Goal: Task Accomplishment & Management: Complete application form

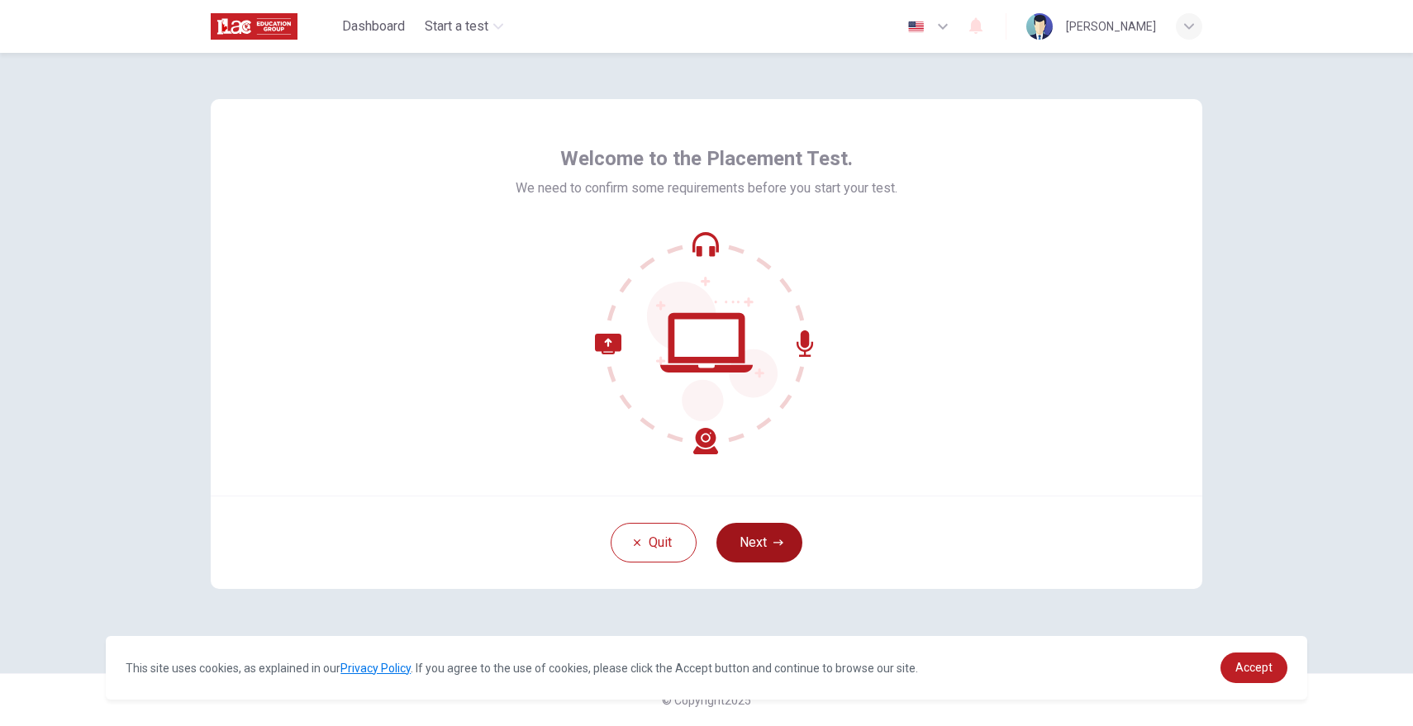
click at [754, 539] on button "Next" at bounding box center [759, 543] width 86 height 40
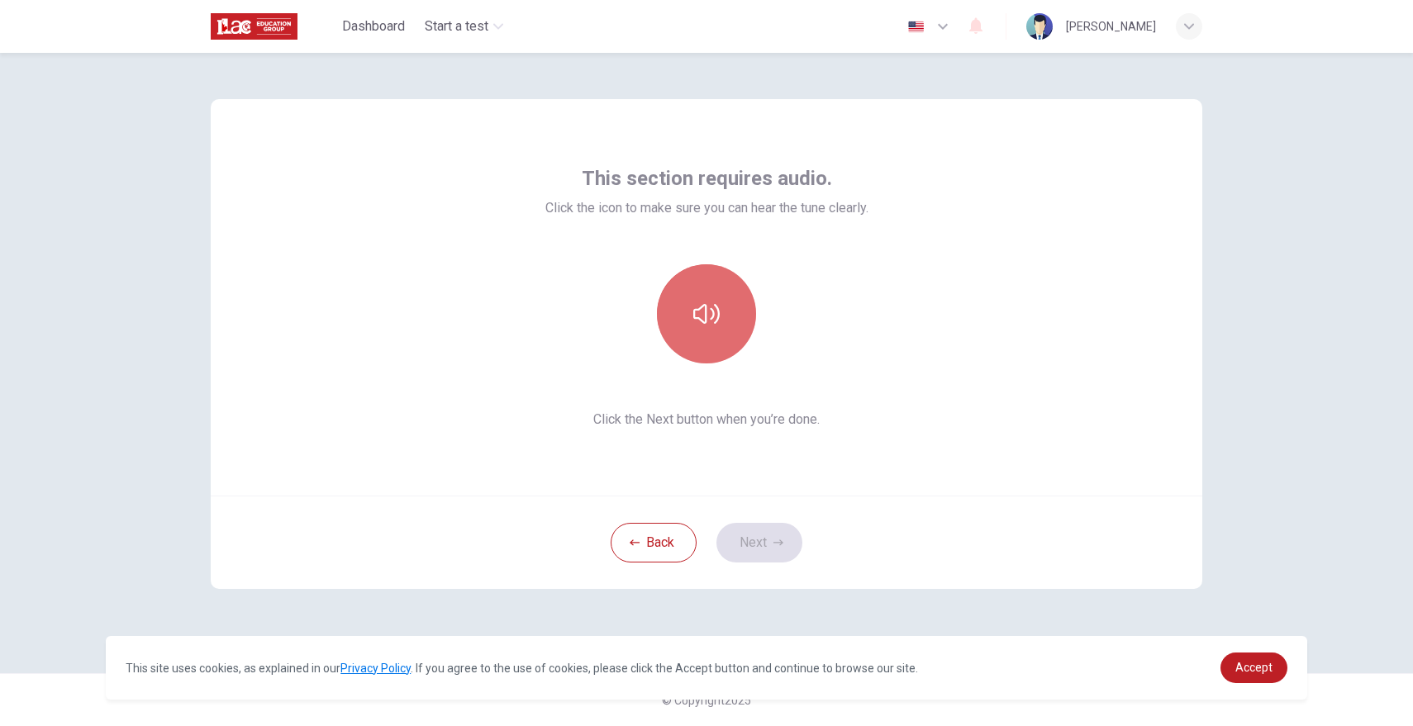
click at [720, 327] on button "button" at bounding box center [706, 313] width 99 height 99
click at [712, 304] on icon "button" at bounding box center [706, 314] width 26 height 26
click at [734, 324] on button "button" at bounding box center [706, 313] width 99 height 99
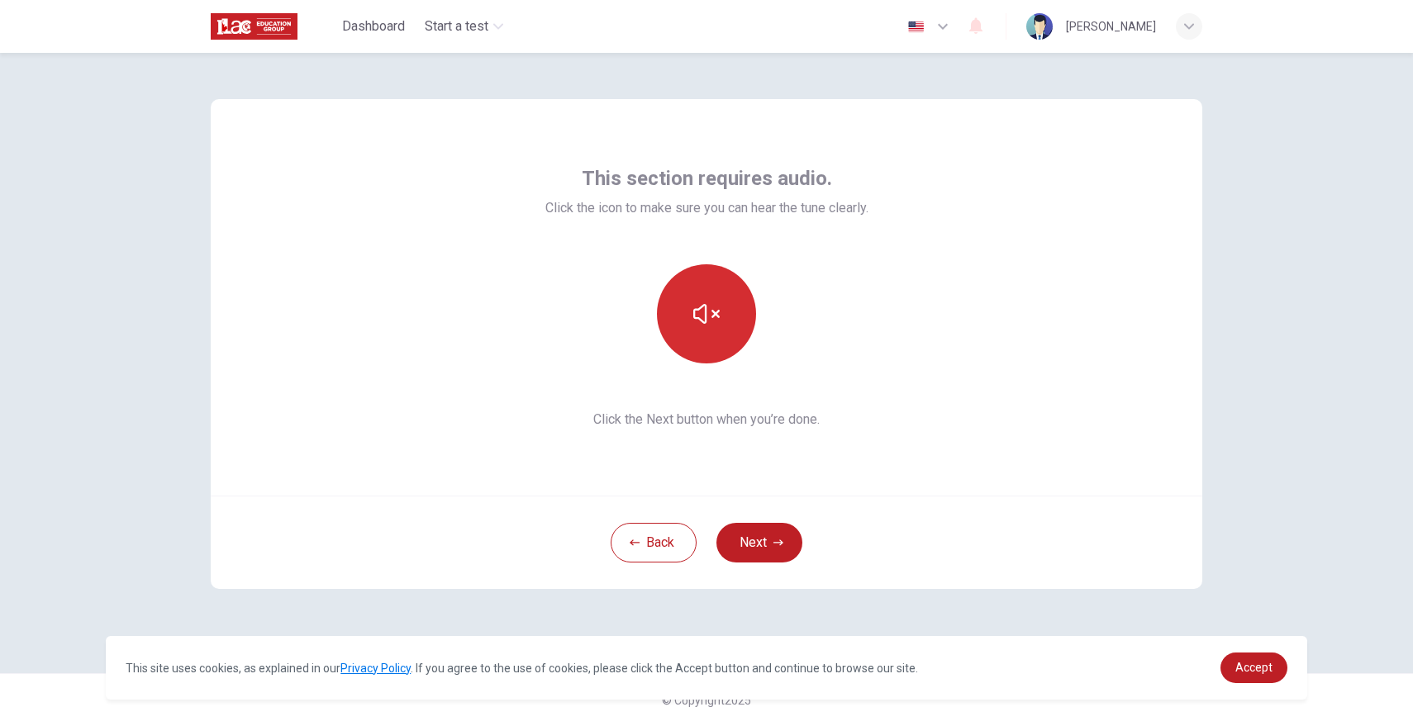
click at [734, 324] on button "button" at bounding box center [706, 313] width 99 height 99
click at [918, 443] on div "This section requires audio. Click the icon to make sure you can hear the tune …" at bounding box center [706, 297] width 991 height 397
click at [783, 539] on button "Next" at bounding box center [759, 543] width 86 height 40
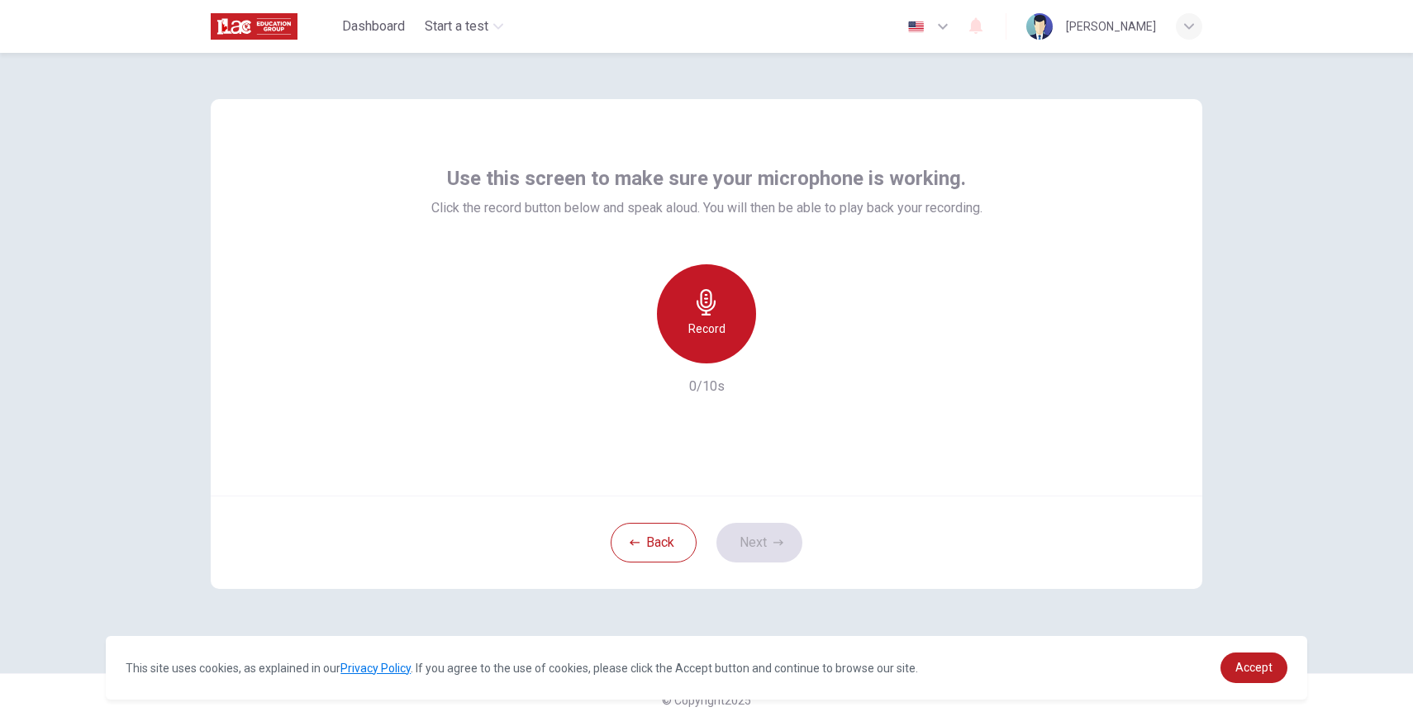
click at [715, 313] on icon "button" at bounding box center [706, 302] width 26 height 26
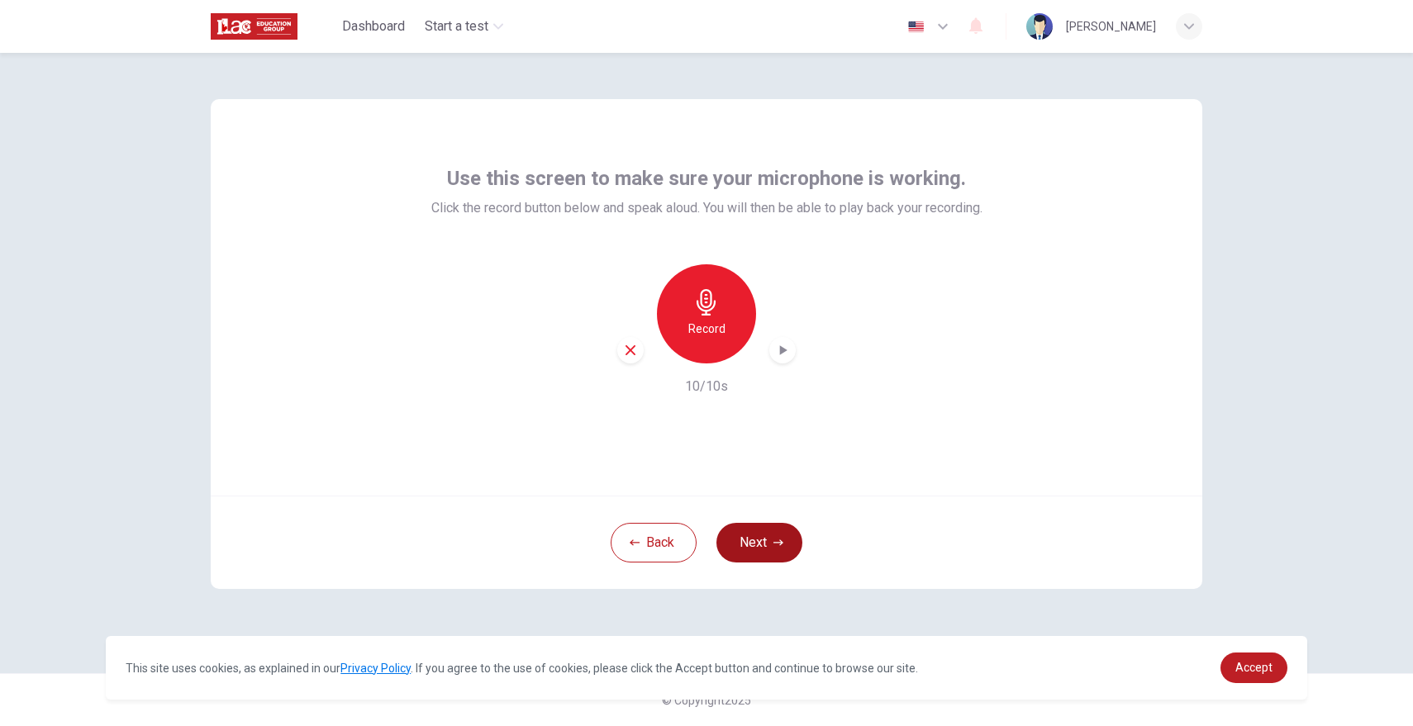
click at [756, 533] on button "Next" at bounding box center [759, 543] width 86 height 40
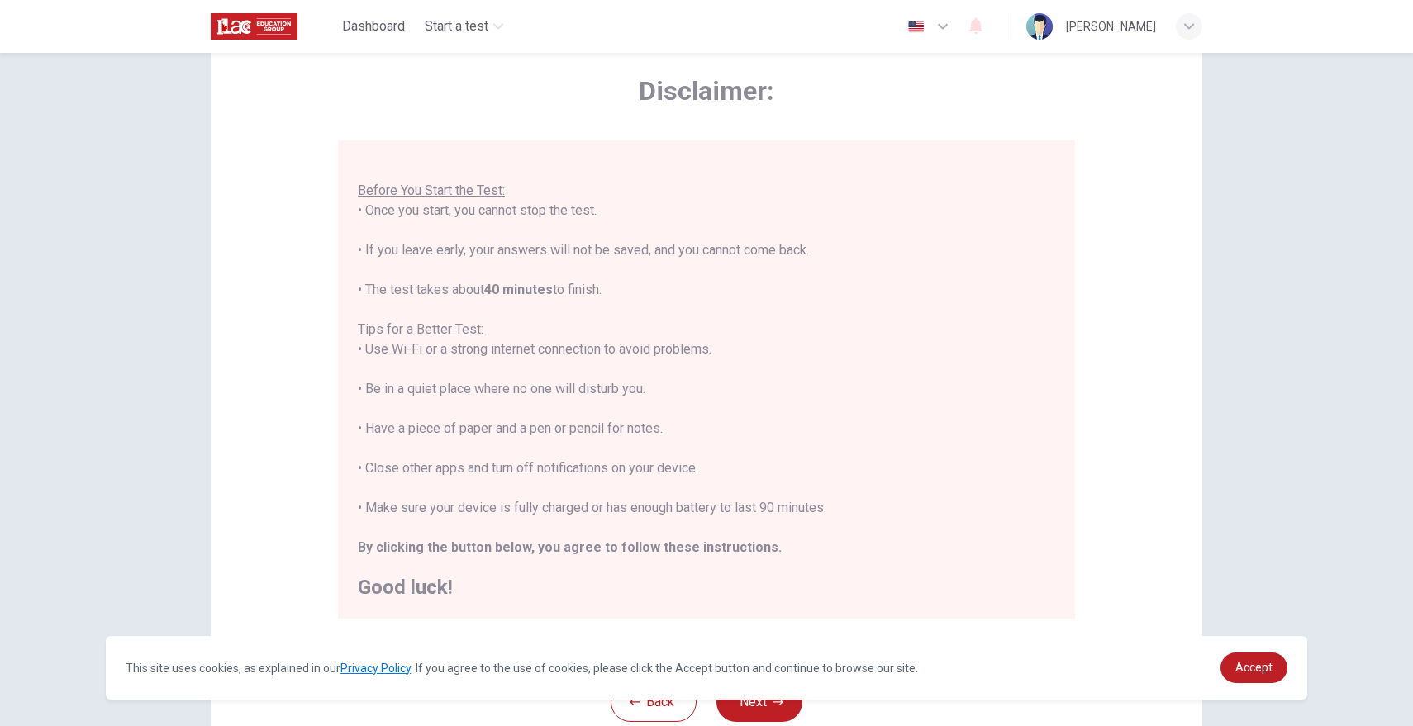
scroll to position [192, 0]
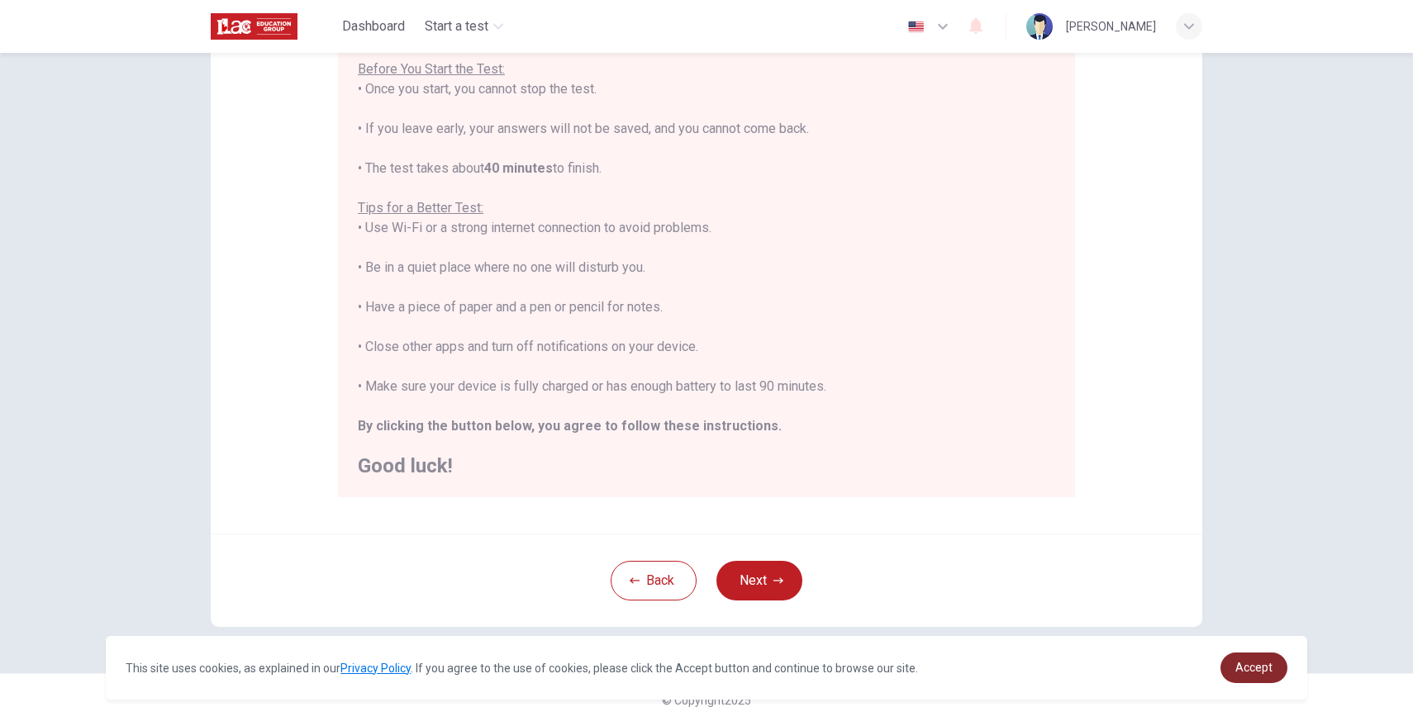
click at [1259, 671] on span "Accept" at bounding box center [1253, 667] width 37 height 13
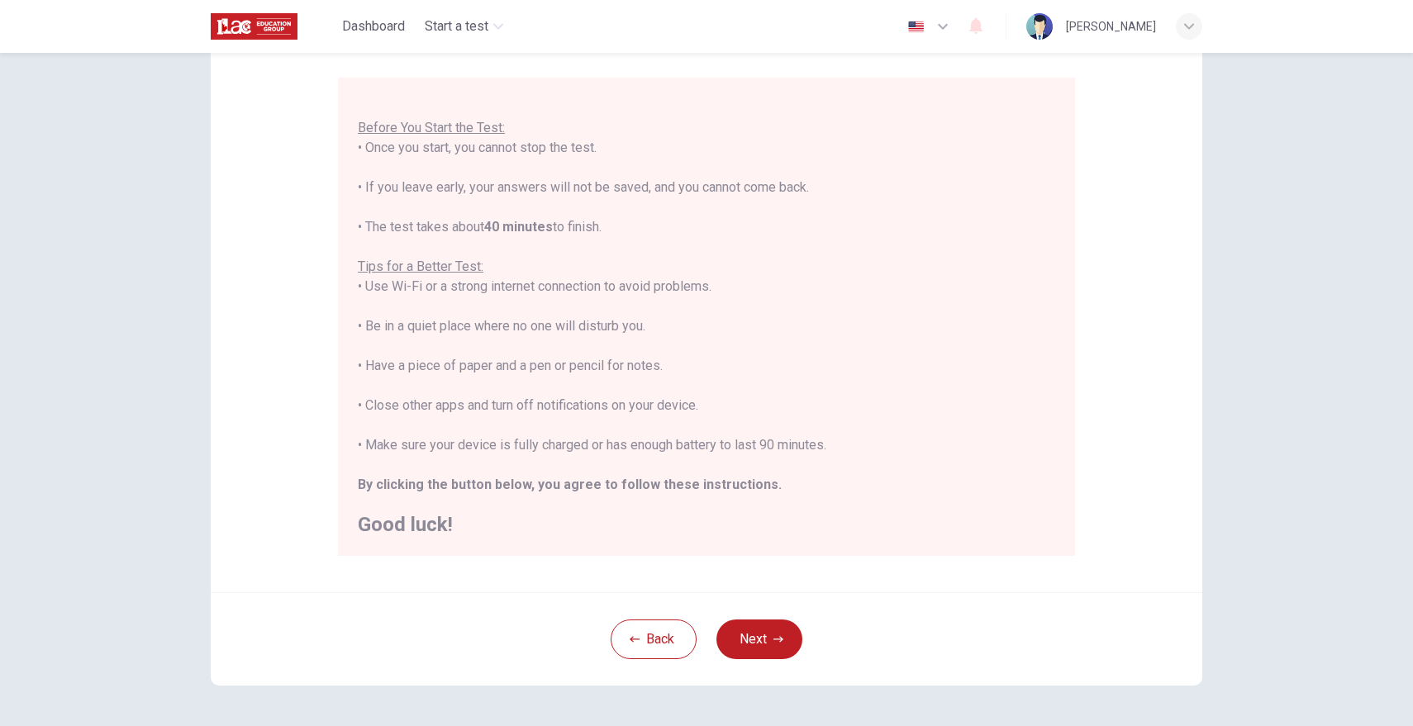
scroll to position [135, 0]
click at [782, 635] on icon "button" at bounding box center [778, 639] width 10 height 10
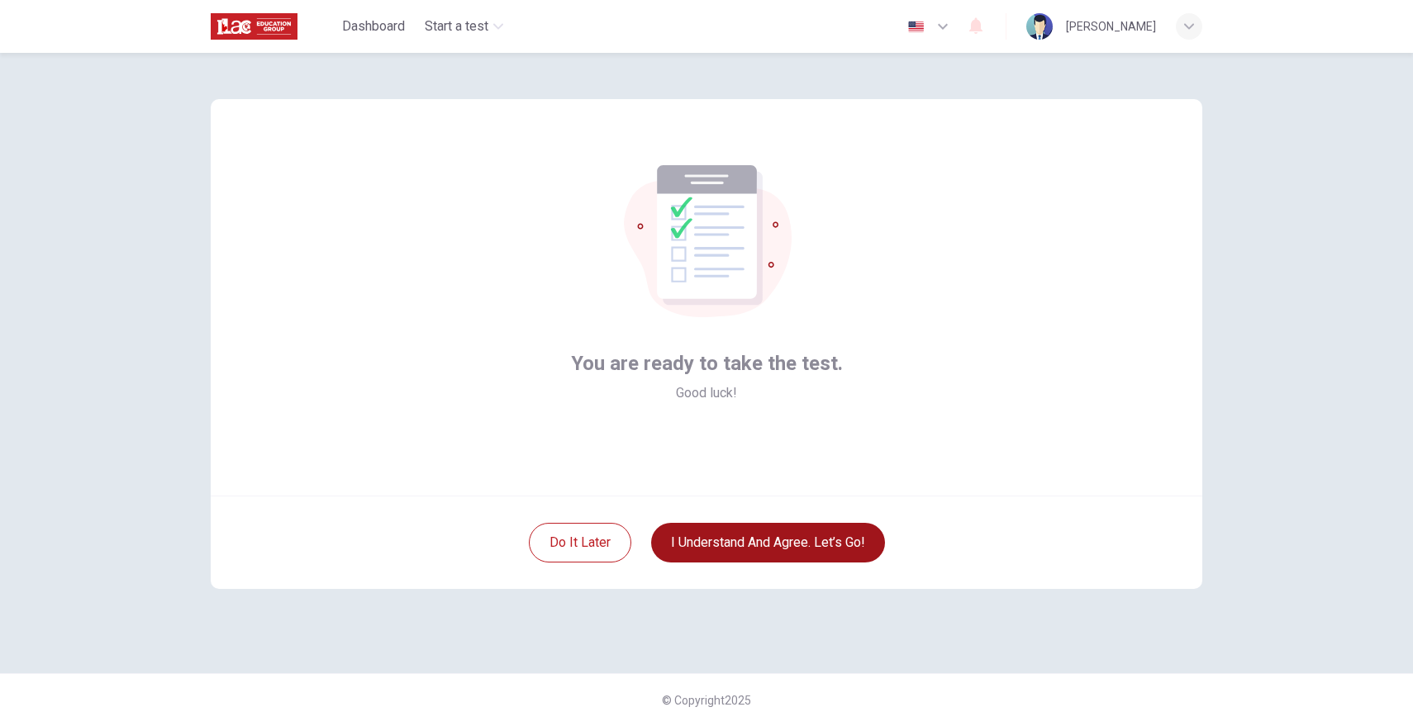
click at [782, 545] on button "I understand and agree. Let’s go!" at bounding box center [768, 543] width 234 height 40
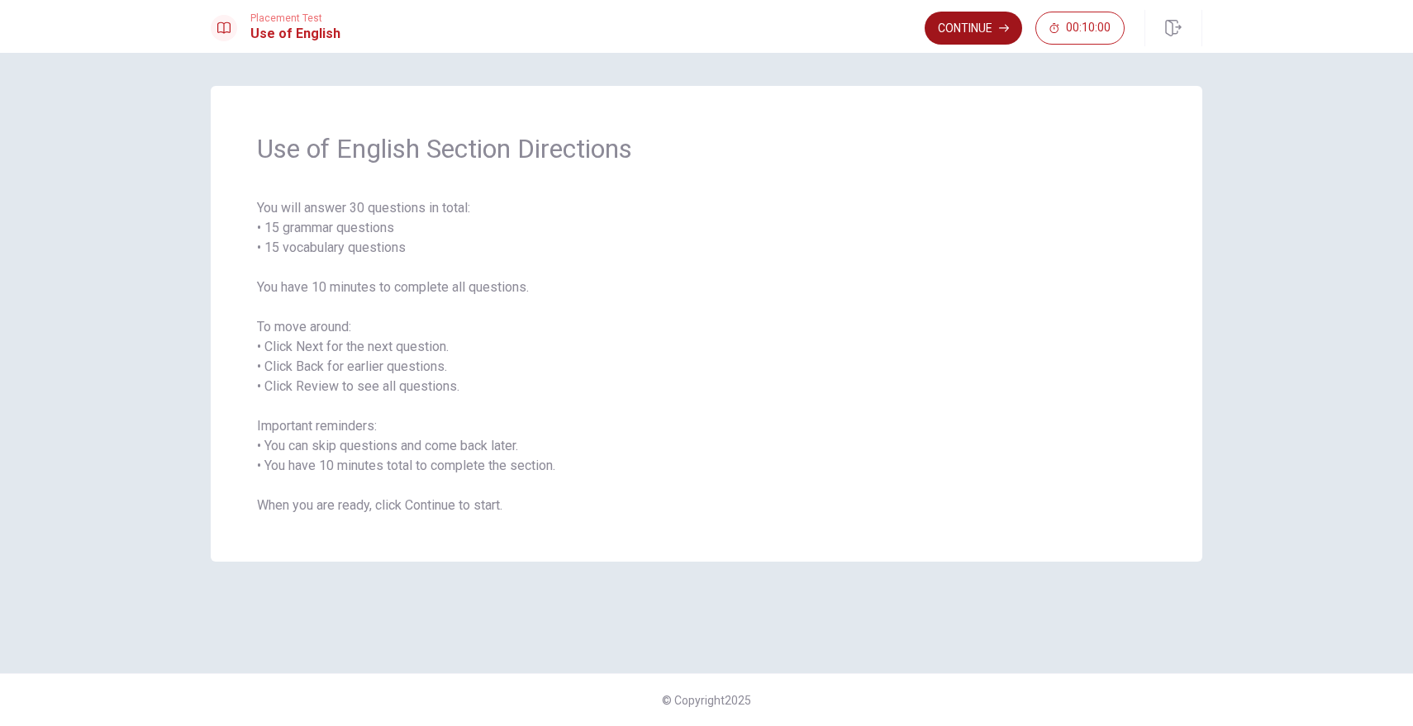
click at [962, 44] on button "Continue" at bounding box center [972, 28] width 97 height 33
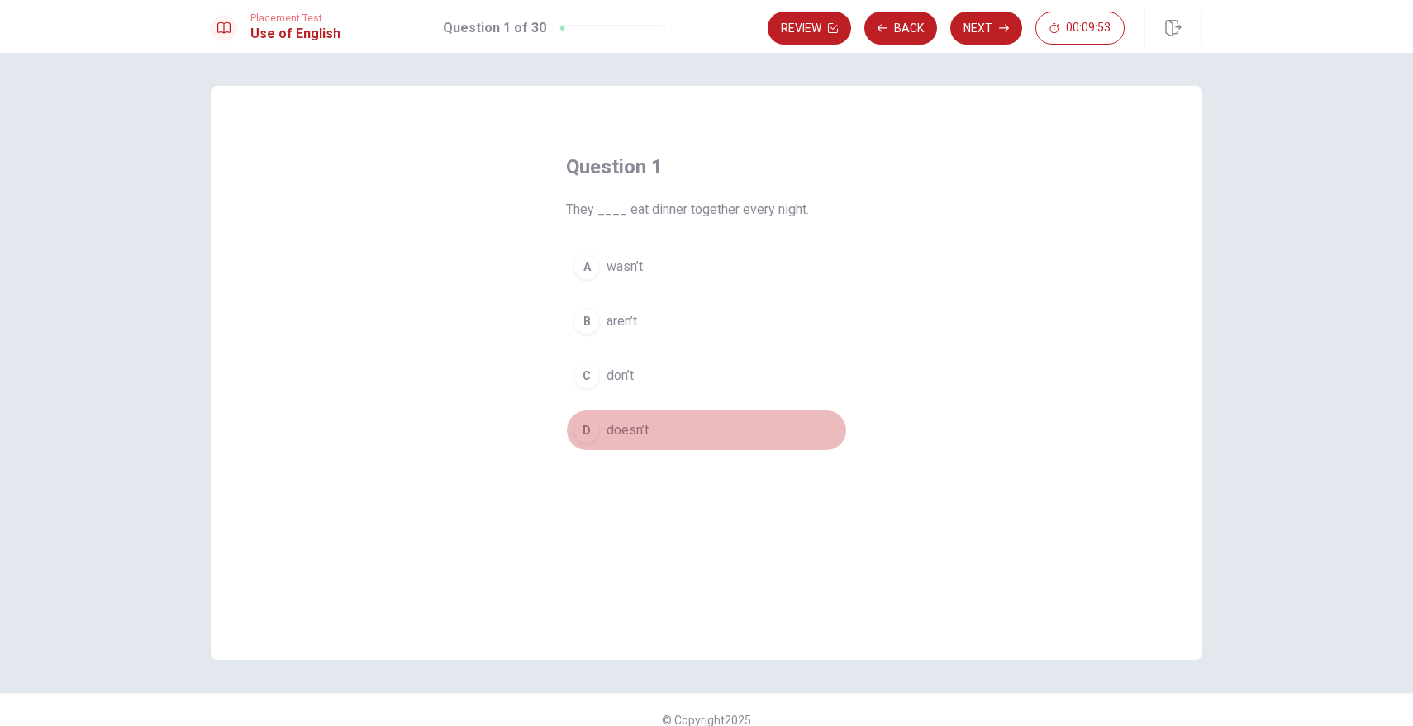
click at [624, 432] on span "doesn’t" at bounding box center [627, 431] width 42 height 20
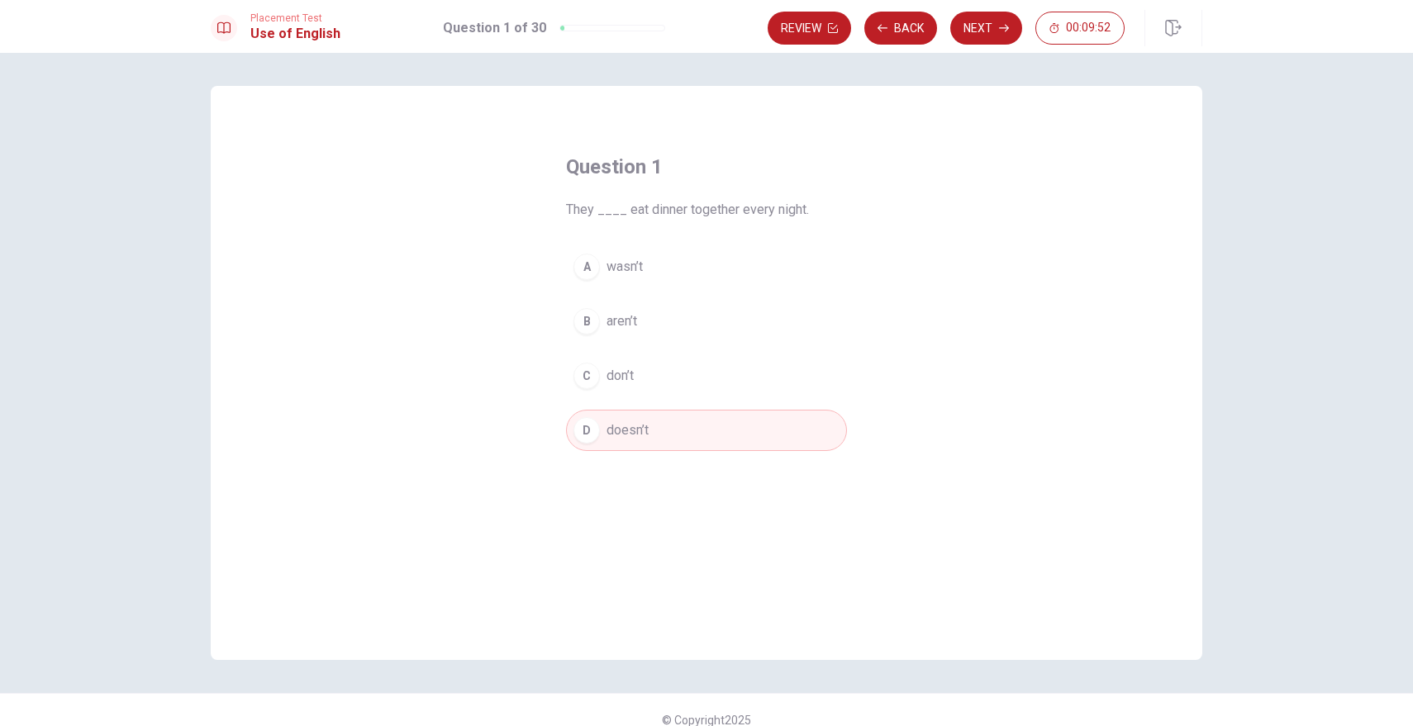
click at [624, 431] on span "doesn’t" at bounding box center [627, 431] width 42 height 20
click at [627, 388] on button "C don’t" at bounding box center [706, 375] width 281 height 41
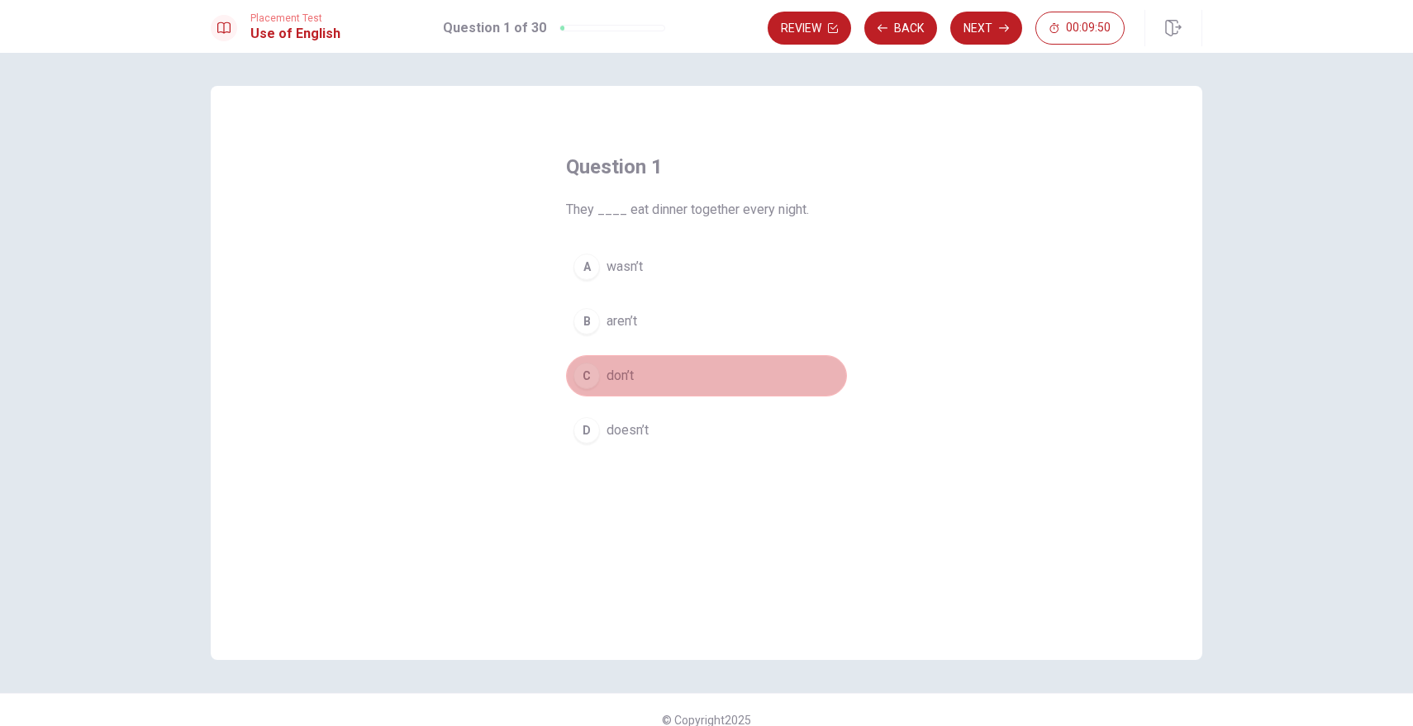
click at [627, 388] on button "C don’t" at bounding box center [706, 375] width 281 height 41
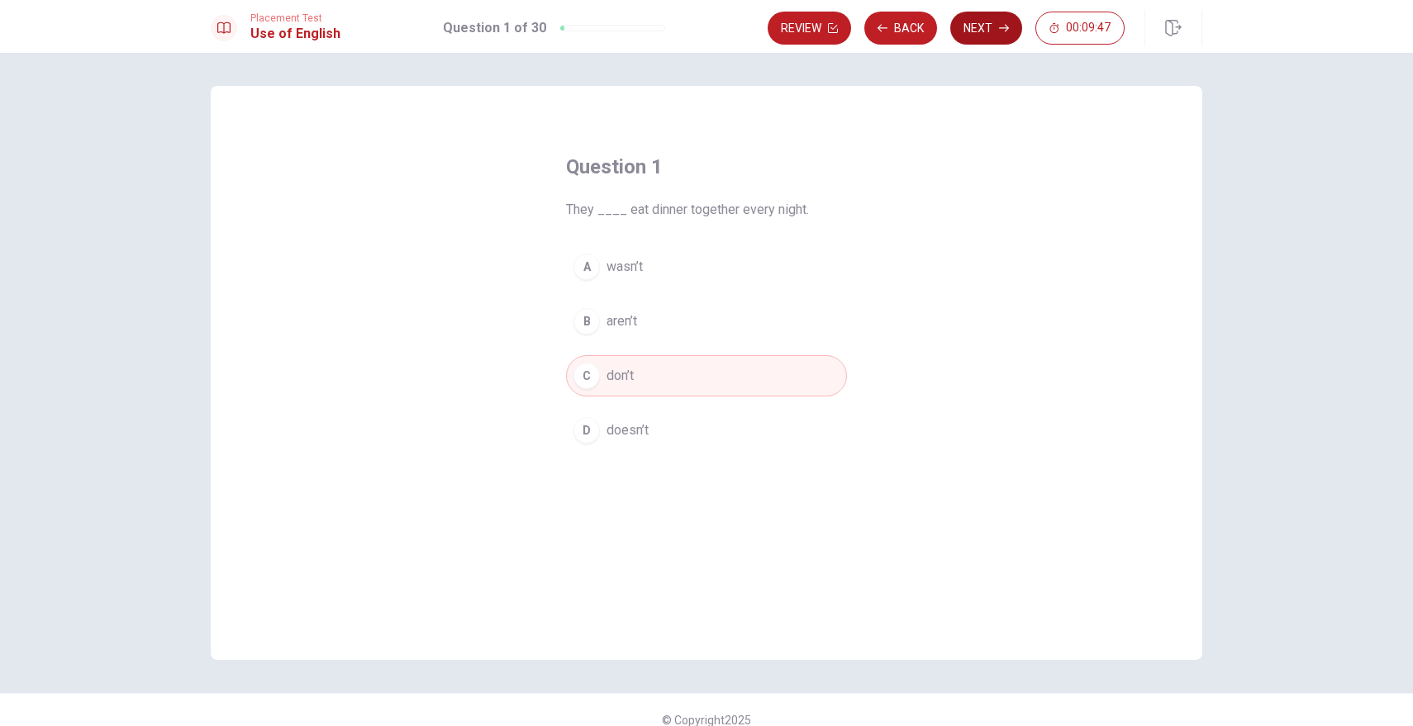
click at [983, 31] on button "Next" at bounding box center [986, 28] width 72 height 33
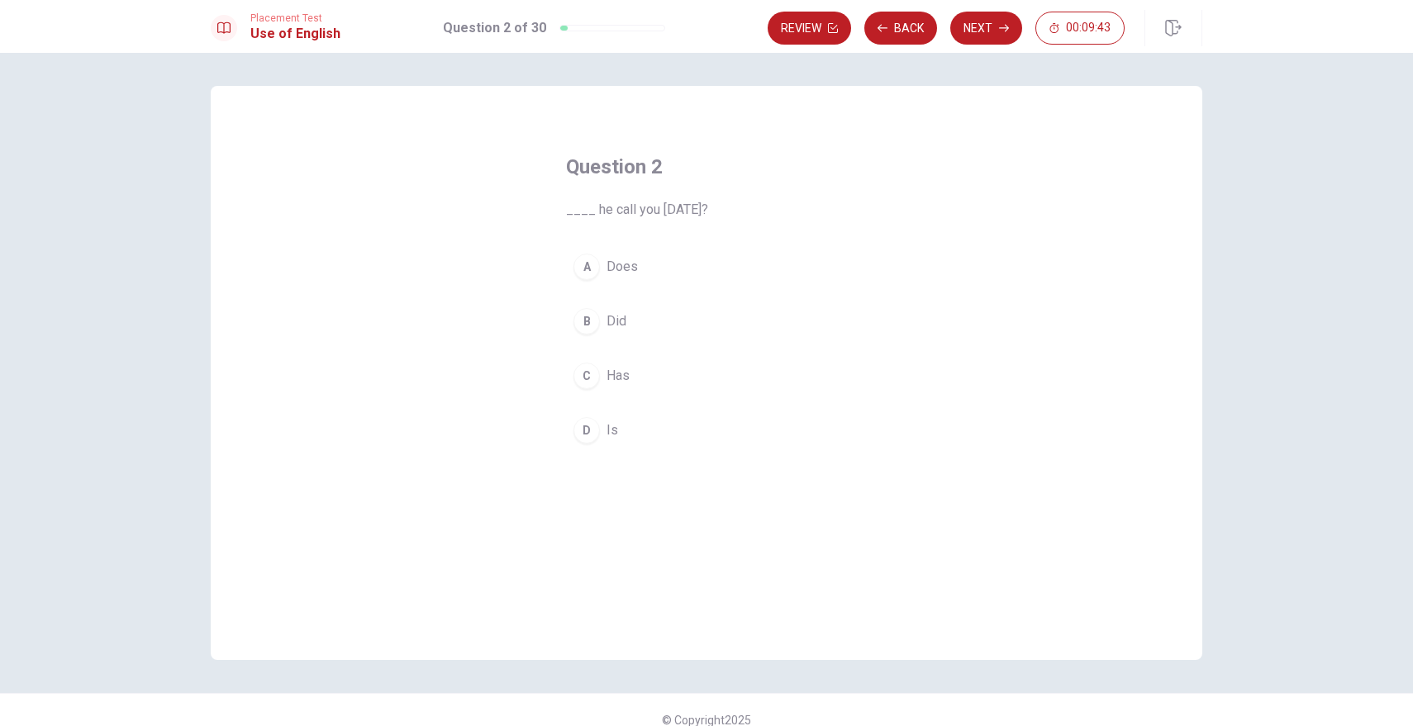
click at [617, 312] on span "Did" at bounding box center [616, 321] width 20 height 20
click at [981, 32] on button "Next" at bounding box center [986, 28] width 72 height 33
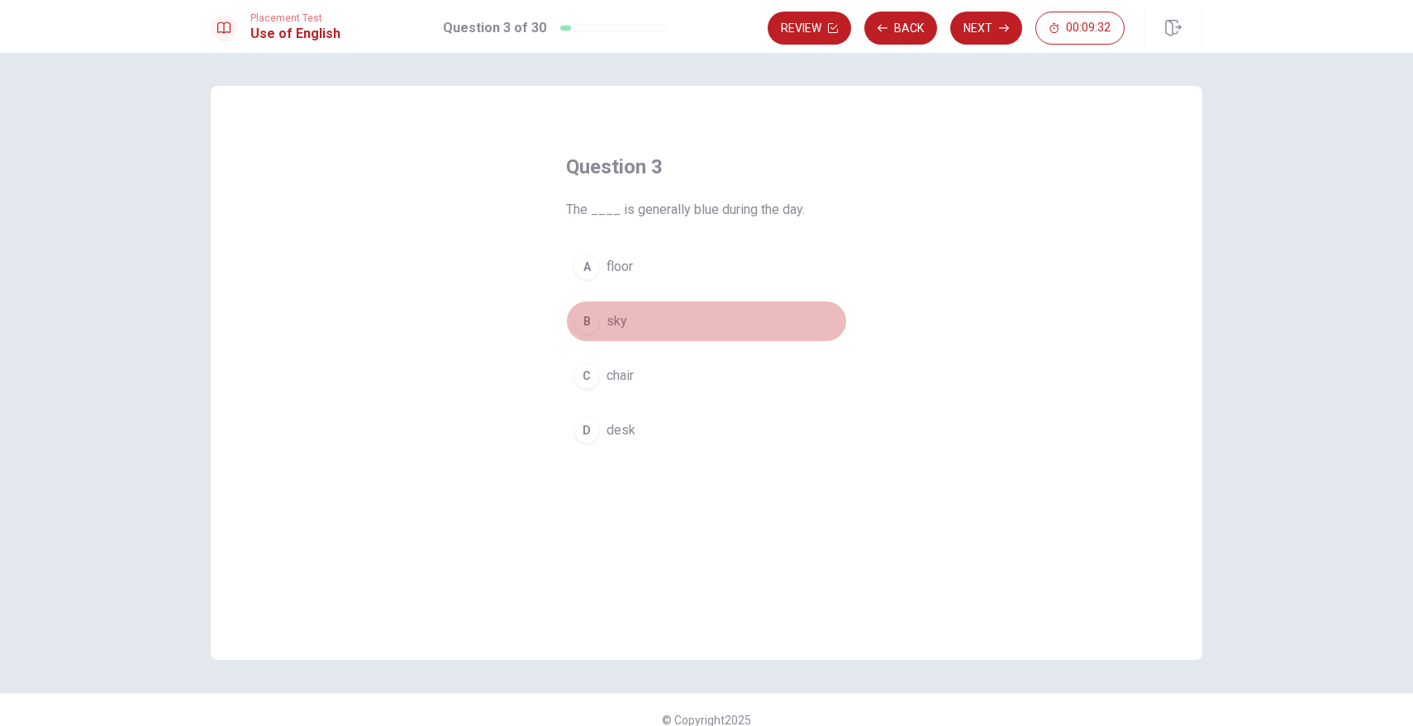
click at [622, 325] on span "sky" at bounding box center [616, 321] width 21 height 20
click at [1000, 32] on icon "button" at bounding box center [1004, 28] width 10 height 10
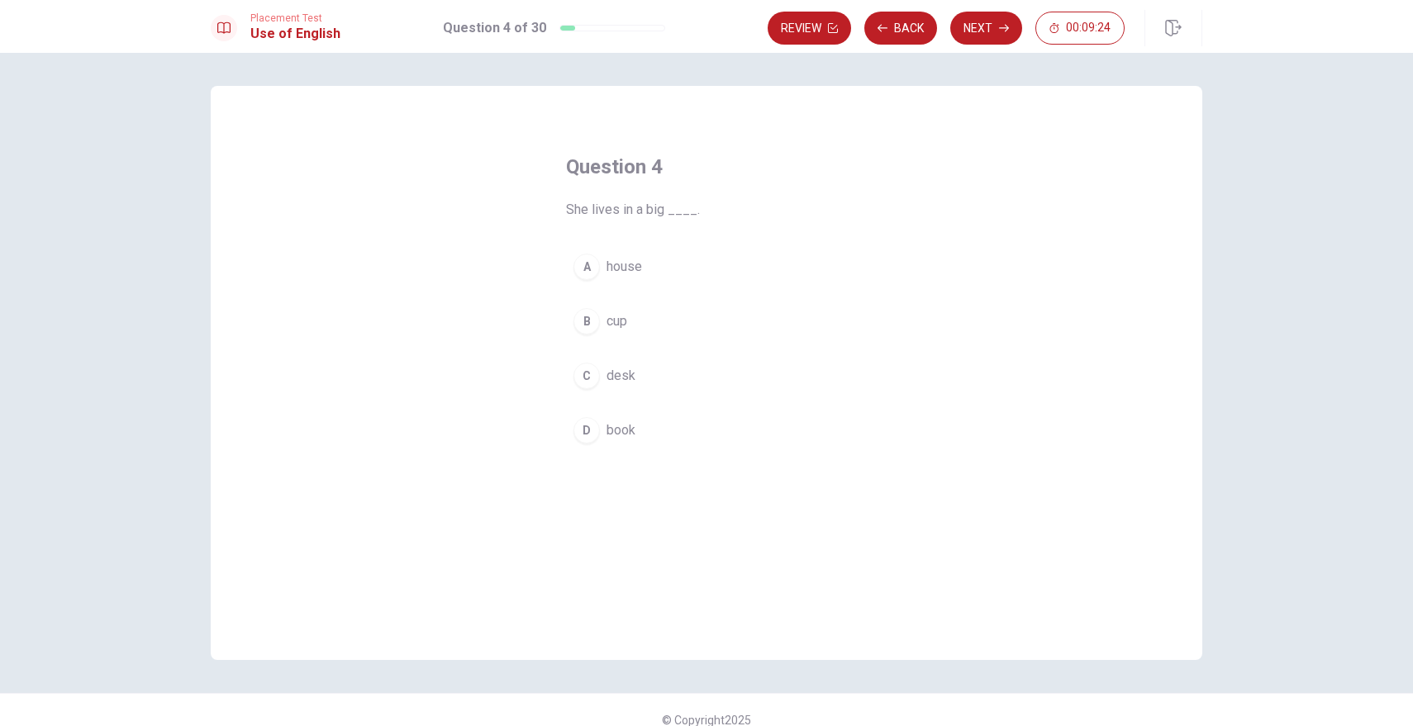
click at [629, 269] on span "house" at bounding box center [624, 267] width 36 height 20
click at [982, 49] on div "Placement Test Use of English Question 4 of 30 Review Back Next 00:09:23" at bounding box center [706, 26] width 1413 height 53
click at [991, 29] on button "Next" at bounding box center [986, 28] width 72 height 33
click at [639, 321] on button "B went" at bounding box center [706, 321] width 281 height 41
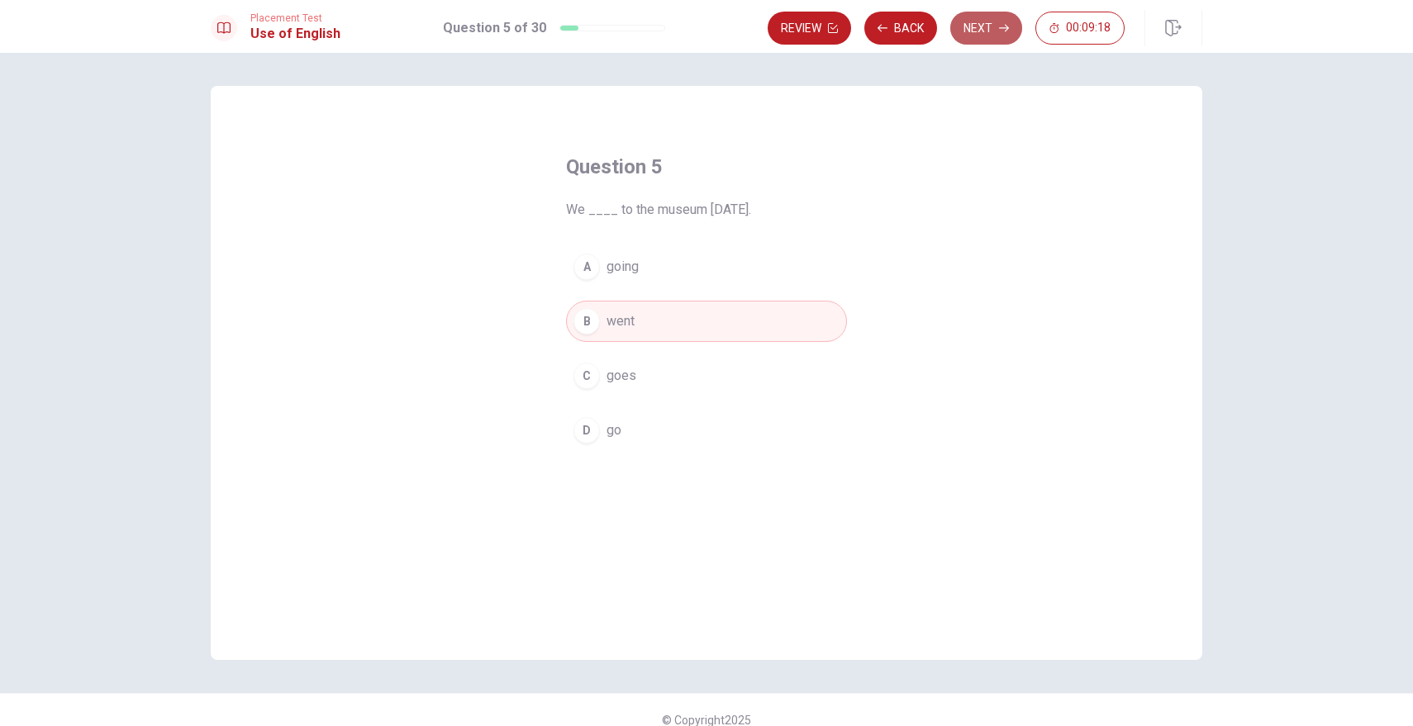
click at [983, 28] on button "Next" at bounding box center [986, 28] width 72 height 33
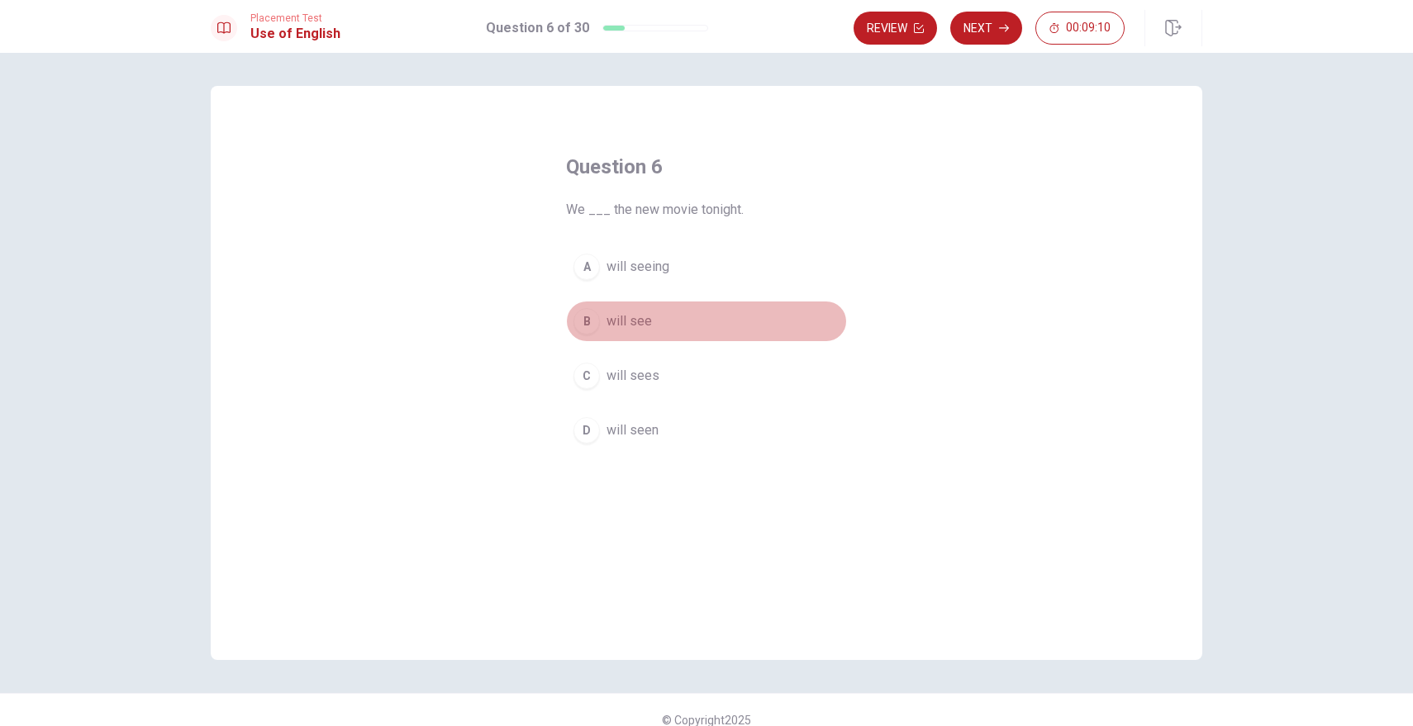
click at [637, 319] on span "will see" at bounding box center [628, 321] width 45 height 20
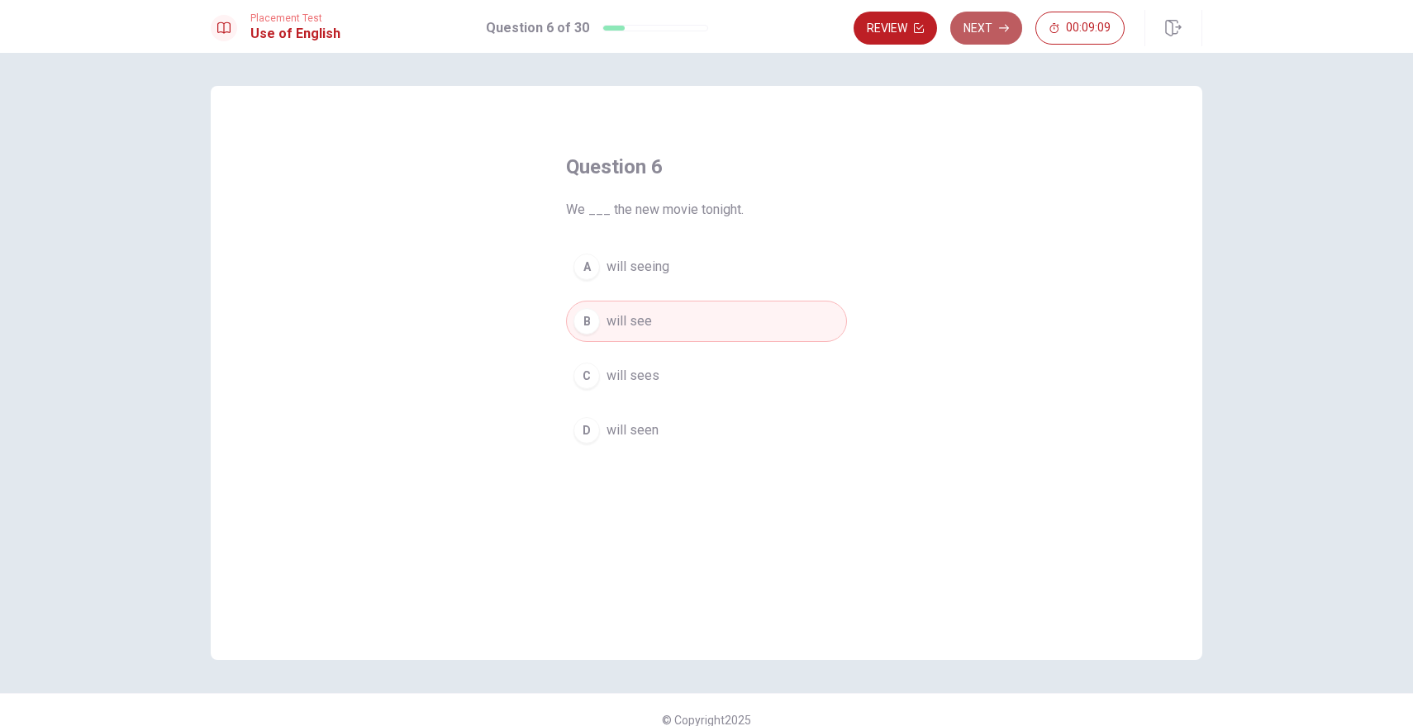
click at [998, 19] on button "Next" at bounding box center [986, 28] width 72 height 33
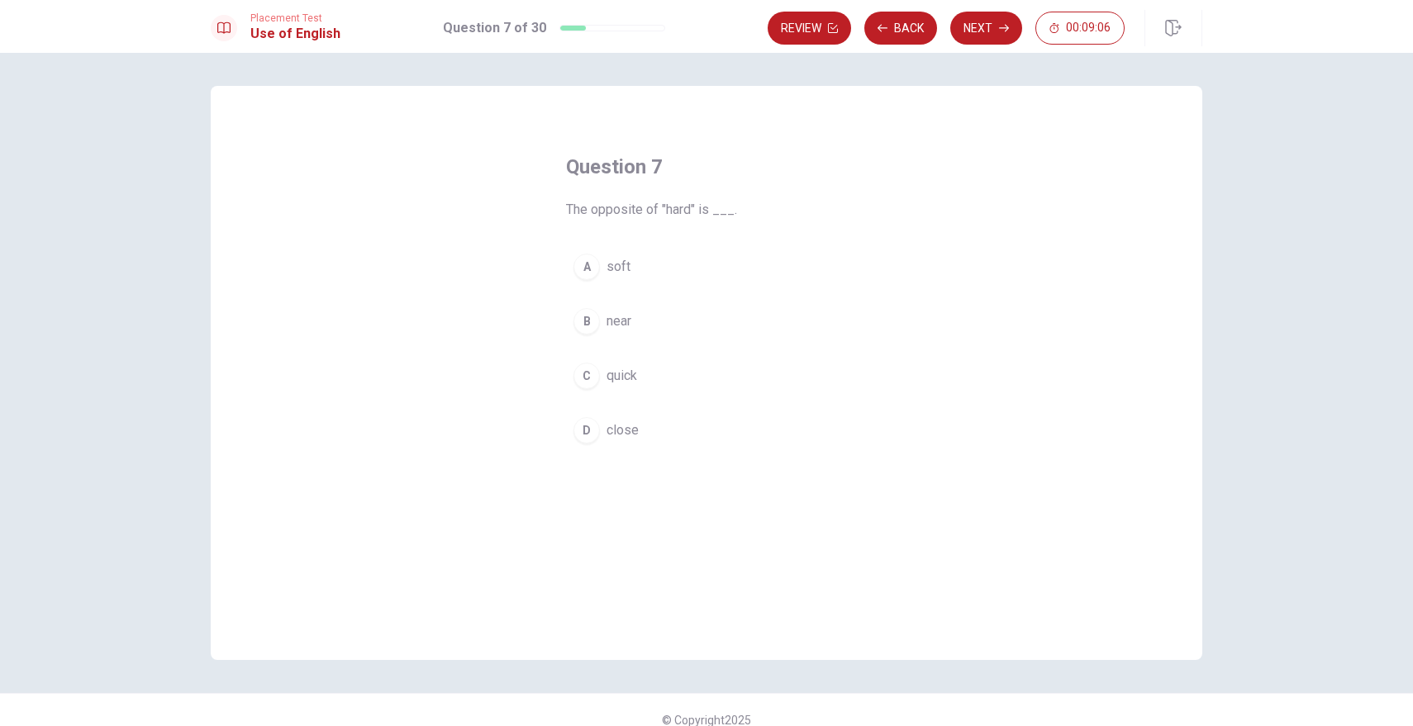
click at [621, 268] on span "soft" at bounding box center [618, 267] width 24 height 20
click at [997, 29] on button "Next" at bounding box center [986, 28] width 72 height 33
click at [617, 368] on span "comb" at bounding box center [622, 376] width 32 height 20
click at [979, 17] on button "Next" at bounding box center [986, 28] width 72 height 33
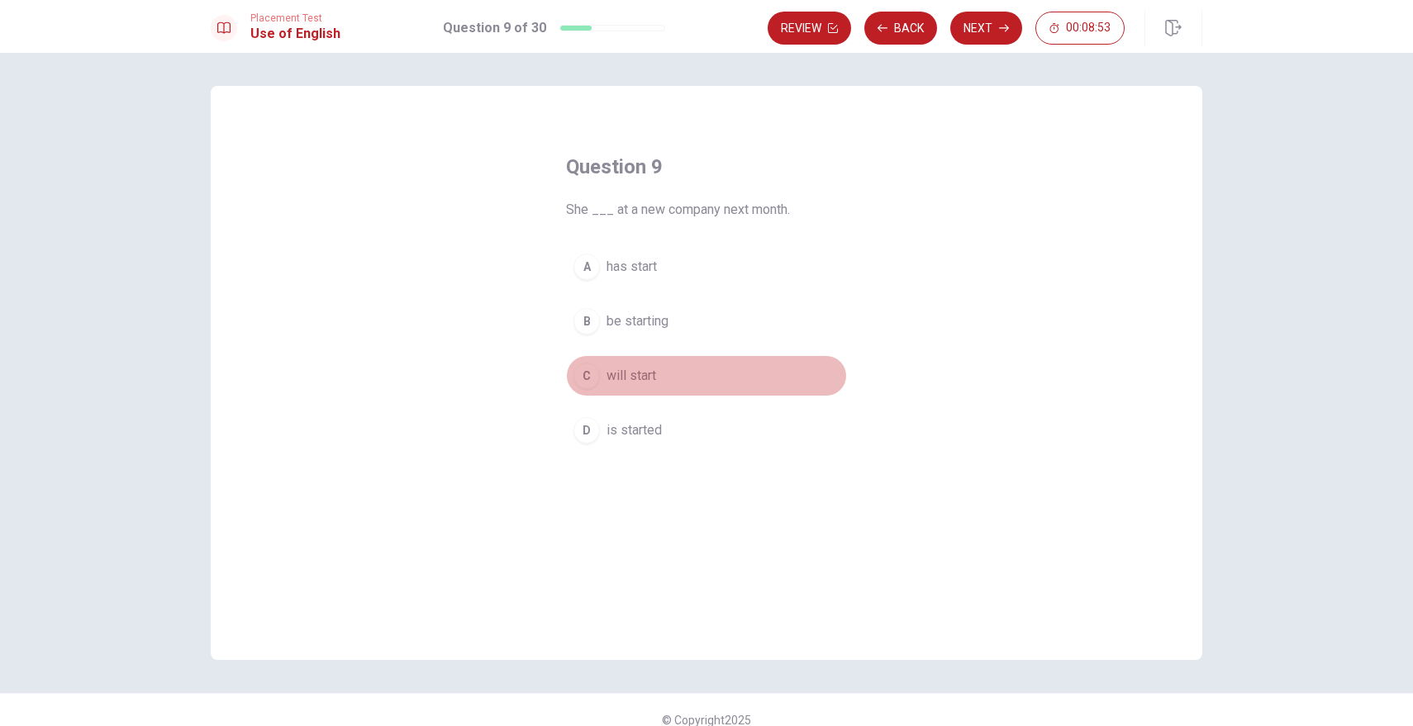
click at [629, 373] on span "will start" at bounding box center [631, 376] width 50 height 20
click at [999, 17] on button "Next" at bounding box center [986, 28] width 72 height 33
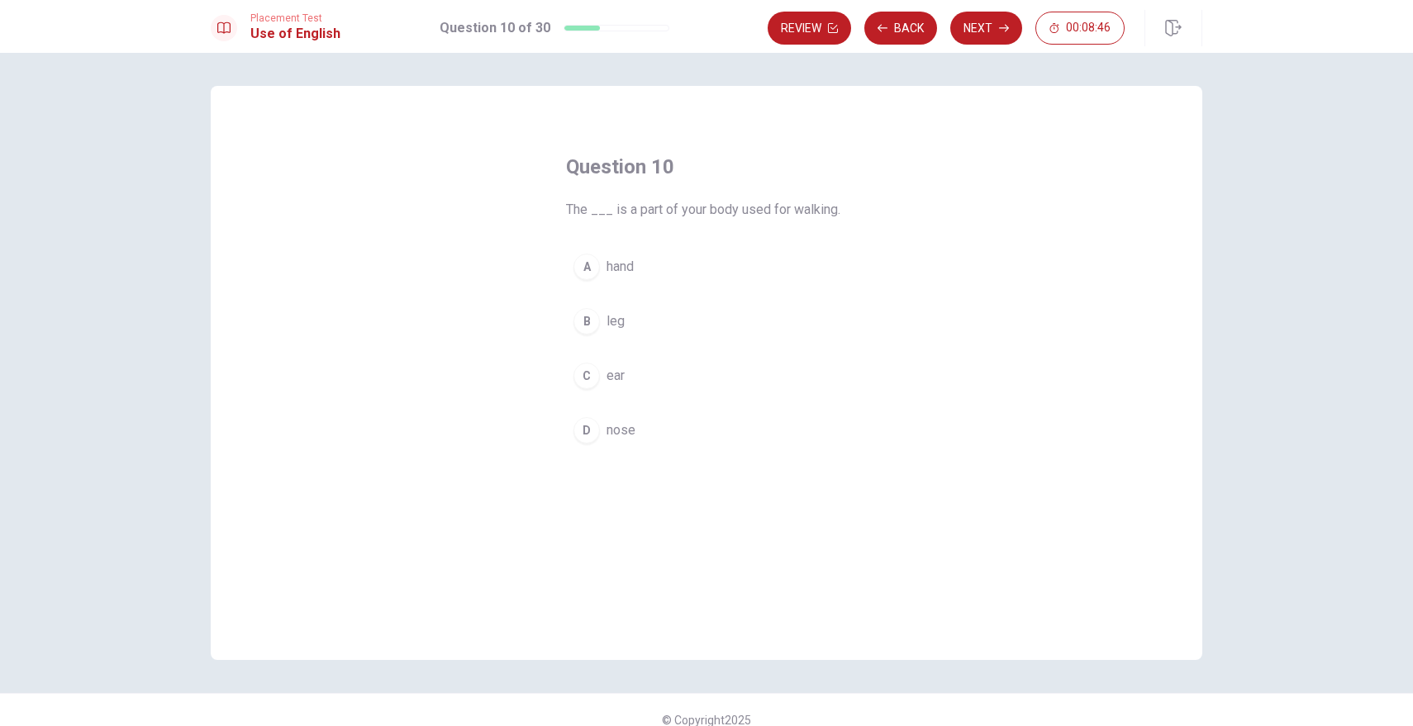
click at [619, 320] on span "leg" at bounding box center [615, 321] width 18 height 20
click at [978, 37] on button "Next" at bounding box center [986, 28] width 72 height 33
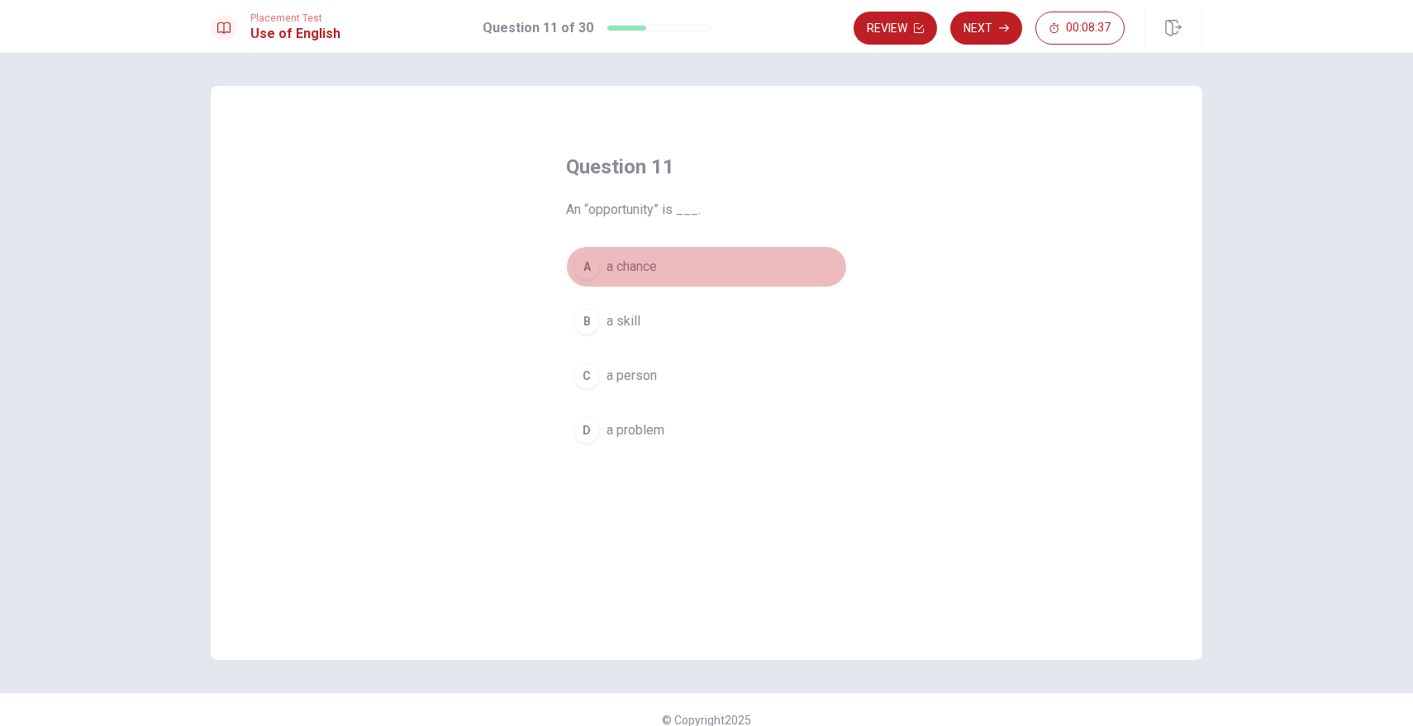
click at [648, 268] on span "a chance" at bounding box center [631, 267] width 50 height 20
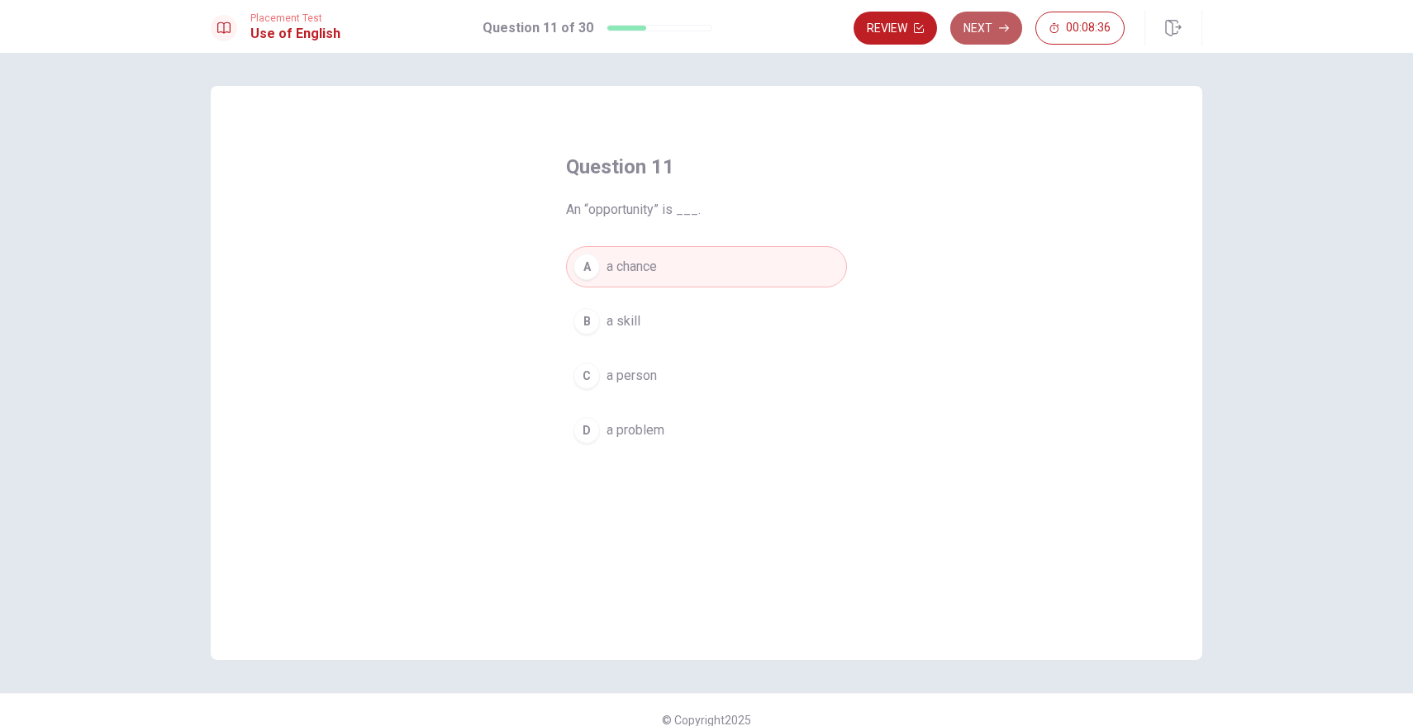
click at [986, 23] on button "Next" at bounding box center [986, 28] width 72 height 33
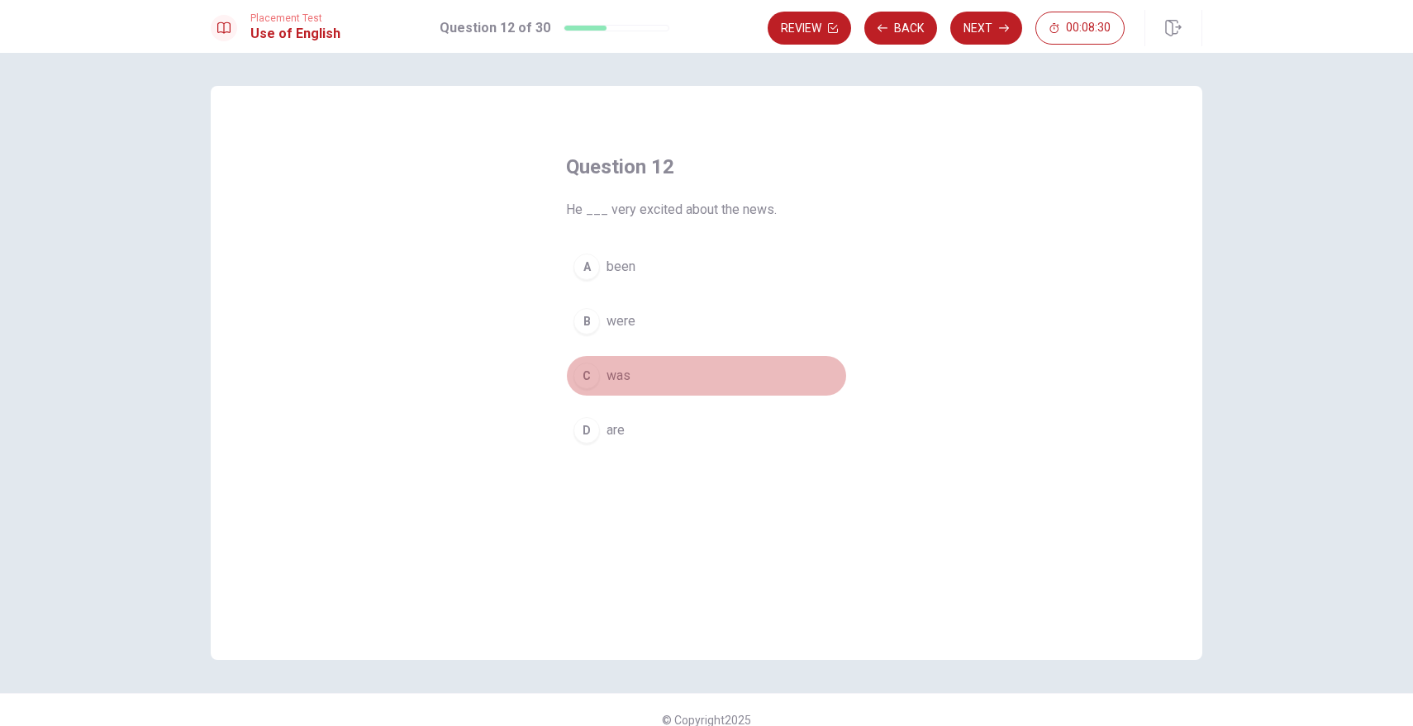
click at [616, 380] on span "was" at bounding box center [618, 376] width 24 height 20
click at [980, 34] on button "Next" at bounding box center [986, 28] width 72 height 33
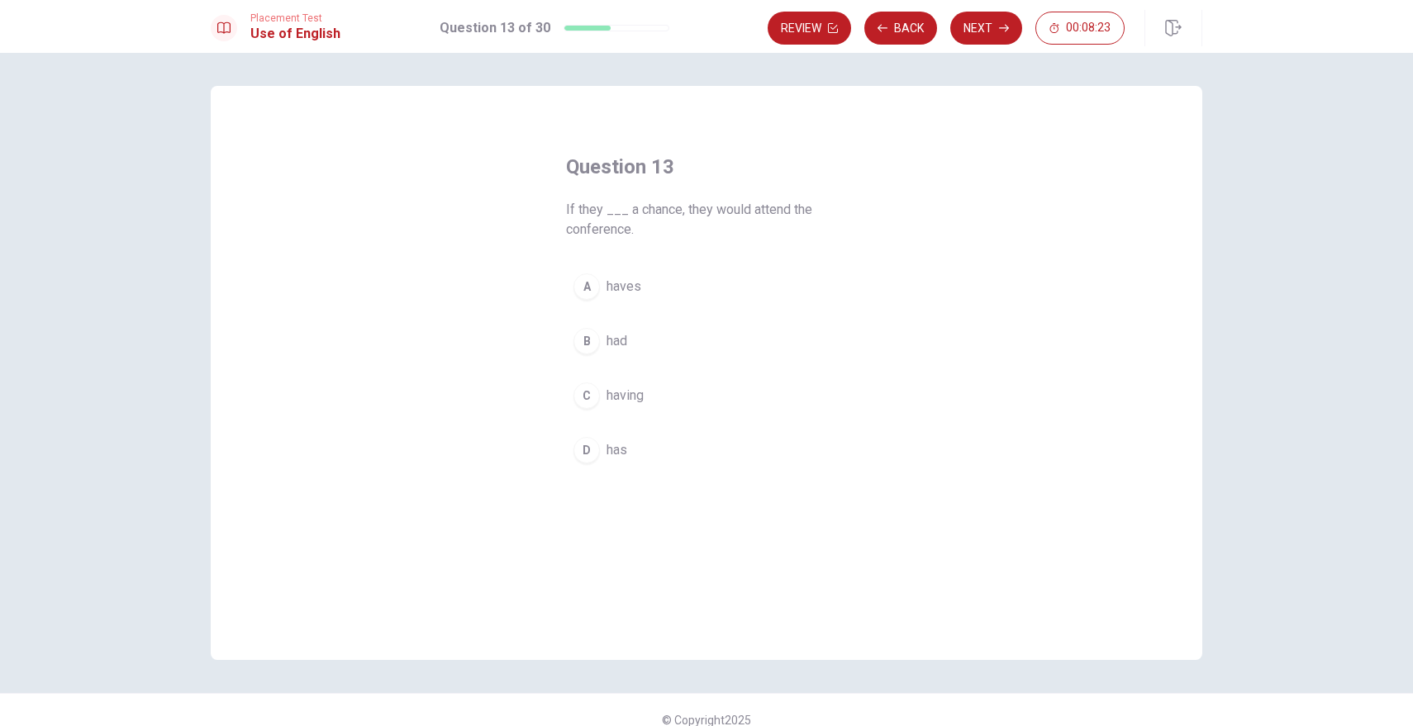
click at [623, 339] on span "had" at bounding box center [616, 341] width 21 height 20
click at [995, 26] on button "Next" at bounding box center [986, 28] width 72 height 33
click at [905, 26] on button "Back" at bounding box center [900, 28] width 73 height 33
click at [966, 22] on button "Next" at bounding box center [986, 28] width 72 height 33
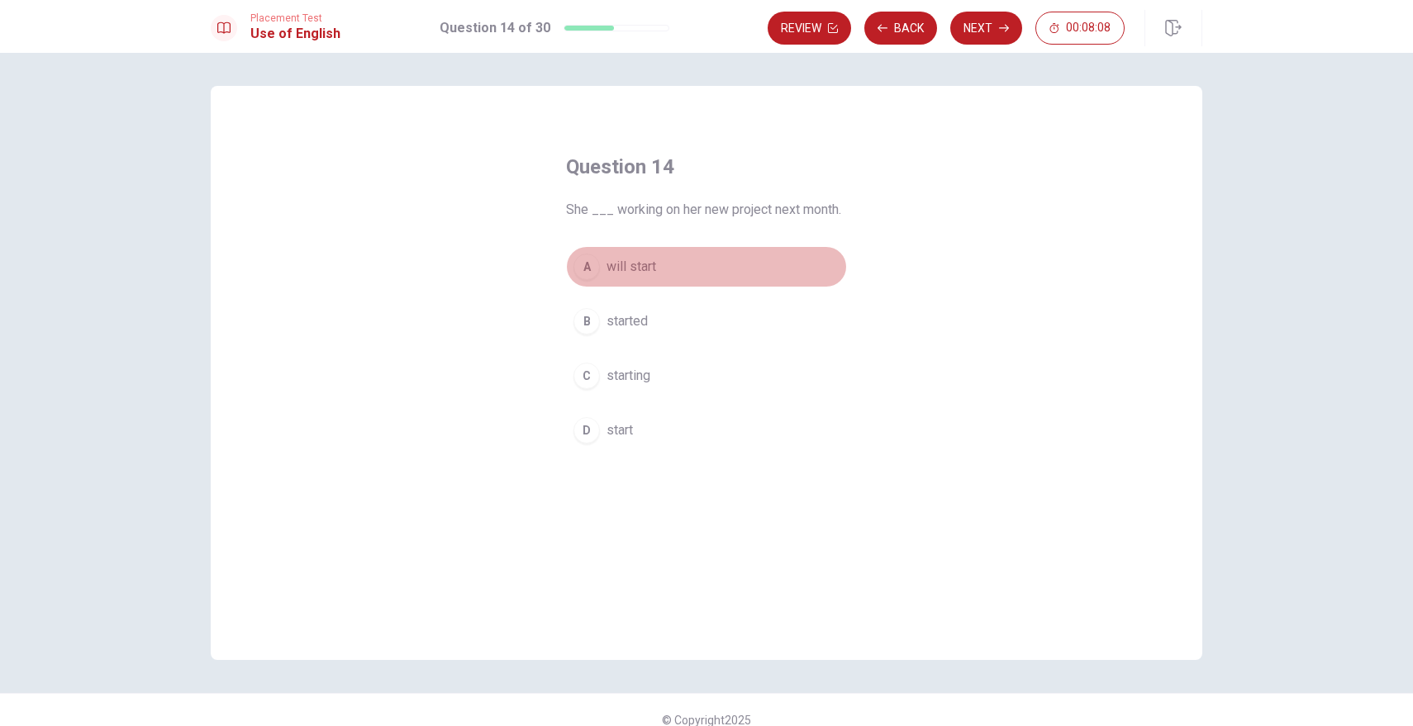
click at [639, 275] on span "will start" at bounding box center [631, 267] width 50 height 20
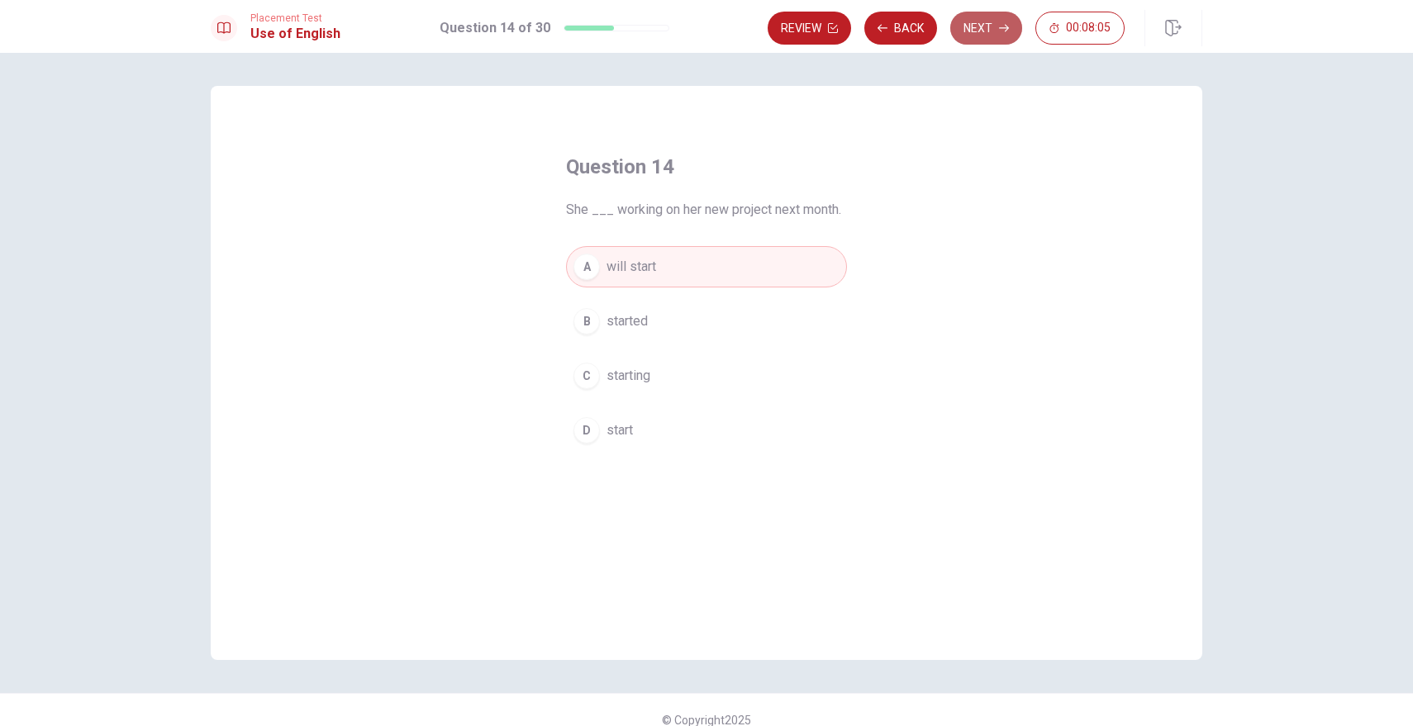
click at [986, 28] on button "Next" at bounding box center [986, 28] width 72 height 33
click at [649, 436] on span "will have" at bounding box center [631, 431] width 50 height 20
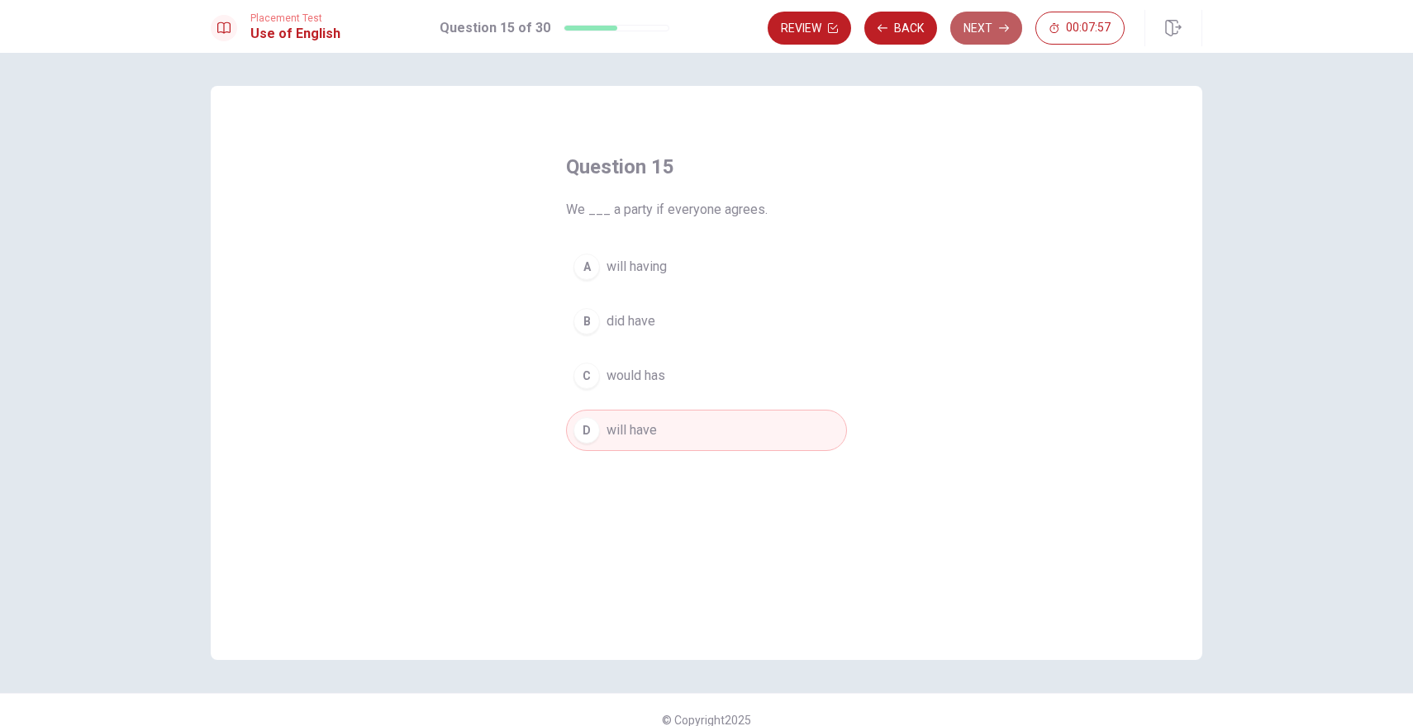
click at [990, 26] on button "Next" at bounding box center [986, 28] width 72 height 33
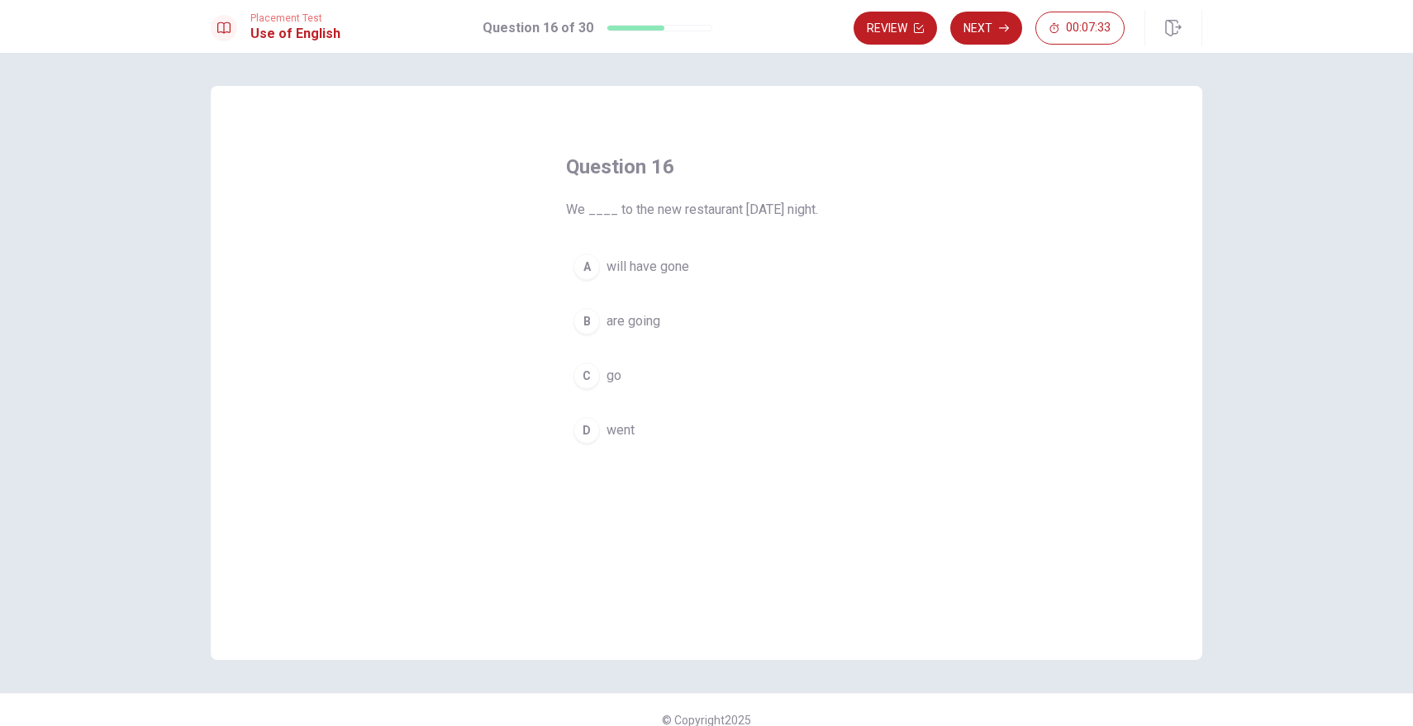
click at [611, 376] on span "go" at bounding box center [613, 376] width 15 height 20
click at [1008, 27] on icon "button" at bounding box center [1004, 28] width 10 height 7
click at [630, 324] on span "spends" at bounding box center [628, 321] width 44 height 20
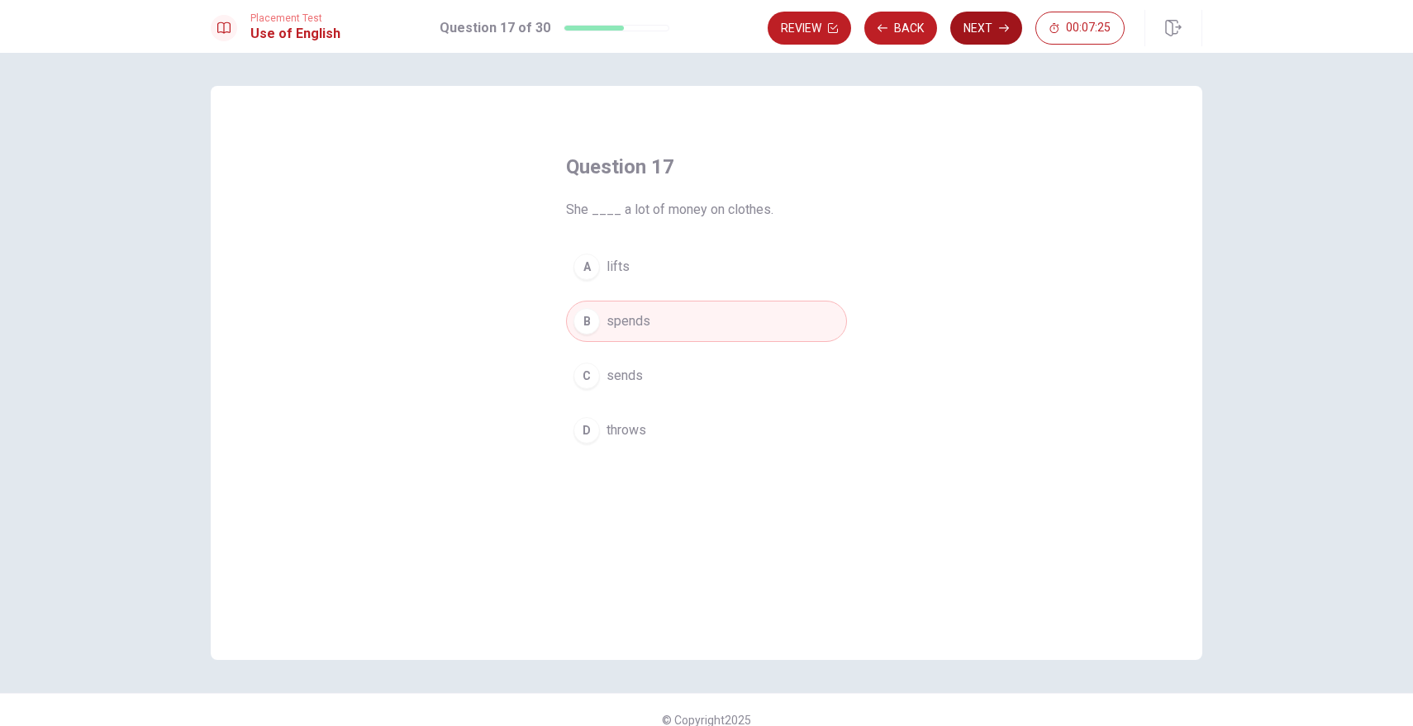
click at [990, 36] on button "Next" at bounding box center [986, 28] width 72 height 33
click at [630, 428] on span "feeling" at bounding box center [626, 431] width 40 height 20
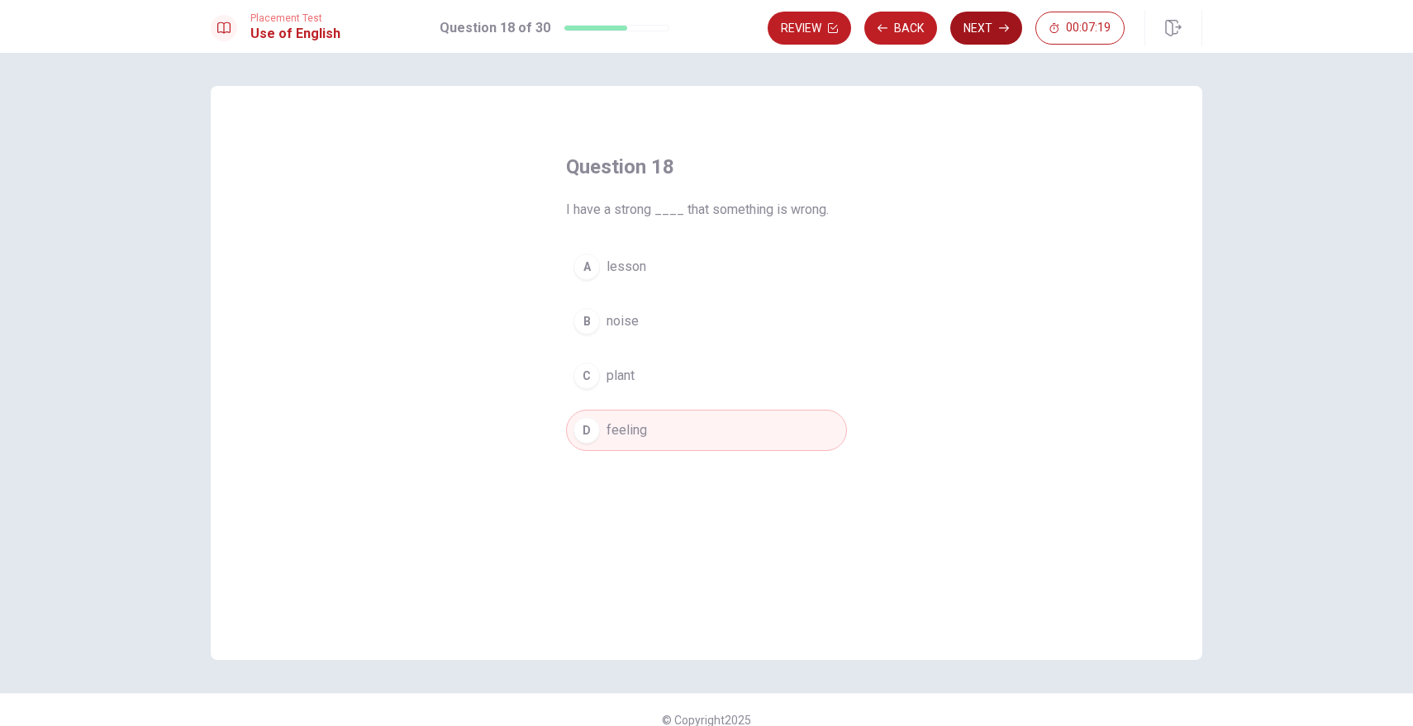
click at [999, 26] on icon "button" at bounding box center [1004, 28] width 10 height 10
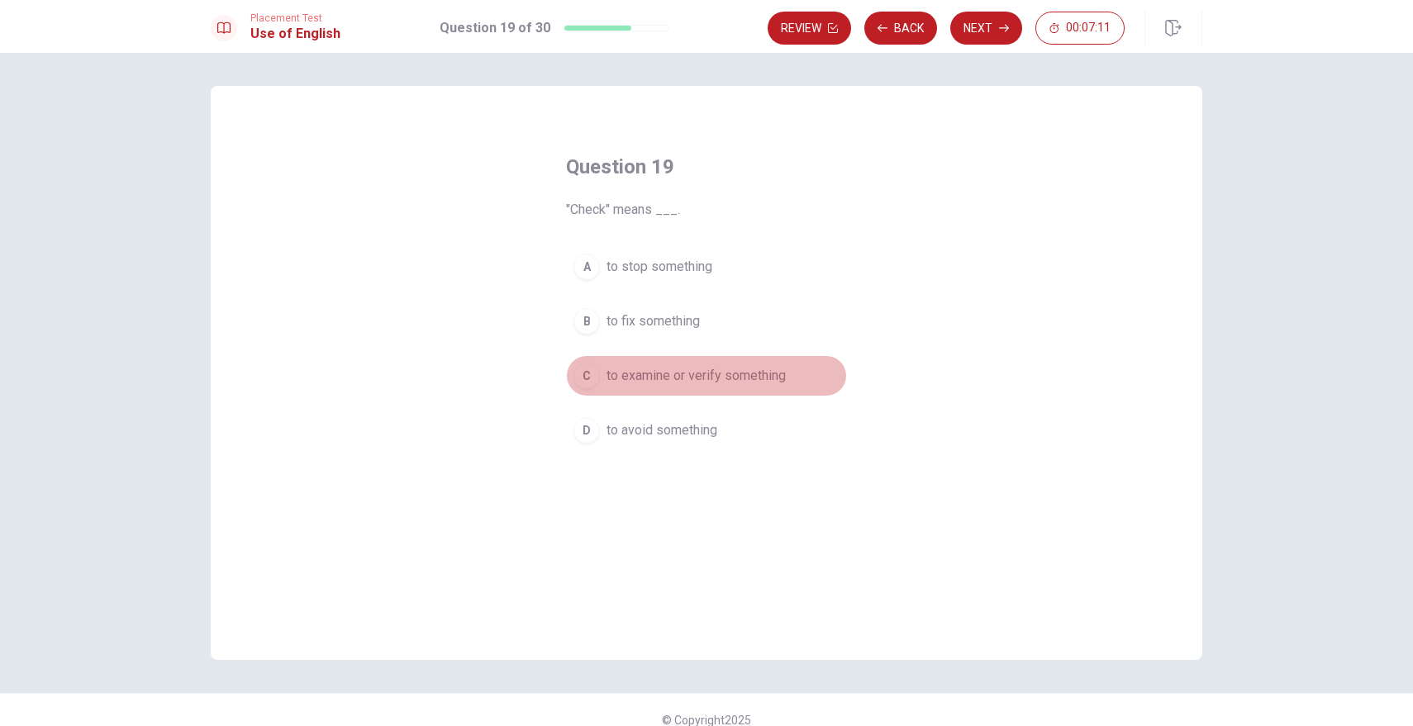
click at [704, 379] on span "to examine or verify something" at bounding box center [695, 376] width 179 height 20
click at [979, 48] on div "Placement Test Use of English Question 19 of 30 Review Back Next 00:07:10" at bounding box center [706, 26] width 1413 height 53
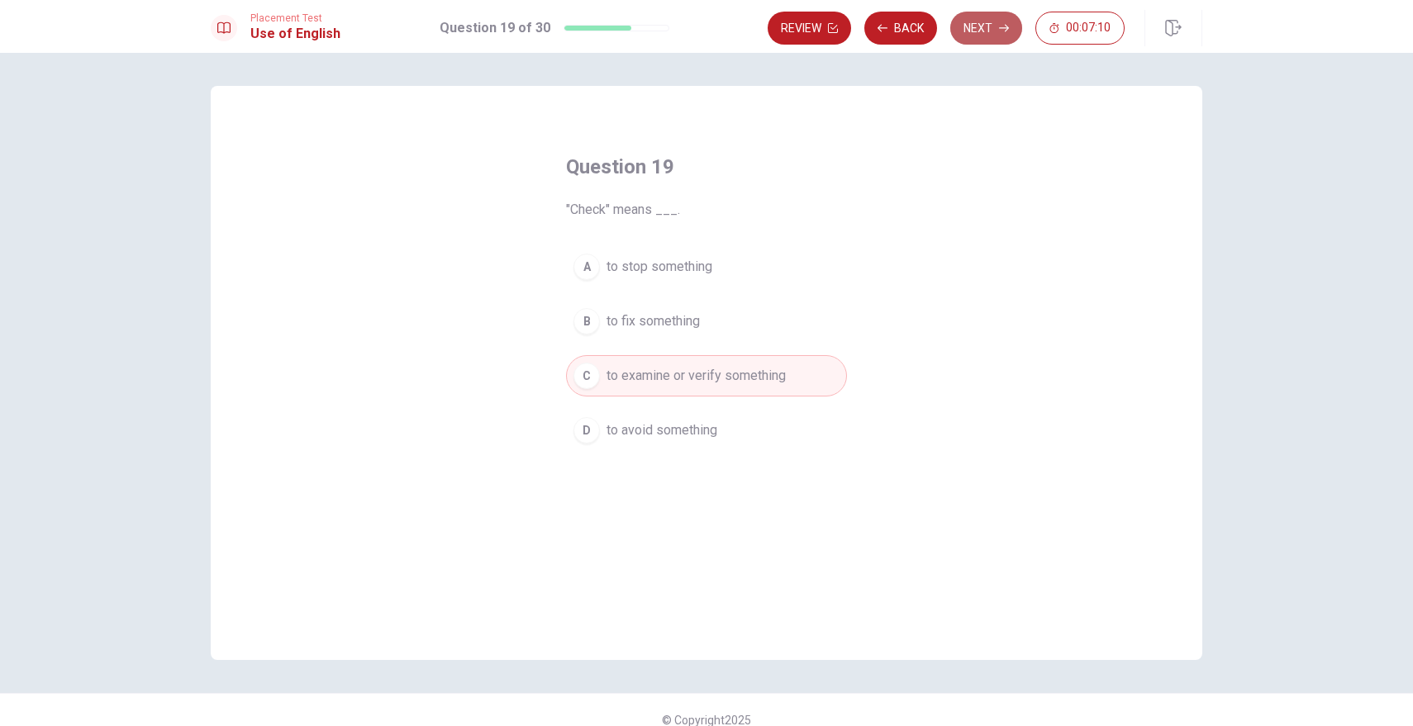
click at [995, 16] on button "Next" at bounding box center [986, 28] width 72 height 33
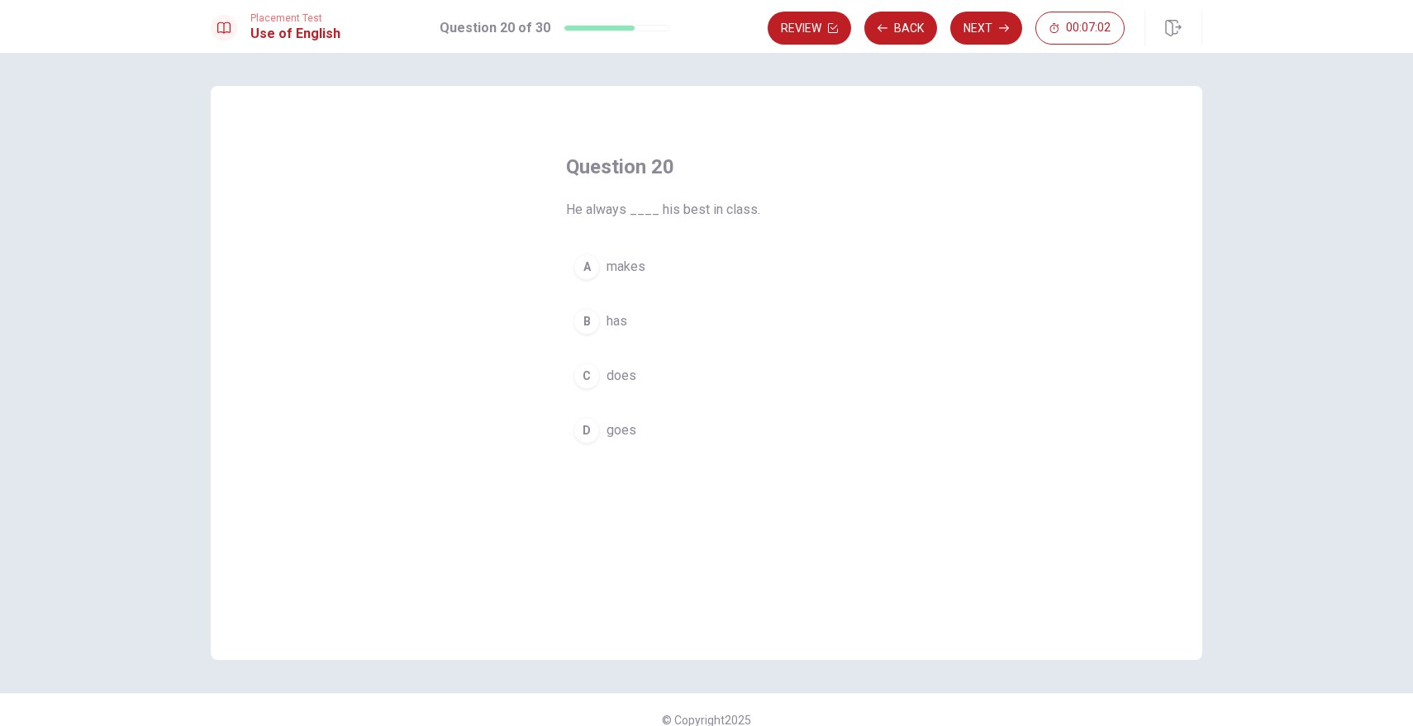
click at [619, 383] on span "does" at bounding box center [621, 376] width 30 height 20
click at [1001, 28] on icon "button" at bounding box center [1004, 28] width 10 height 7
click at [647, 431] on span "obtain it" at bounding box center [629, 431] width 46 height 20
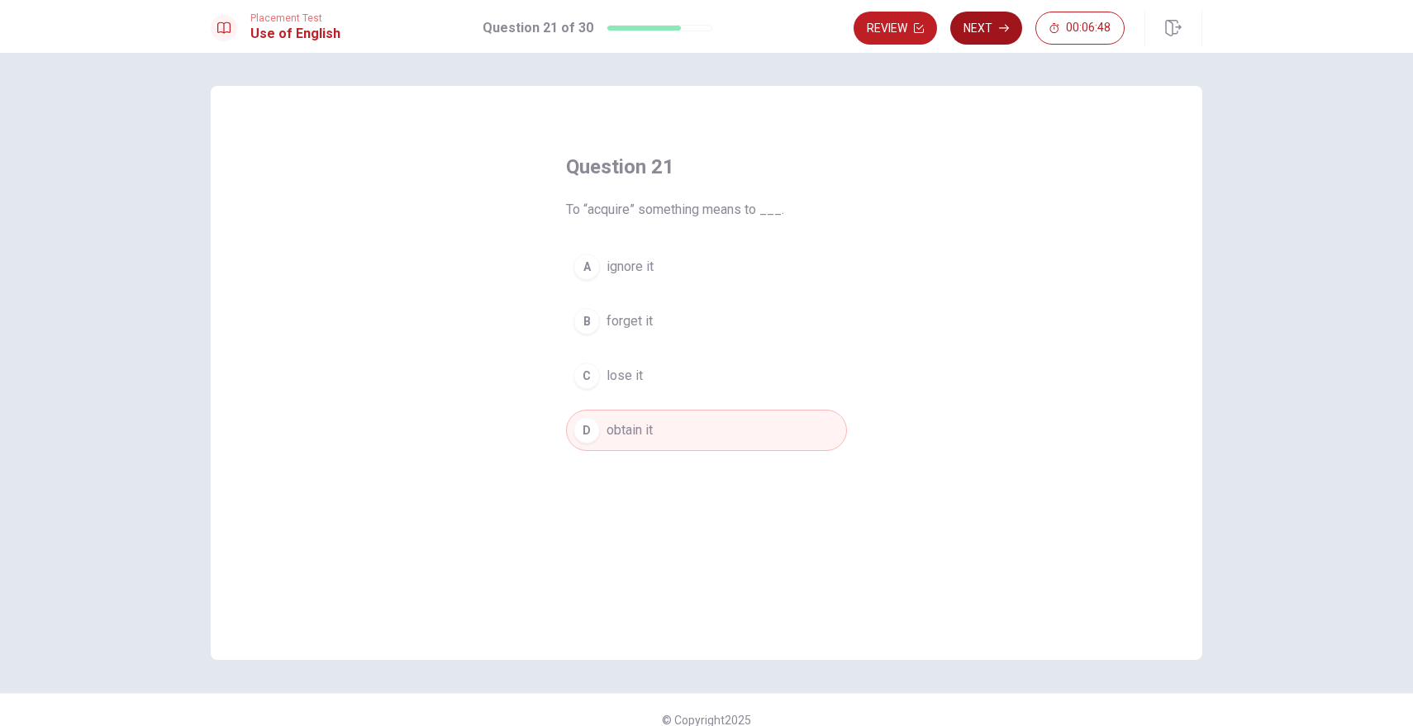
click at [982, 31] on button "Next" at bounding box center [986, 28] width 72 height 33
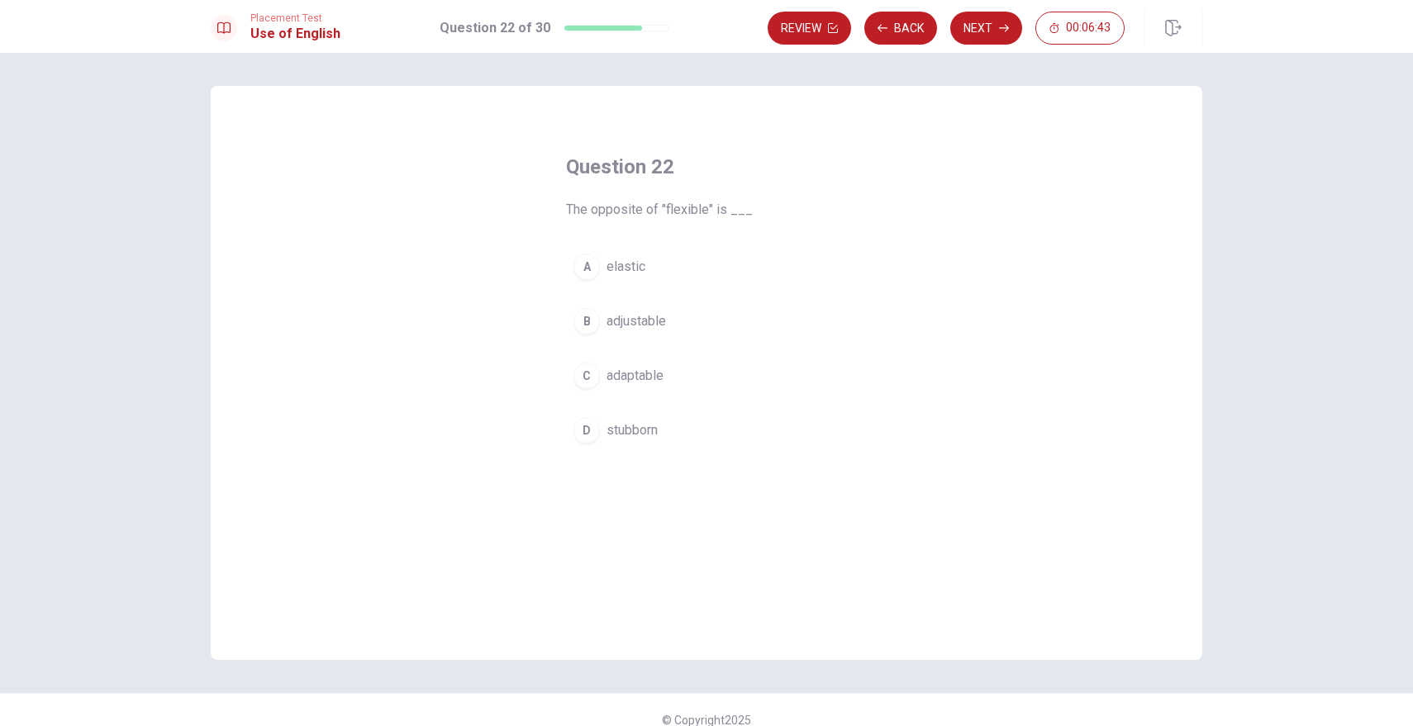
click at [640, 433] on span "stubborn" at bounding box center [631, 431] width 51 height 20
click at [976, 20] on button "Next" at bounding box center [986, 28] width 72 height 33
click at [636, 264] on span "studied" at bounding box center [628, 267] width 44 height 20
click at [968, 10] on div "Review Back Next 00:06:35" at bounding box center [984, 28] width 435 height 36
click at [968, 13] on button "Next" at bounding box center [986, 28] width 72 height 33
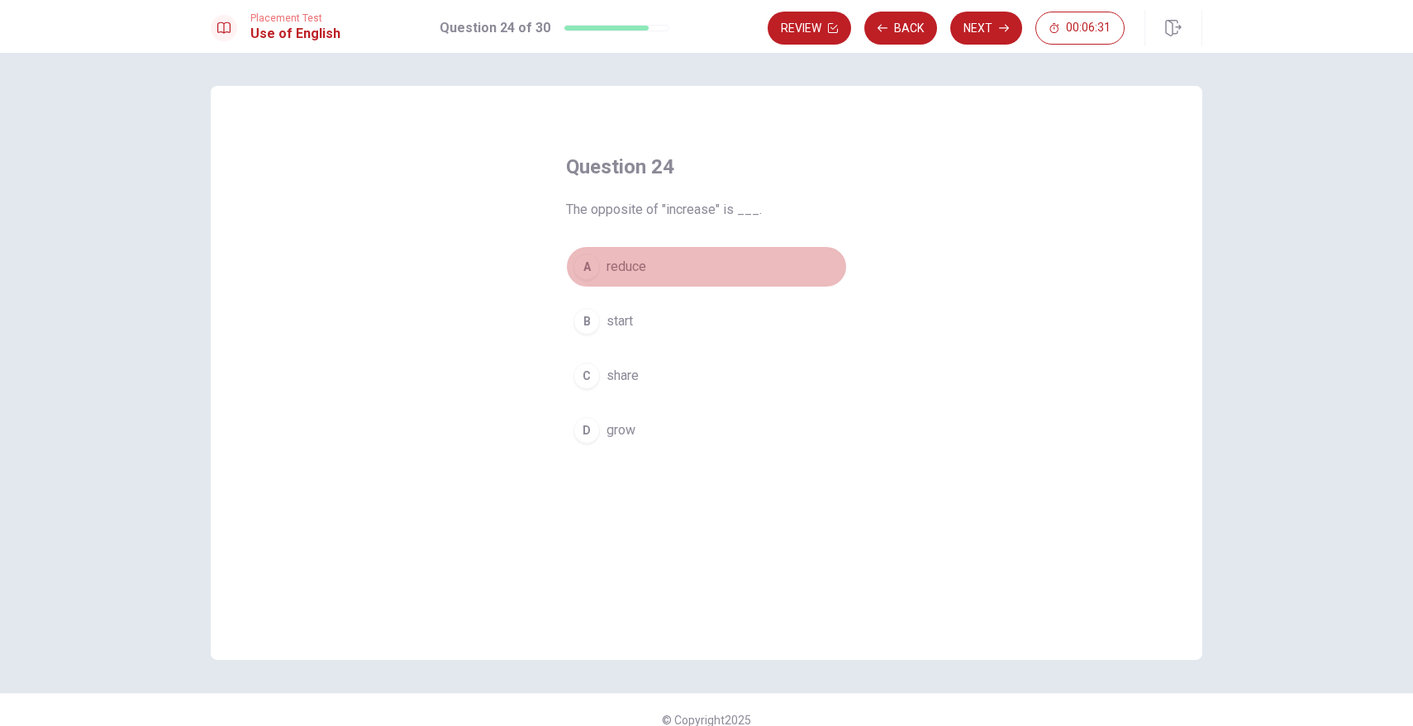
click at [625, 273] on span "reduce" at bounding box center [626, 267] width 40 height 20
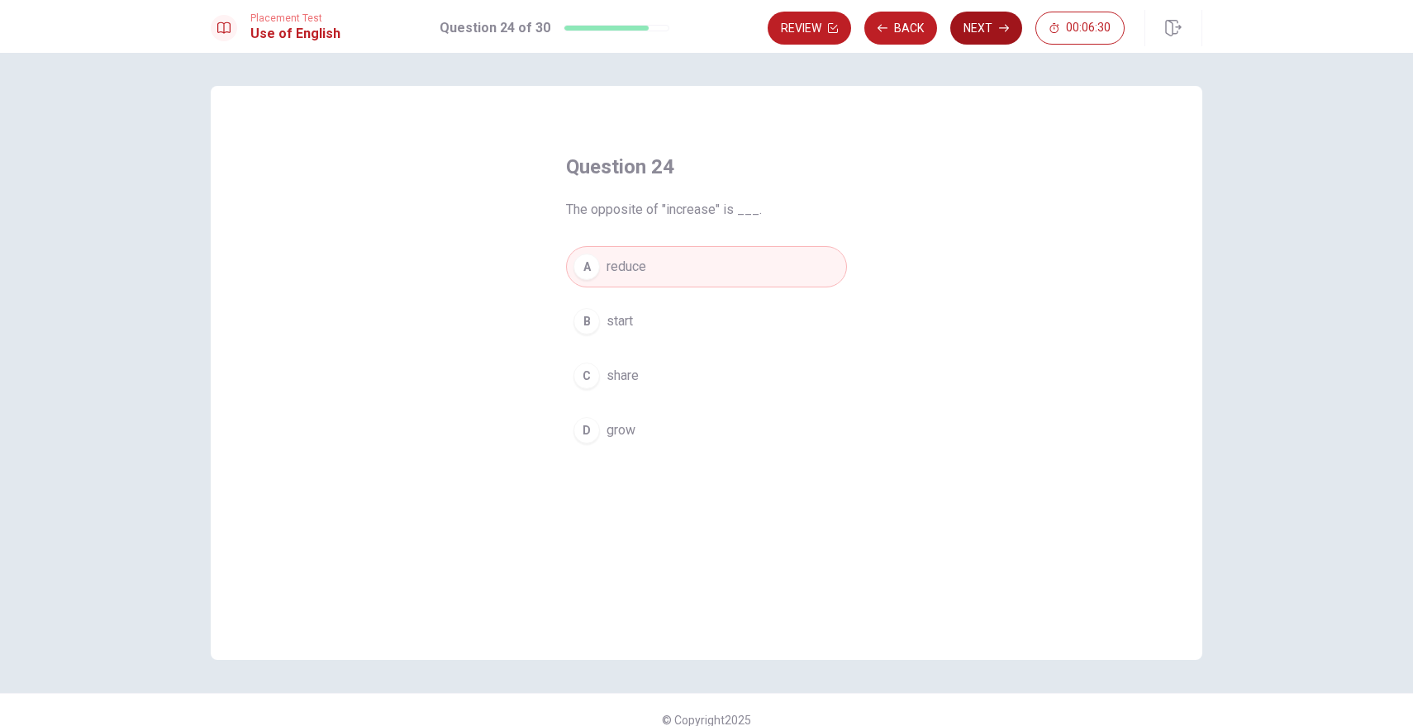
click at [972, 31] on button "Next" at bounding box center [986, 28] width 72 height 33
click at [637, 382] on span "suggest" at bounding box center [630, 376] width 48 height 20
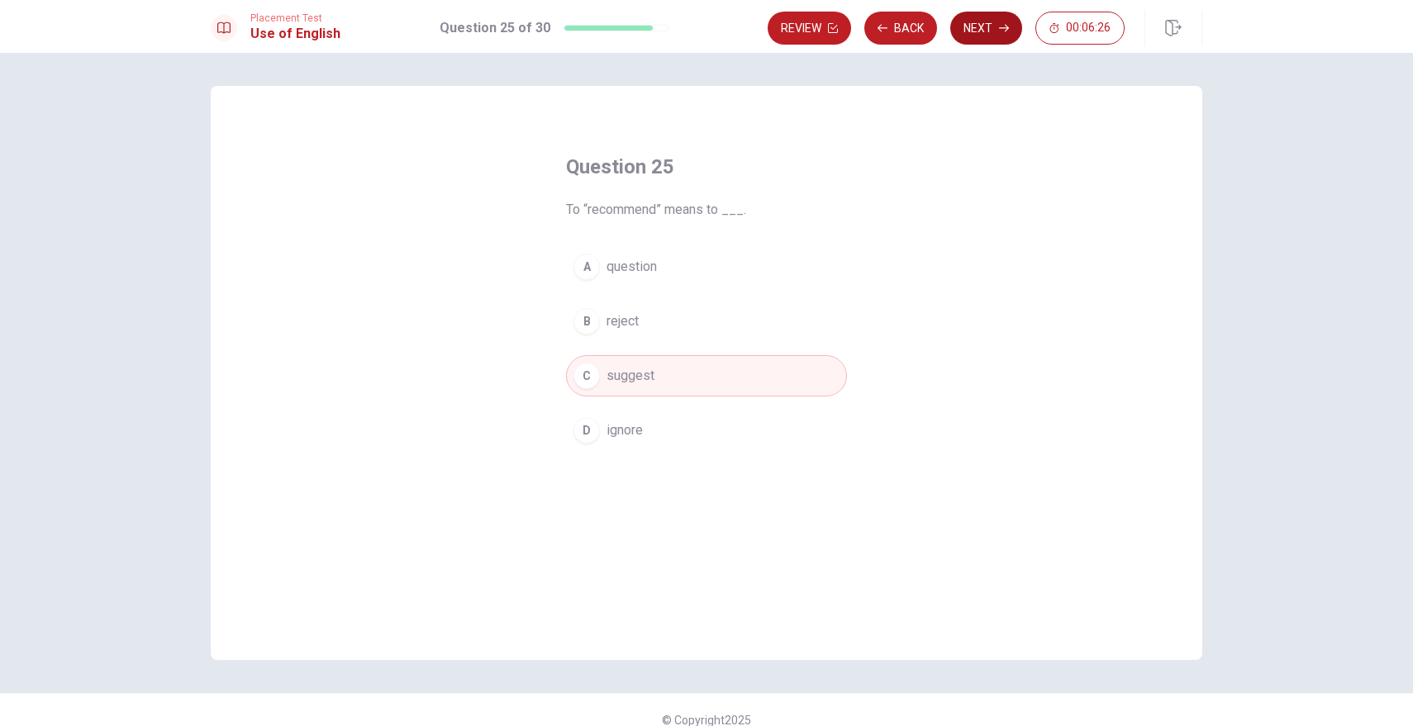
click at [983, 26] on button "Next" at bounding box center [986, 28] width 72 height 33
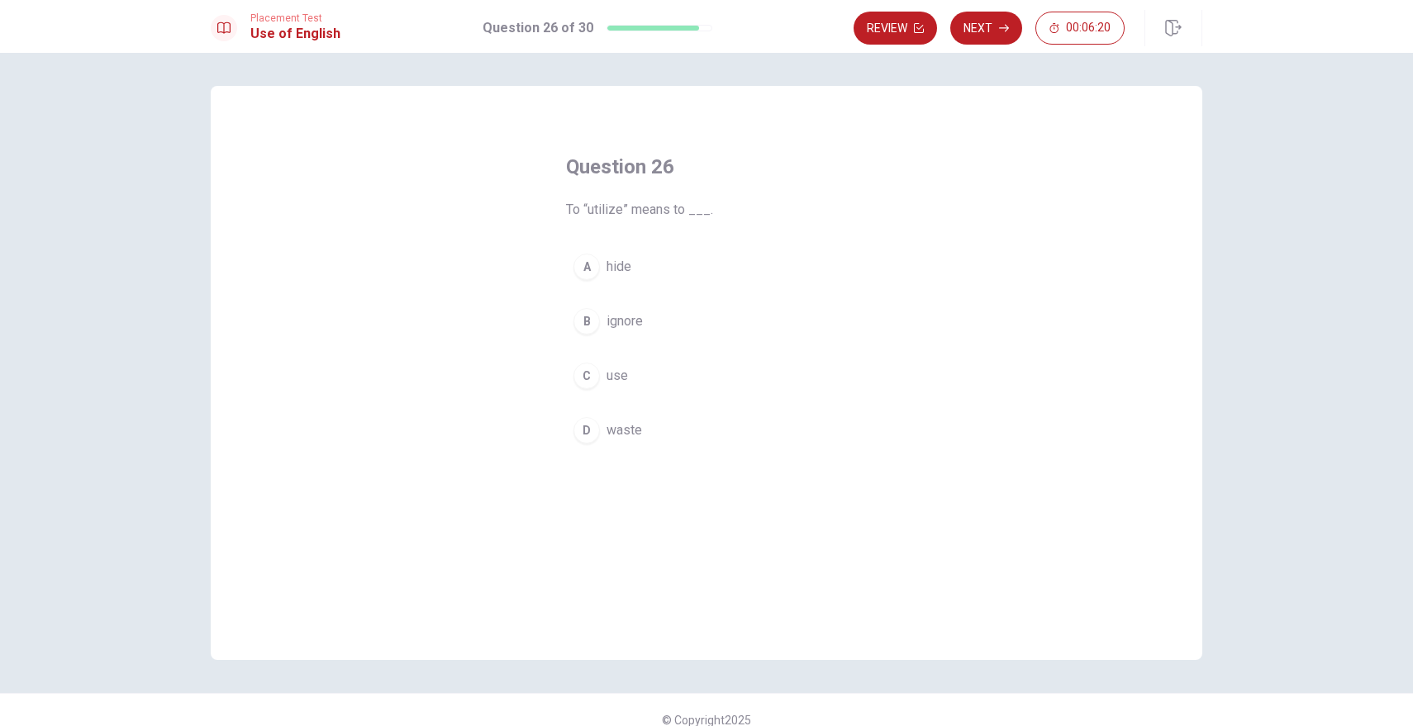
click at [620, 375] on span "use" at bounding box center [616, 376] width 21 height 20
click at [981, 26] on button "Next" at bounding box center [986, 28] width 72 height 33
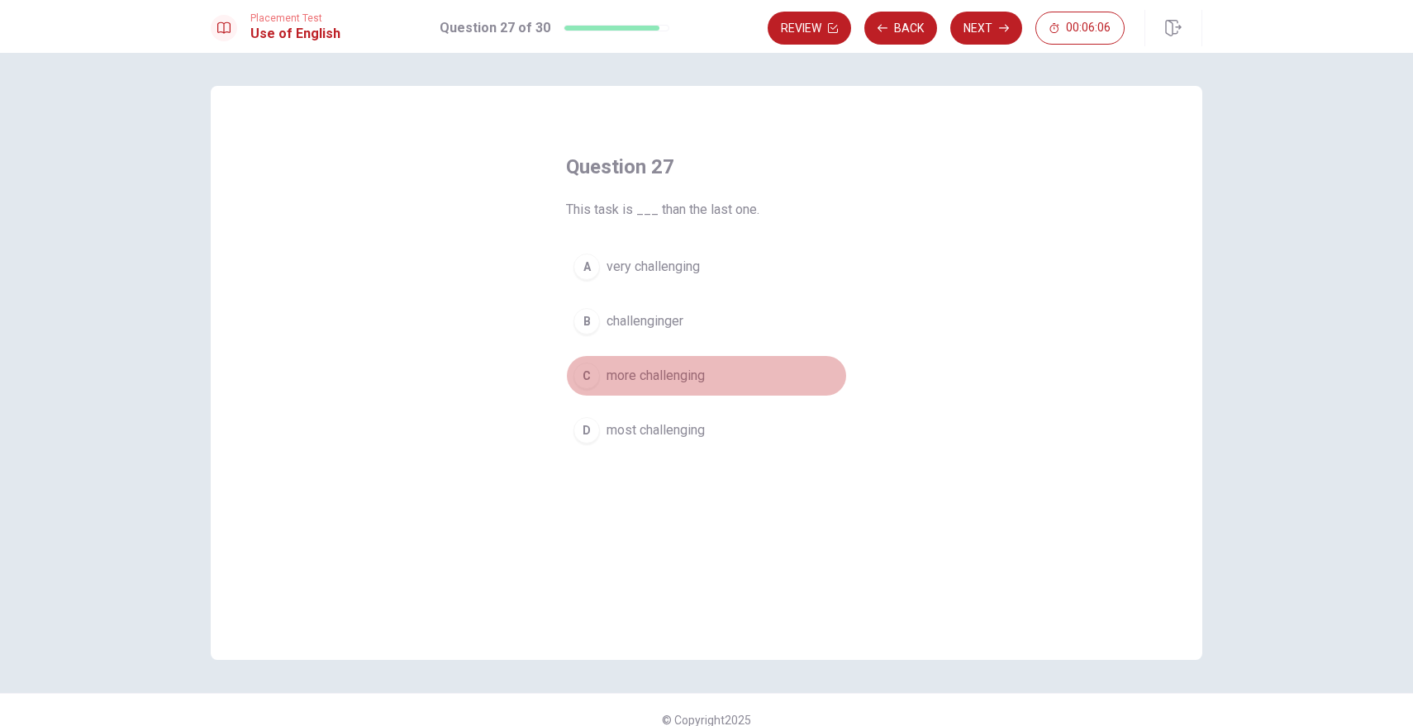
click at [697, 375] on span "more challenging" at bounding box center [655, 376] width 98 height 20
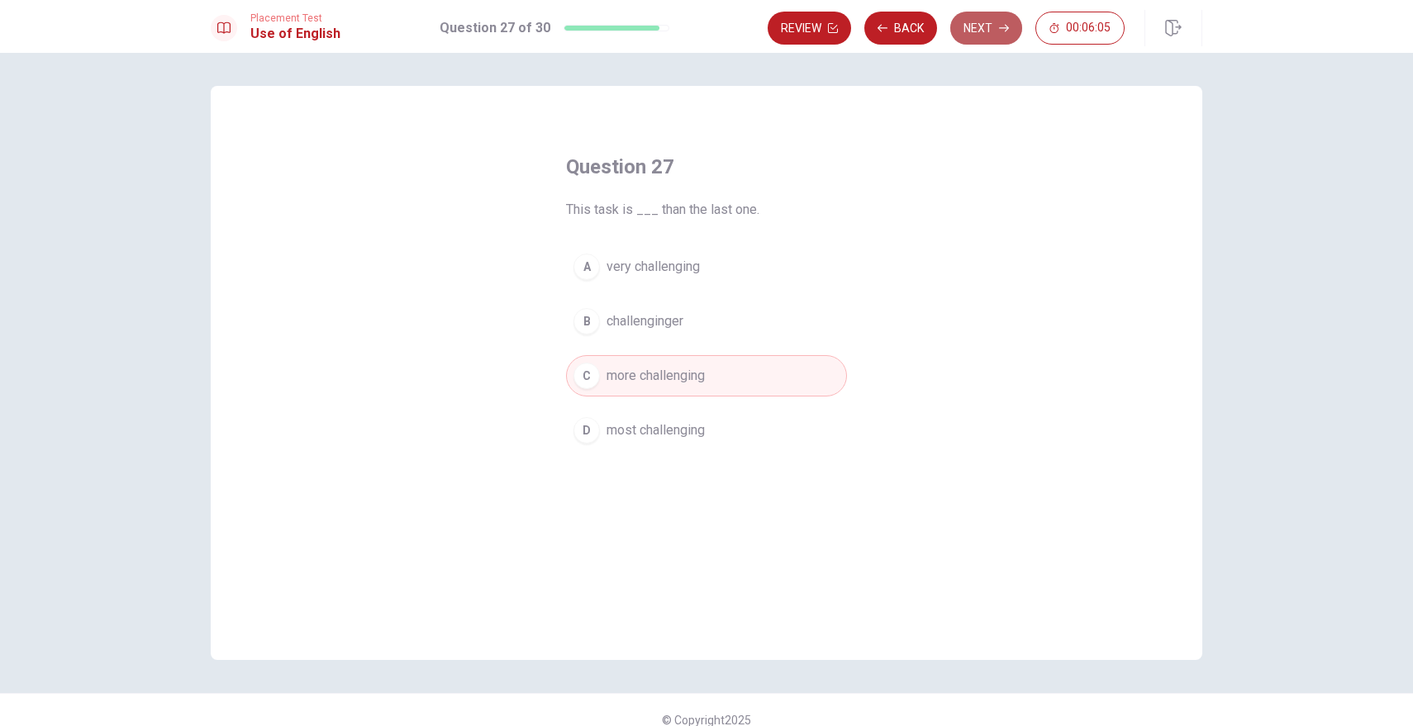
click at [1002, 21] on button "Next" at bounding box center [986, 28] width 72 height 33
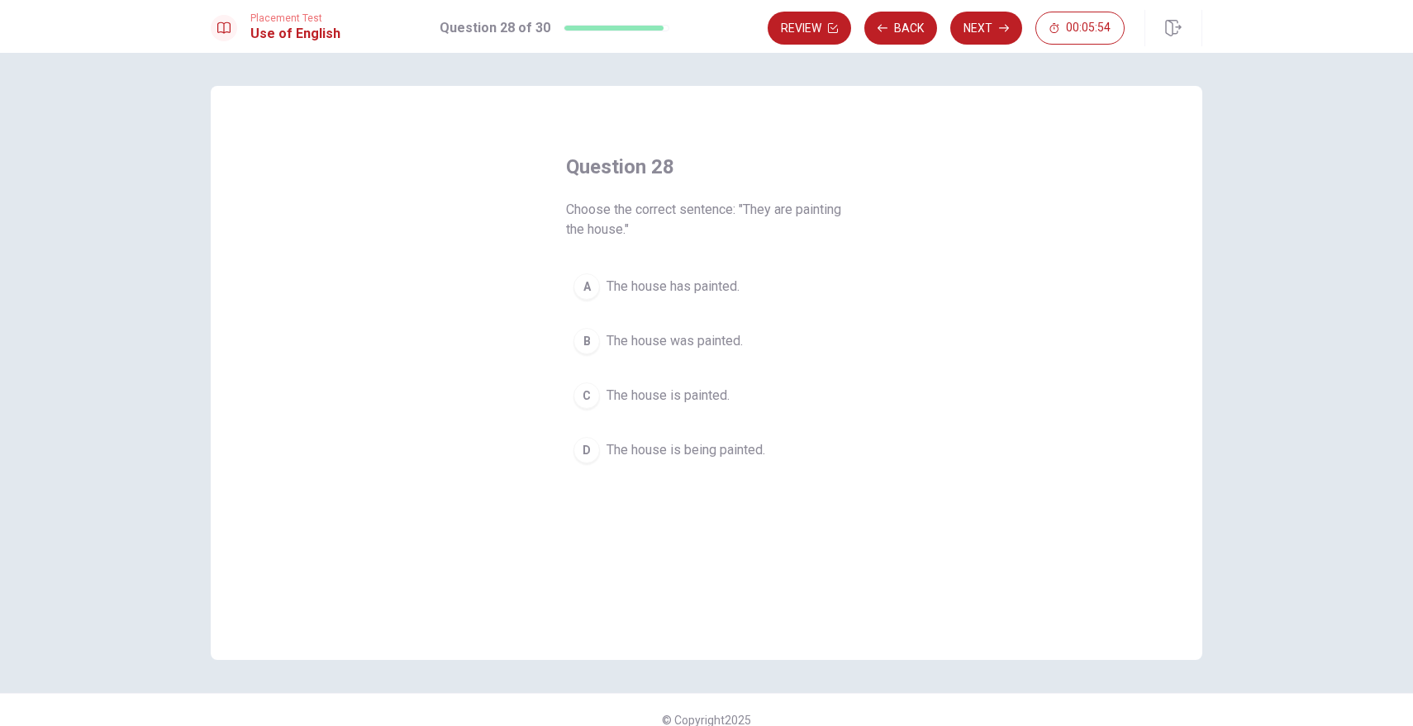
click at [691, 450] on span "The house is being painted." at bounding box center [685, 450] width 159 height 20
click at [1007, 35] on button "Next" at bounding box center [986, 28] width 72 height 33
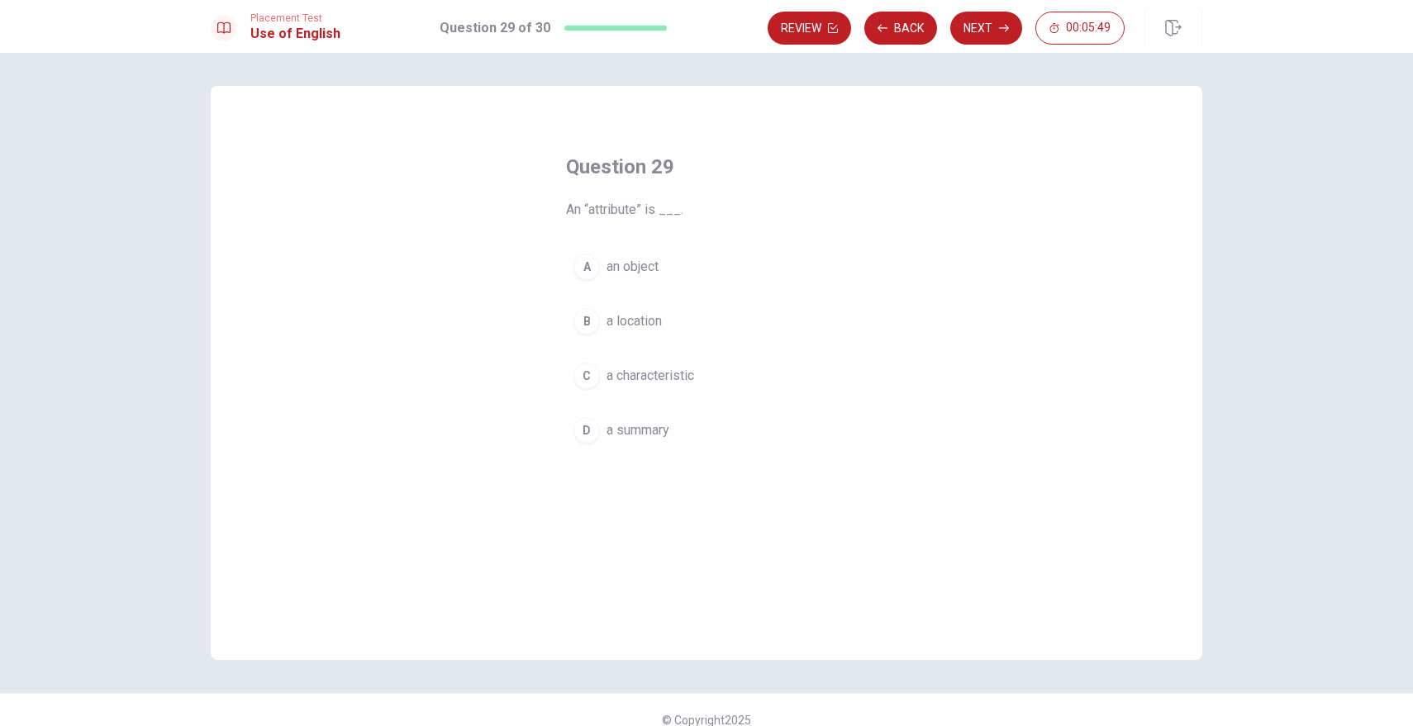
click at [660, 383] on span "a characteristic" at bounding box center [650, 376] width 88 height 20
click at [983, 28] on button "Next" at bounding box center [986, 28] width 72 height 33
click at [661, 271] on span "would meet" at bounding box center [640, 267] width 68 height 20
click at [991, 26] on button "Next" at bounding box center [986, 28] width 72 height 33
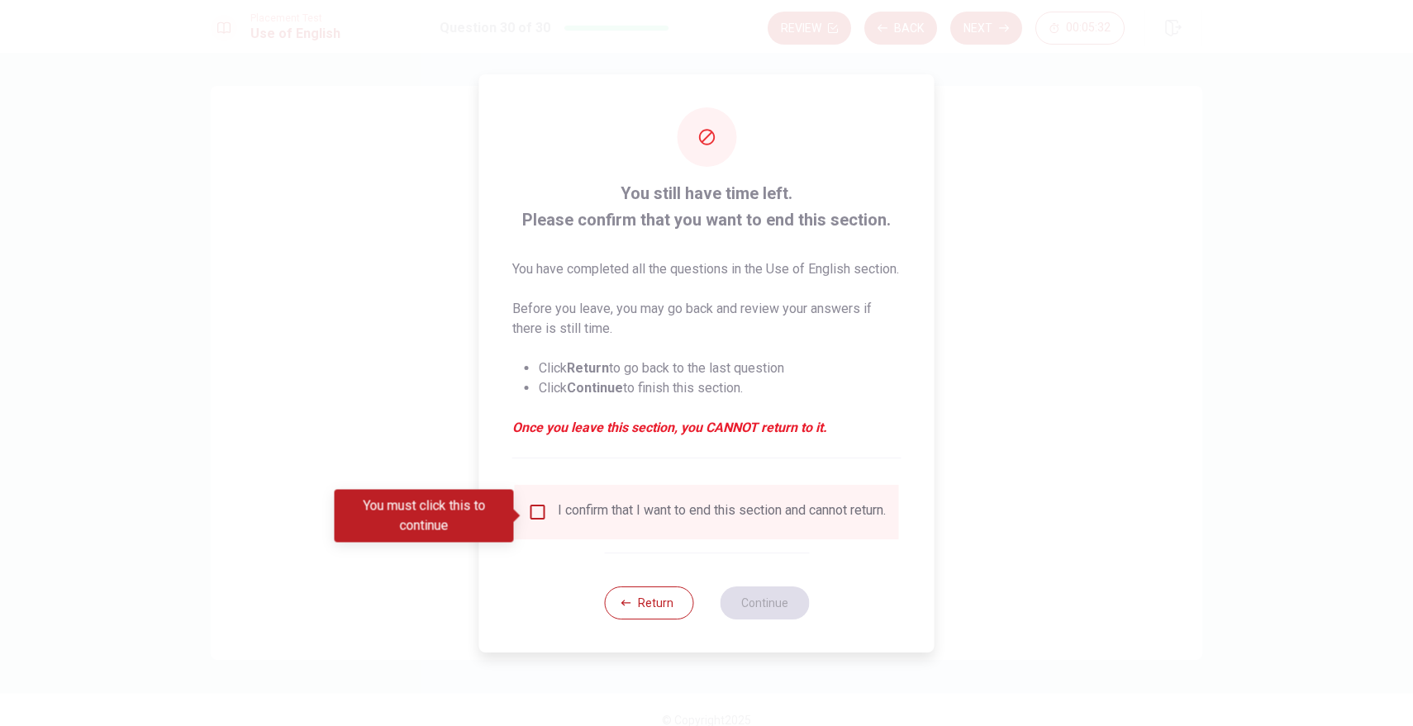
click at [535, 516] on input "You must click this to continue" at bounding box center [538, 512] width 20 height 20
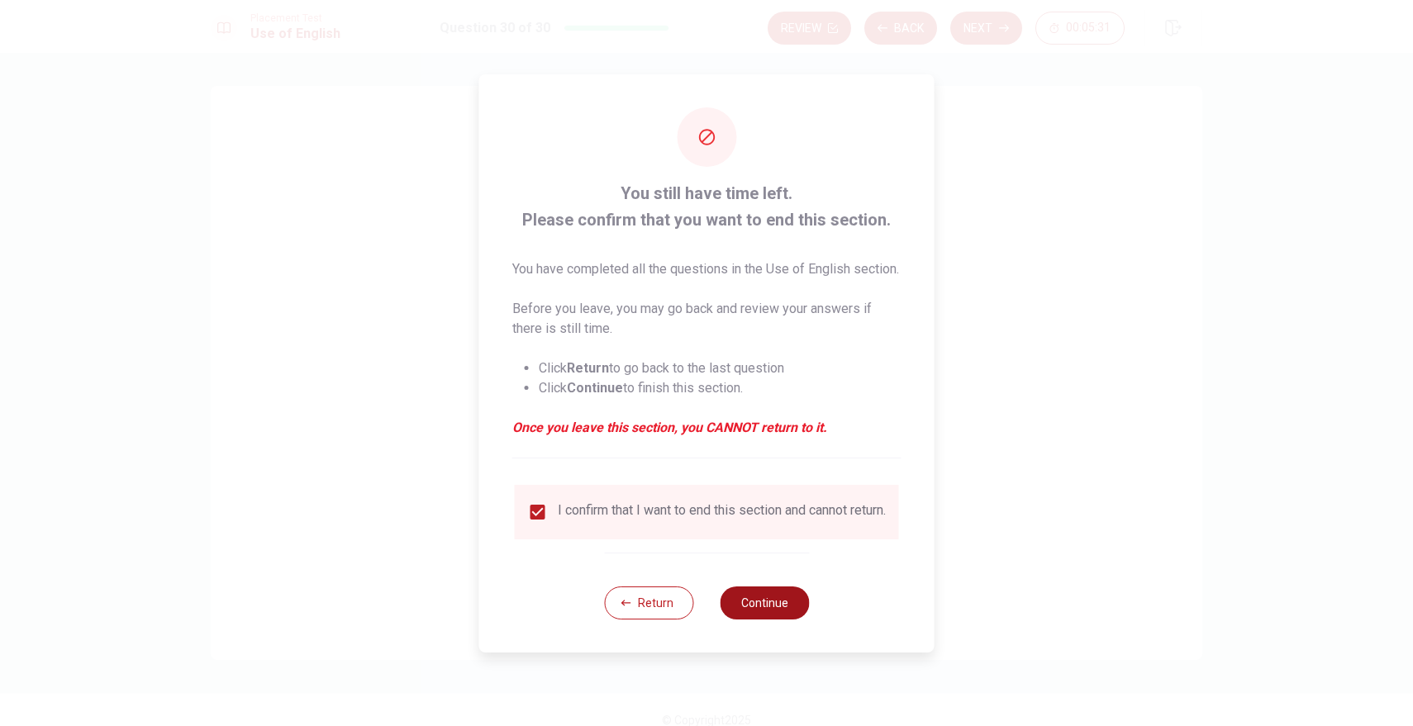
click at [774, 620] on button "Continue" at bounding box center [764, 603] width 89 height 33
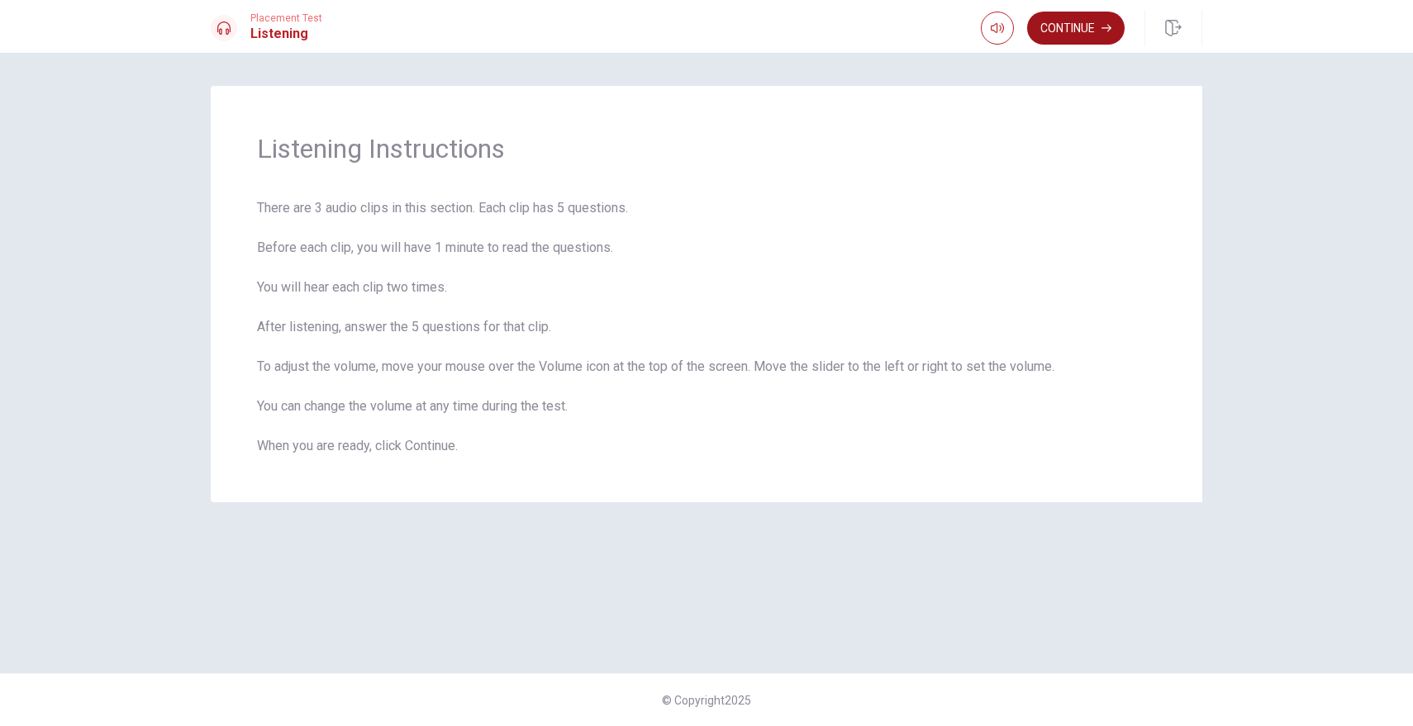
click at [1078, 22] on button "Continue" at bounding box center [1075, 28] width 97 height 33
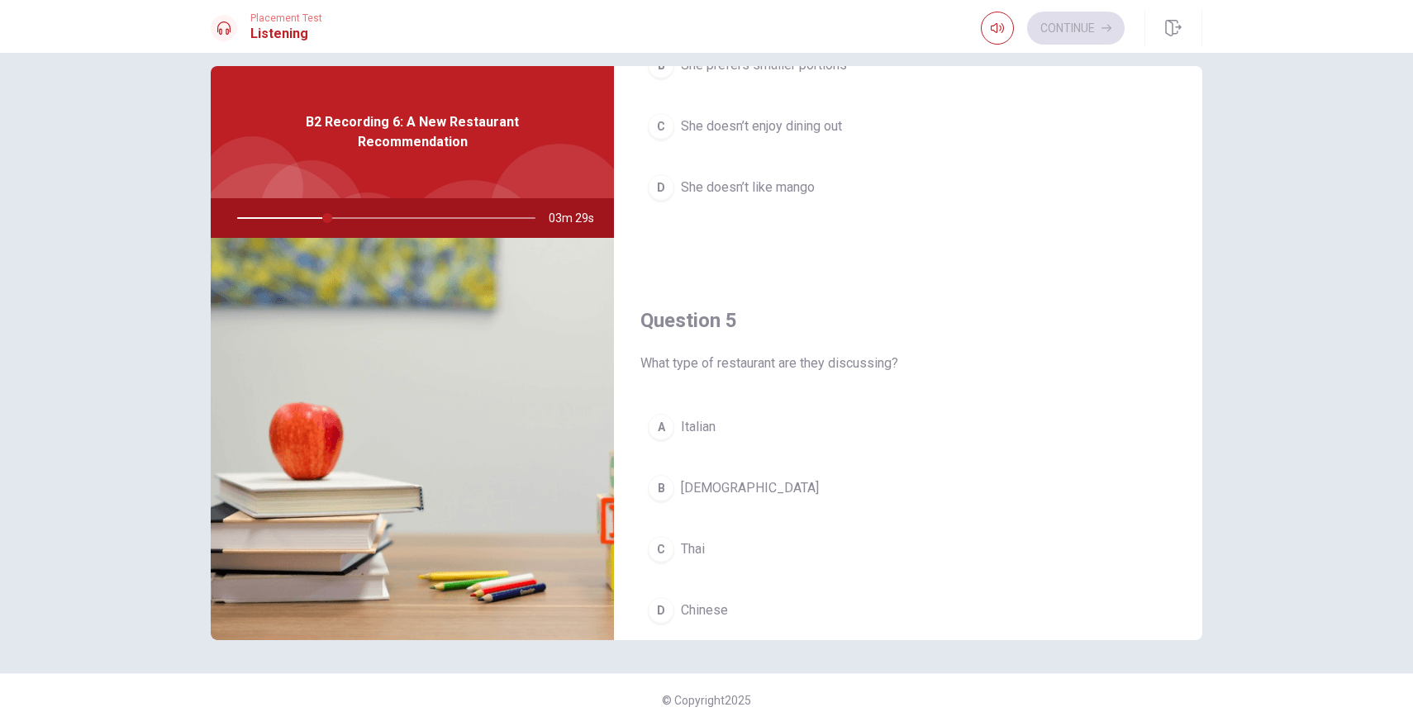
scroll to position [1541, 0]
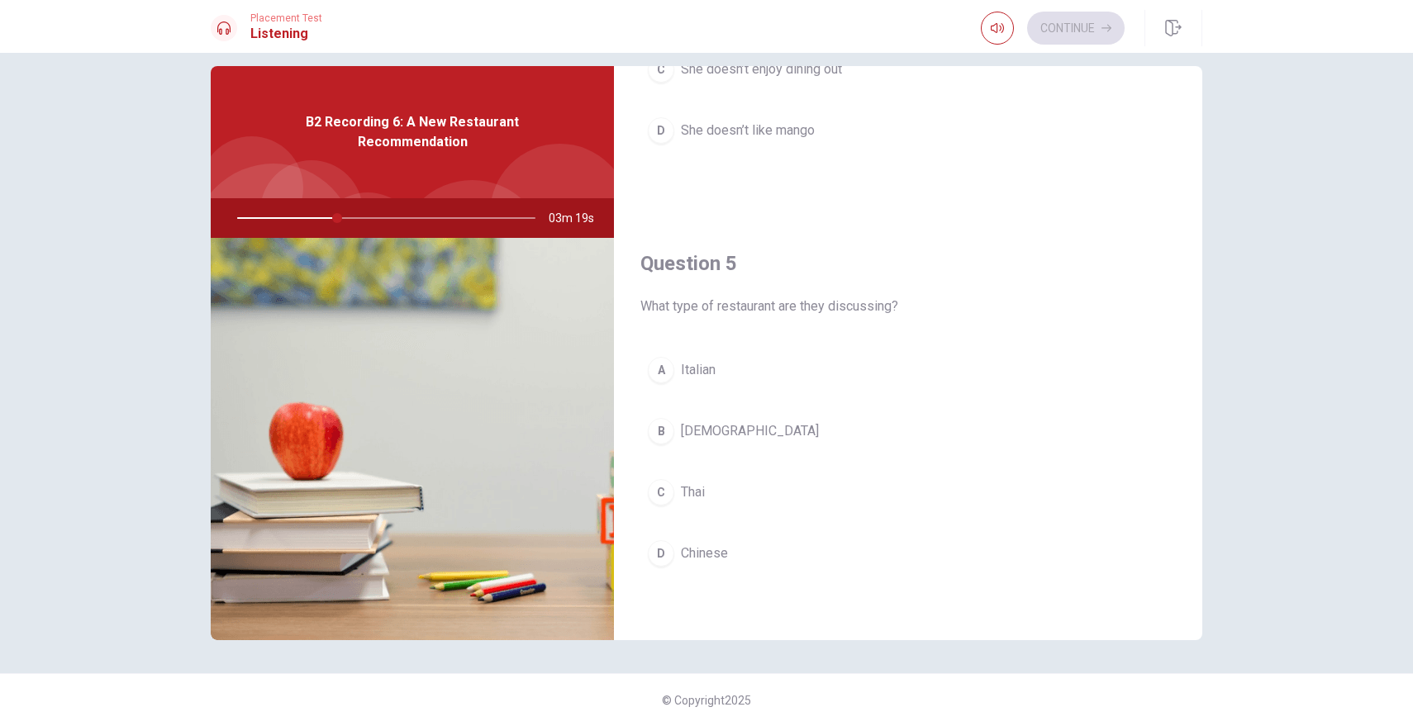
click at [663, 496] on div "C" at bounding box center [661, 492] width 26 height 26
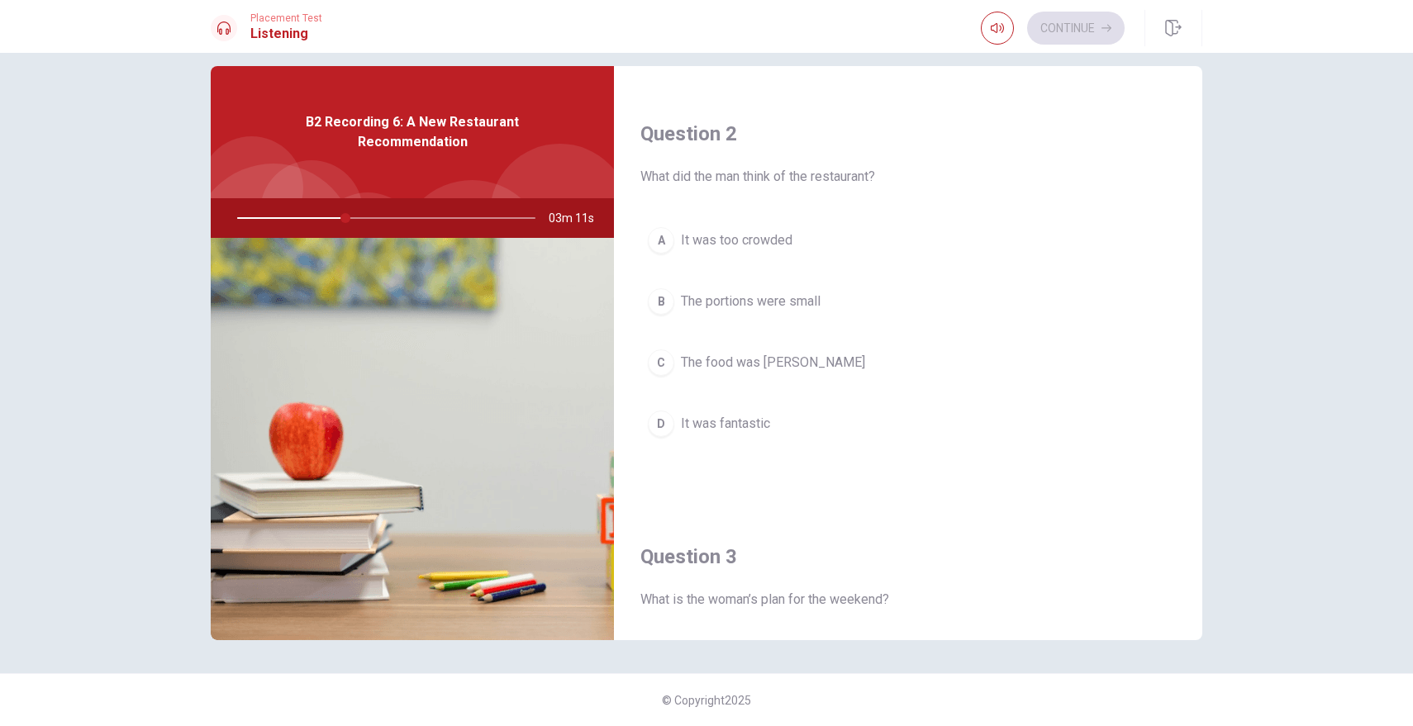
scroll to position [422, 0]
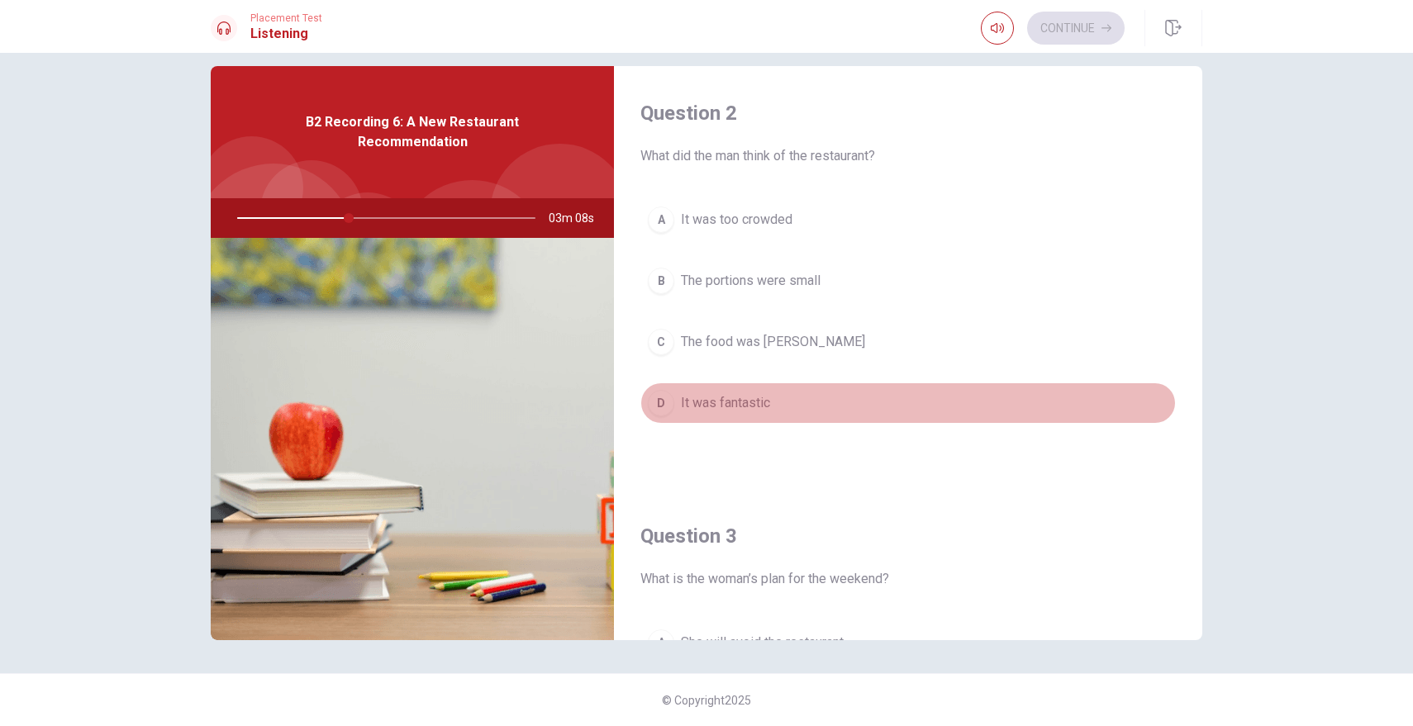
click at [654, 410] on div "D" at bounding box center [661, 403] width 26 height 26
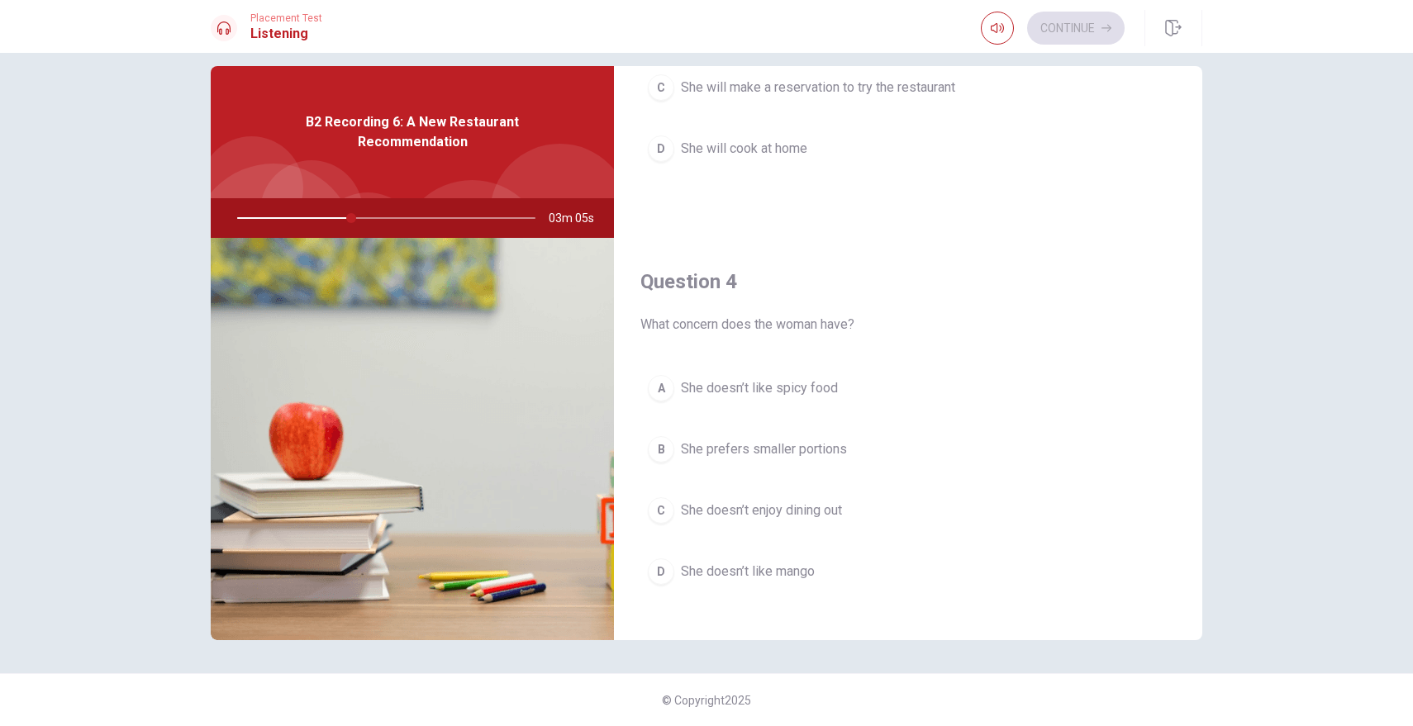
scroll to position [1100, 0]
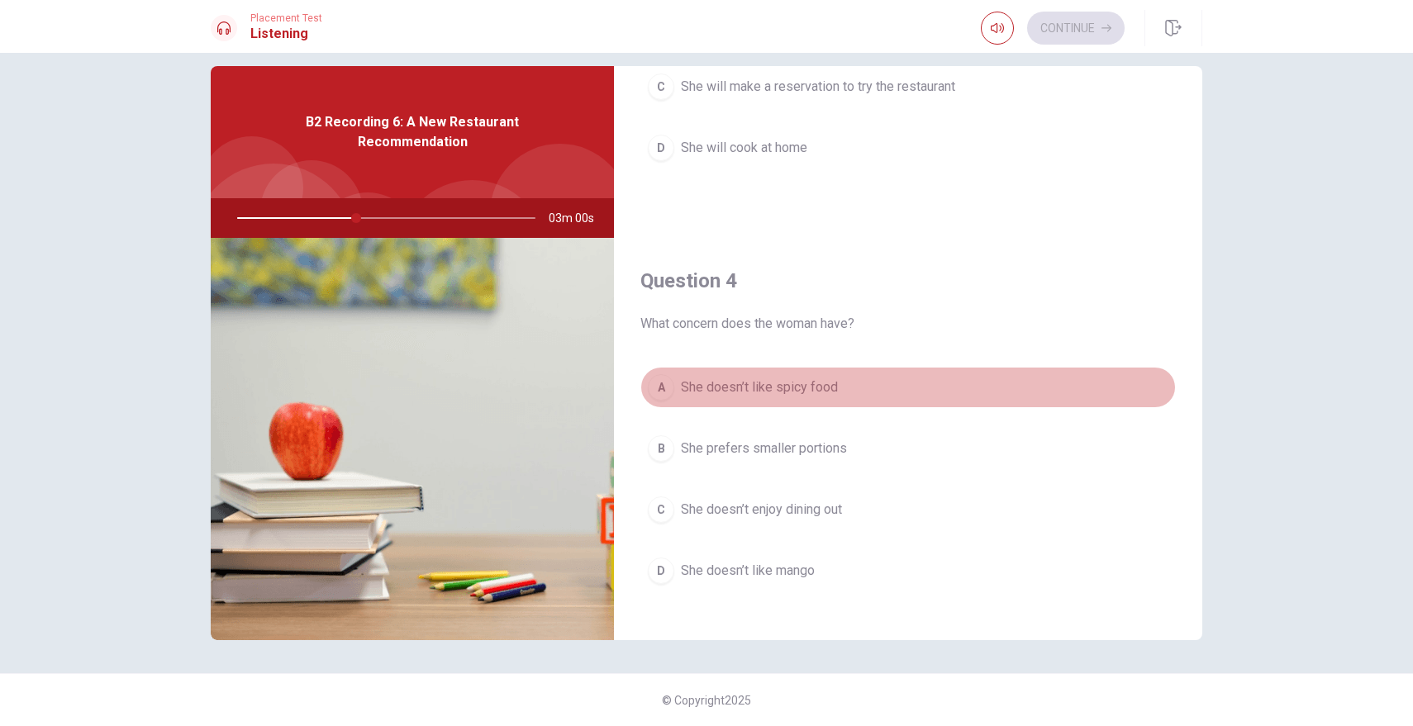
click at [663, 396] on div "A" at bounding box center [661, 387] width 26 height 26
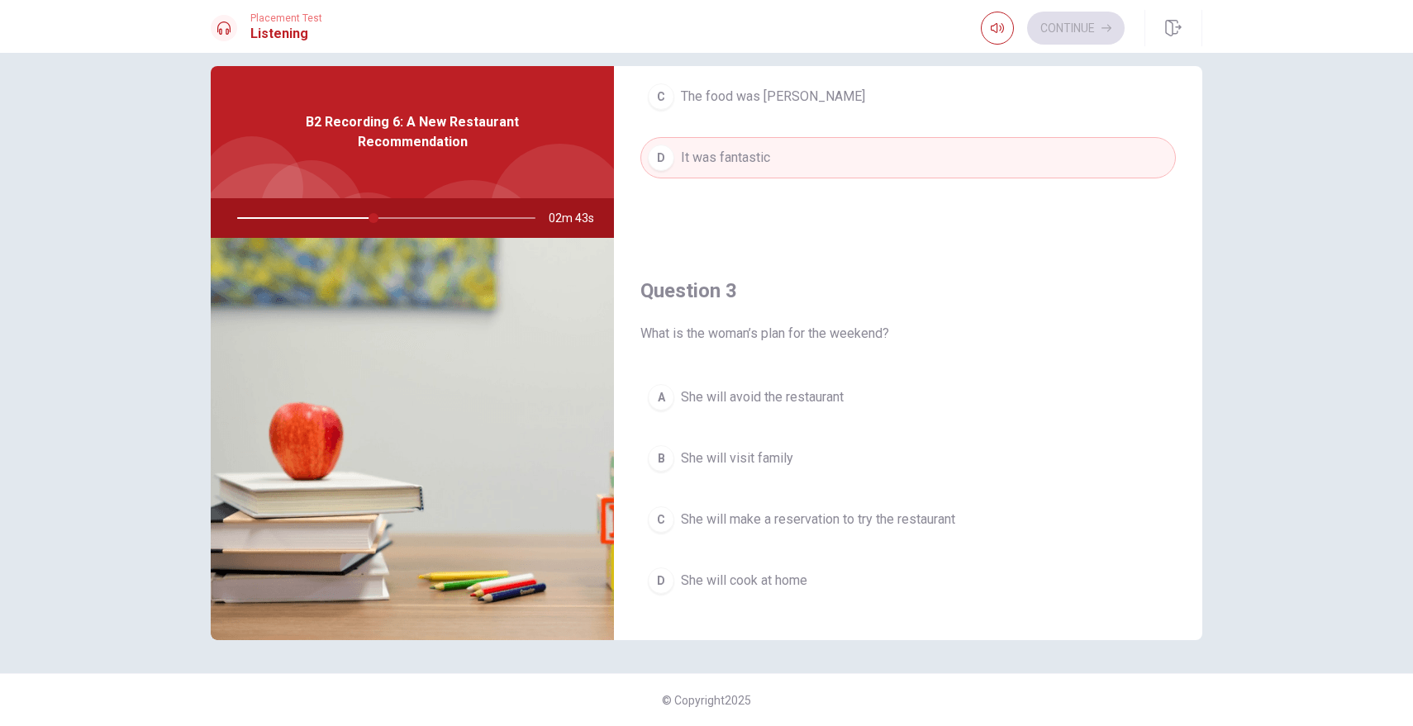
scroll to position [659, 0]
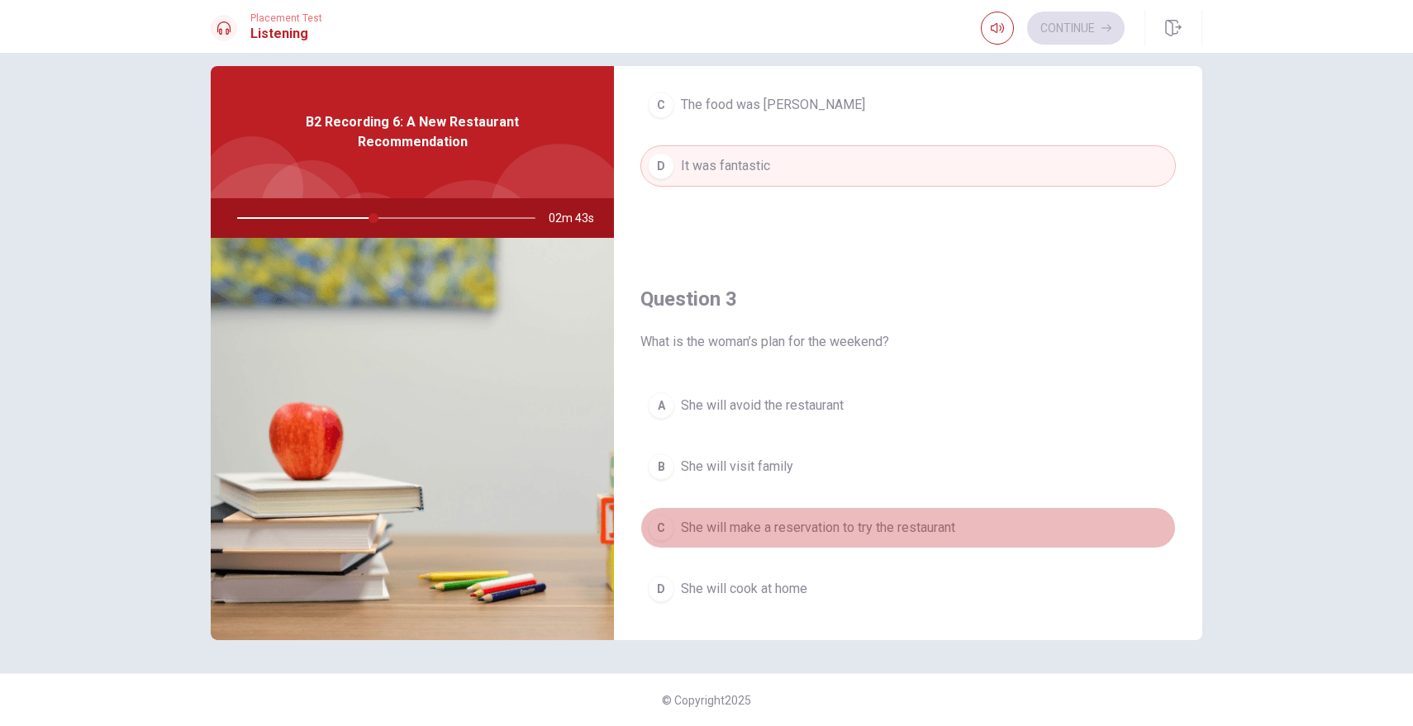
click at [664, 517] on div "C" at bounding box center [661, 528] width 26 height 26
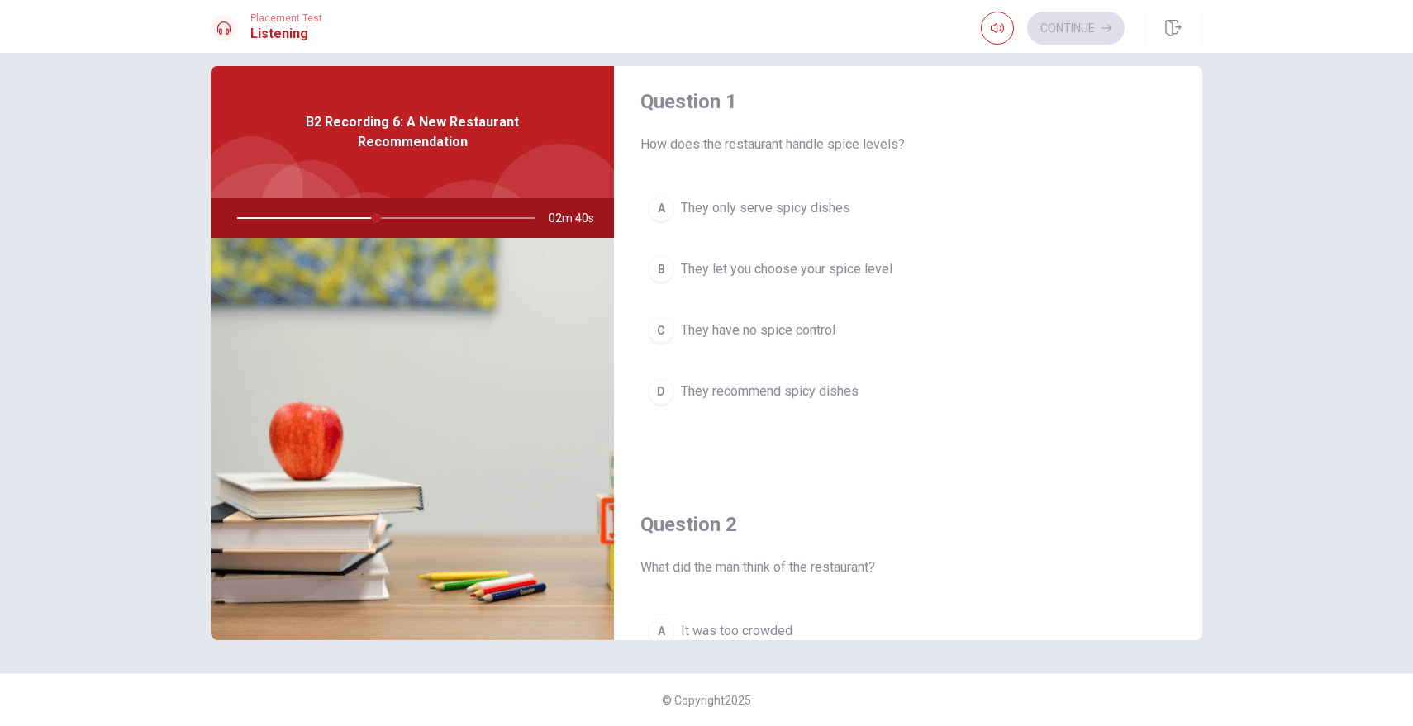
scroll to position [0, 0]
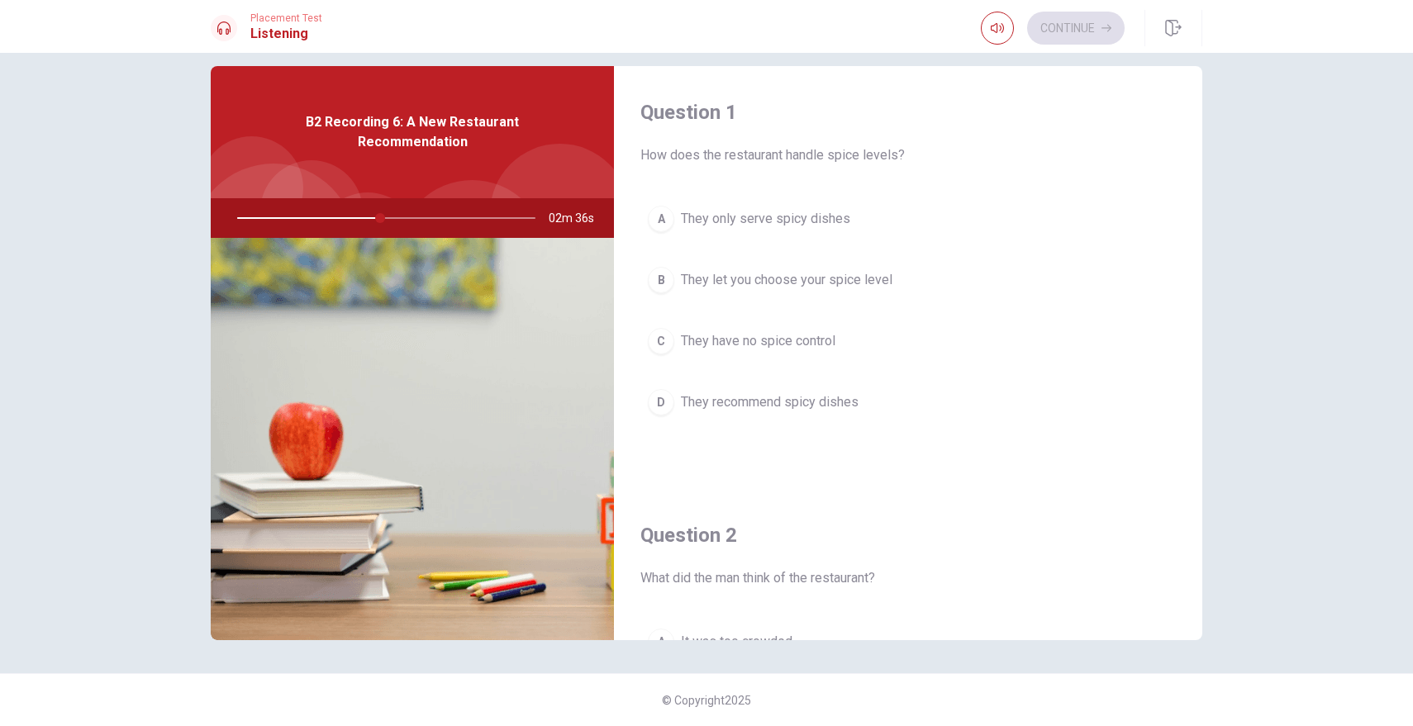
click at [705, 286] on span "They let you choose your spice level" at bounding box center [786, 280] width 211 height 20
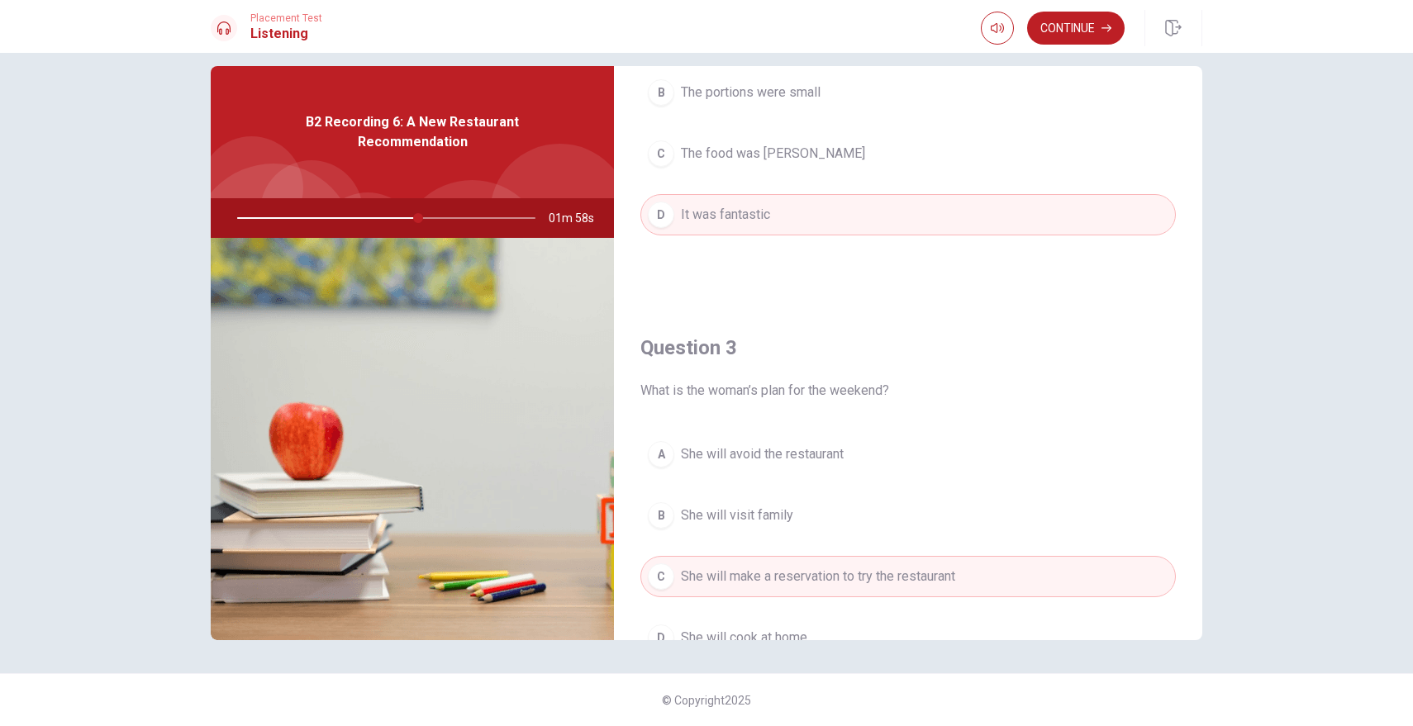
scroll to position [583, 0]
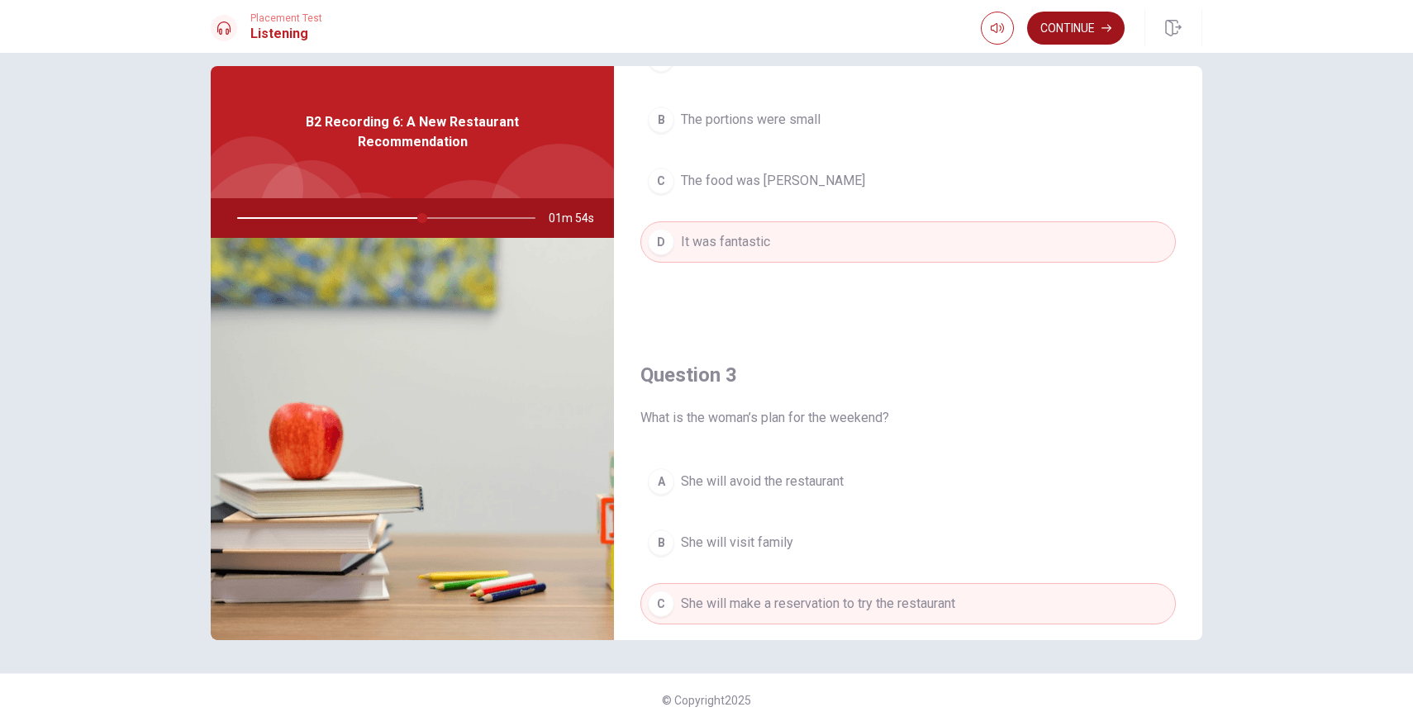
click at [1069, 31] on button "Continue" at bounding box center [1075, 28] width 97 height 33
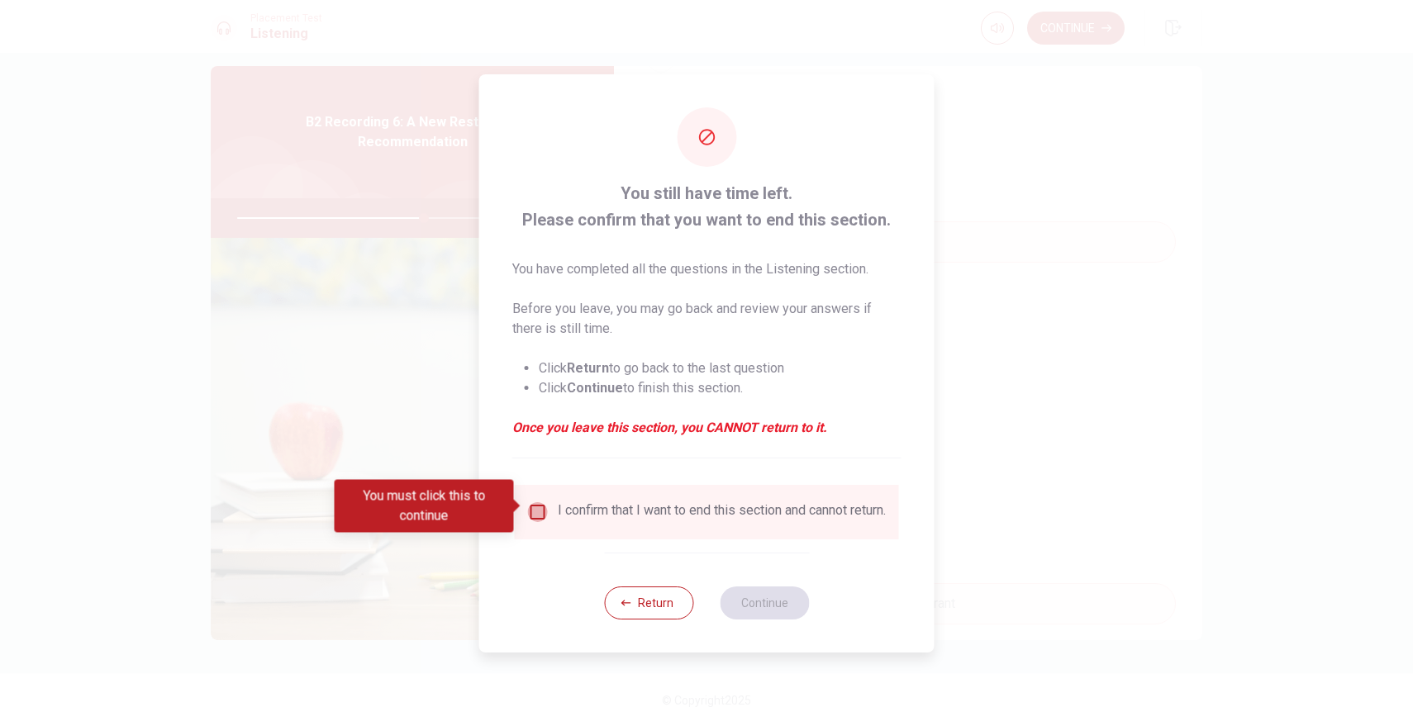
click at [537, 503] on input "You must click this to continue" at bounding box center [538, 512] width 20 height 20
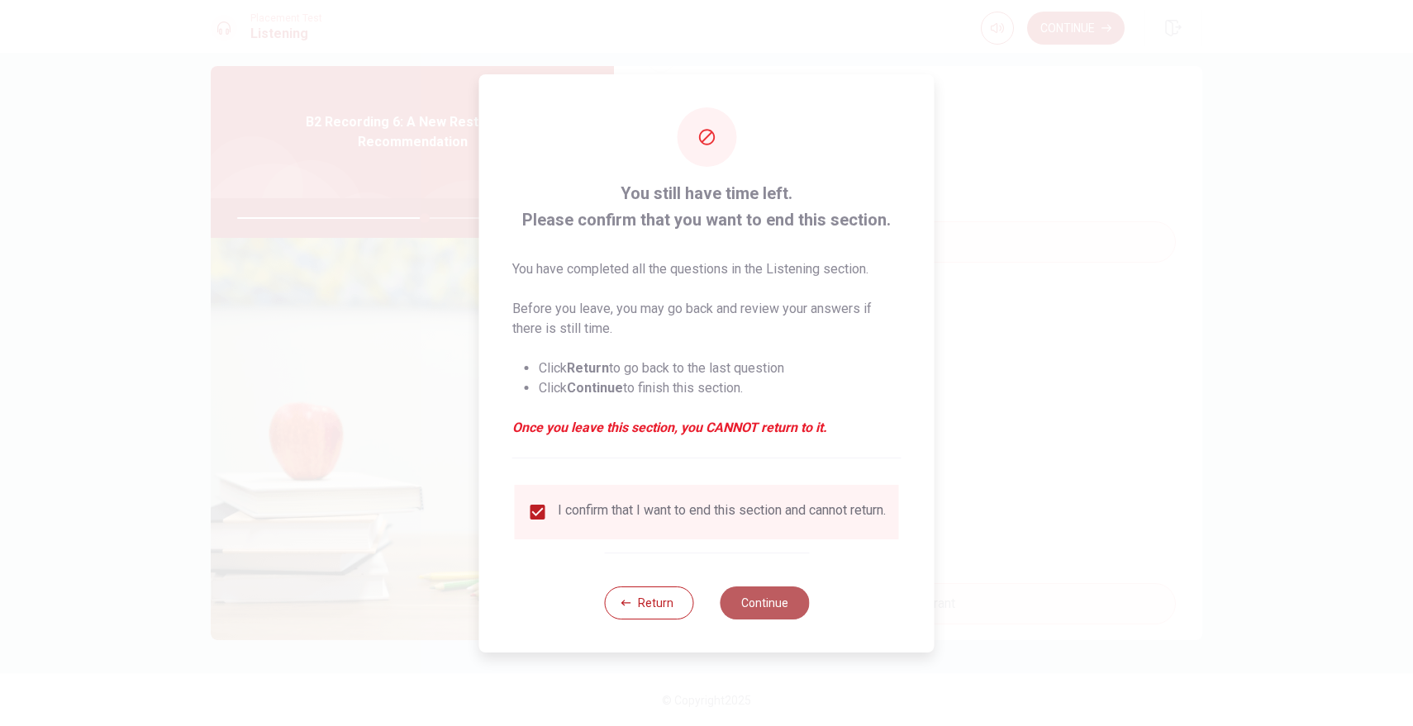
click at [804, 612] on button "Continue" at bounding box center [764, 603] width 89 height 33
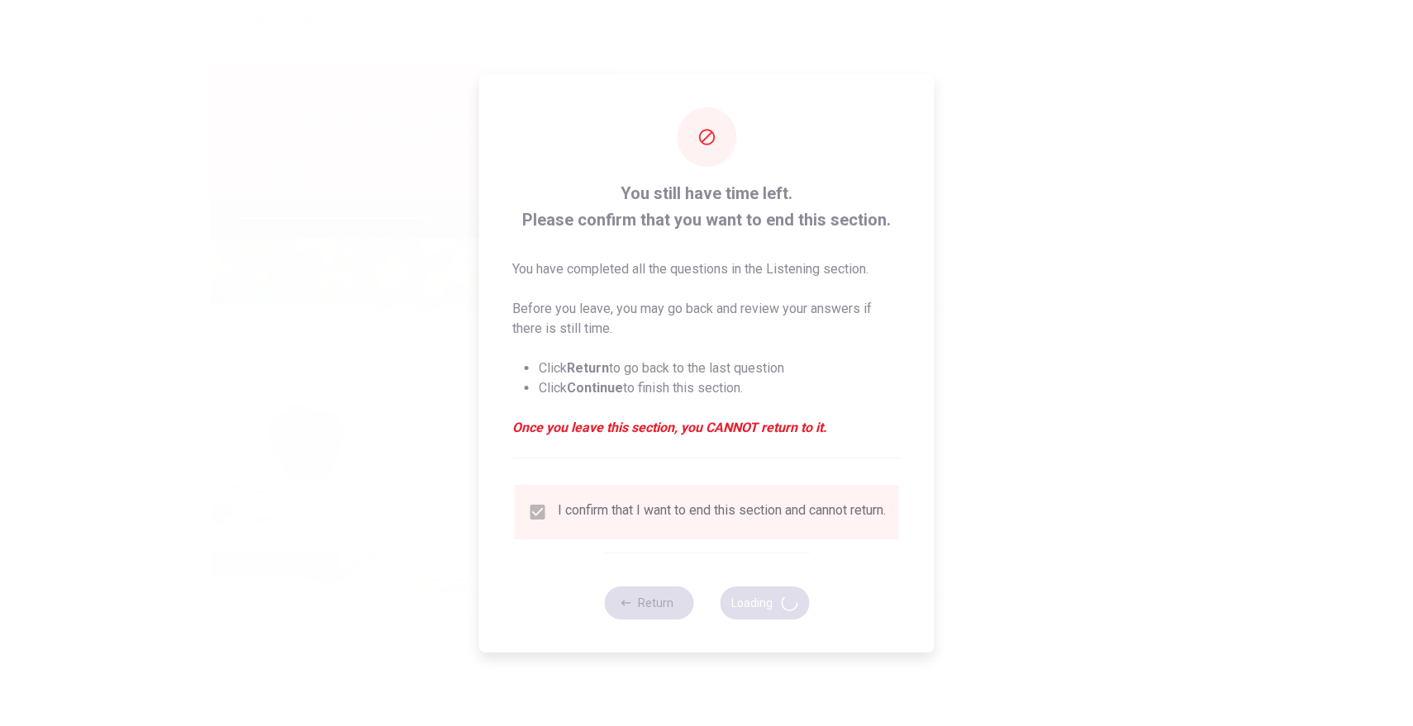
type input "64"
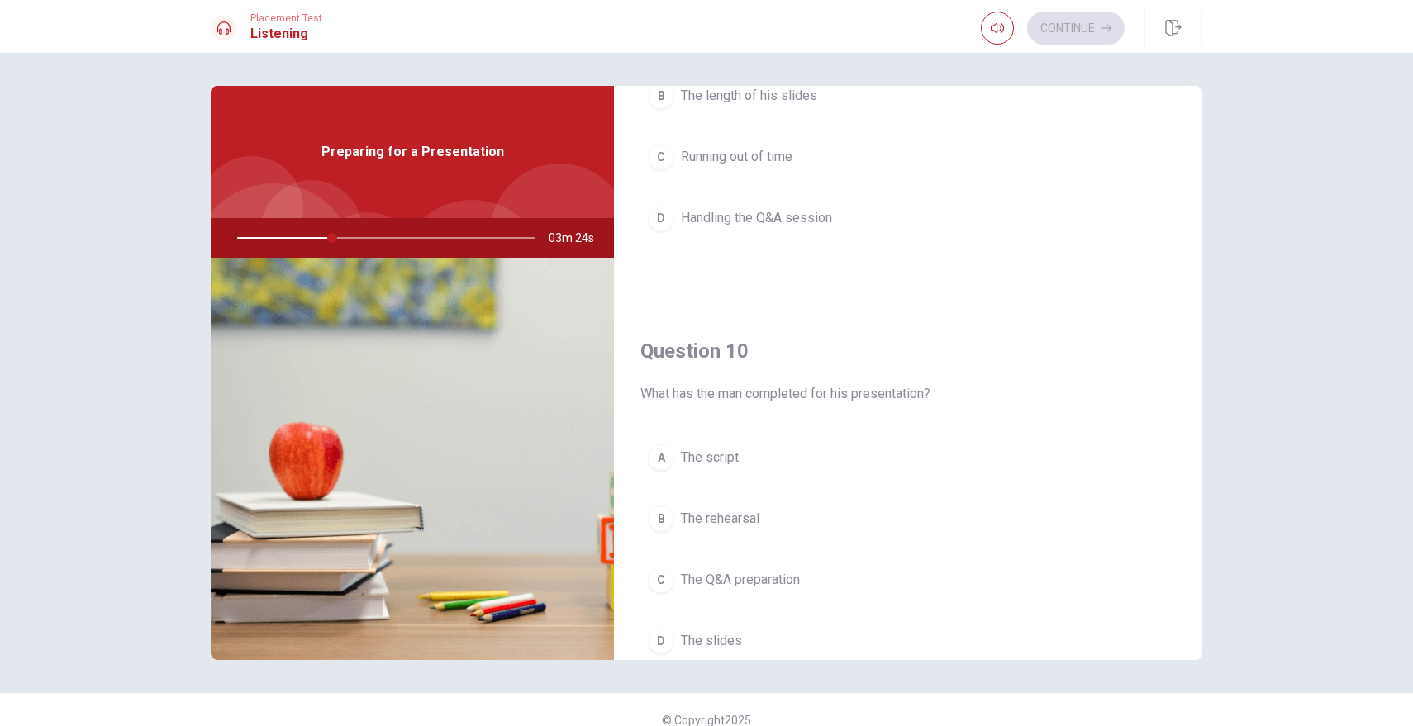
scroll to position [1541, 0]
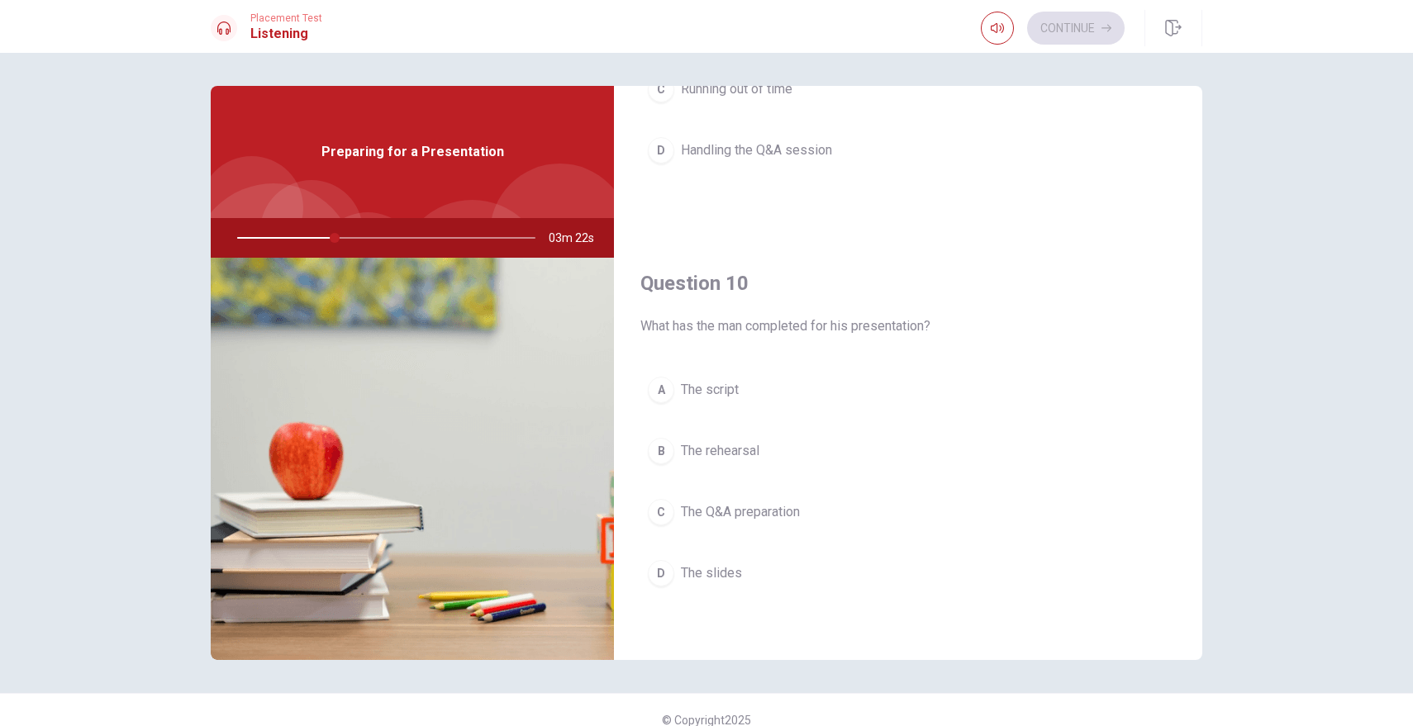
click at [752, 151] on span "Handling the Q&A session" at bounding box center [756, 150] width 151 height 20
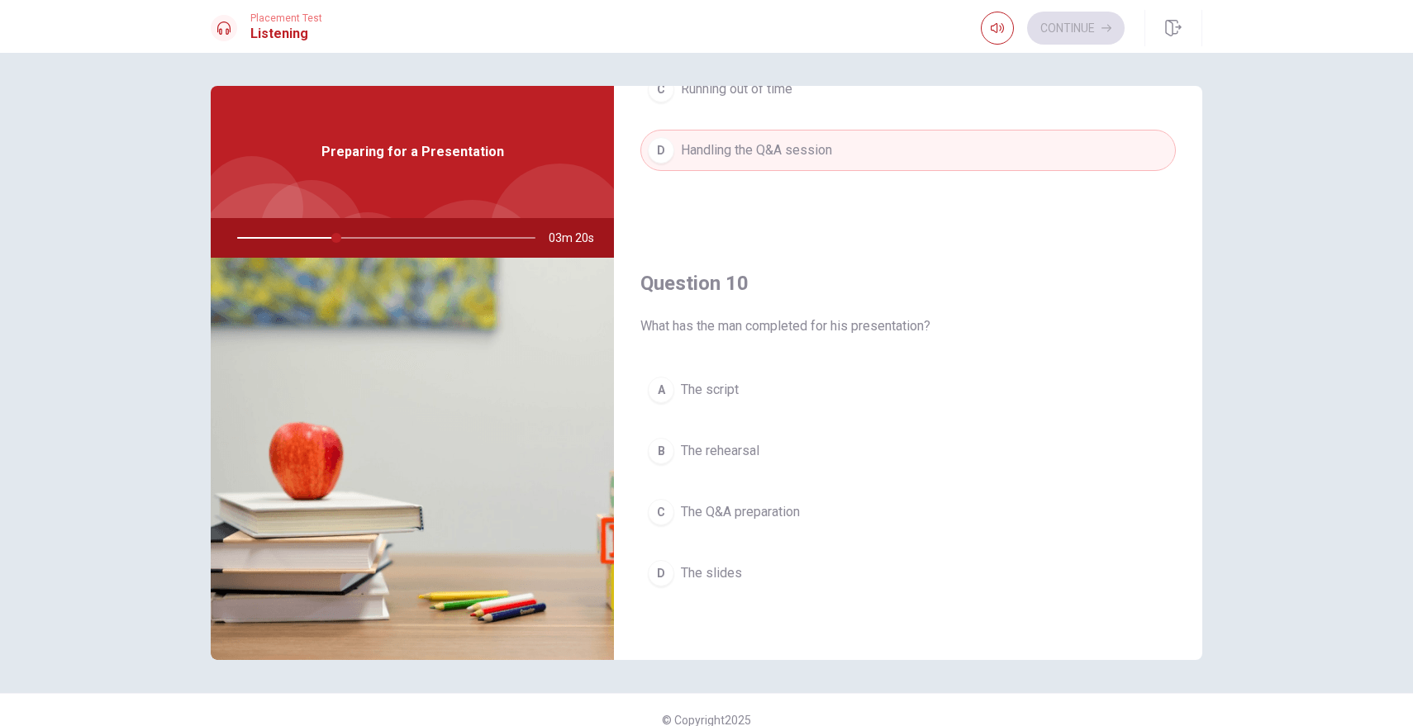
click at [712, 569] on span "The slides" at bounding box center [711, 573] width 61 height 20
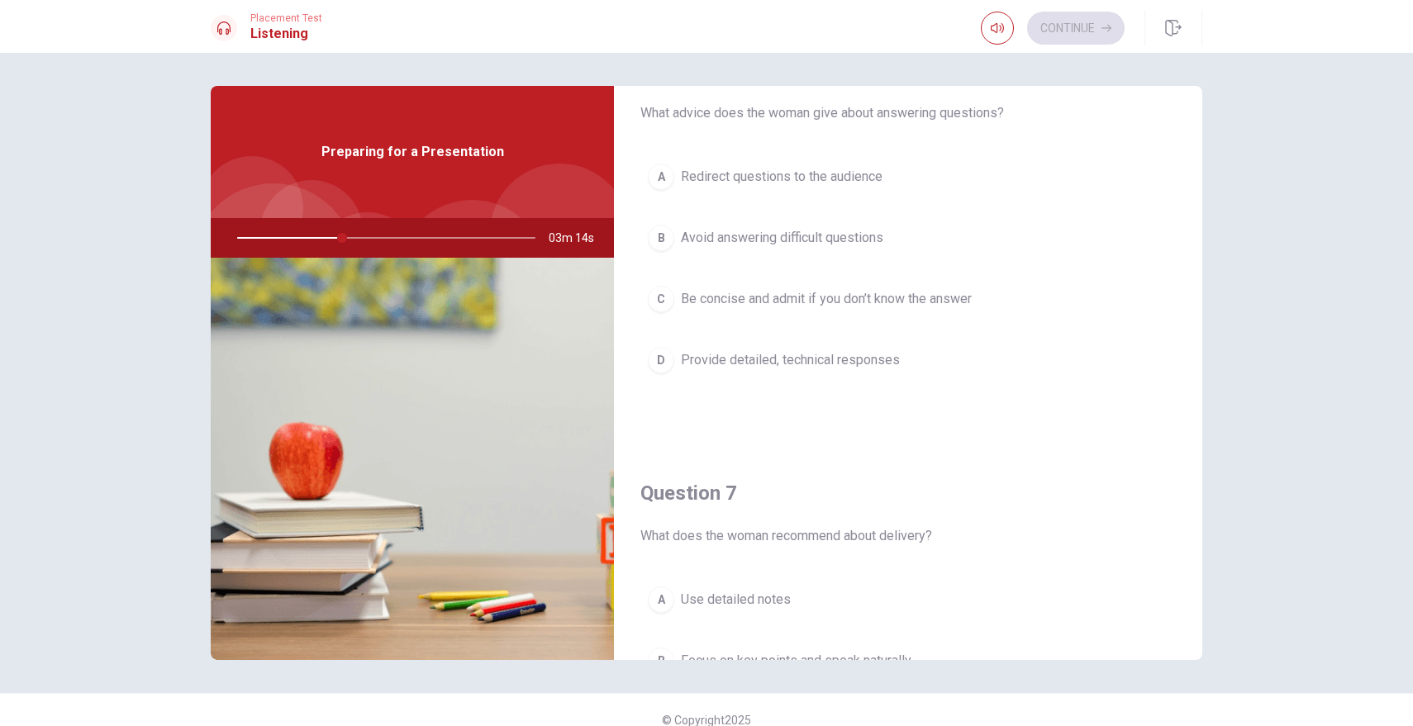
scroll to position [46, 0]
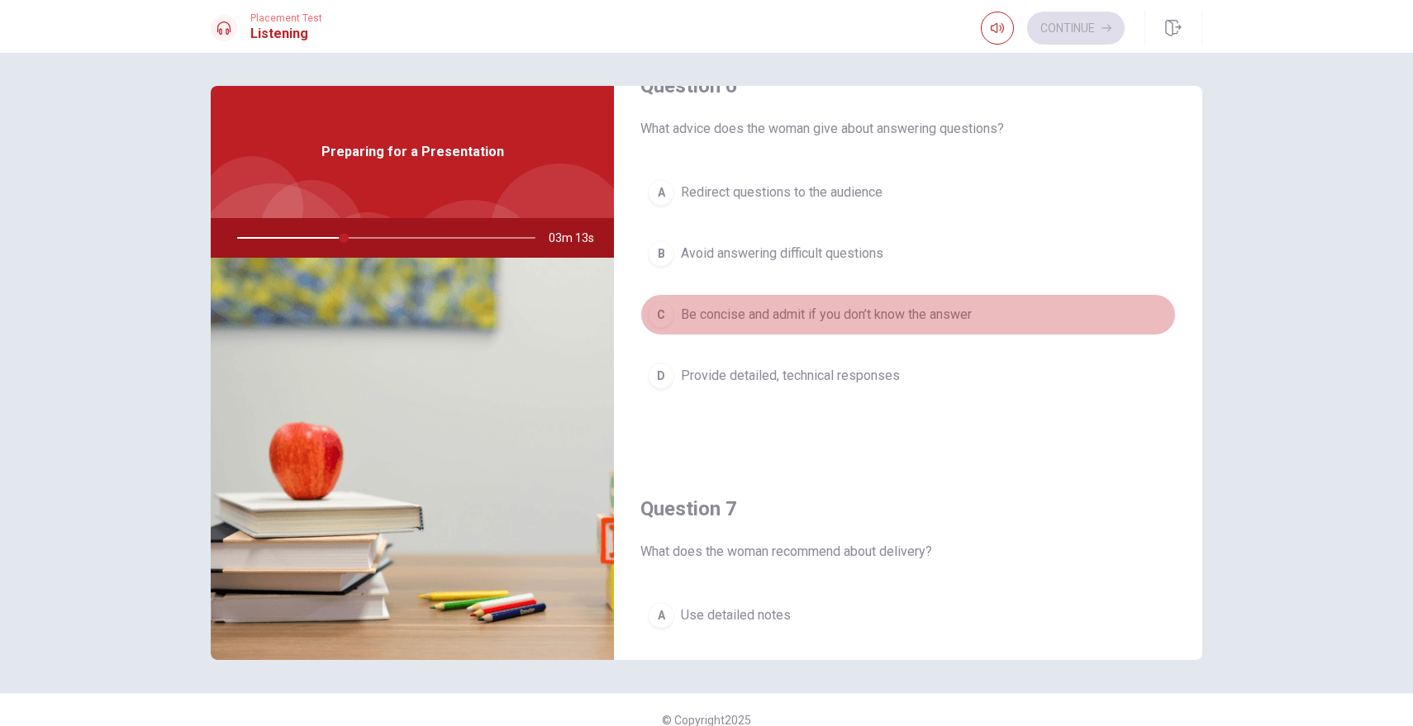
click at [800, 314] on span "Be concise and admit if you don’t know the answer" at bounding box center [826, 315] width 291 height 20
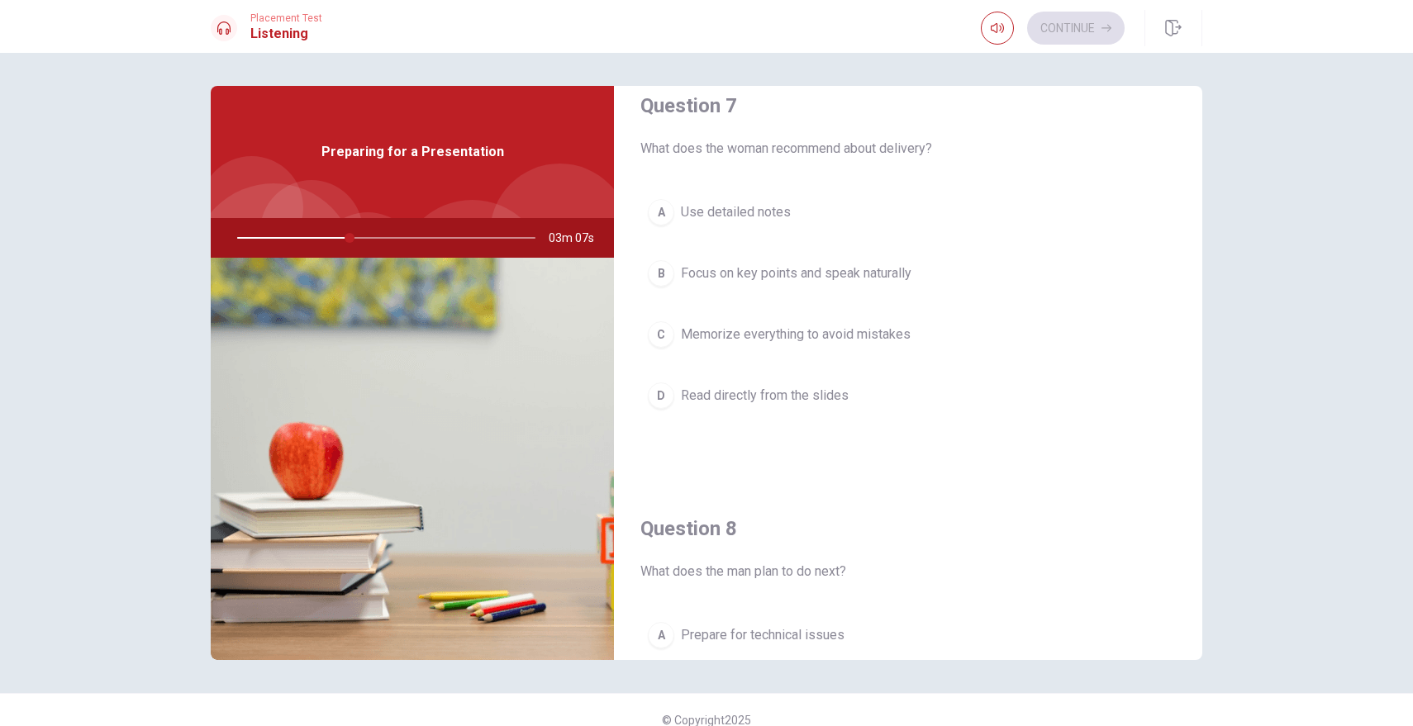
scroll to position [437, 0]
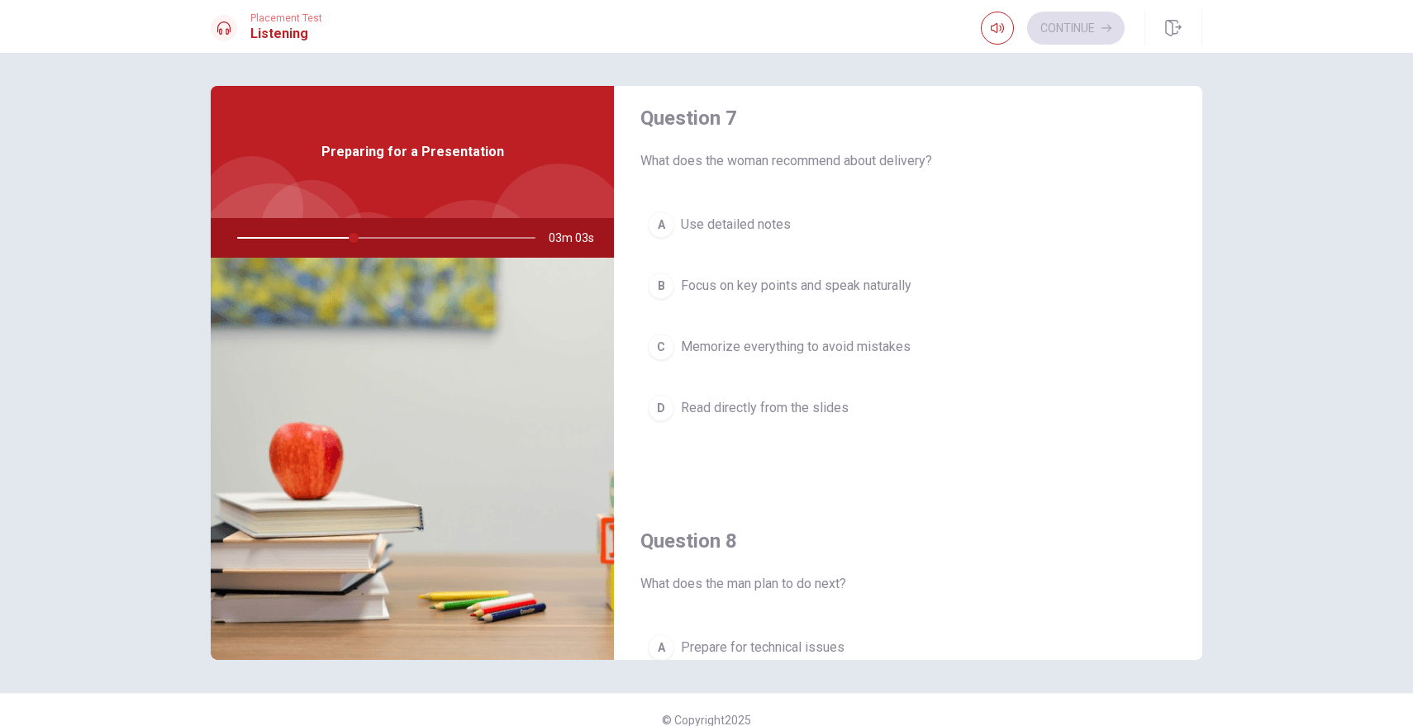
click at [805, 278] on span "Focus on key points and speak naturally" at bounding box center [796, 286] width 230 height 20
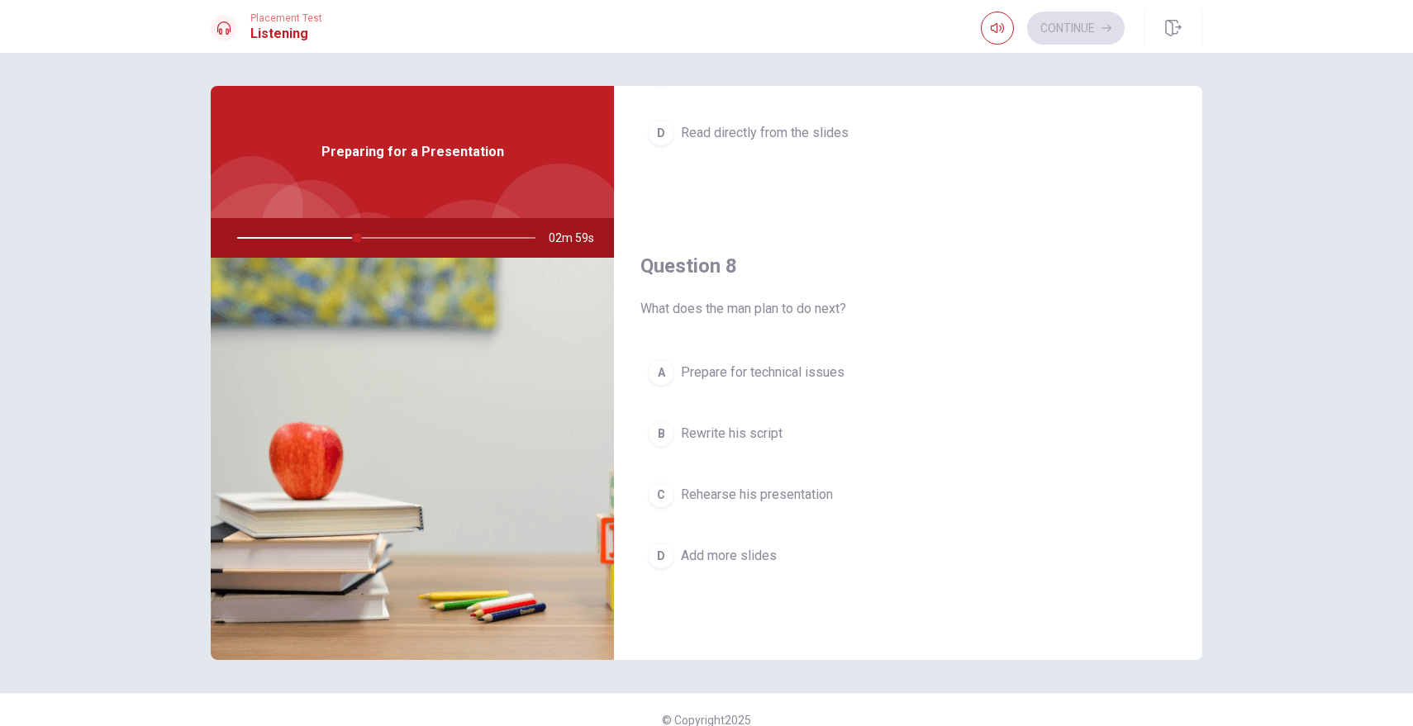
scroll to position [714, 0]
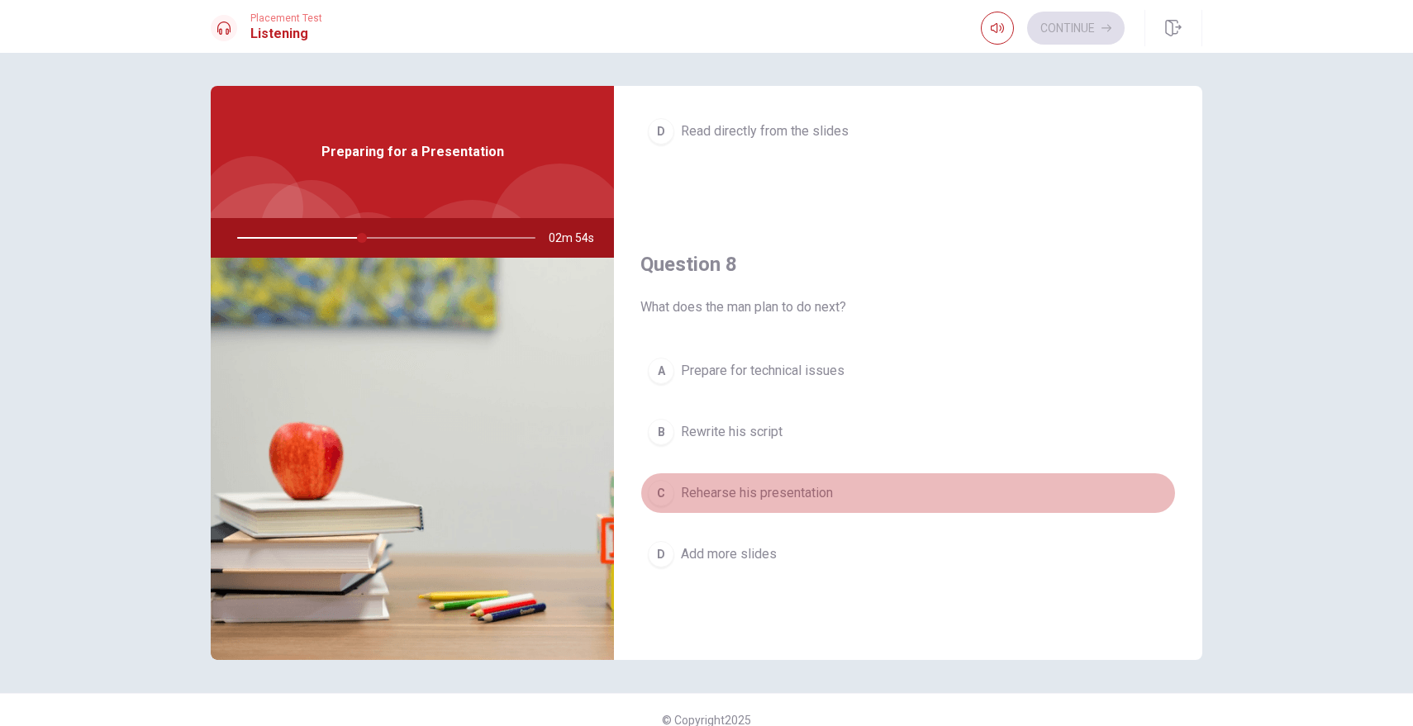
click at [785, 495] on span "Rehearse his presentation" at bounding box center [757, 493] width 152 height 20
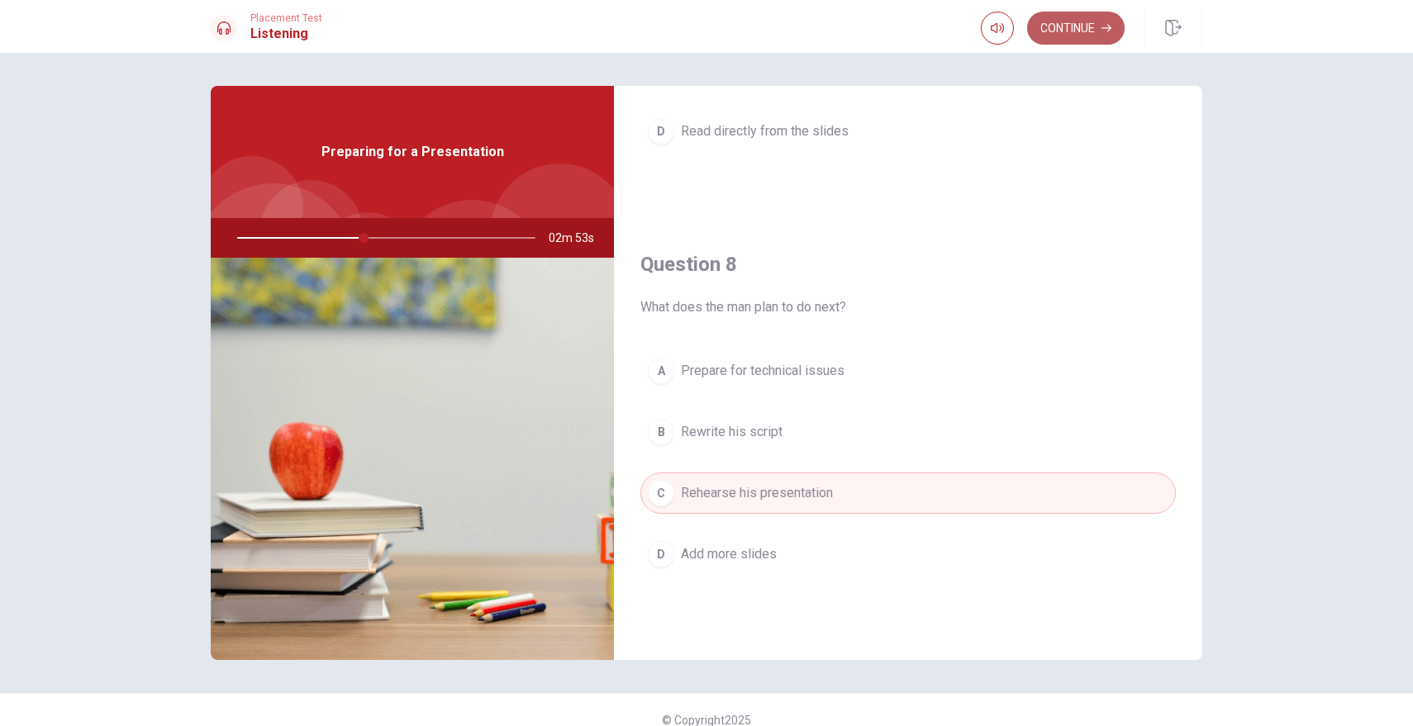
click at [1090, 31] on button "Continue" at bounding box center [1075, 28] width 97 height 33
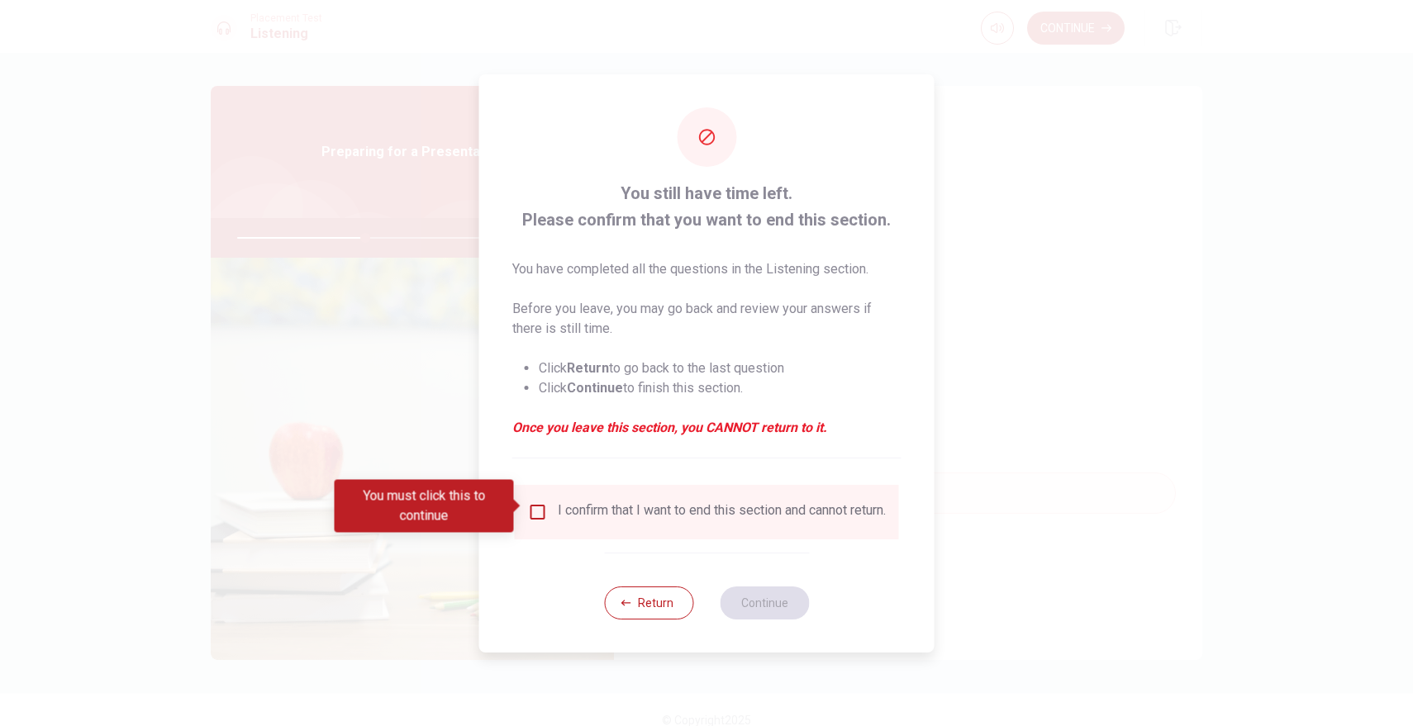
click at [573, 510] on div "I confirm that I want to end this section and cannot return." at bounding box center [722, 512] width 328 height 20
click at [534, 502] on input "You must click this to continue" at bounding box center [538, 512] width 20 height 20
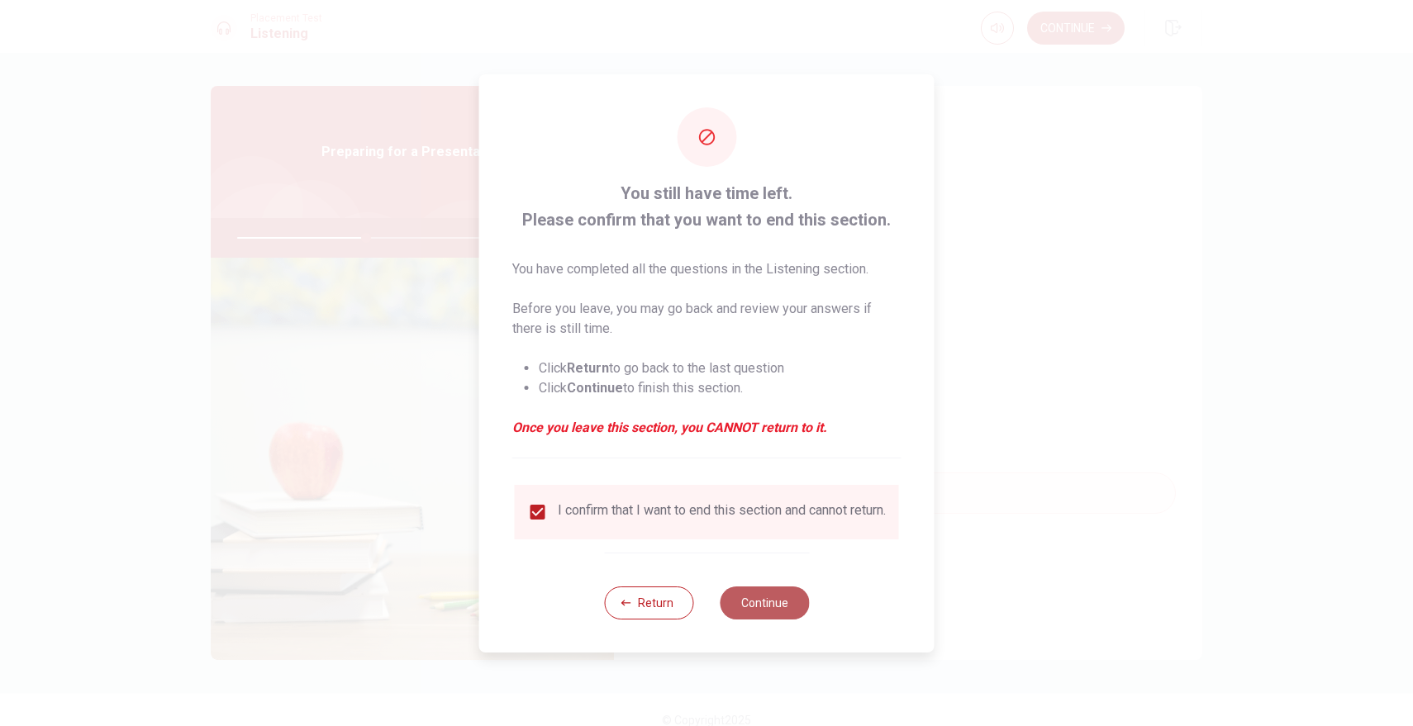
click at [768, 603] on button "Continue" at bounding box center [764, 603] width 89 height 33
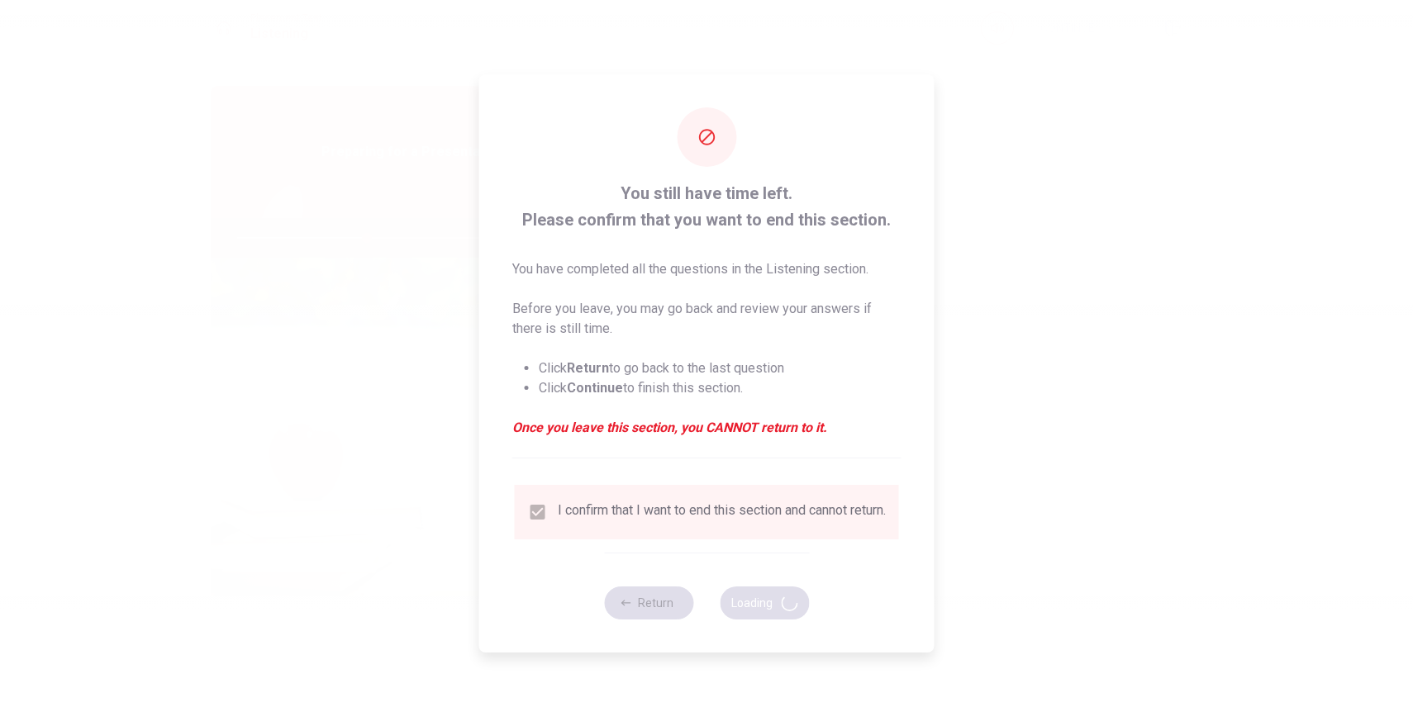
type input "44"
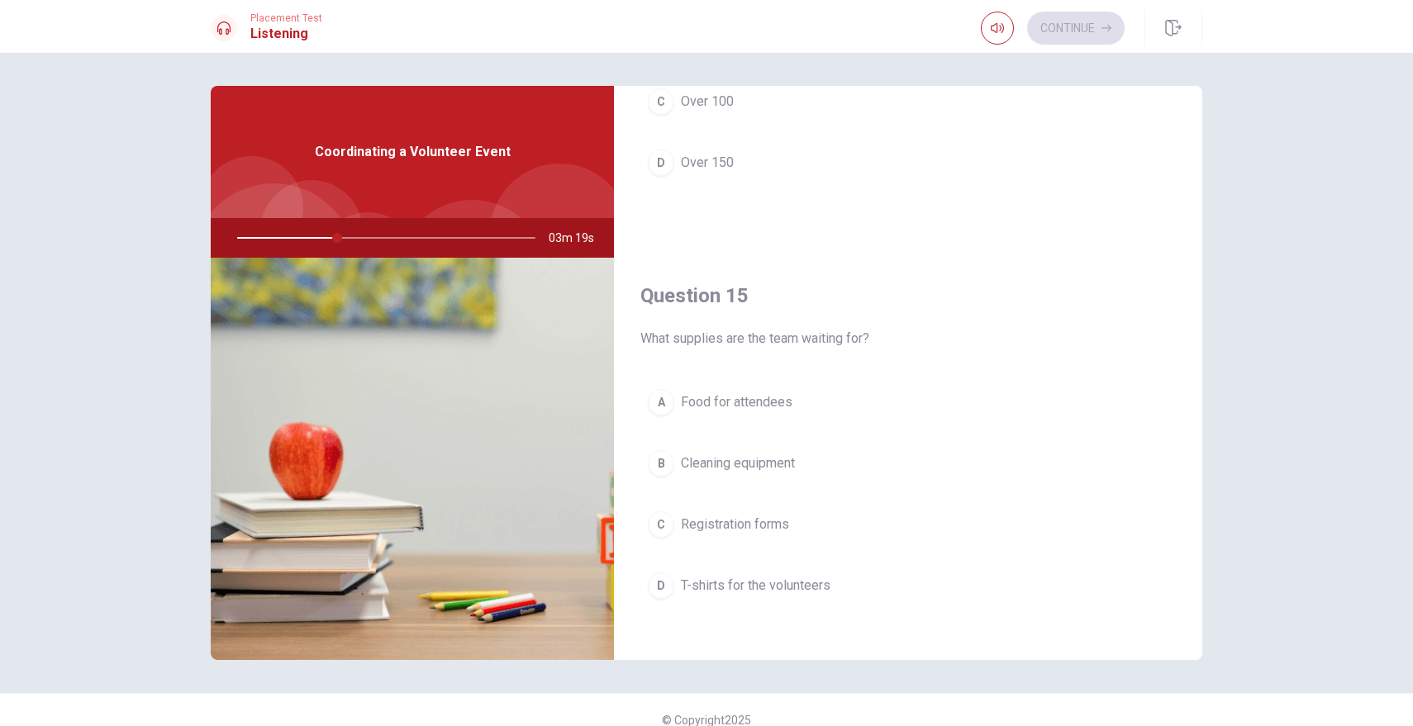
scroll to position [1541, 0]
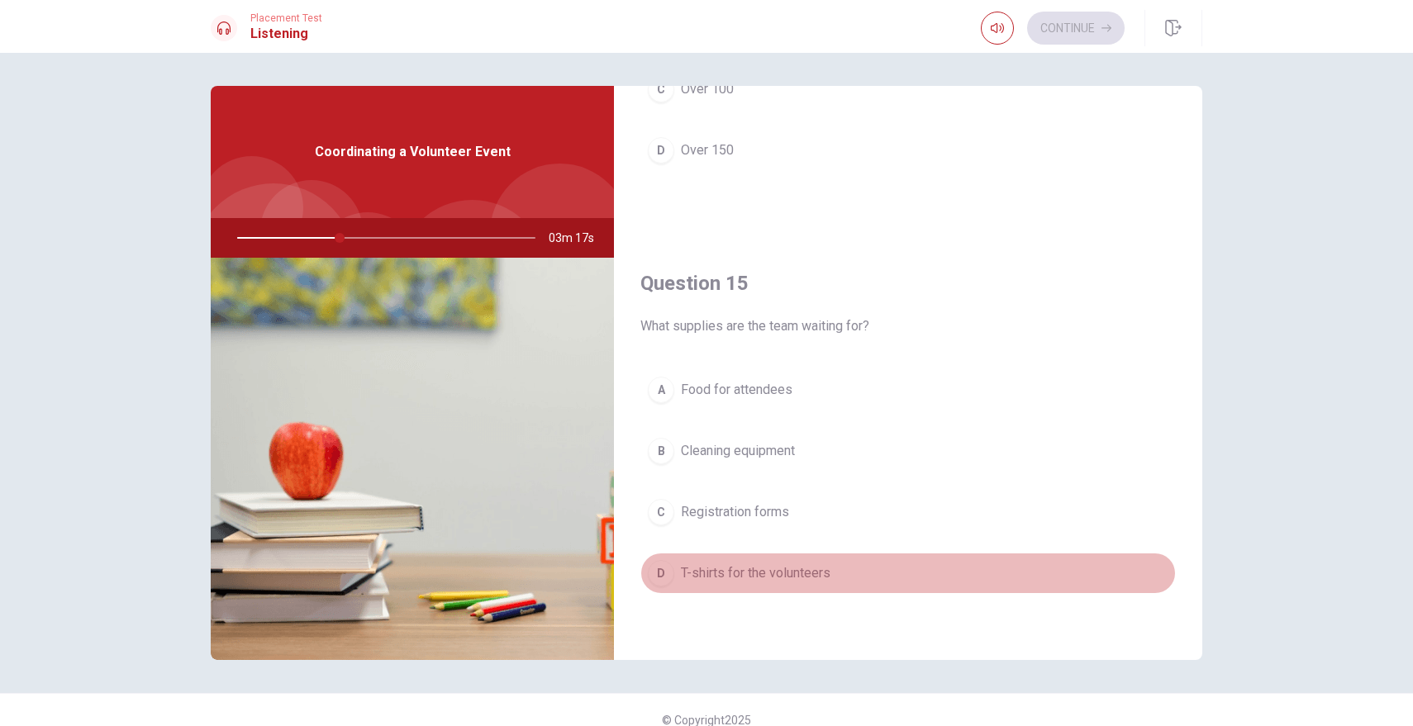
click at [760, 582] on span "T-shirts for the volunteers" at bounding box center [756, 573] width 150 height 20
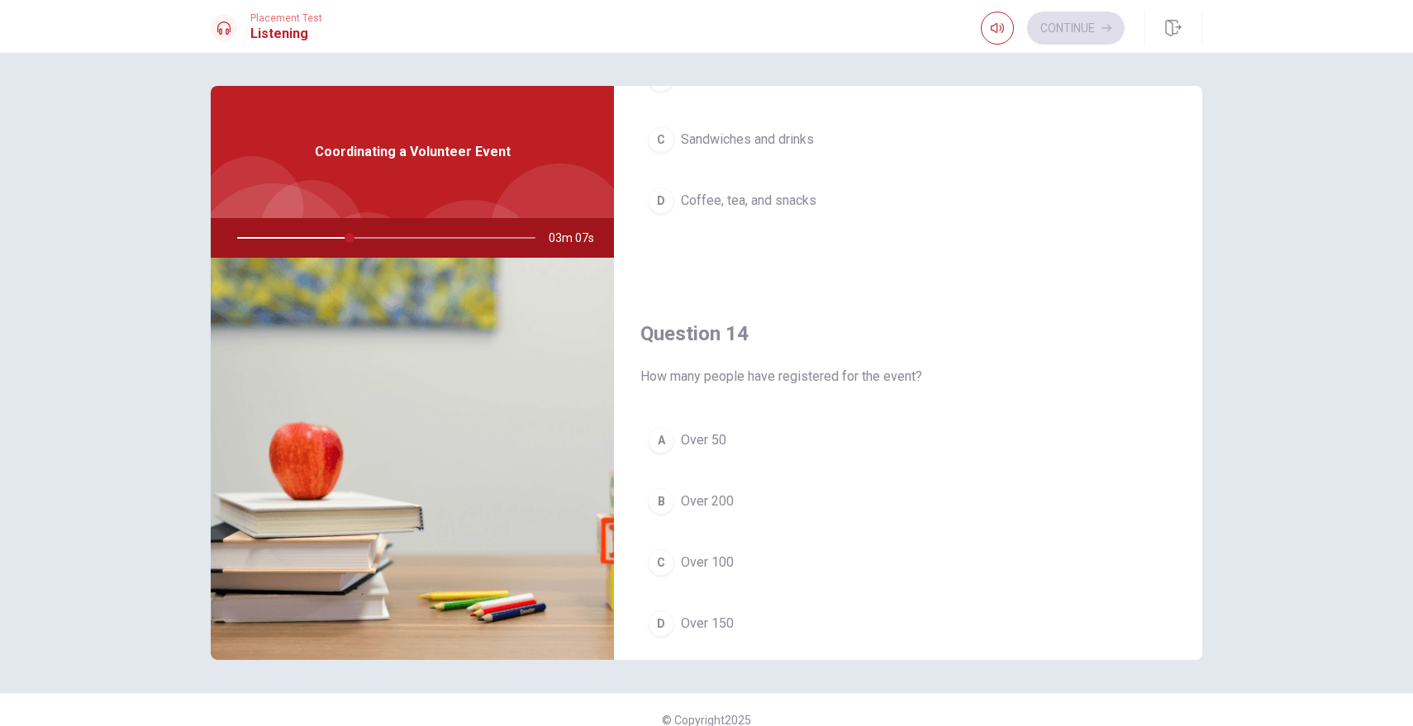
scroll to position [1115, 0]
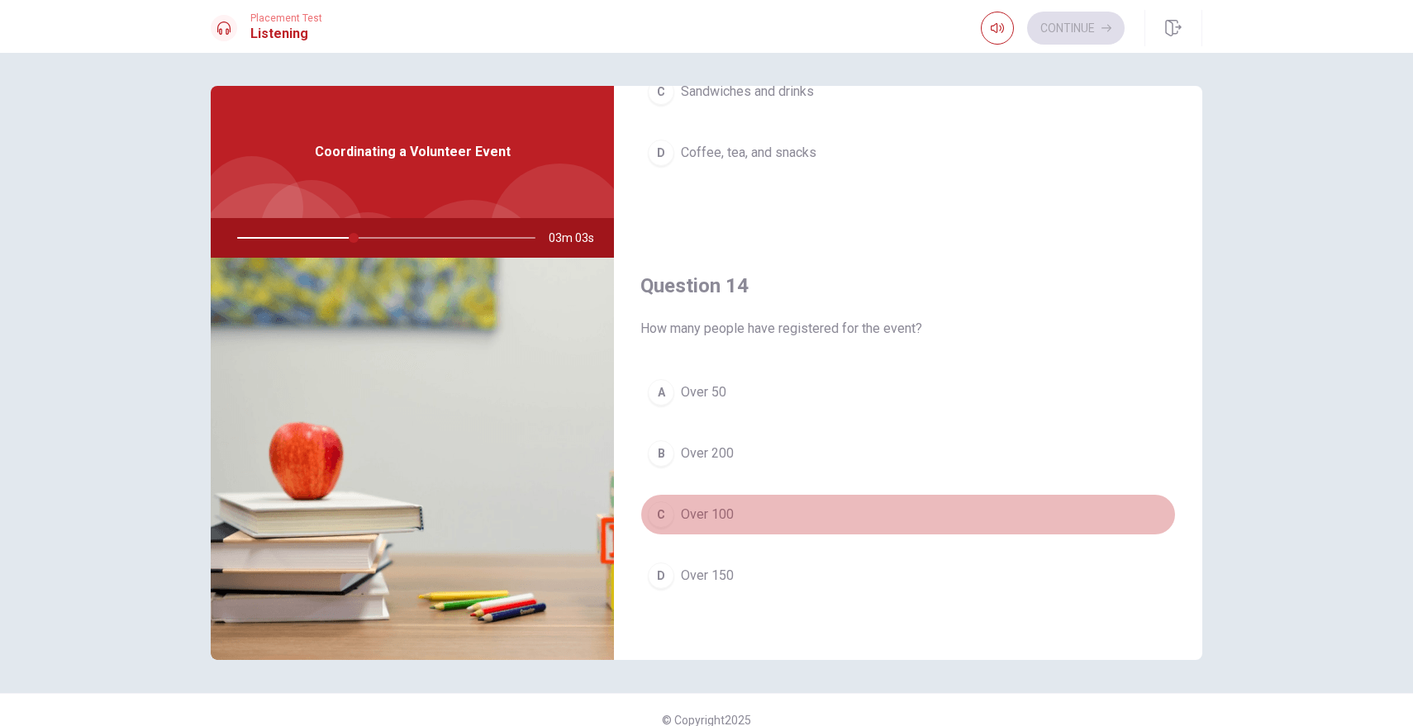
click at [703, 512] on span "Over 100" at bounding box center [707, 515] width 53 height 20
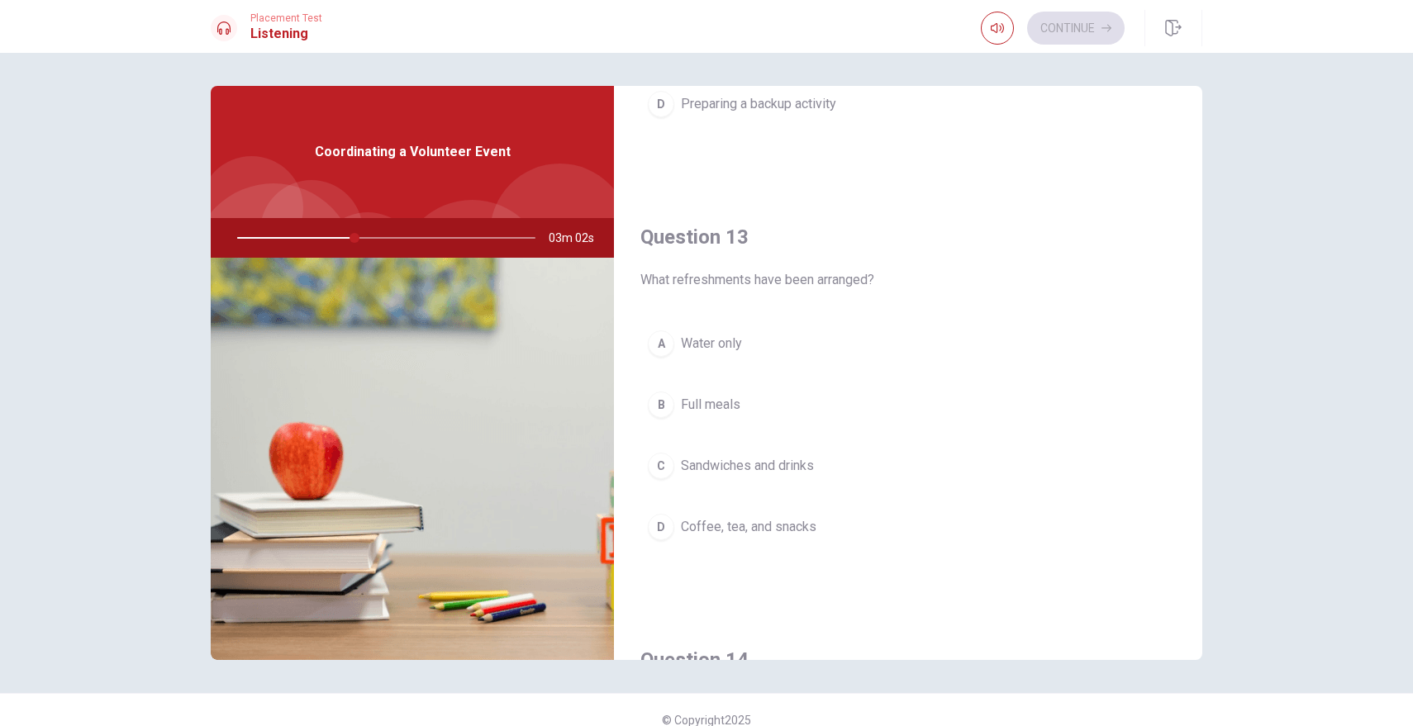
scroll to position [743, 0]
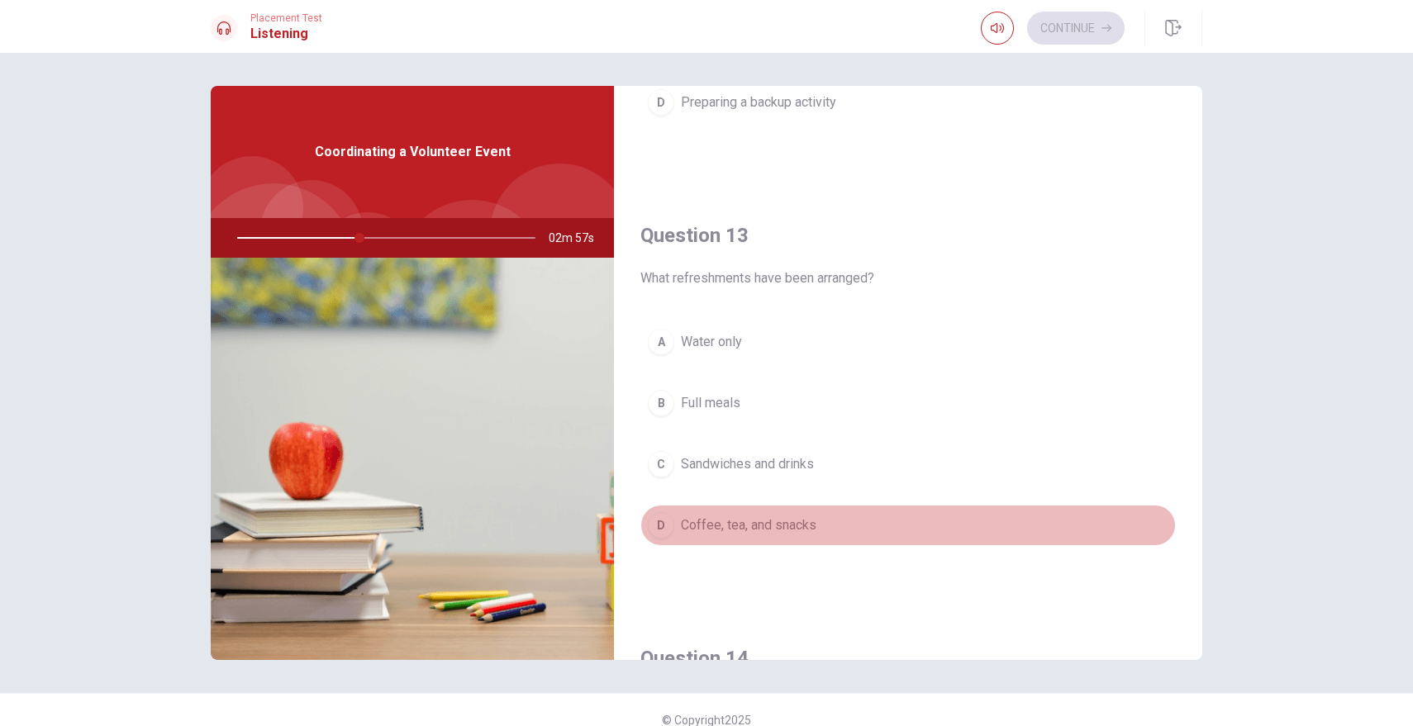
click at [736, 527] on span "Coffee, tea, and snacks" at bounding box center [748, 526] width 135 height 20
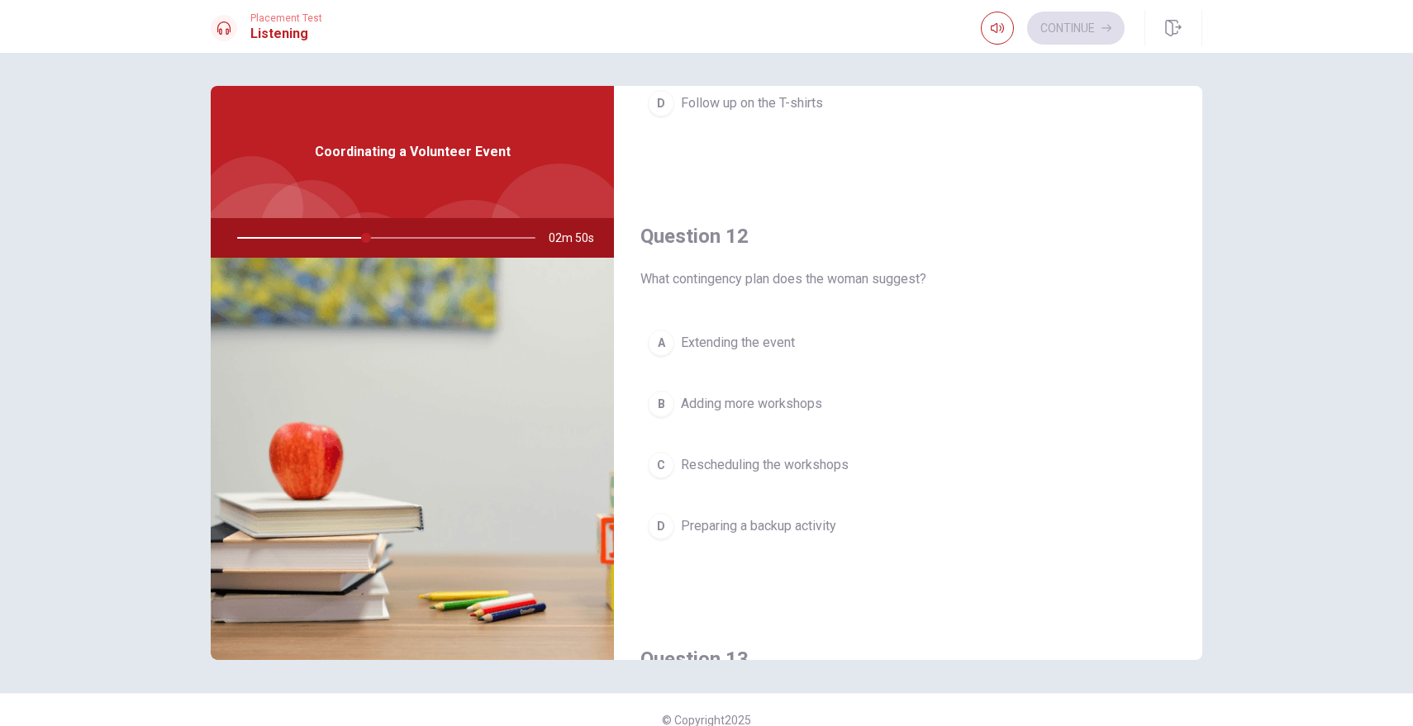
scroll to position [325, 0]
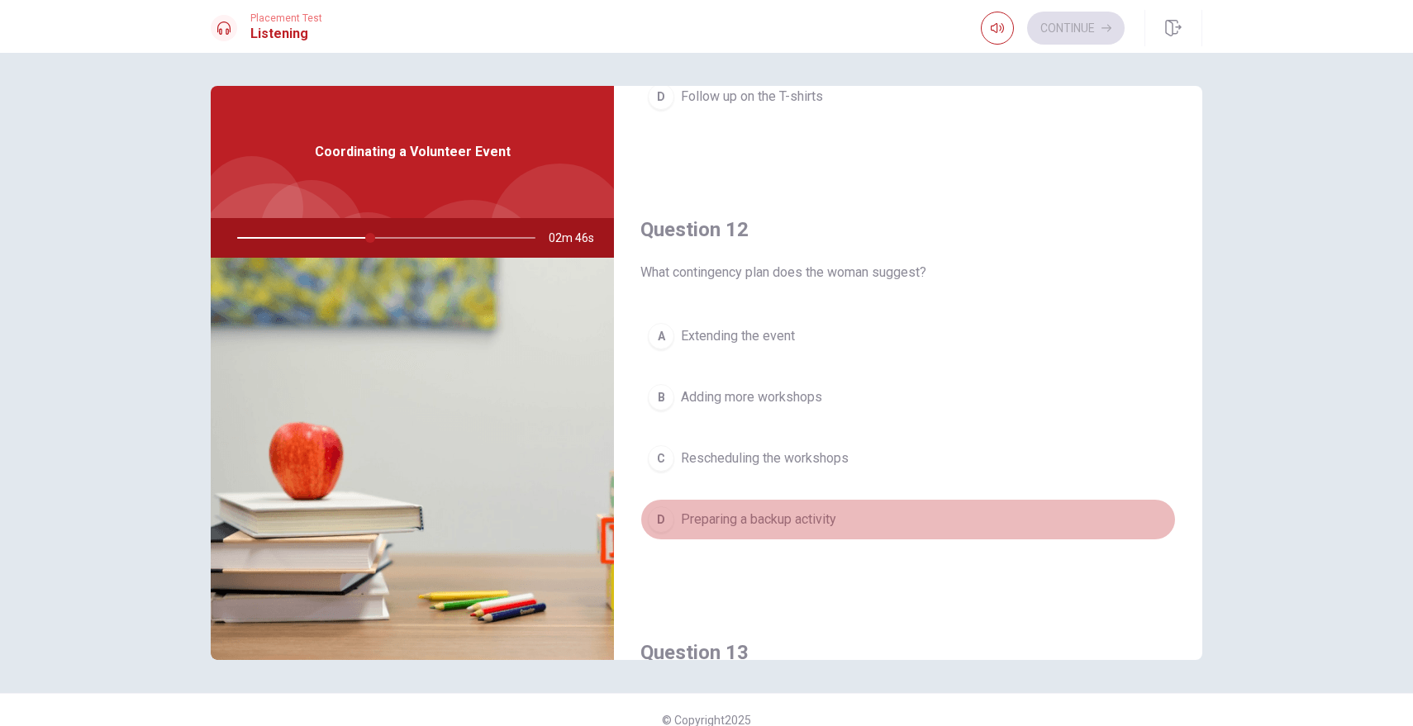
click at [800, 511] on span "Preparing a backup activity" at bounding box center [758, 520] width 155 height 20
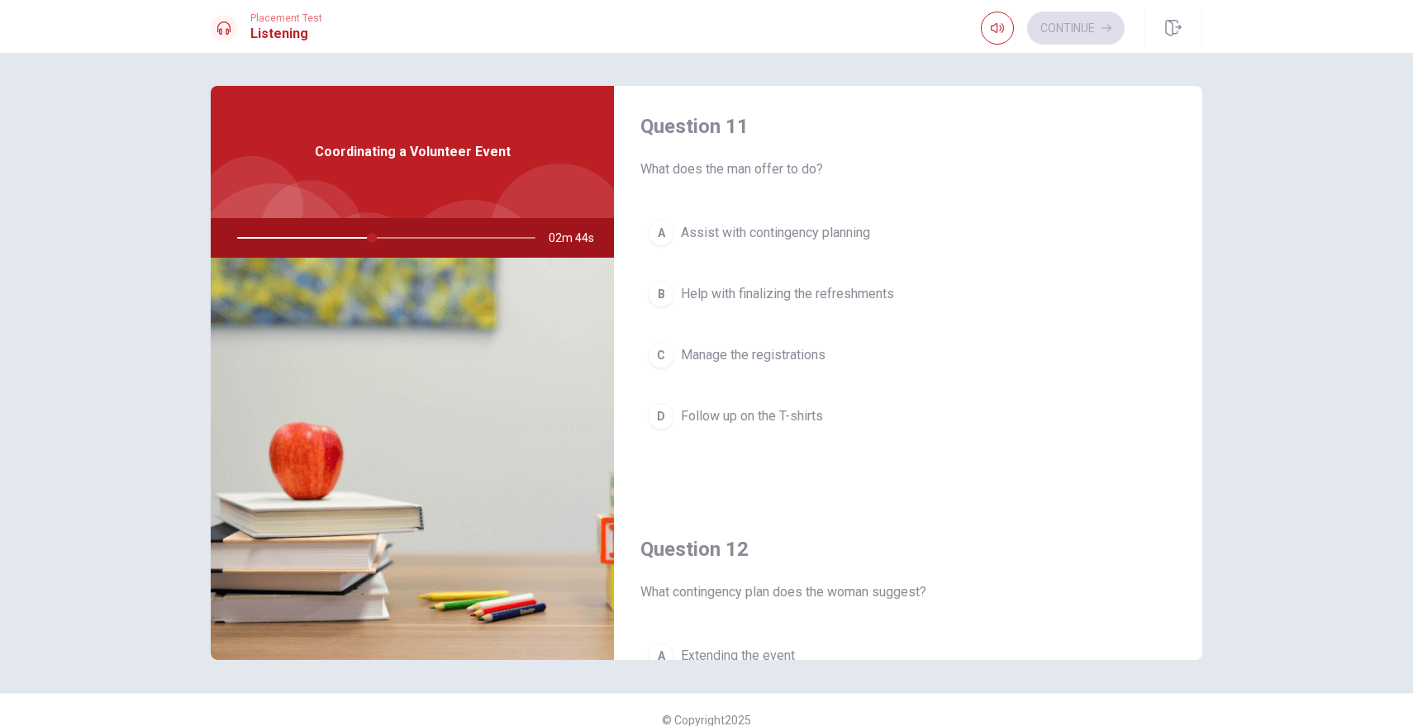
scroll to position [0, 0]
click at [837, 240] on span "Assist with contingency planning" at bounding box center [775, 239] width 189 height 20
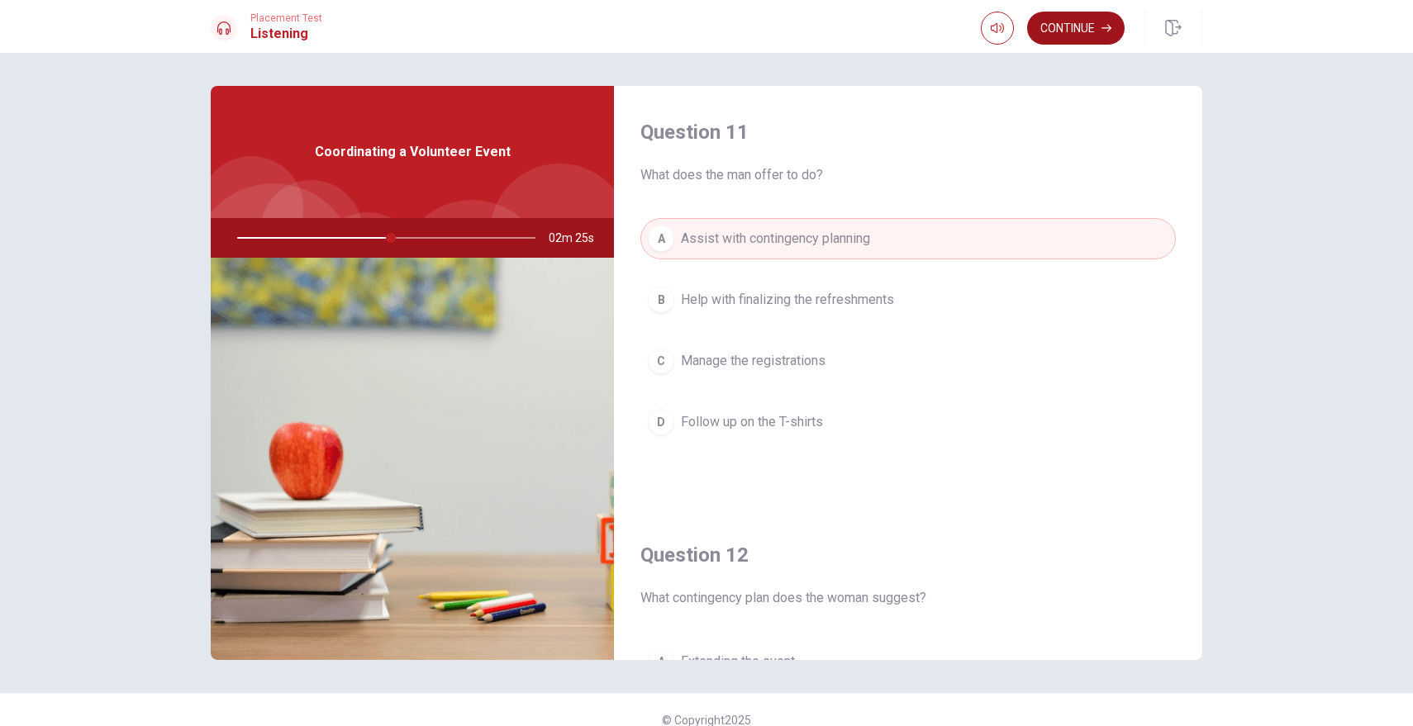
click at [1078, 22] on button "Continue" at bounding box center [1075, 28] width 97 height 33
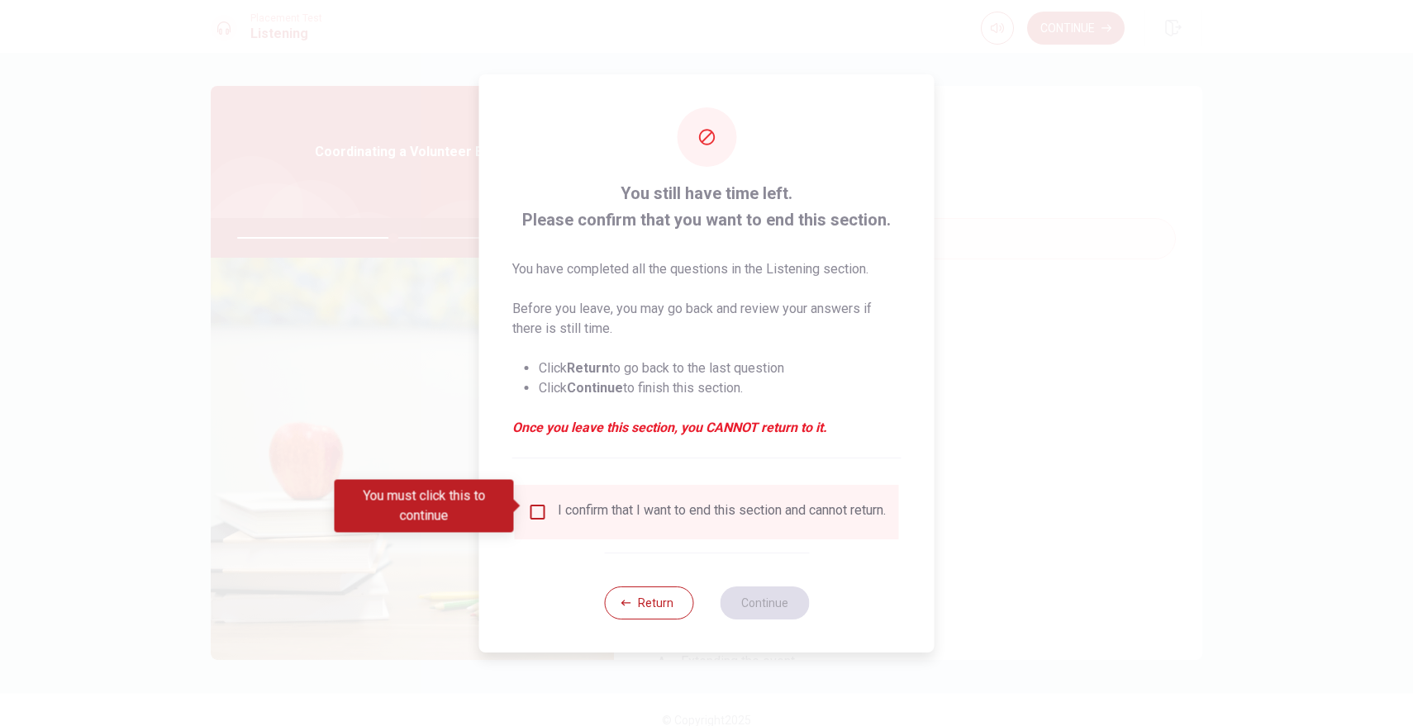
click at [533, 502] on input "You must click this to continue" at bounding box center [538, 512] width 20 height 20
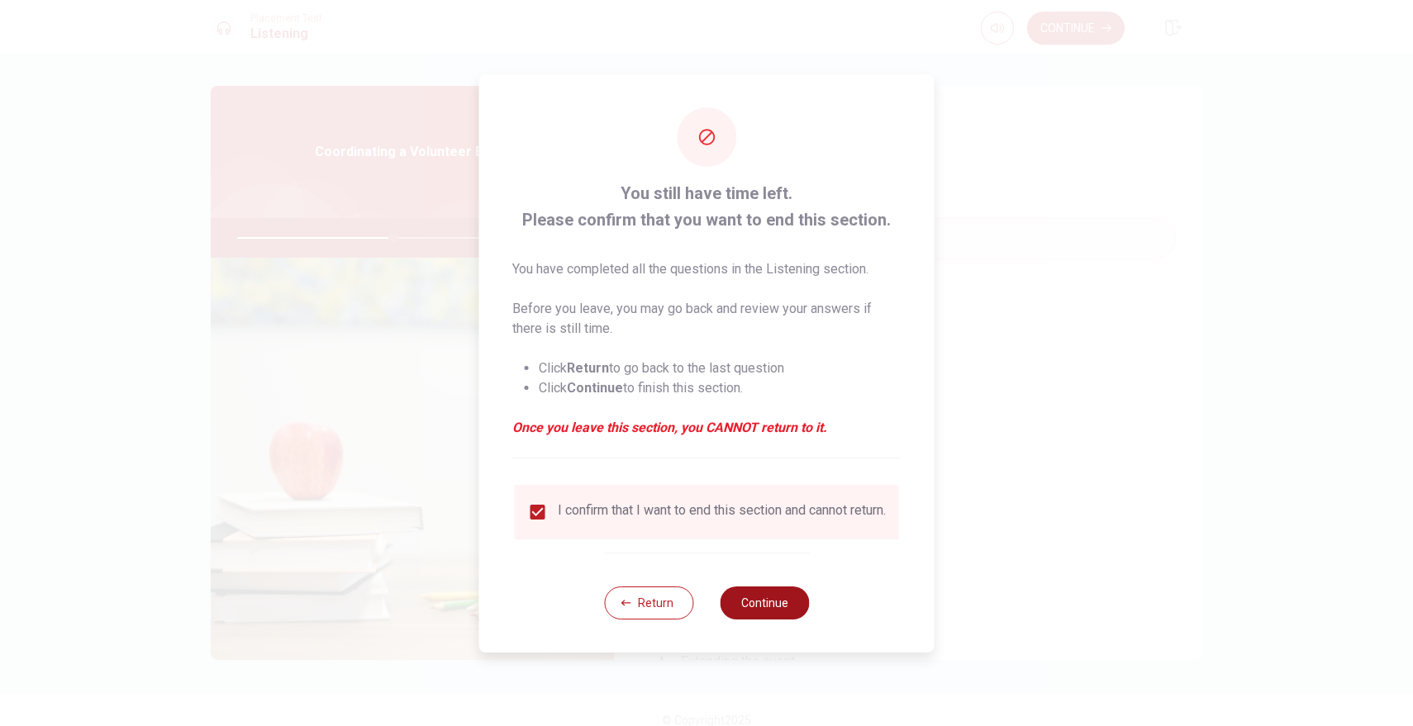
click at [784, 617] on button "Continue" at bounding box center [764, 603] width 89 height 33
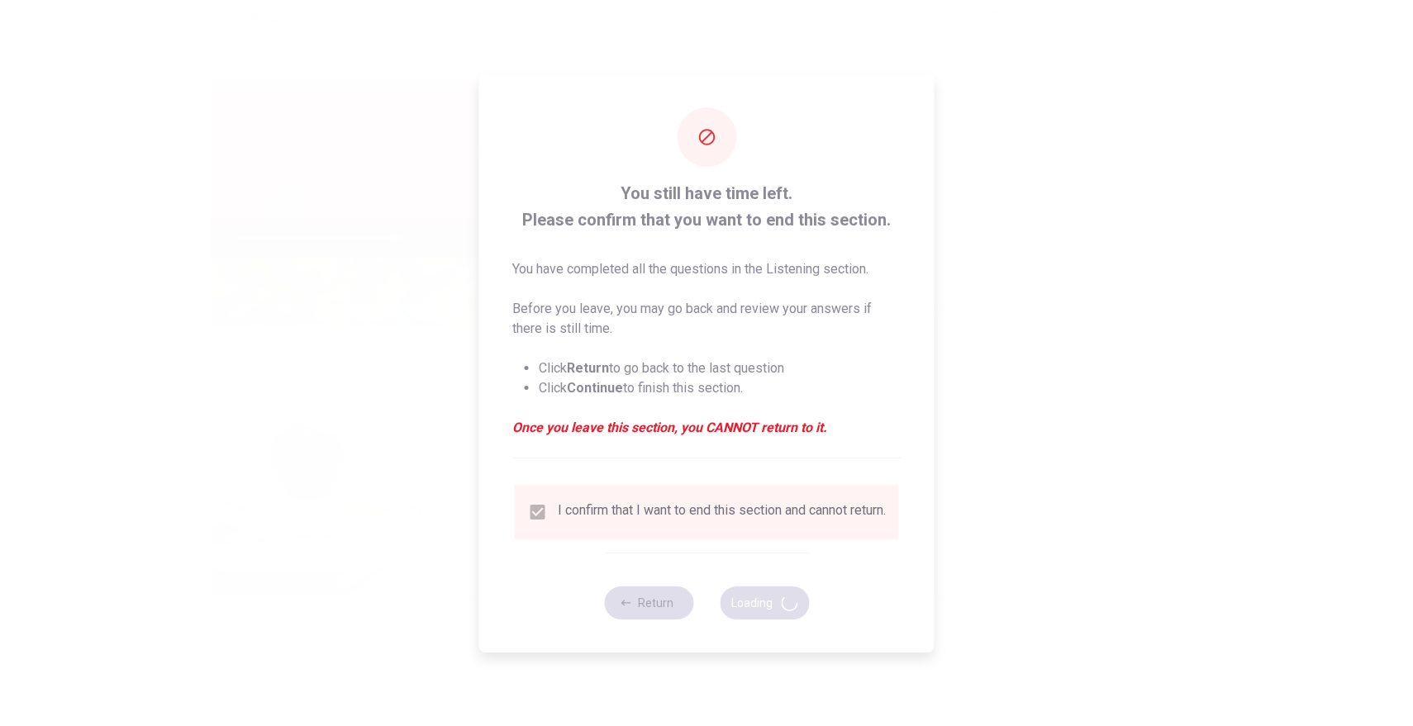
type input "53"
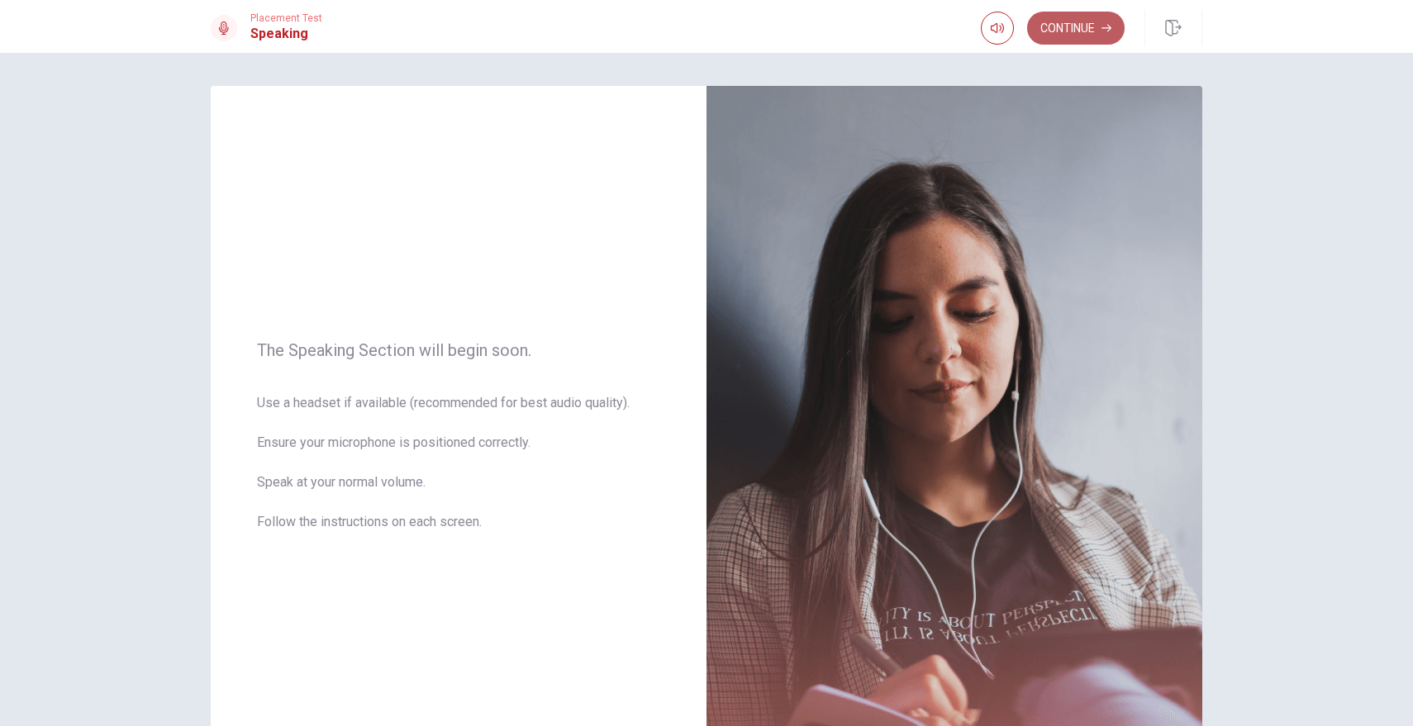
click at [1068, 25] on button "Continue" at bounding box center [1075, 28] width 97 height 33
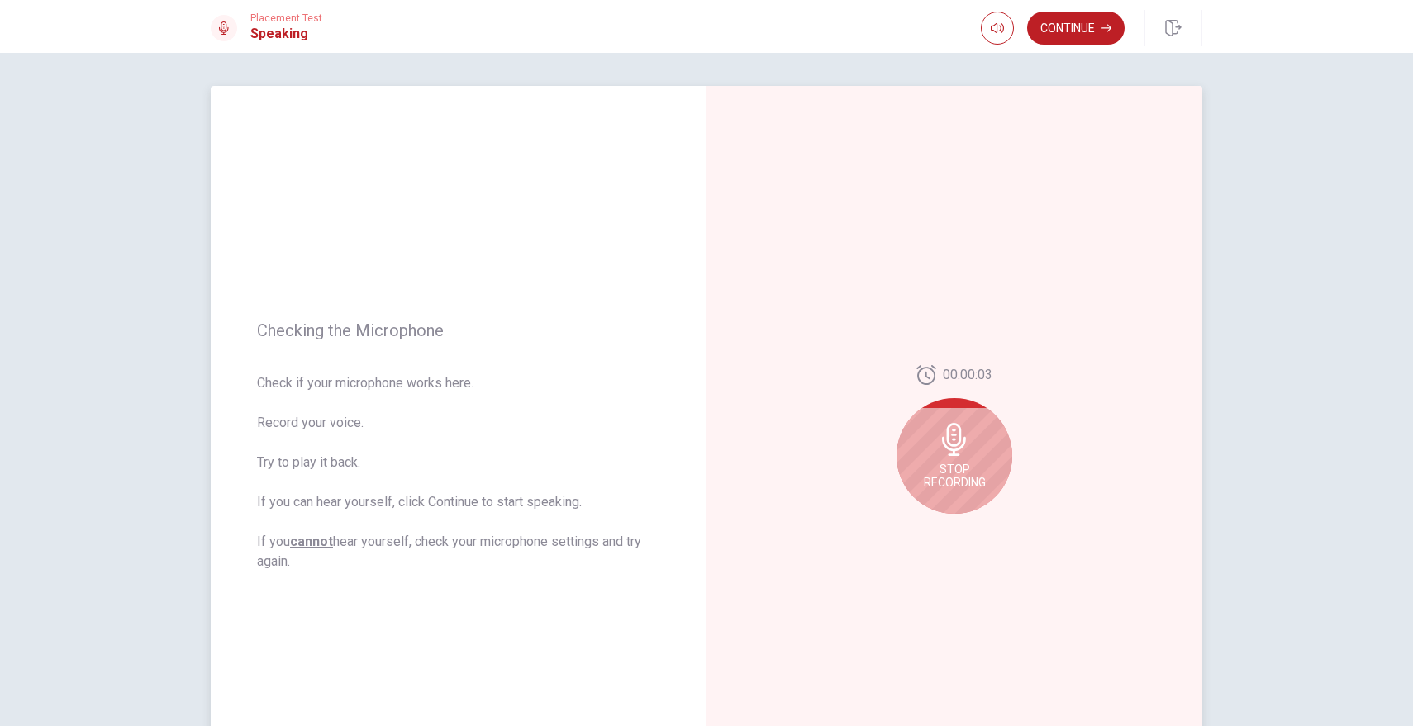
click at [965, 449] on icon at bounding box center [954, 439] width 33 height 33
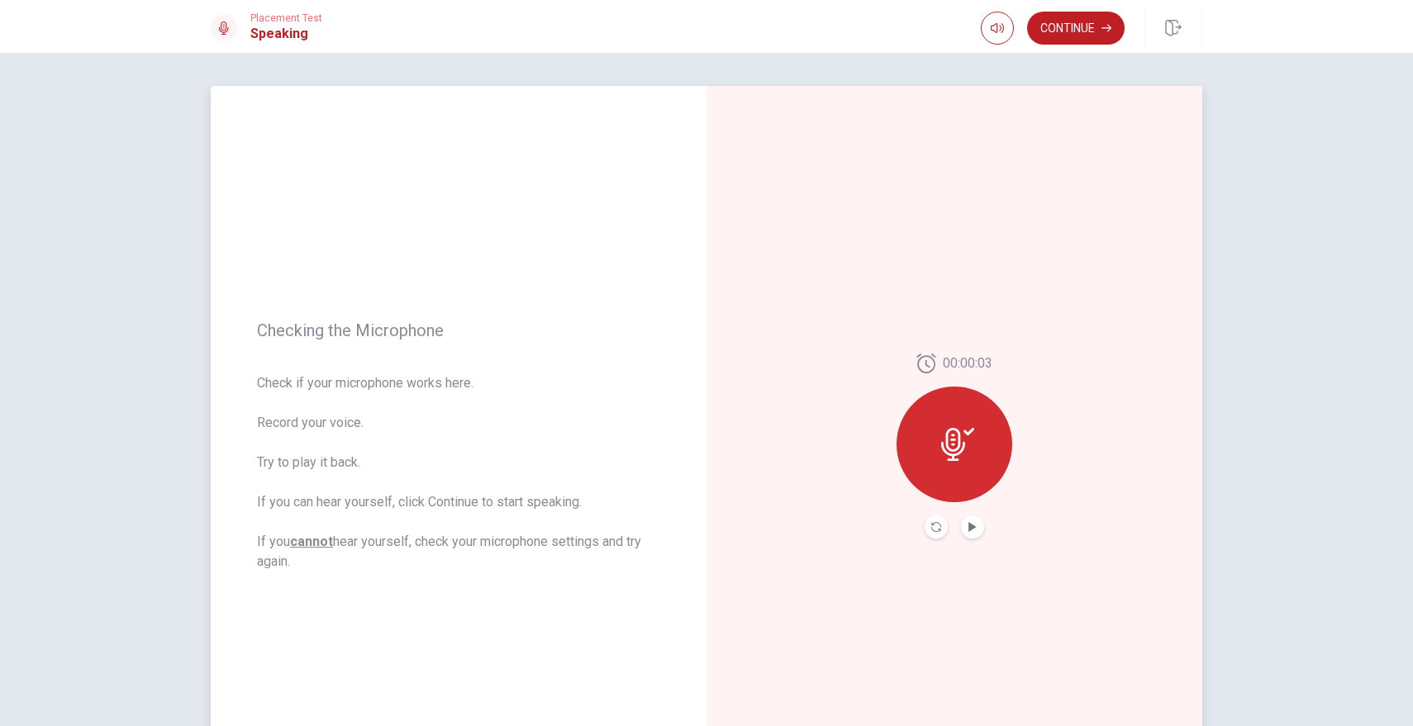
click at [978, 526] on button "Play Audio" at bounding box center [972, 527] width 23 height 23
click at [978, 526] on button "Pause Audio" at bounding box center [972, 527] width 23 height 23
click at [1098, 26] on button "Continue" at bounding box center [1075, 28] width 97 height 33
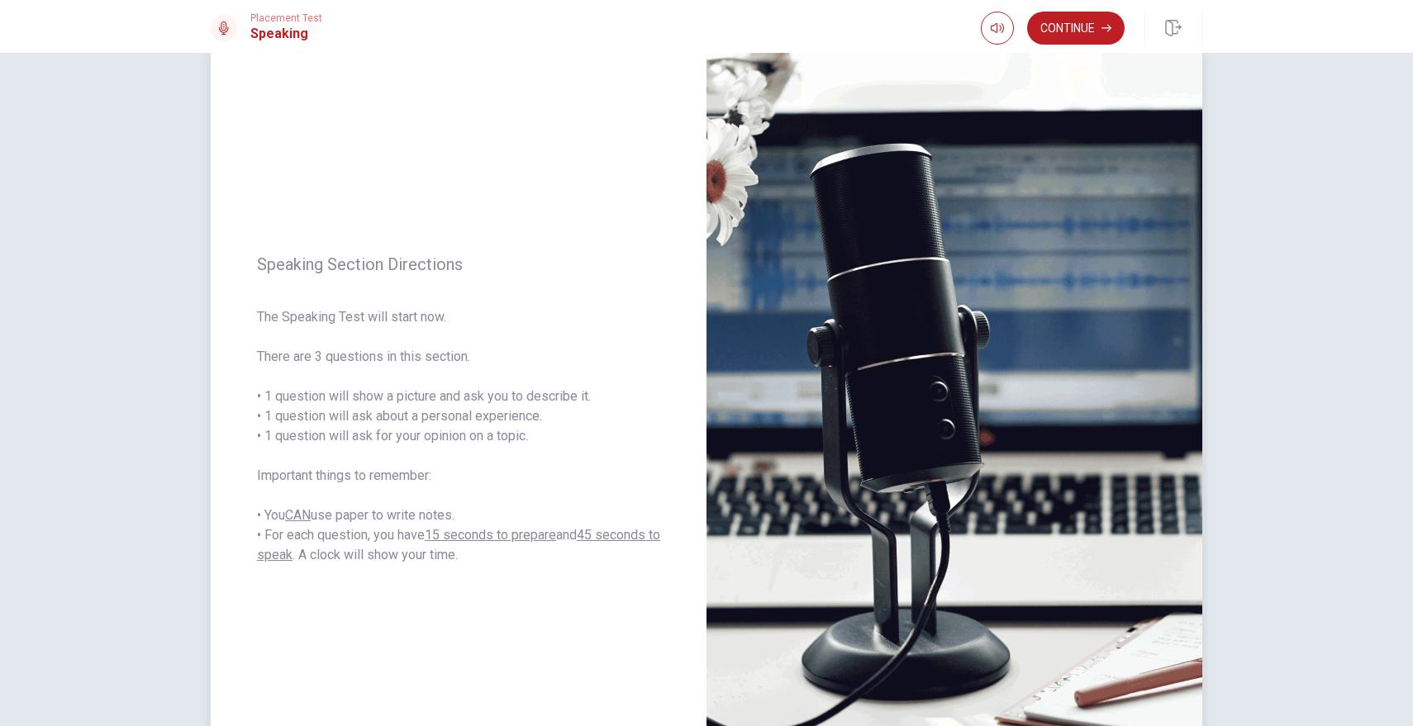
scroll to position [26, 0]
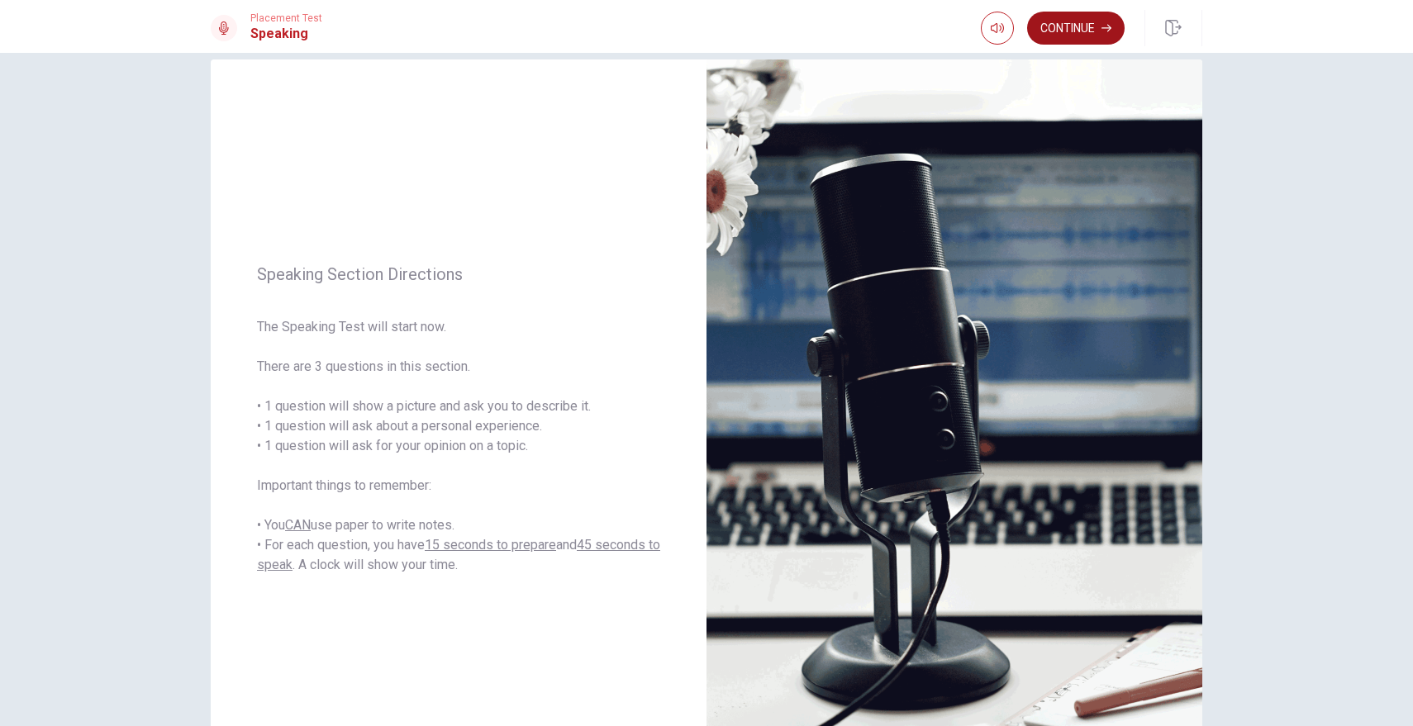
click at [1079, 32] on button "Continue" at bounding box center [1075, 28] width 97 height 33
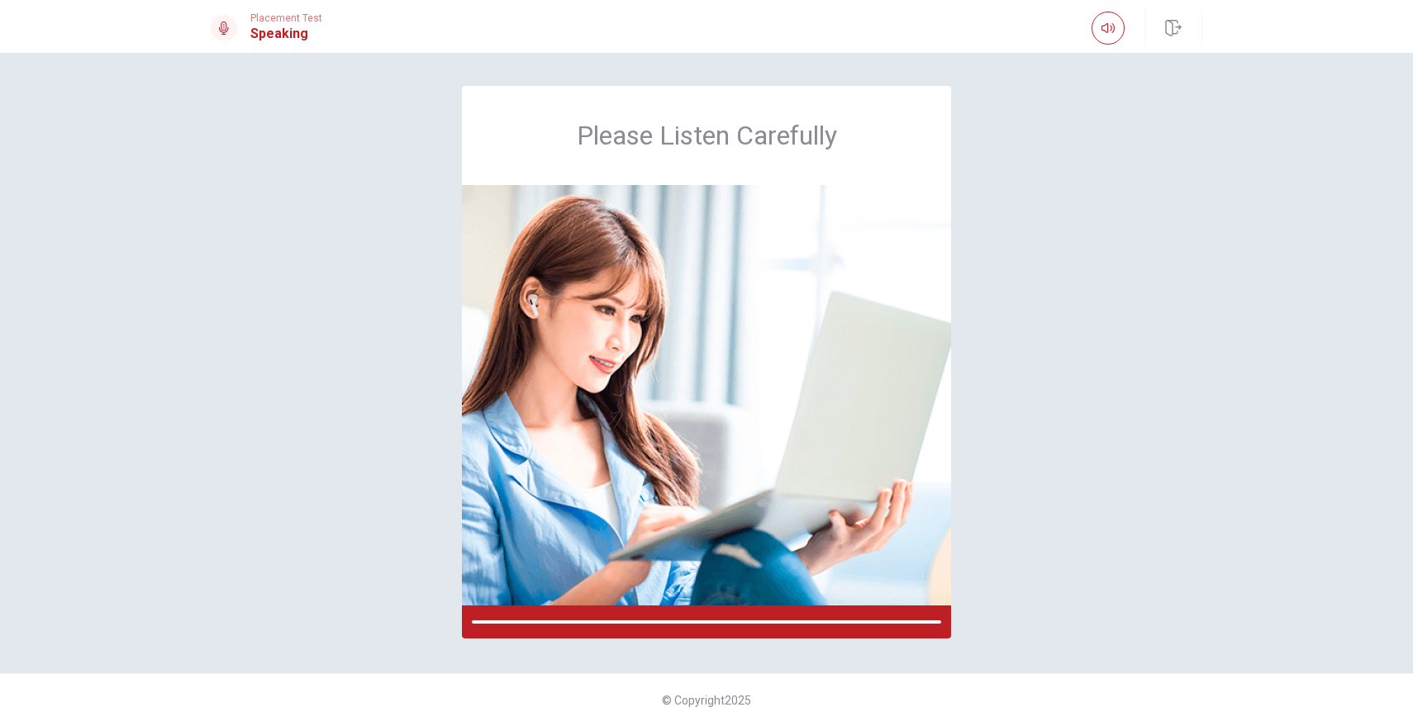
scroll to position [0, 0]
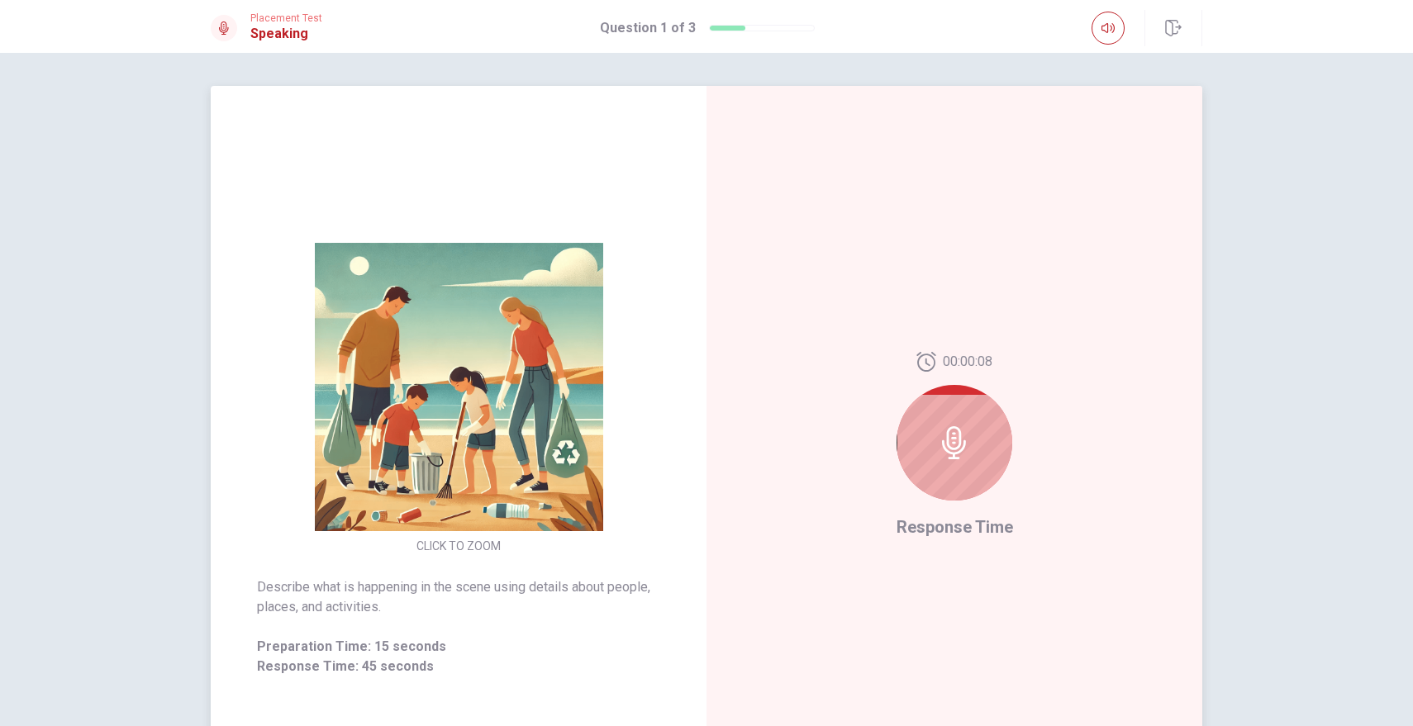
click at [952, 459] on icon at bounding box center [954, 442] width 24 height 33
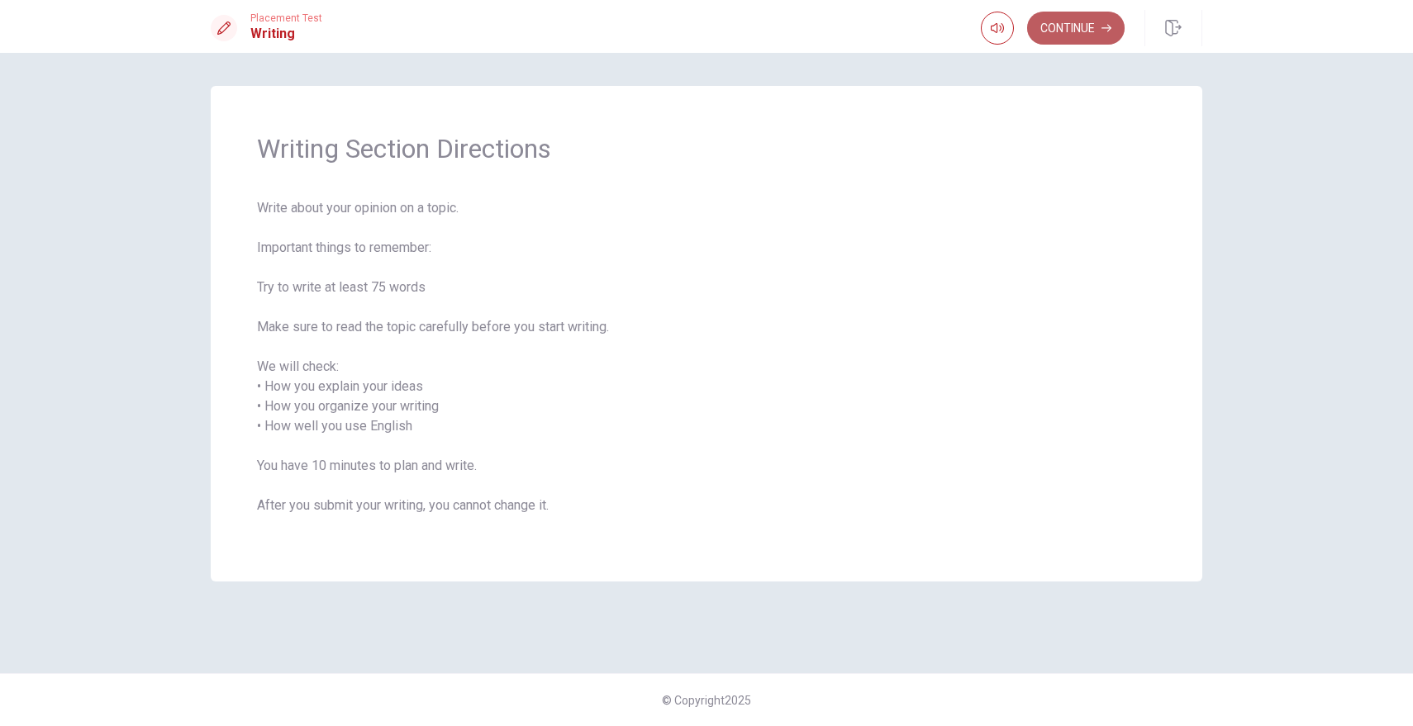
click at [1088, 27] on button "Continue" at bounding box center [1075, 28] width 97 height 33
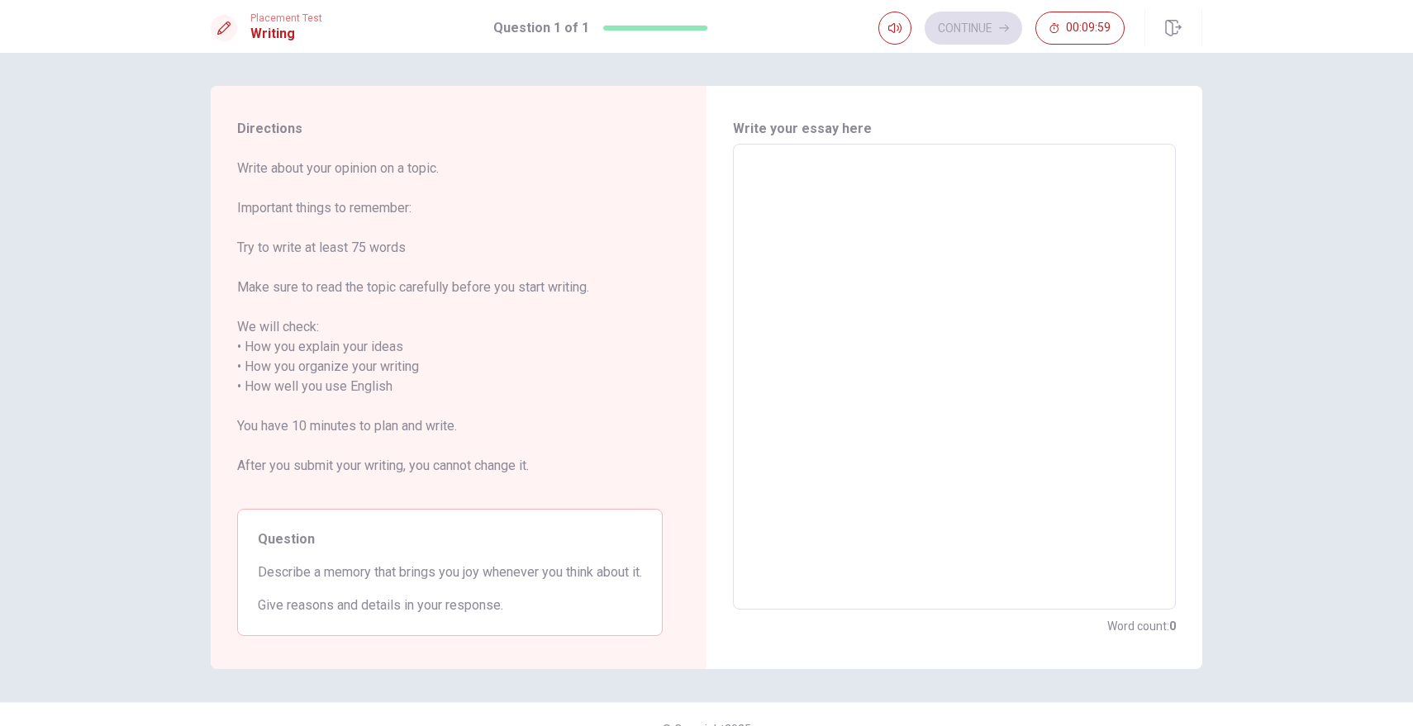
click at [865, 254] on textarea at bounding box center [954, 377] width 420 height 439
type textarea "i"
type textarea "x"
type textarea "in"
type textarea "x"
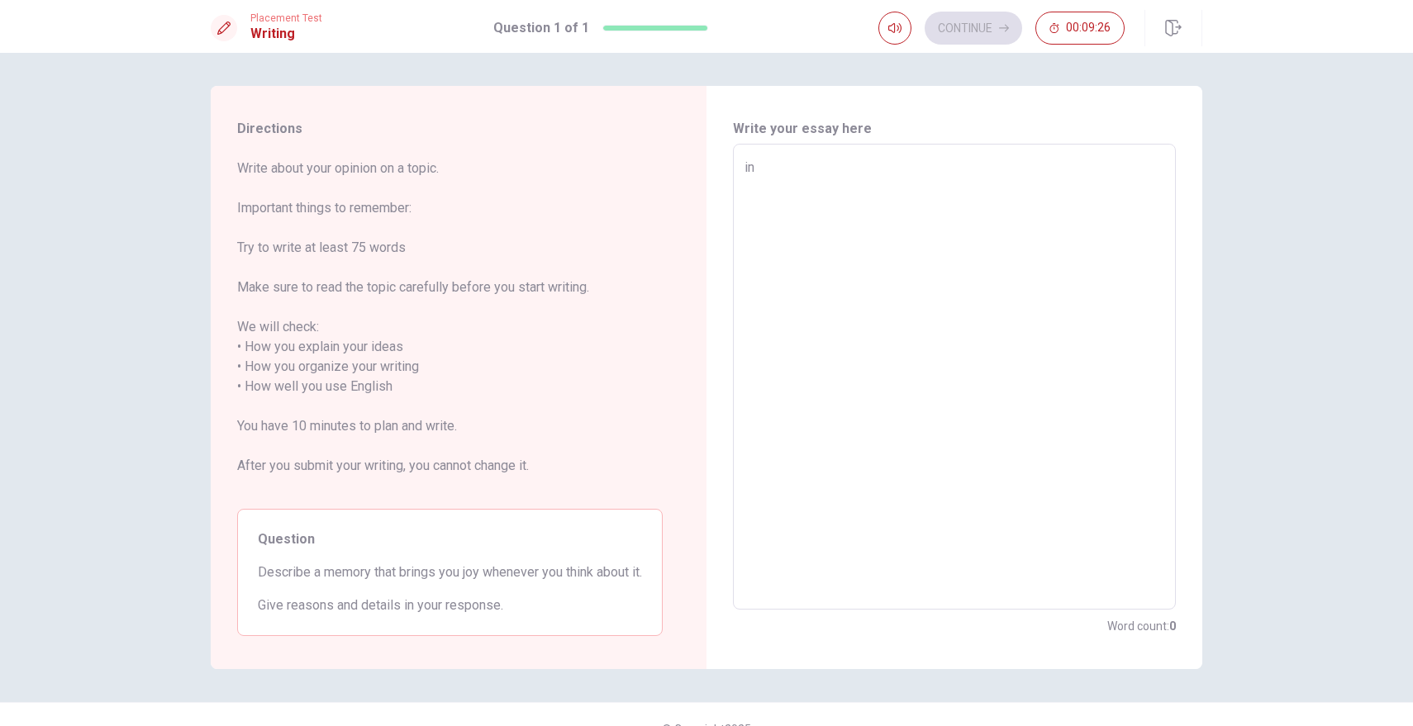
type textarea "in"
type textarea "x"
type textarea "in a"
type textarea "x"
type textarea "in a"
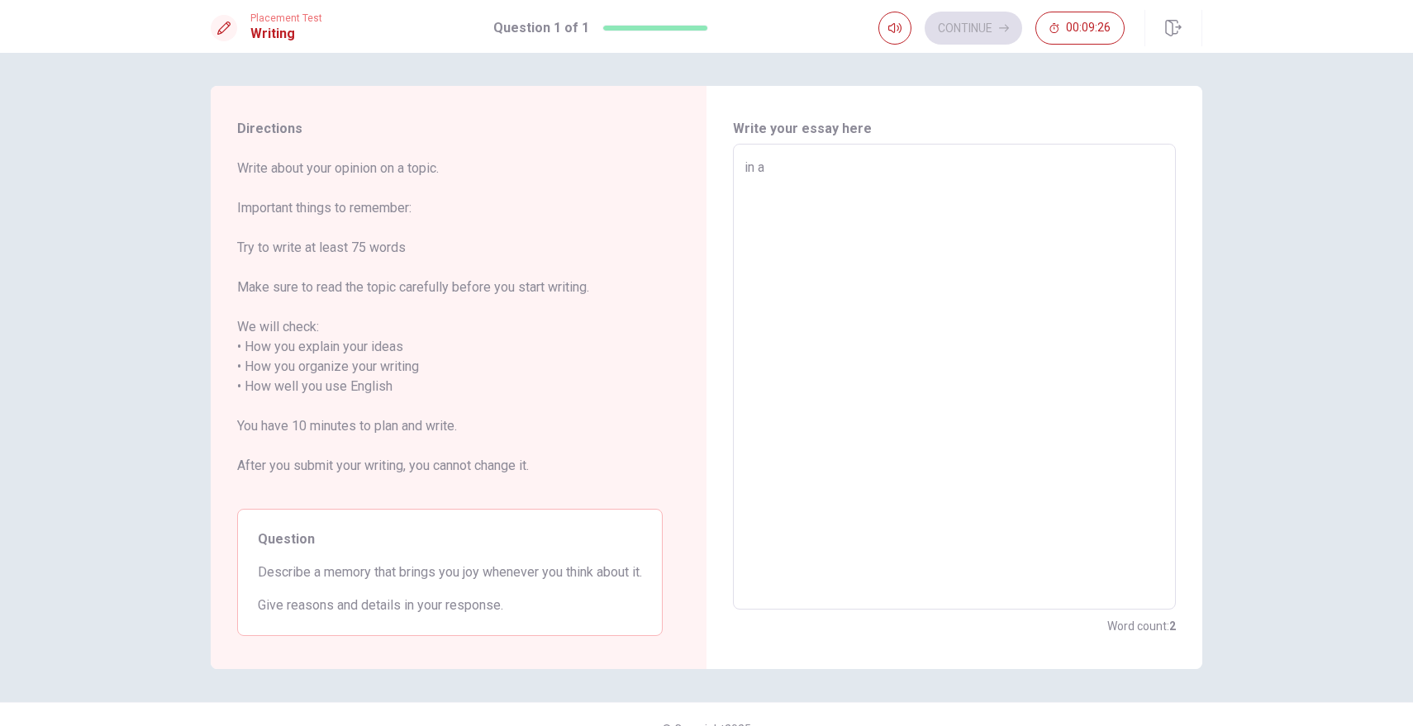
type textarea "x"
type textarea "in a"
type textarea "x"
type textarea "in"
type textarea "x"
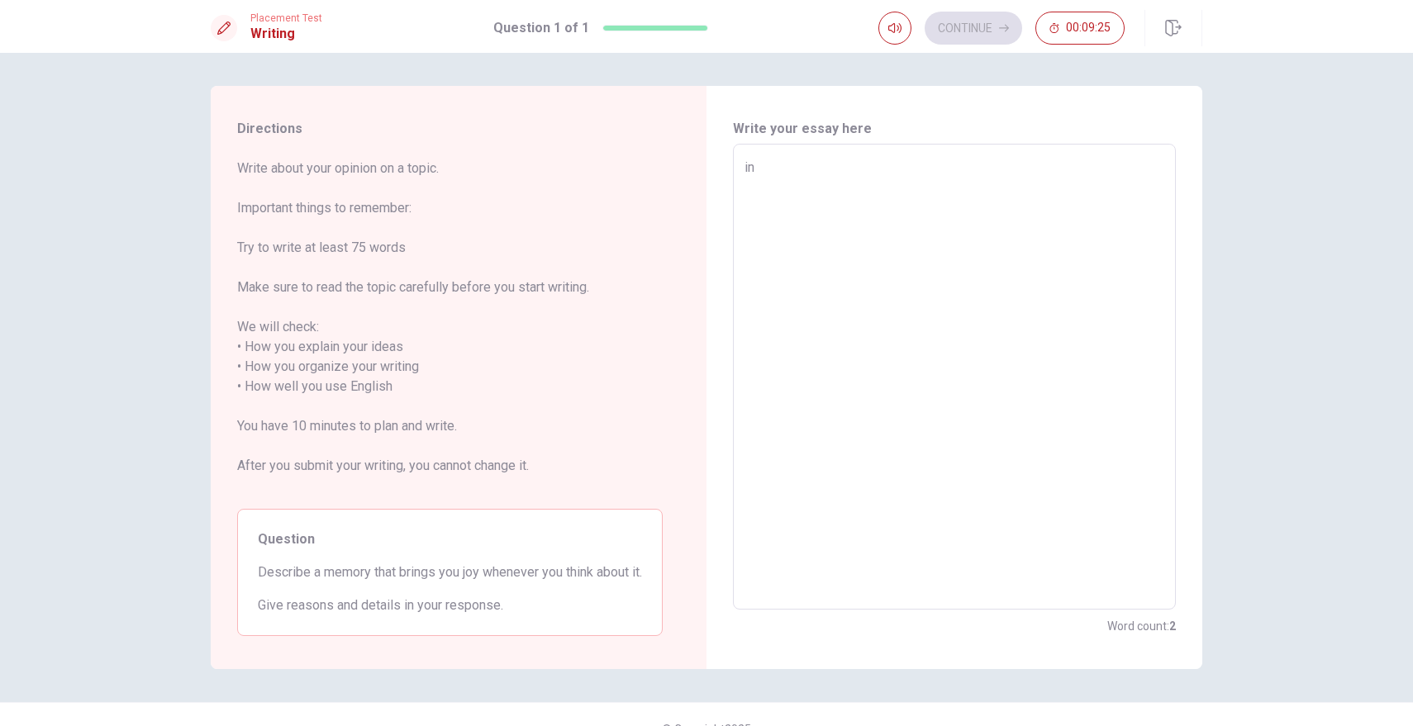
type textarea "in"
type textarea "x"
type textarea "i"
type textarea "x"
type textarea "I"
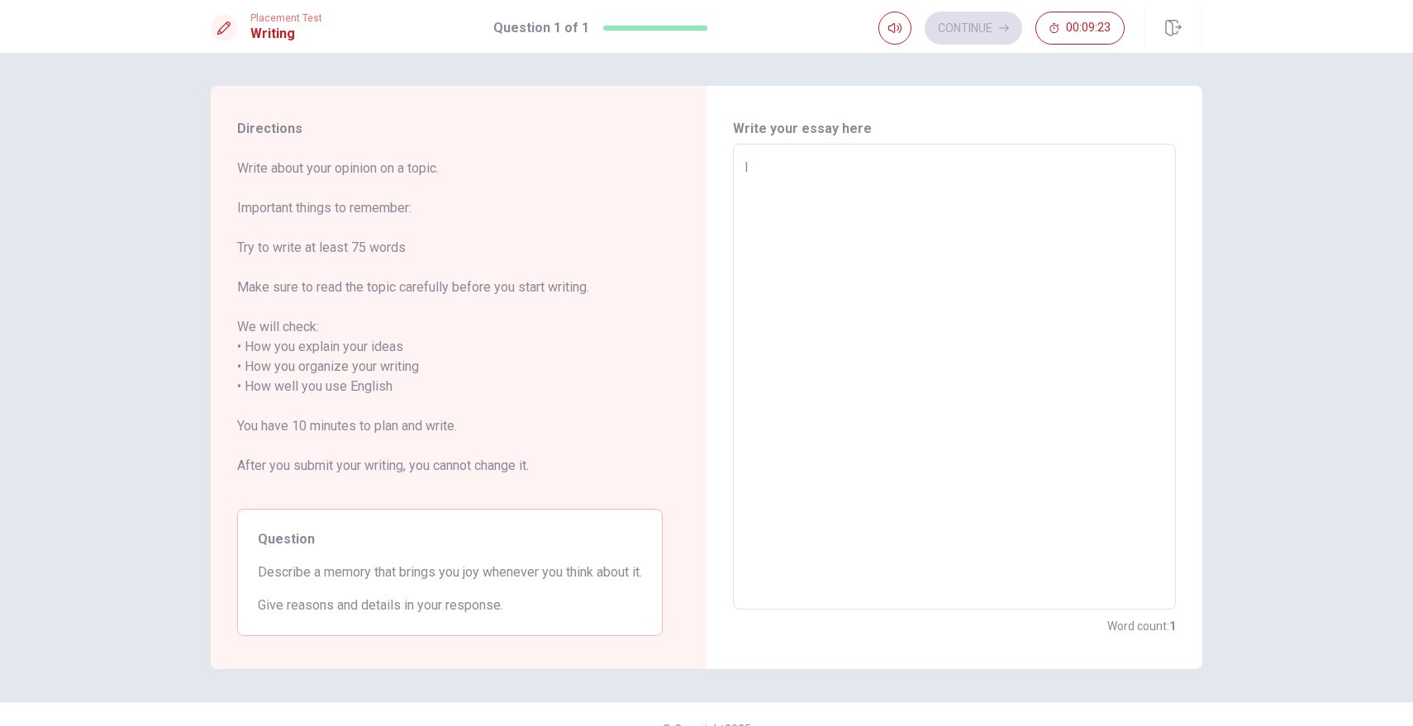
type textarea "x"
type textarea "In"
type textarea "x"
type textarea "In"
type textarea "x"
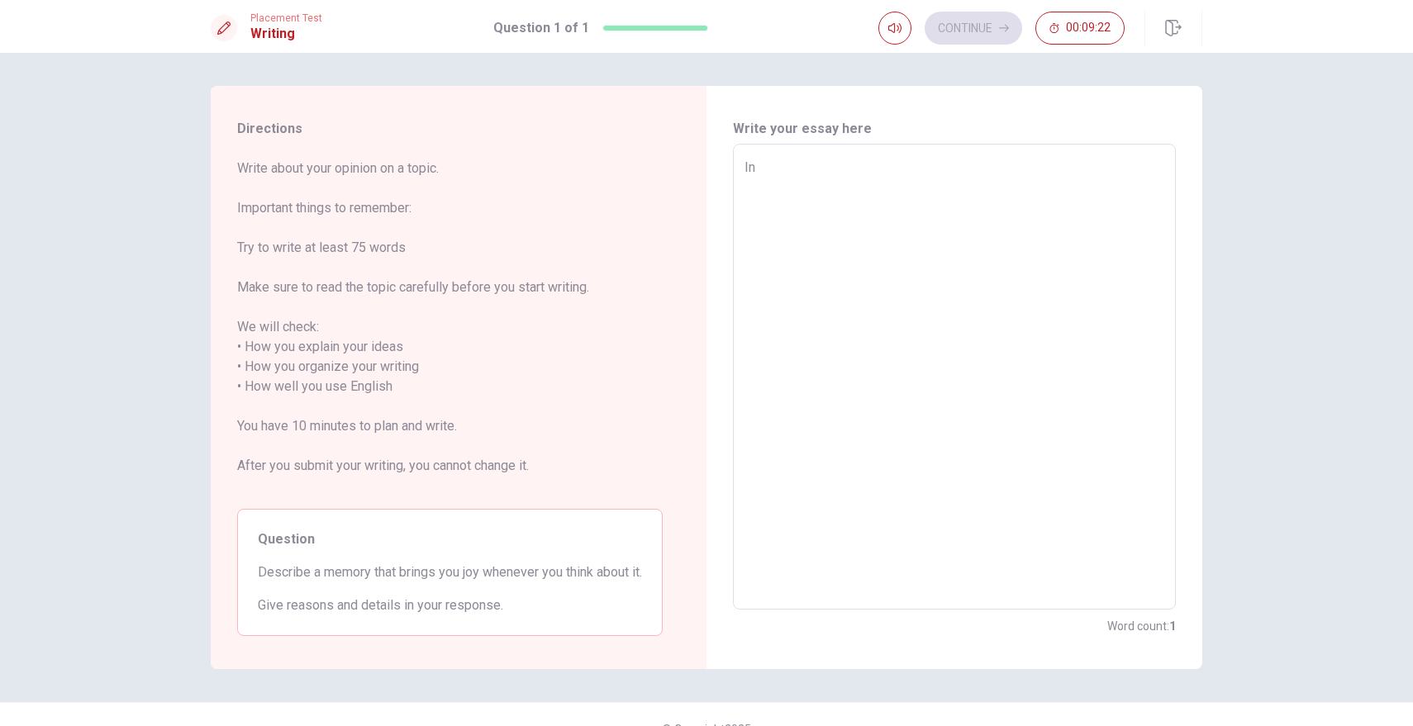
type textarea "In a"
type textarea "x"
type textarea "In a"
type textarea "x"
type textarea "In a"
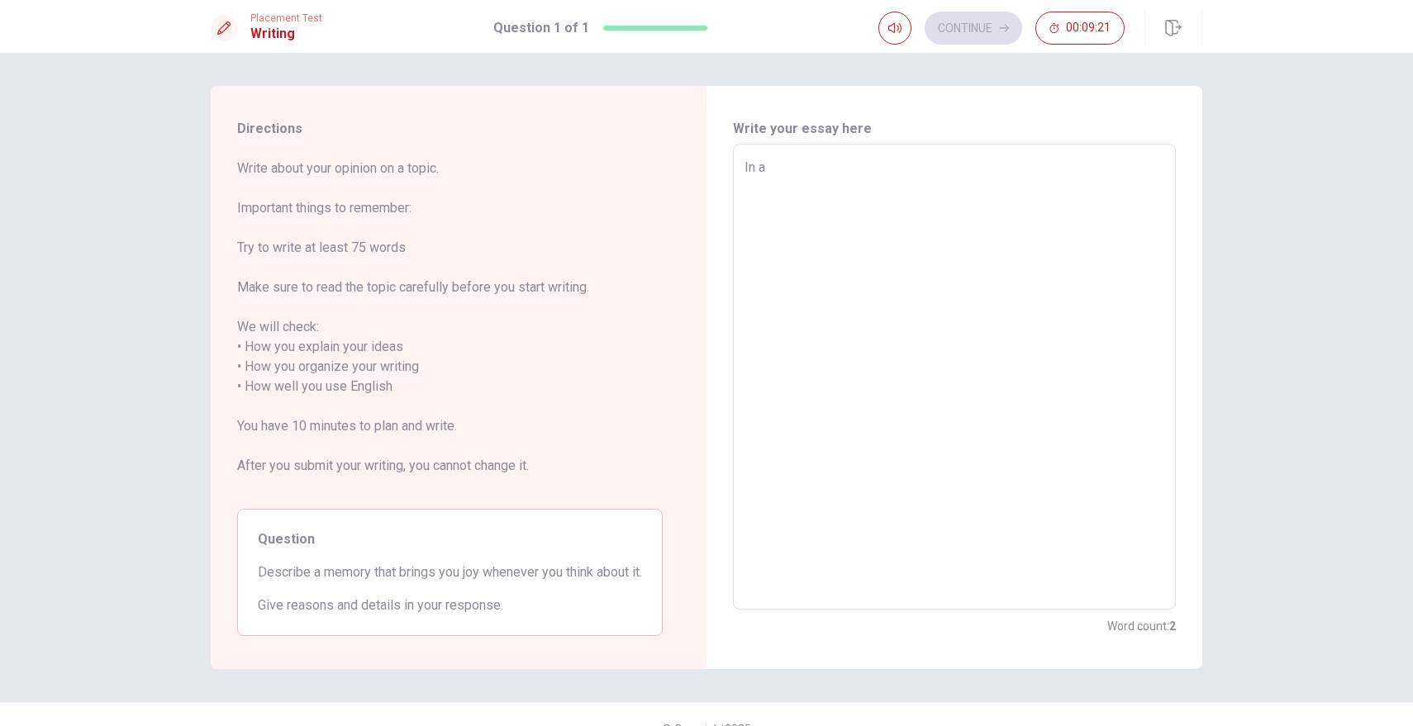
type textarea "x"
type textarea "In"
type textarea "x"
type textarea "In"
type textarea "x"
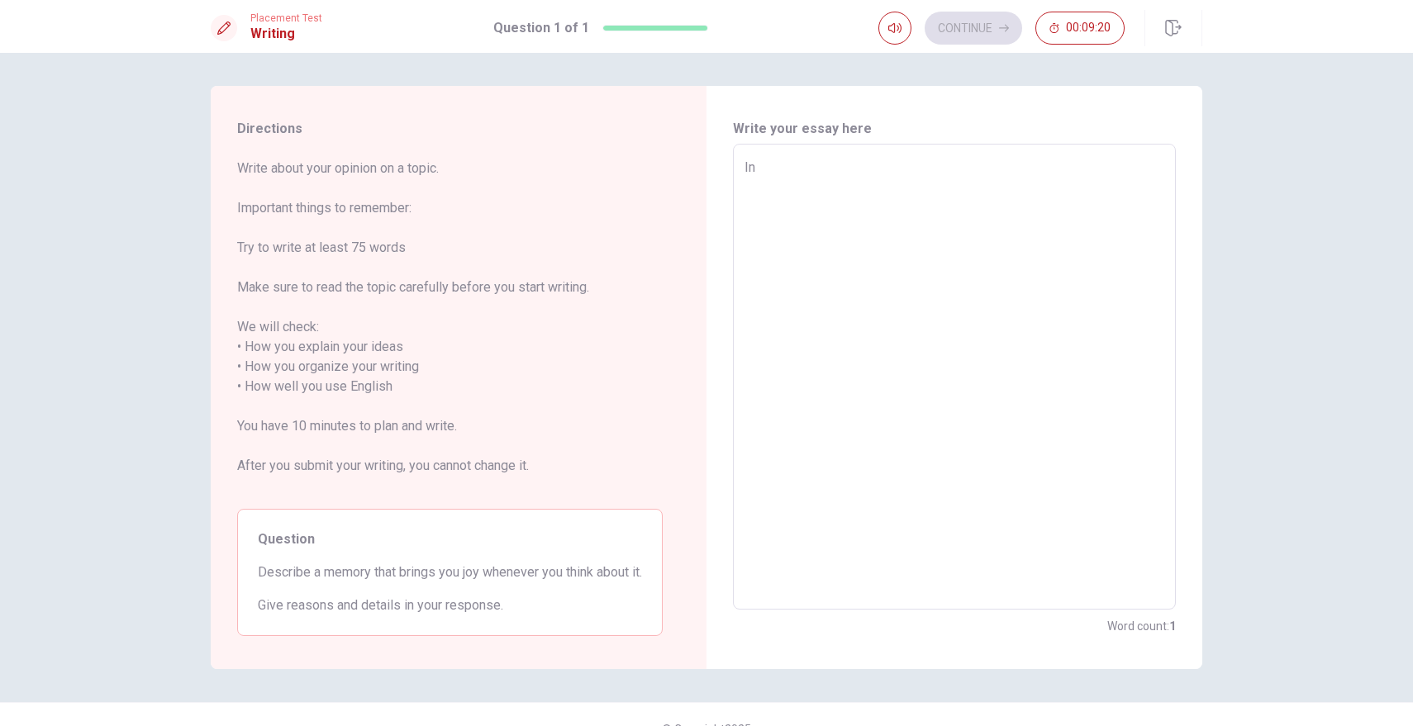
type textarea "In"
type textarea "x"
type textarea "In t"
type textarea "x"
type textarea "In th"
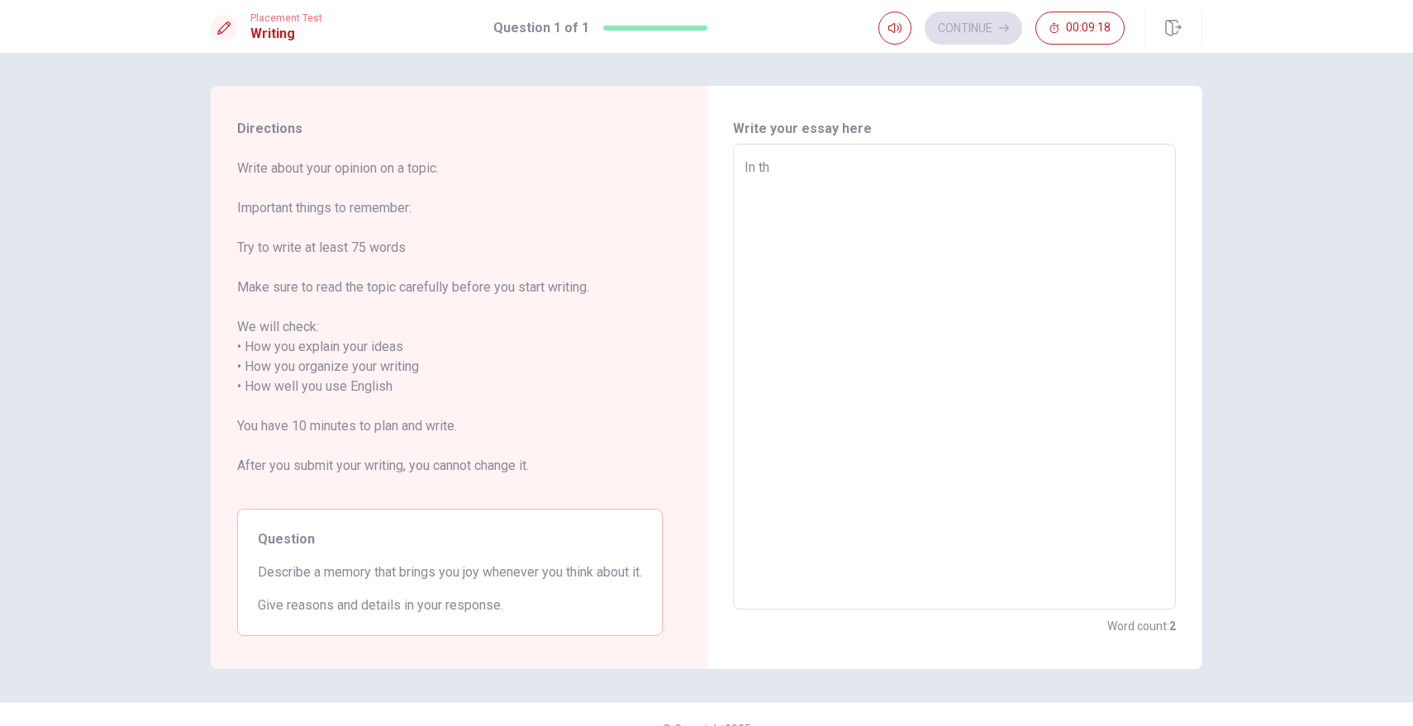
type textarea "x"
type textarea "In the"
type textarea "x"
type textarea "In the"
type textarea "x"
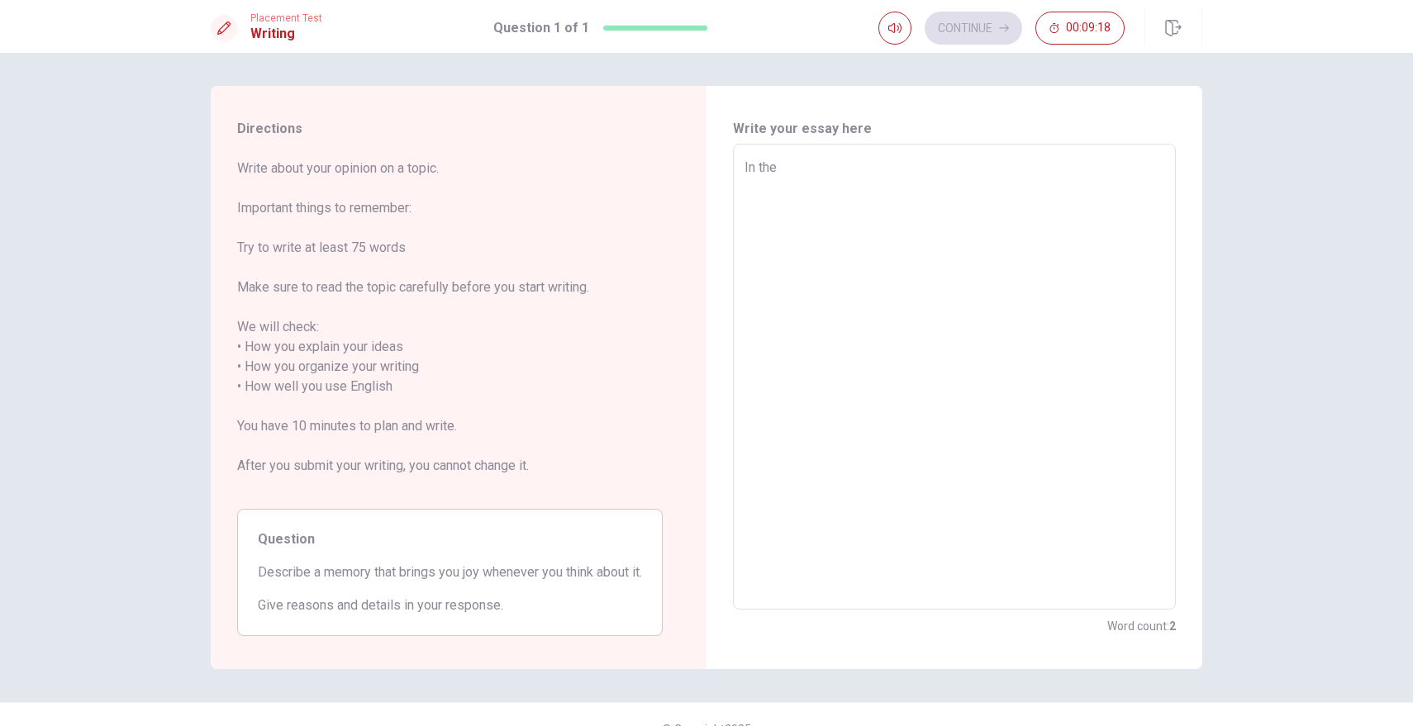
type textarea "In the s"
type textarea "x"
type textarea "In the se"
type textarea "x"
type textarea "In the sec"
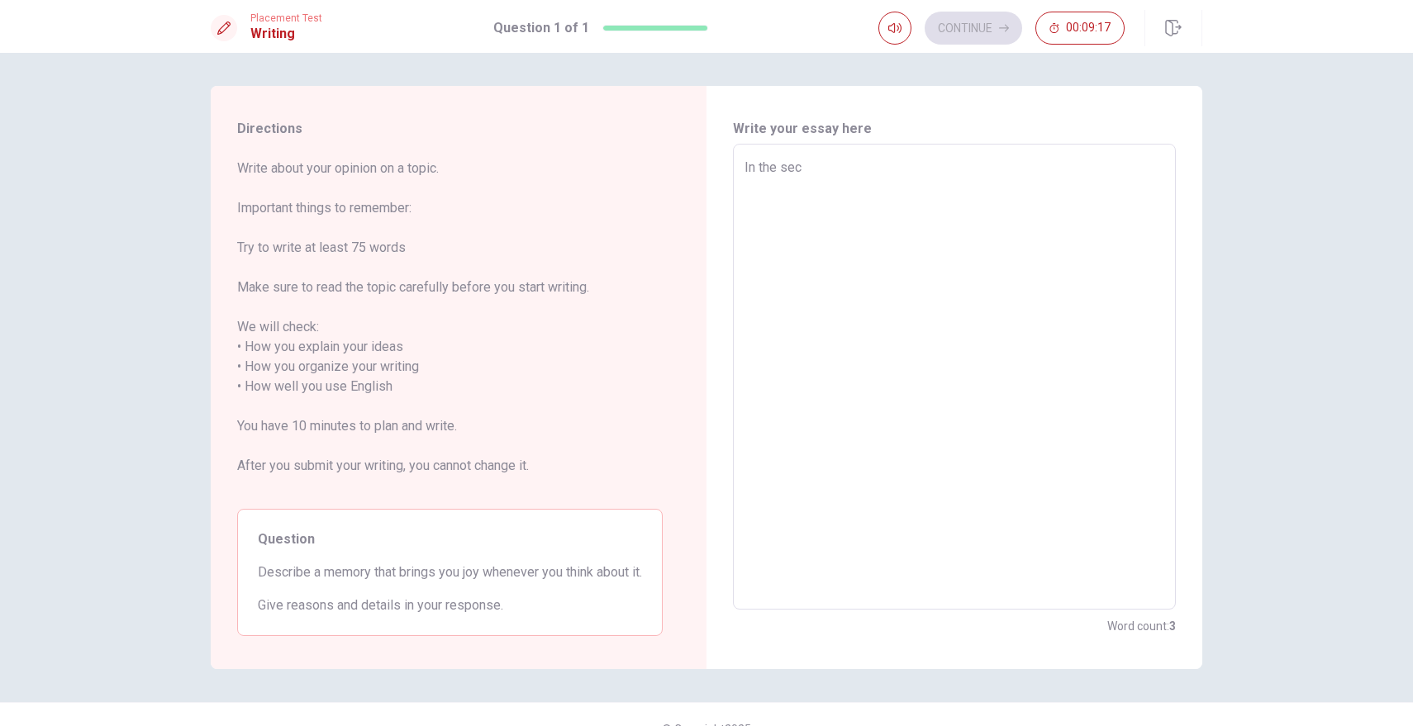
type textarea "x"
type textarea "In the seco"
type textarea "x"
type textarea "In the secon"
type textarea "x"
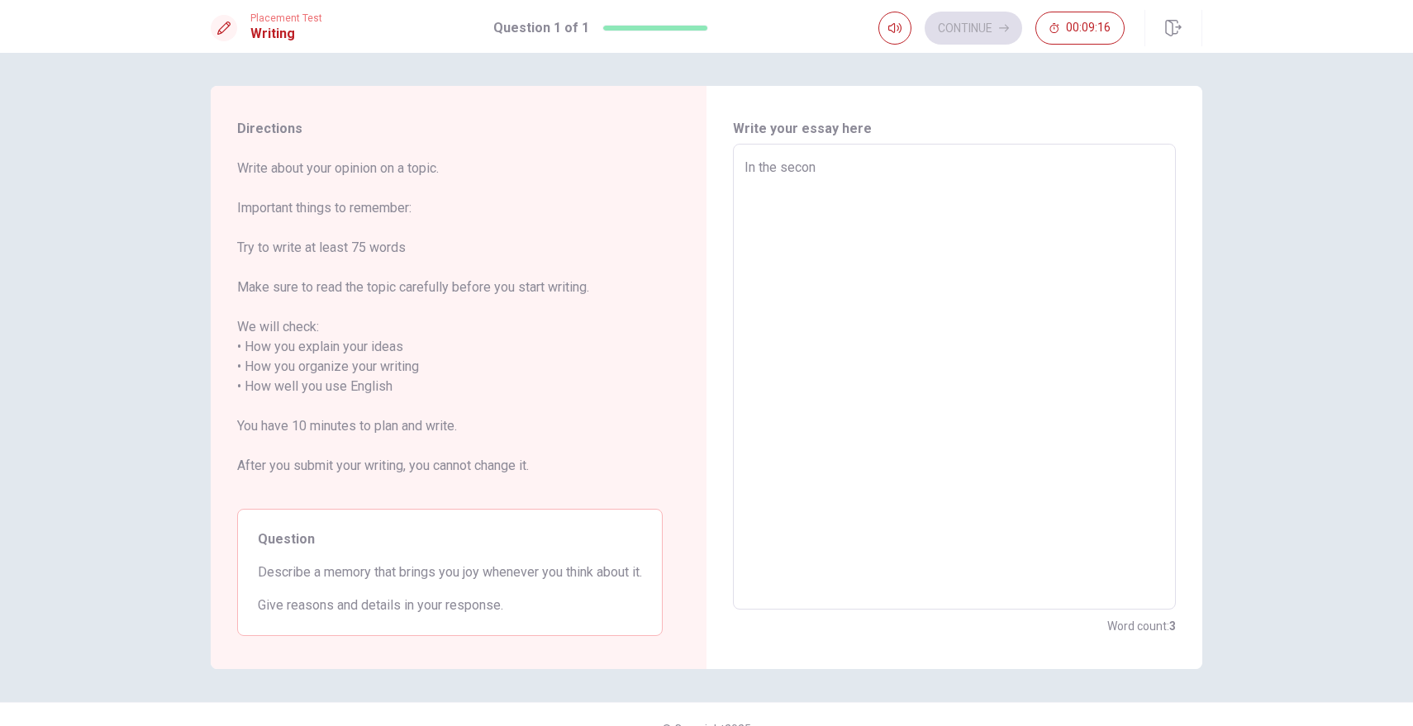
type textarea "In the second"
type textarea "x"
type textarea "In the second"
type textarea "x"
type textarea "In the second y"
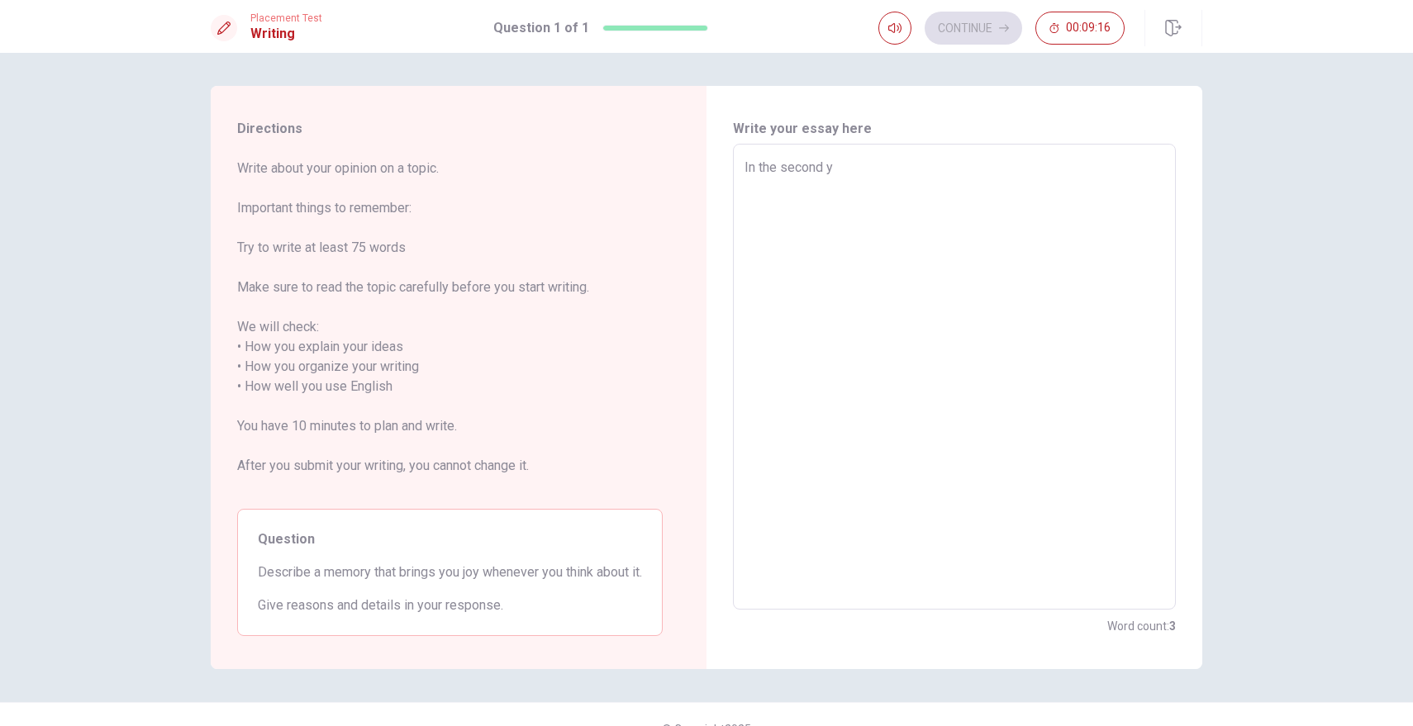
type textarea "x"
type textarea "In the second ye"
type textarea "x"
type textarea "In the second yea"
type textarea "x"
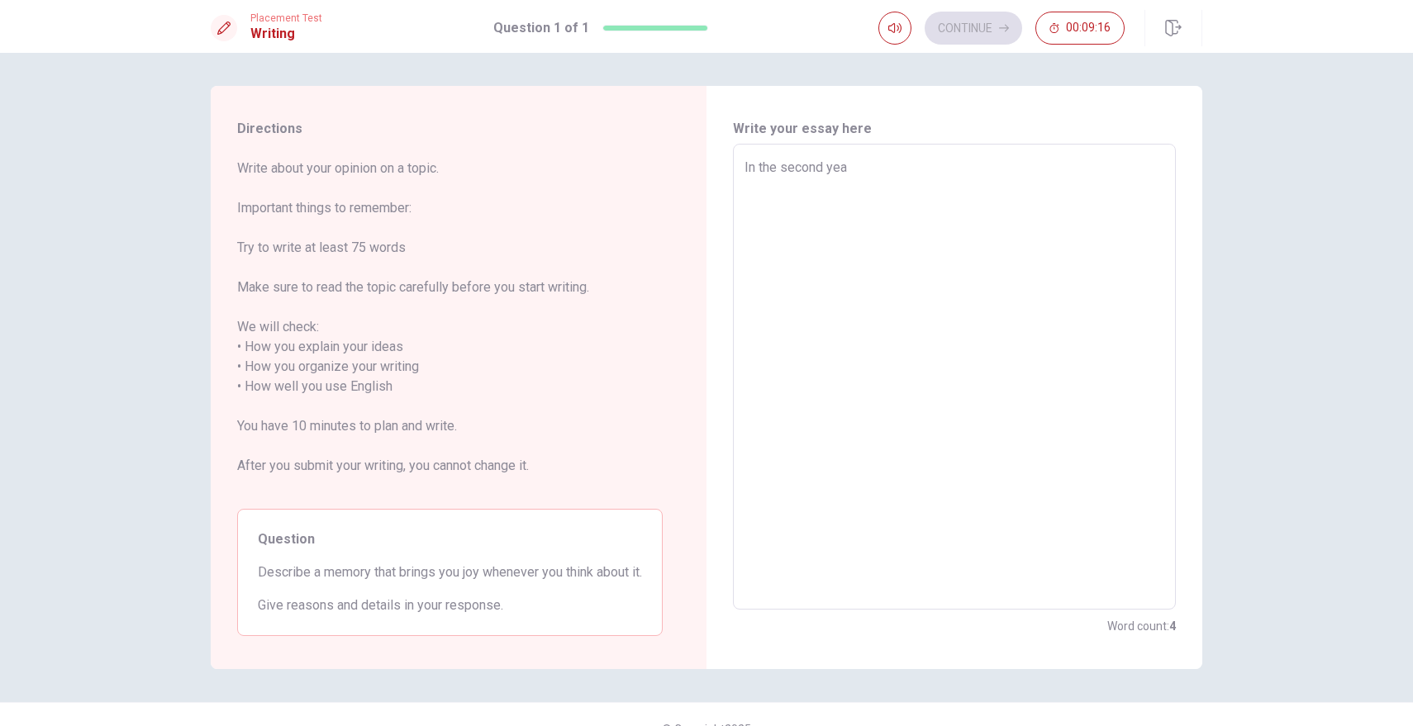
type textarea "In the second year"
type textarea "x"
type textarea "In the second years"
type textarea "x"
type textarea "In the second years"
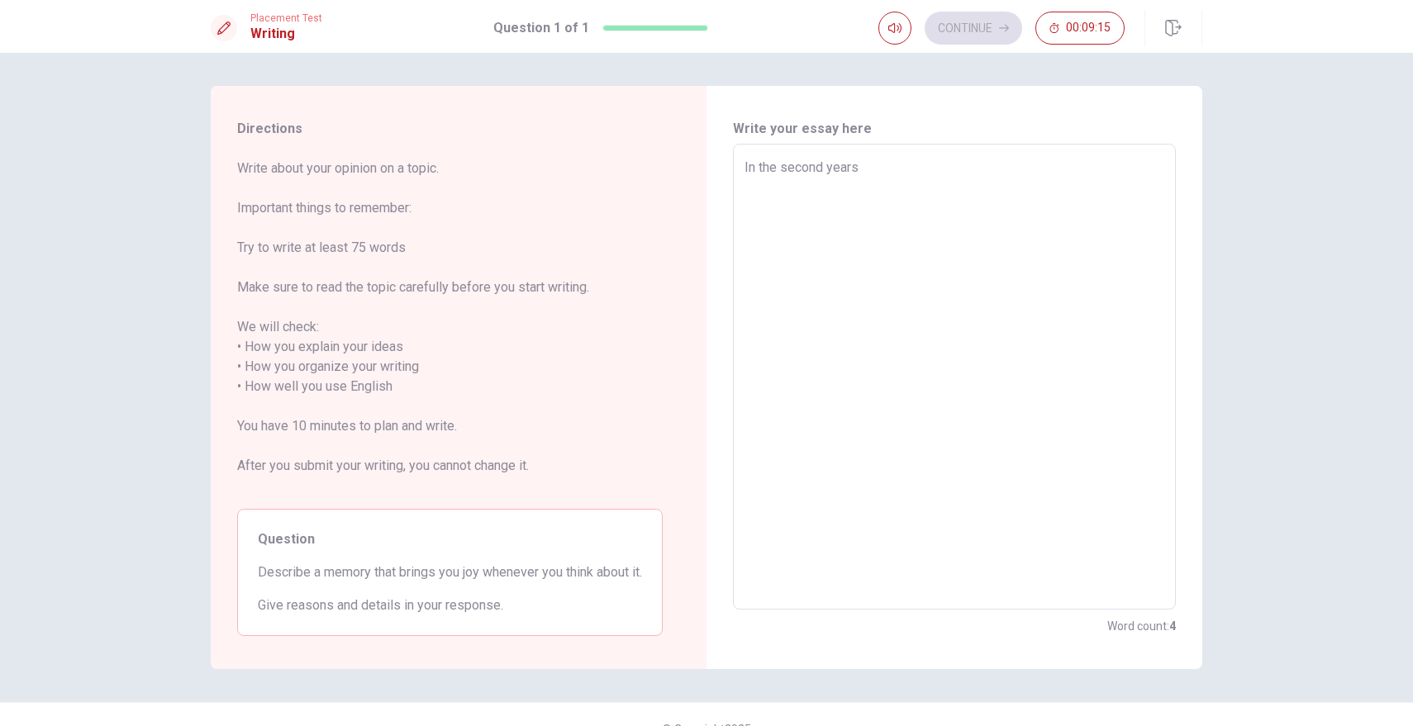
type textarea "x"
type textarea "In the second years"
type textarea "x"
type textarea "In the second year"
type textarea "x"
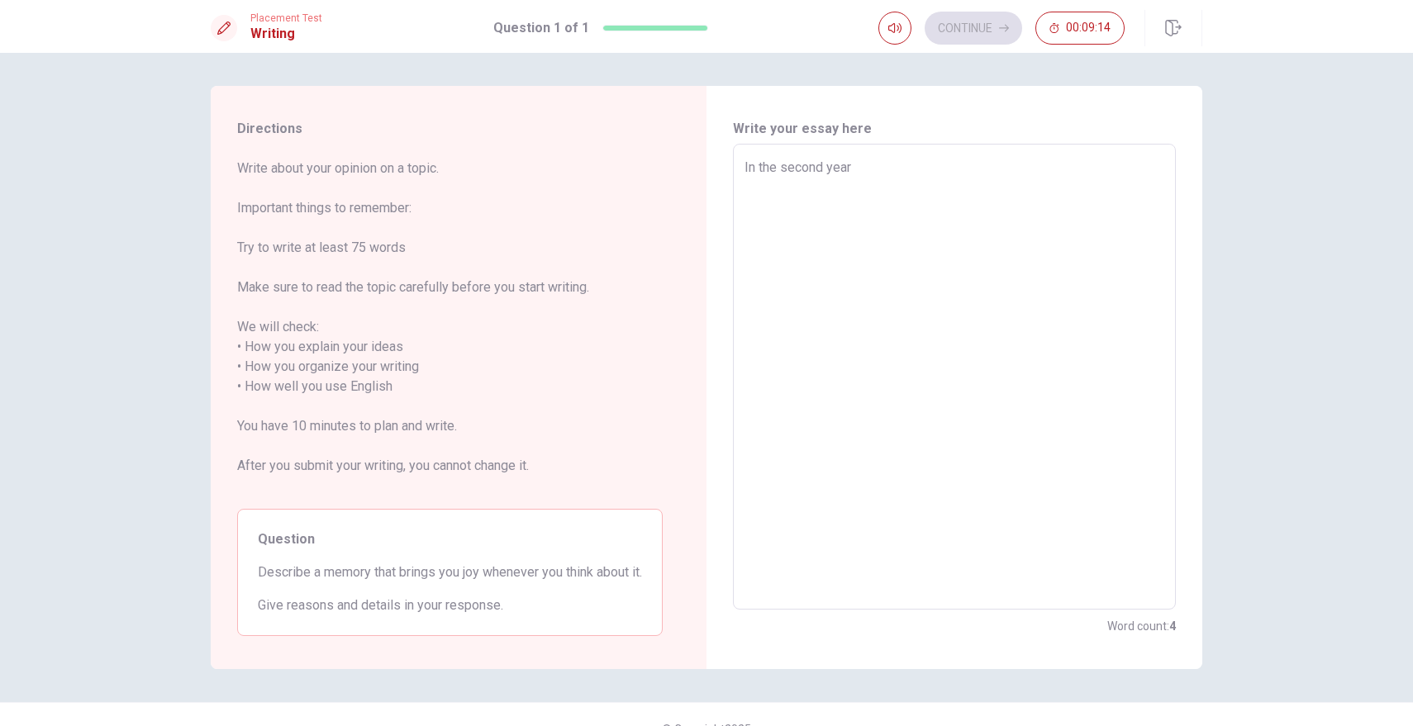
type textarea "In the second year"
type textarea "x"
type textarea "In the second year o"
type textarea "x"
type textarea "In the second year of"
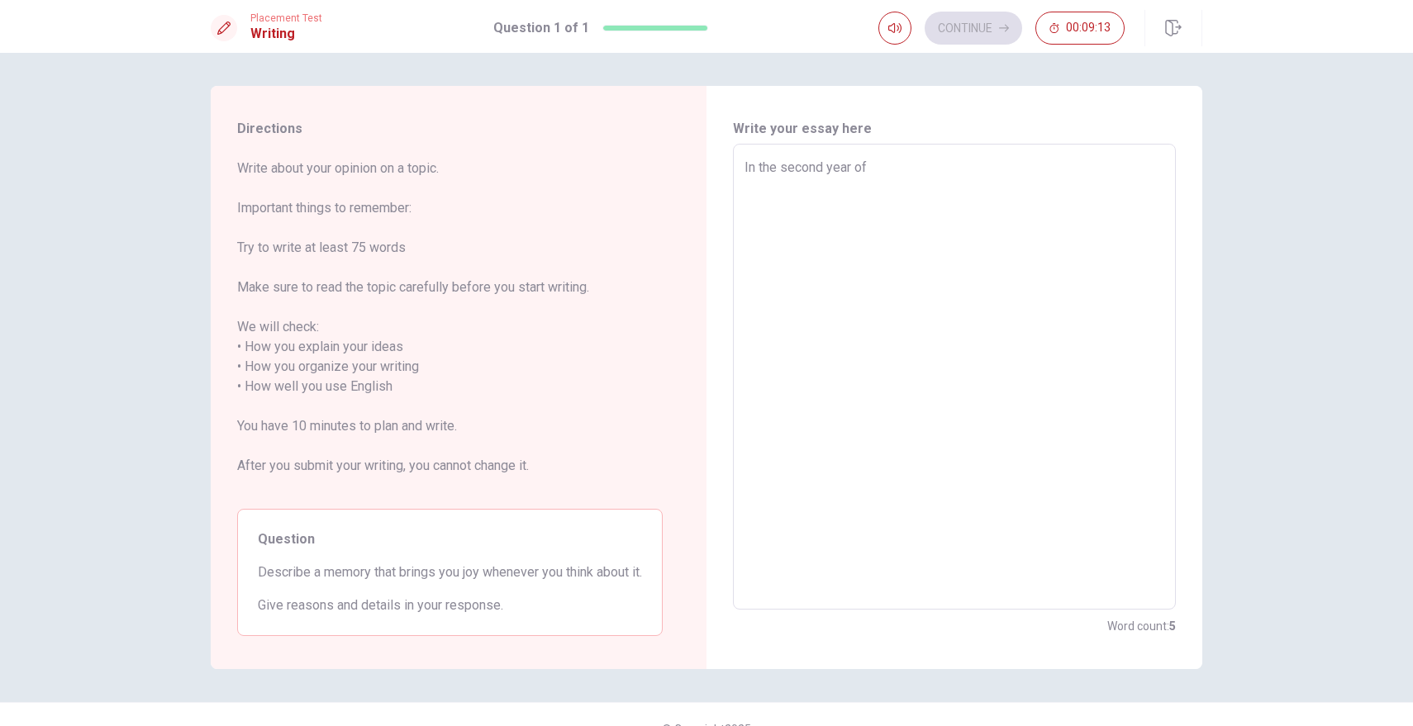
type textarea "x"
type textarea "In the second year of"
type textarea "x"
type textarea "In the second year of m"
type textarea "x"
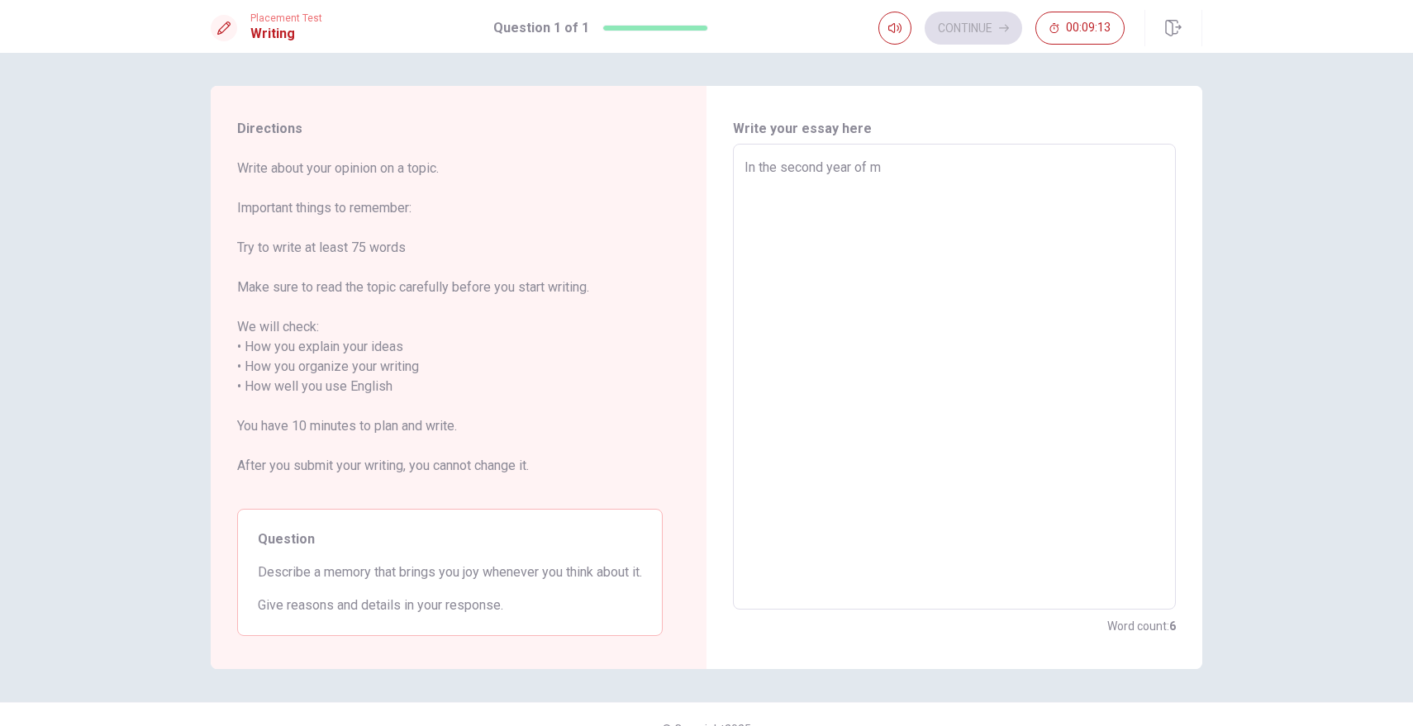
type textarea "In the second year of my"
type textarea "x"
type textarea "In the second year of my"
type textarea "x"
type textarea "In the second year of my c"
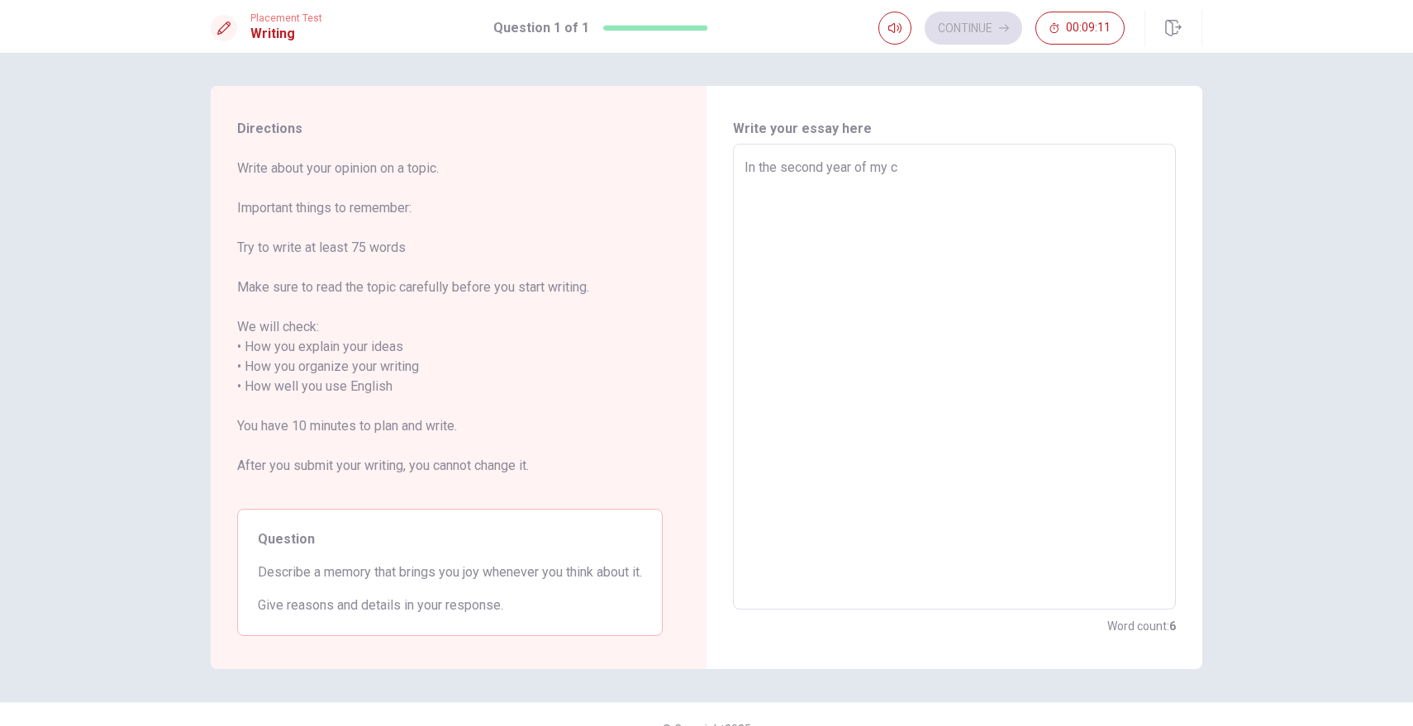
type textarea "x"
type textarea "In the second year of my co"
type textarea "x"
type textarea "In the second year of my col"
type textarea "x"
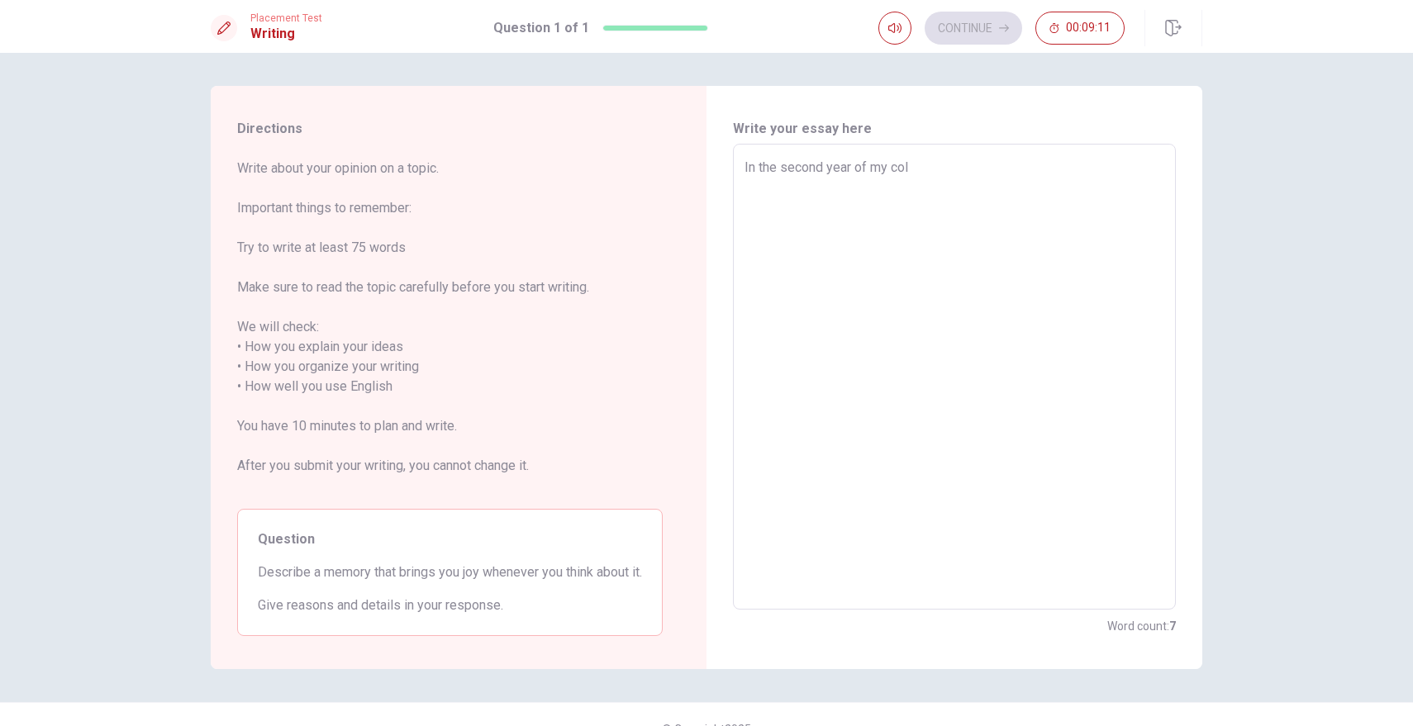
type textarea "In the second year of my coll"
type textarea "x"
type textarea "In the second year of my colle"
type textarea "x"
type textarea "In the second year of my colleg"
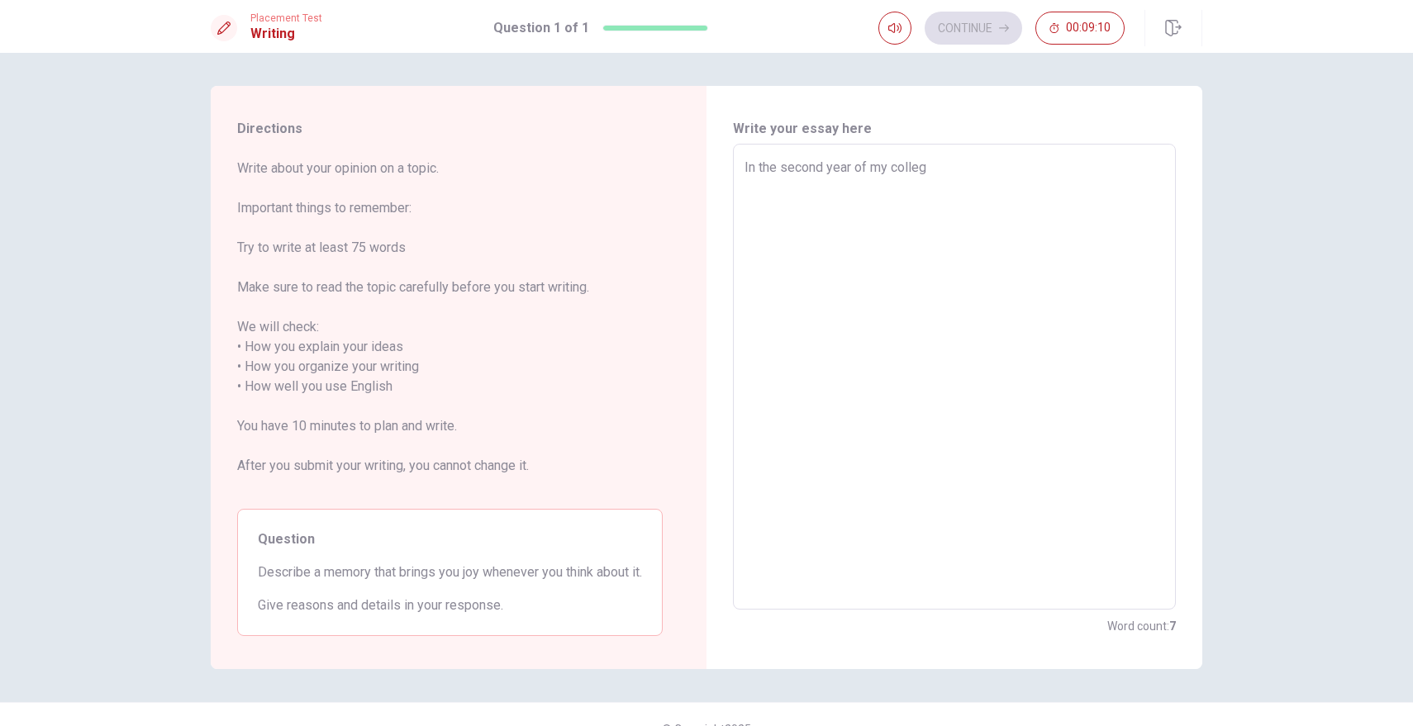
type textarea "x"
type textarea "In the second year of my college"
type textarea "x"
type textarea "In the second year of my college,"
type textarea "x"
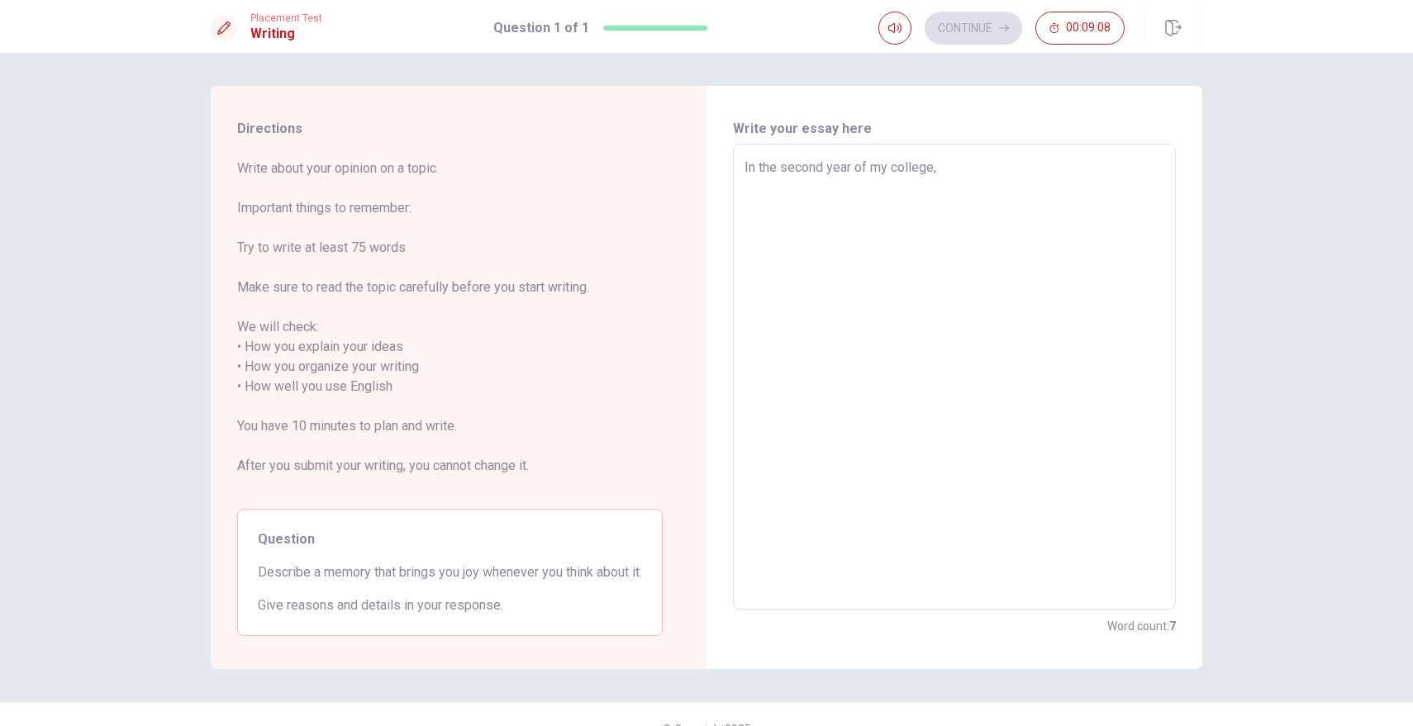
type textarea "In the second year of my college,"
type textarea "x"
type textarea "In the second year of my college,"
type textarea "x"
type textarea "In the second year of my college"
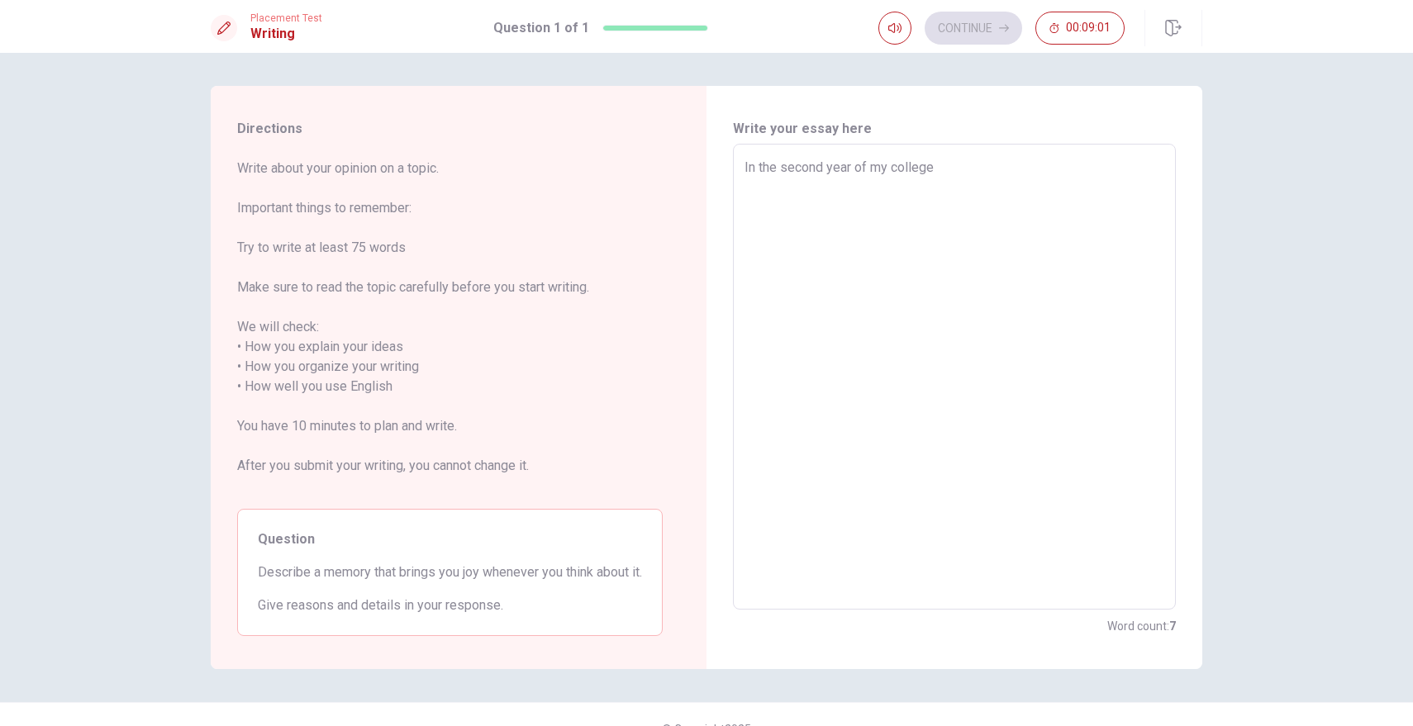
type textarea "x"
type textarea "In the second year of my colleg"
type textarea "x"
type textarea "In the second year of my colle"
type textarea "x"
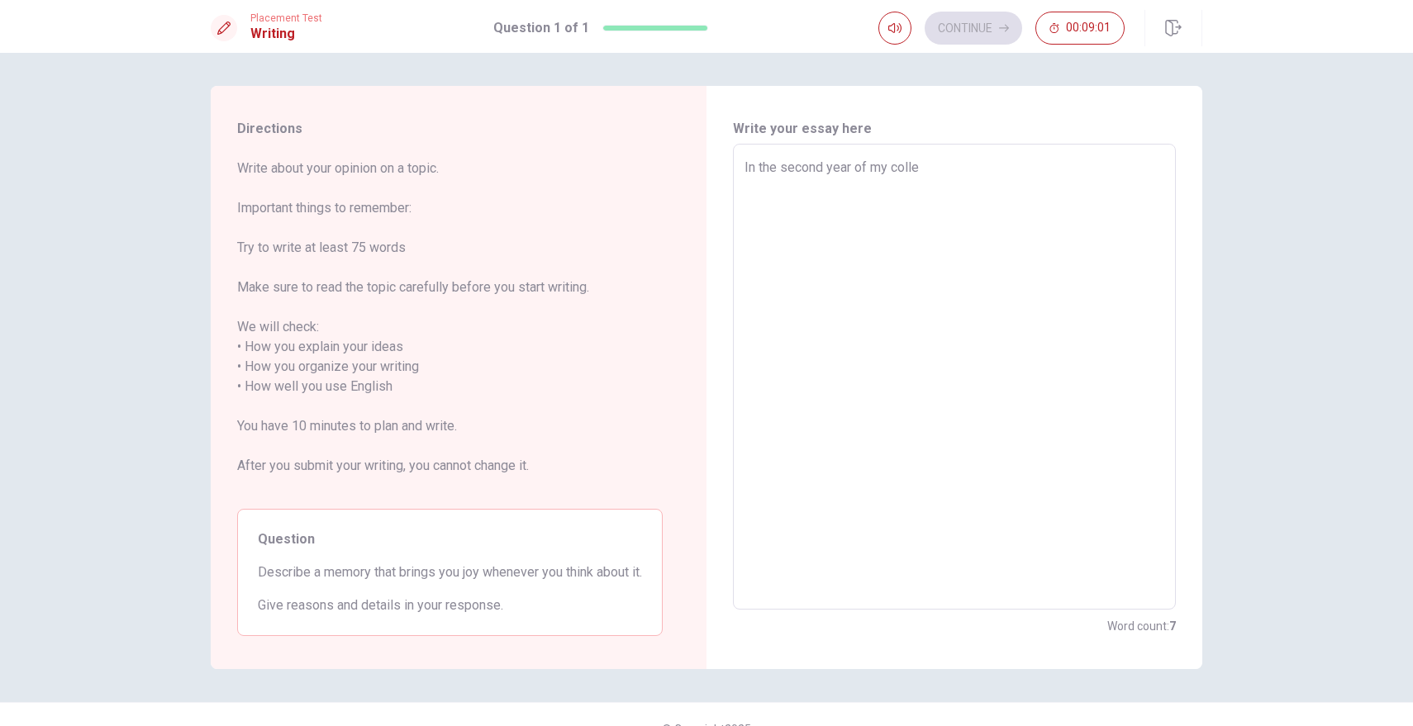
type textarea "In the second year of my coll"
type textarea "x"
type textarea "In the second year of my col"
type textarea "x"
type textarea "In the second year of my co"
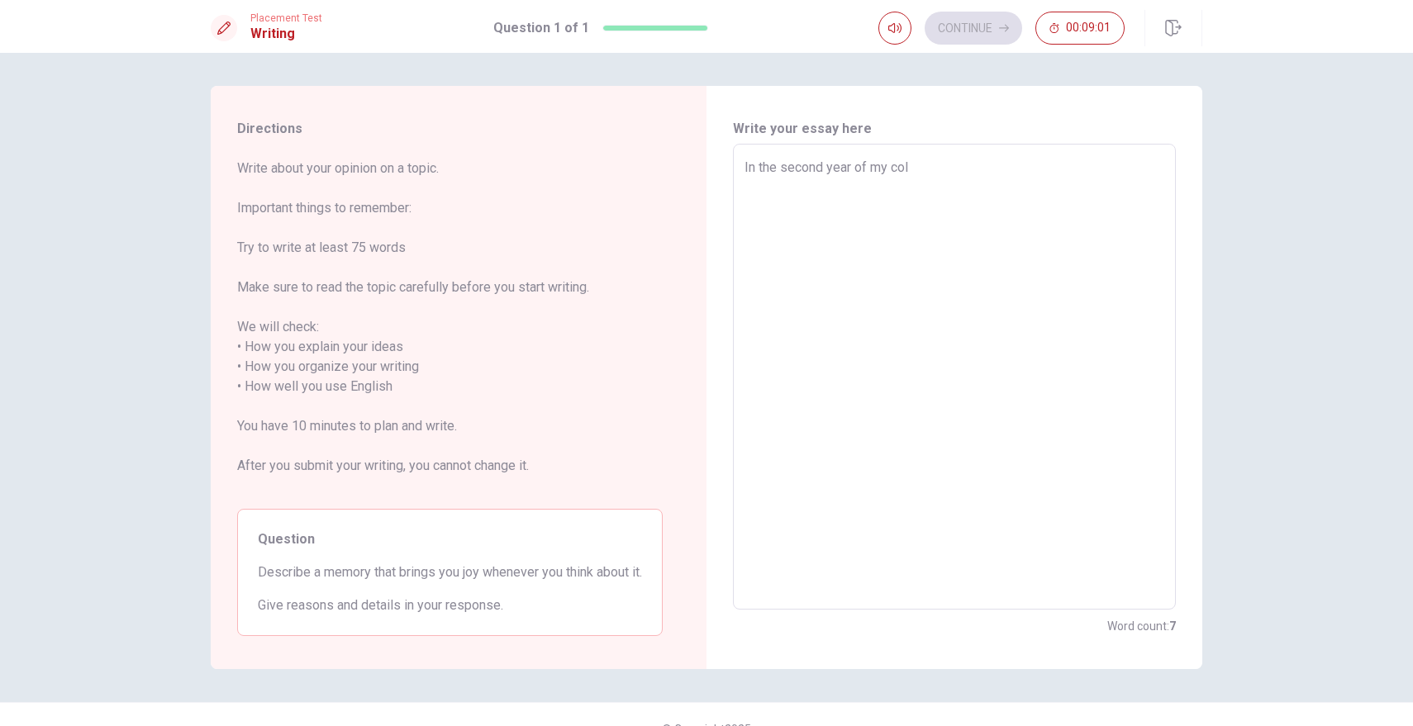
type textarea "x"
type textarea "In the second year of my c"
type textarea "x"
type textarea "In the second year of my"
type textarea "x"
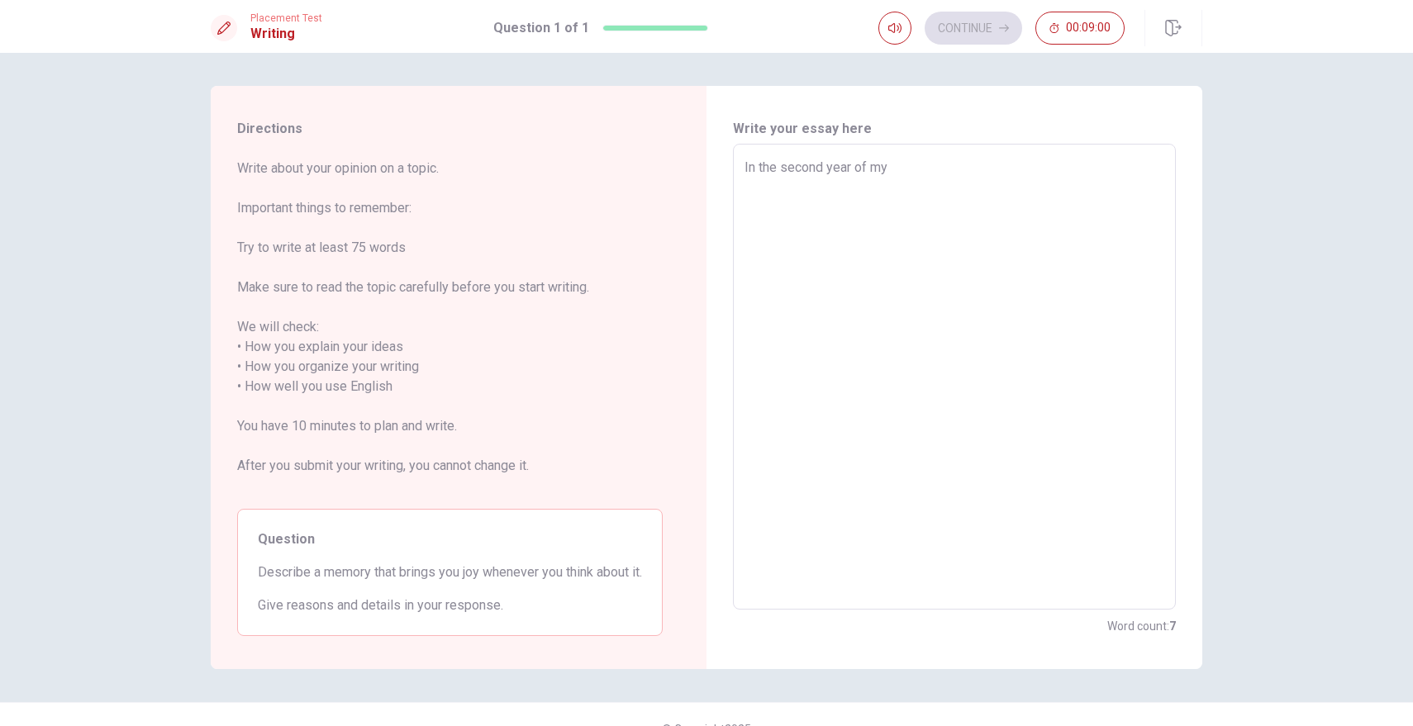
type textarea "In the second year of my"
type textarea "x"
type textarea "In the second year of m"
type textarea "x"
type textarea "In the second year of"
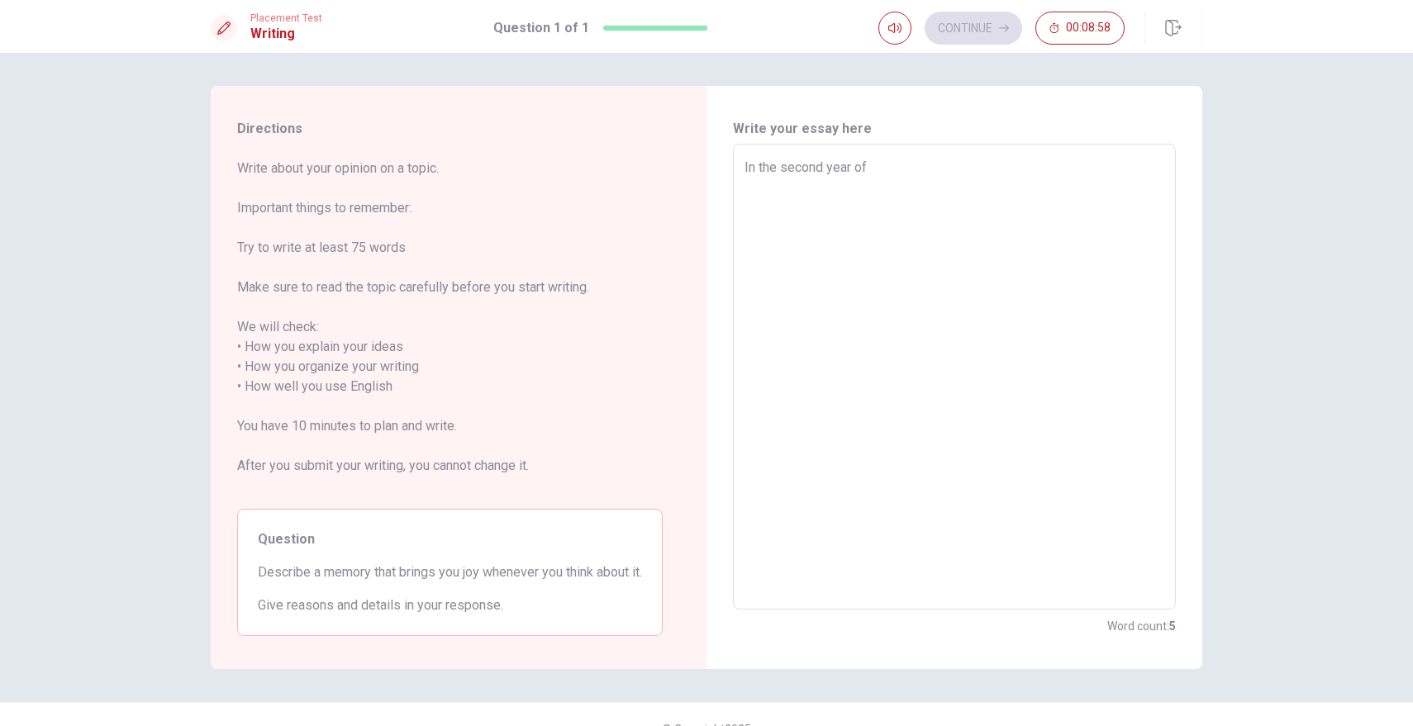
type textarea "x"
type textarea "In the second year of"
type textarea "x"
type textarea "In the second year o"
type textarea "x"
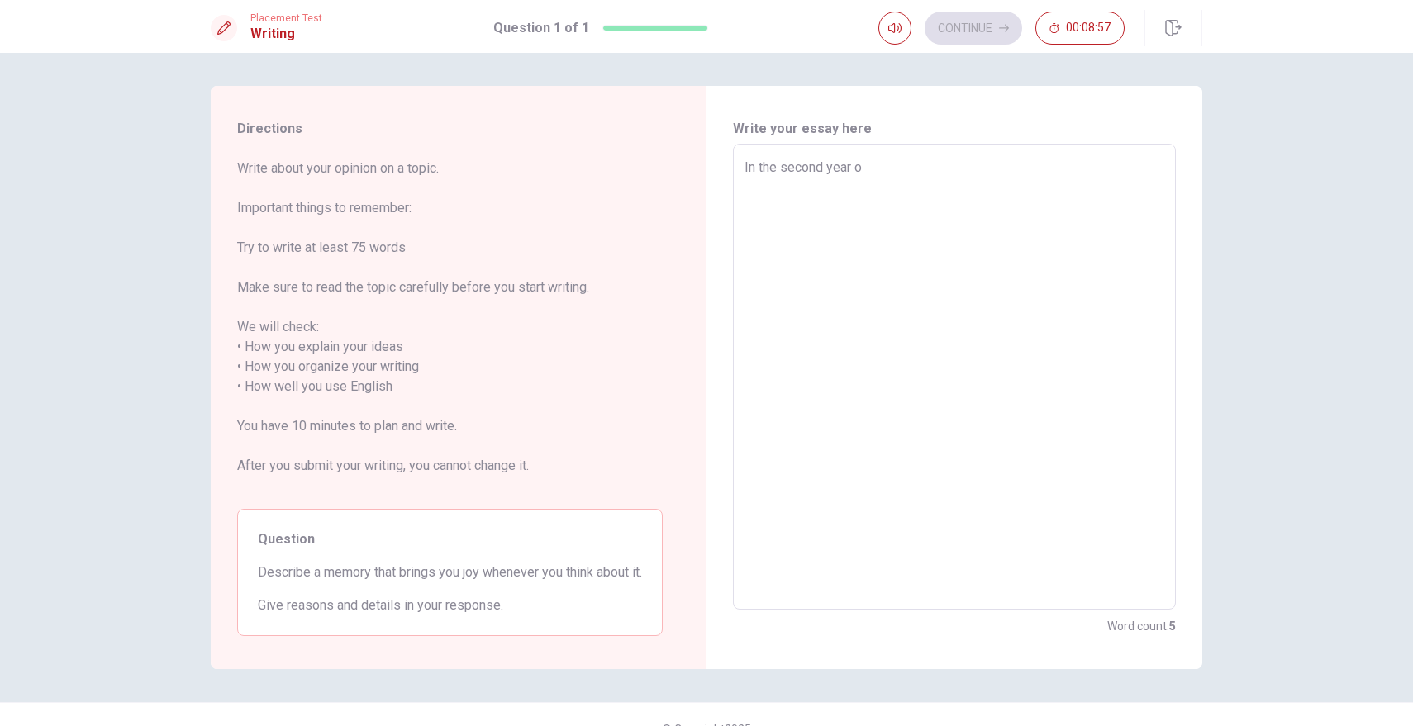
type textarea "In the second year"
type textarea "x"
type textarea "In the second year"
type textarea "x"
type textarea "In the second yea"
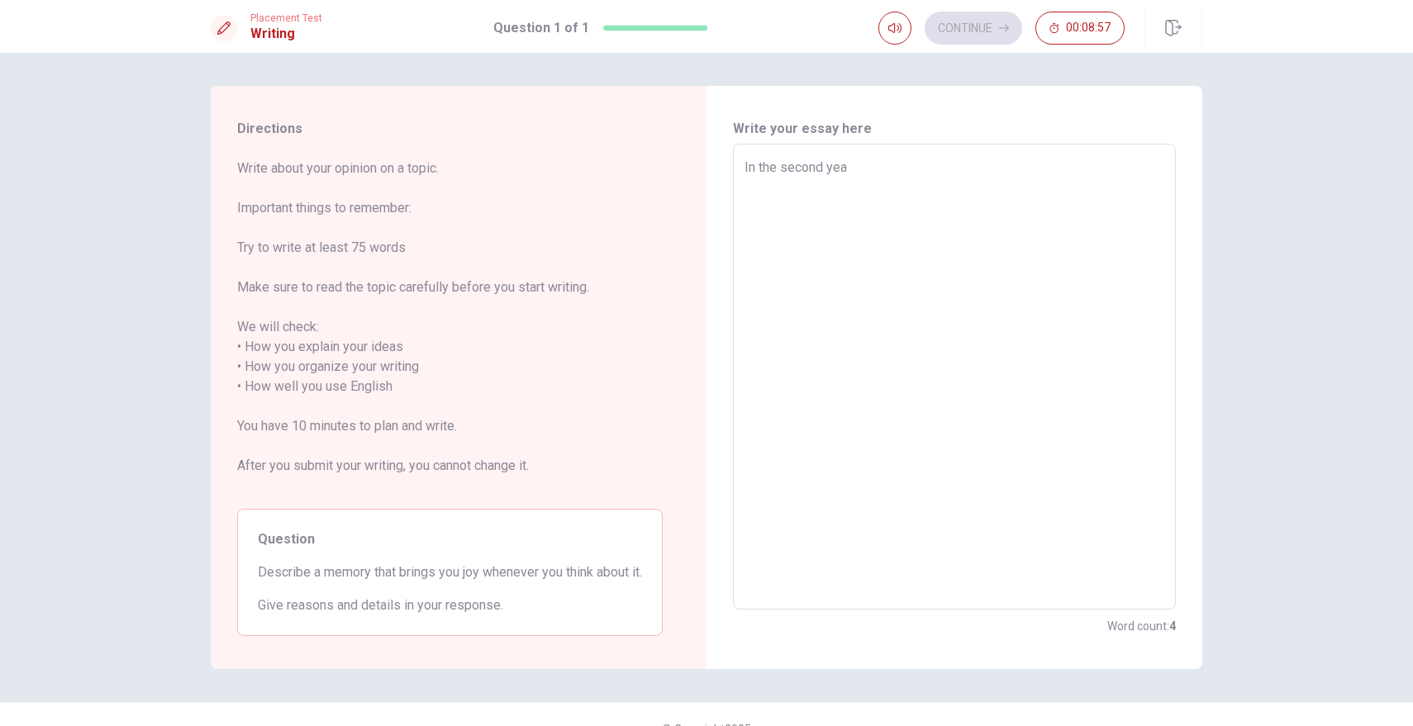
type textarea "x"
type textarea "In the second ye"
type textarea "x"
type textarea "In the second y"
type textarea "x"
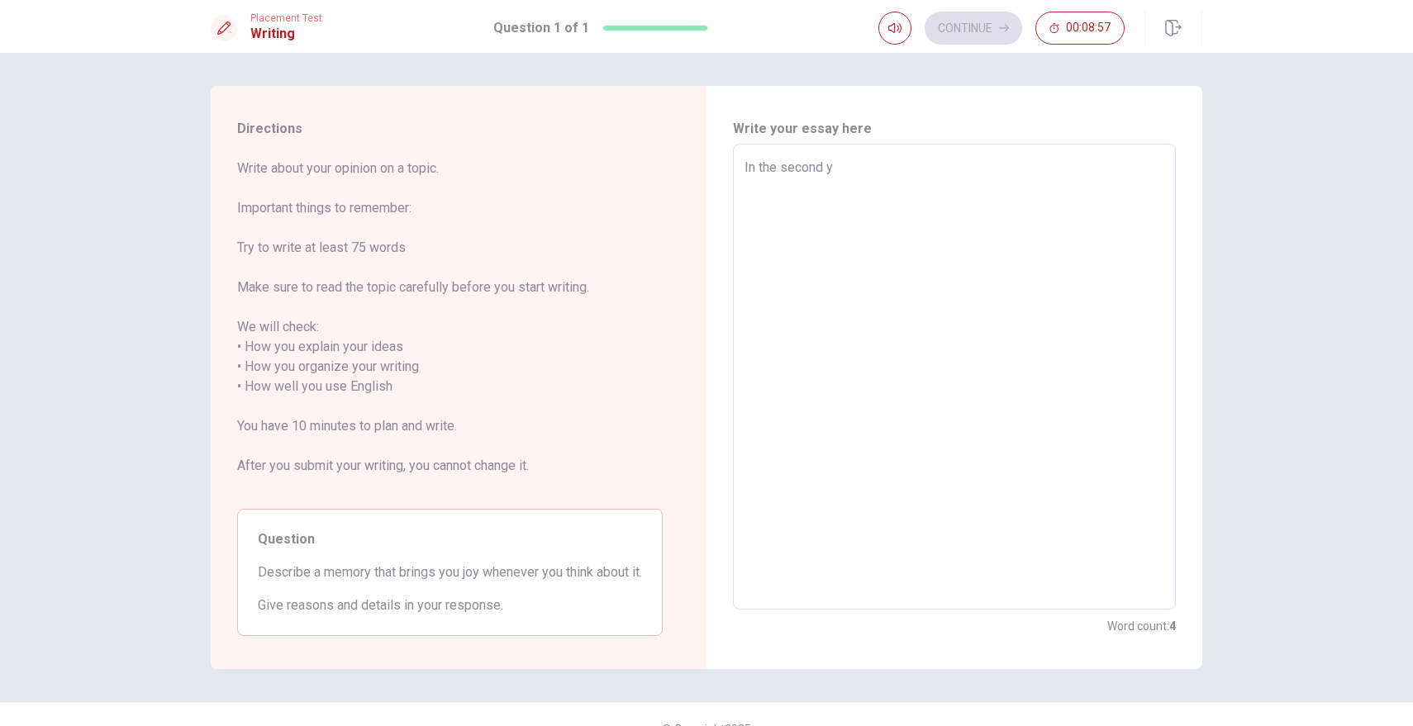
type textarea "In the second"
type textarea "x"
type textarea "In the second"
type textarea "x"
type textarea "In the secon"
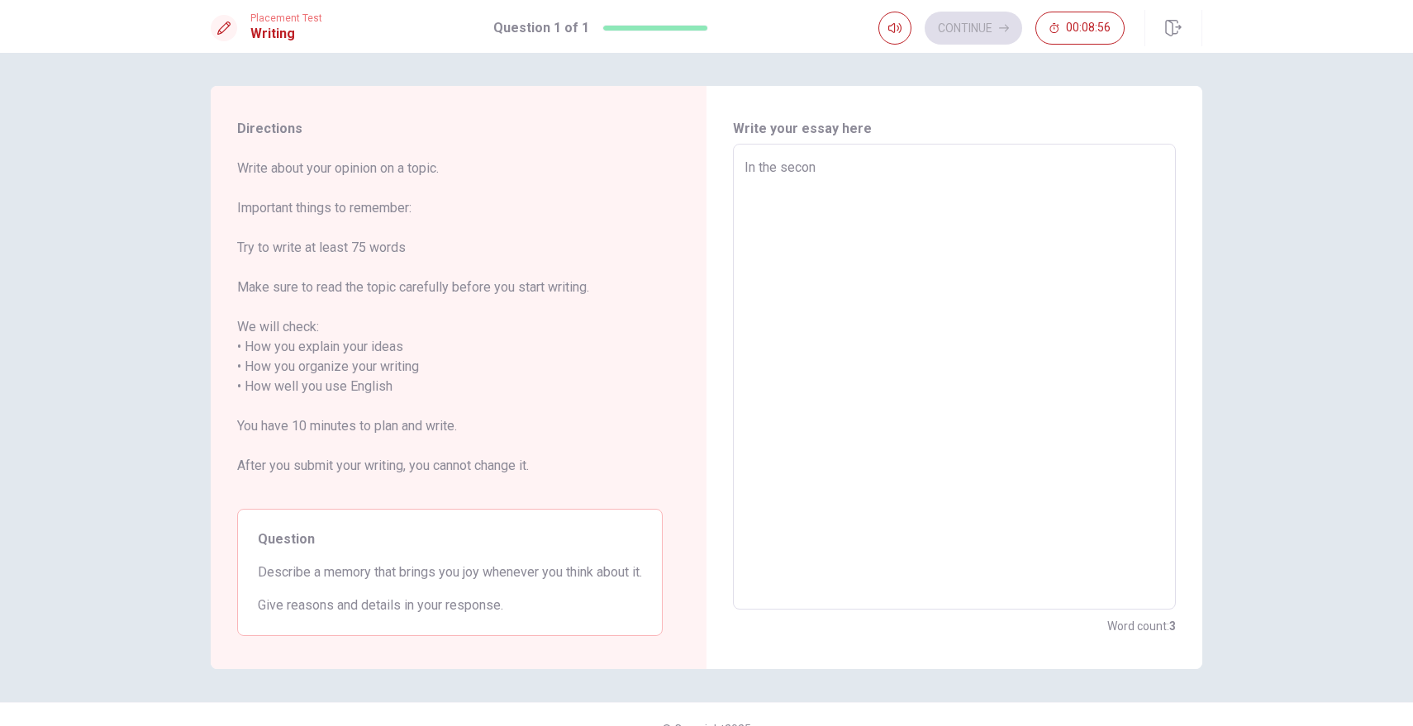
type textarea "x"
type textarea "In the seco"
type textarea "x"
type textarea "In the sec"
type textarea "x"
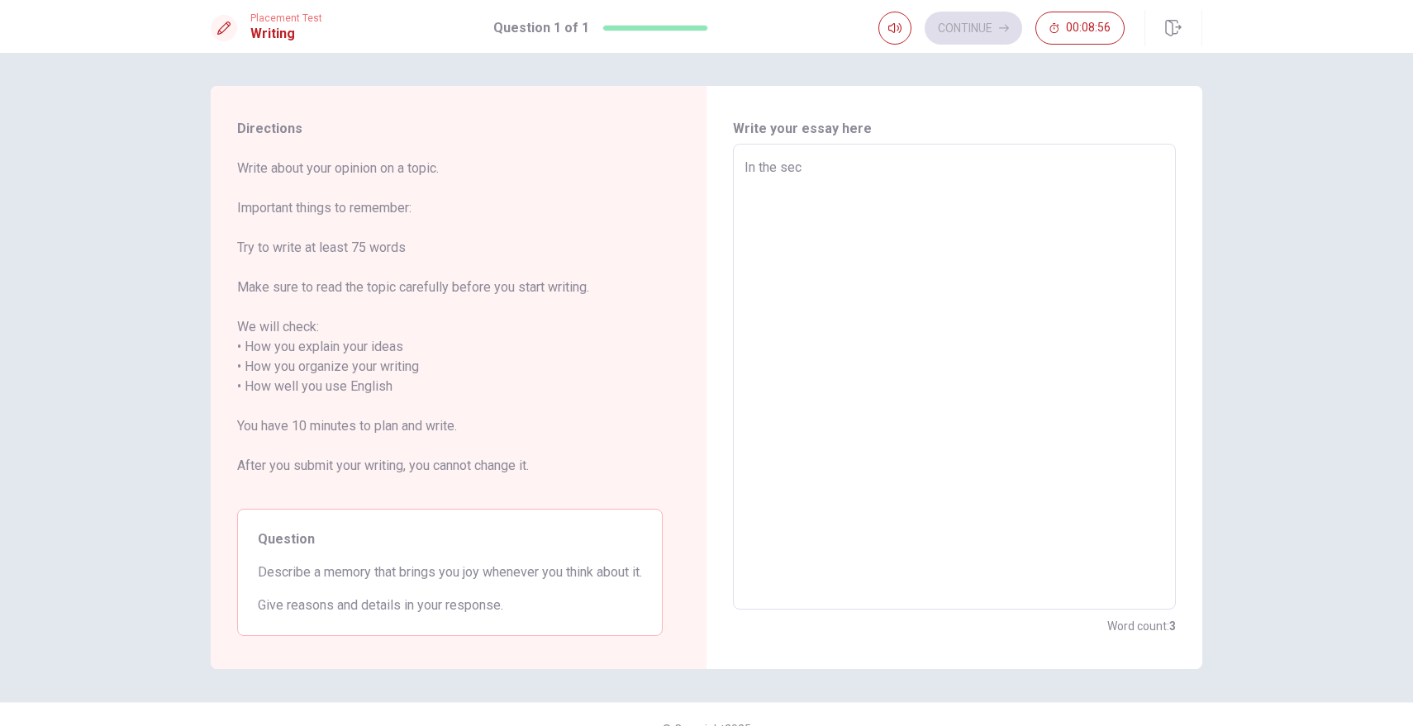
type textarea "In the se"
type textarea "x"
type textarea "In the s"
type textarea "x"
type textarea "In the"
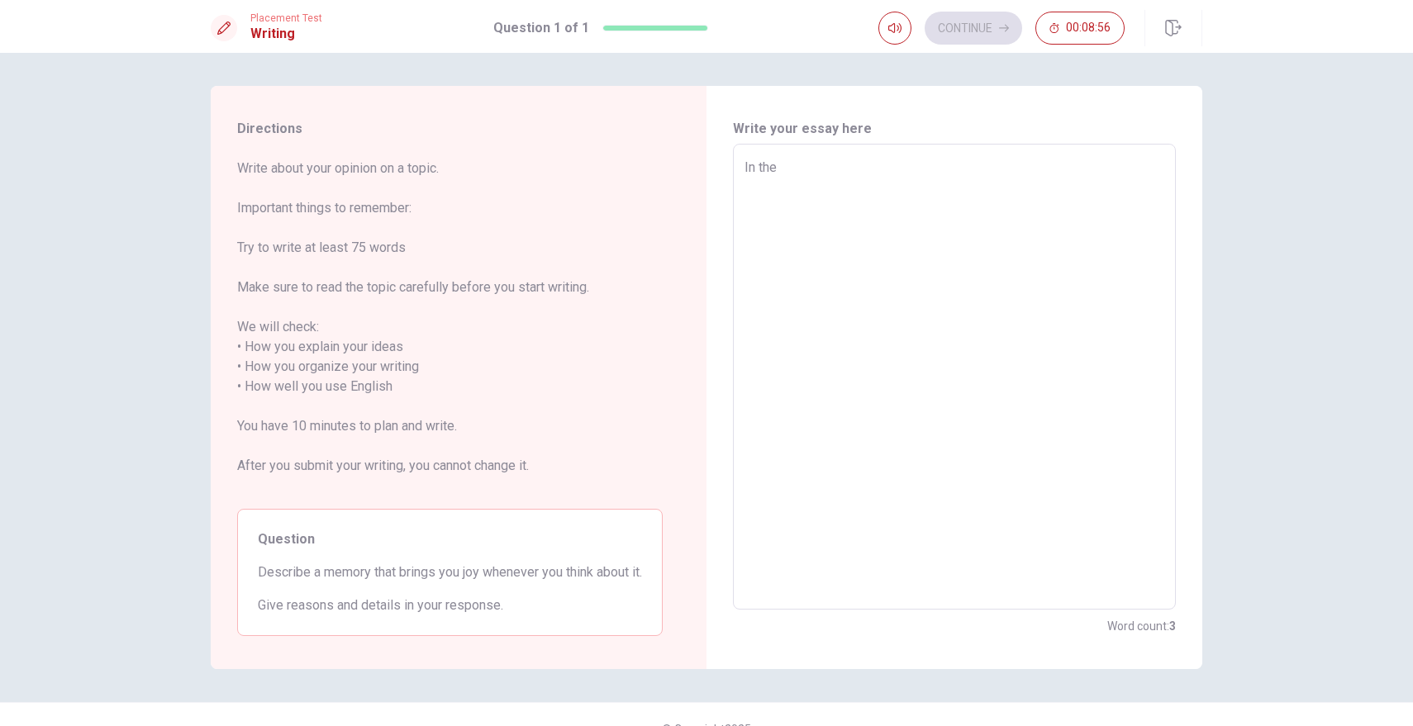
type textarea "x"
type textarea "In the"
type textarea "x"
type textarea "In th"
type textarea "x"
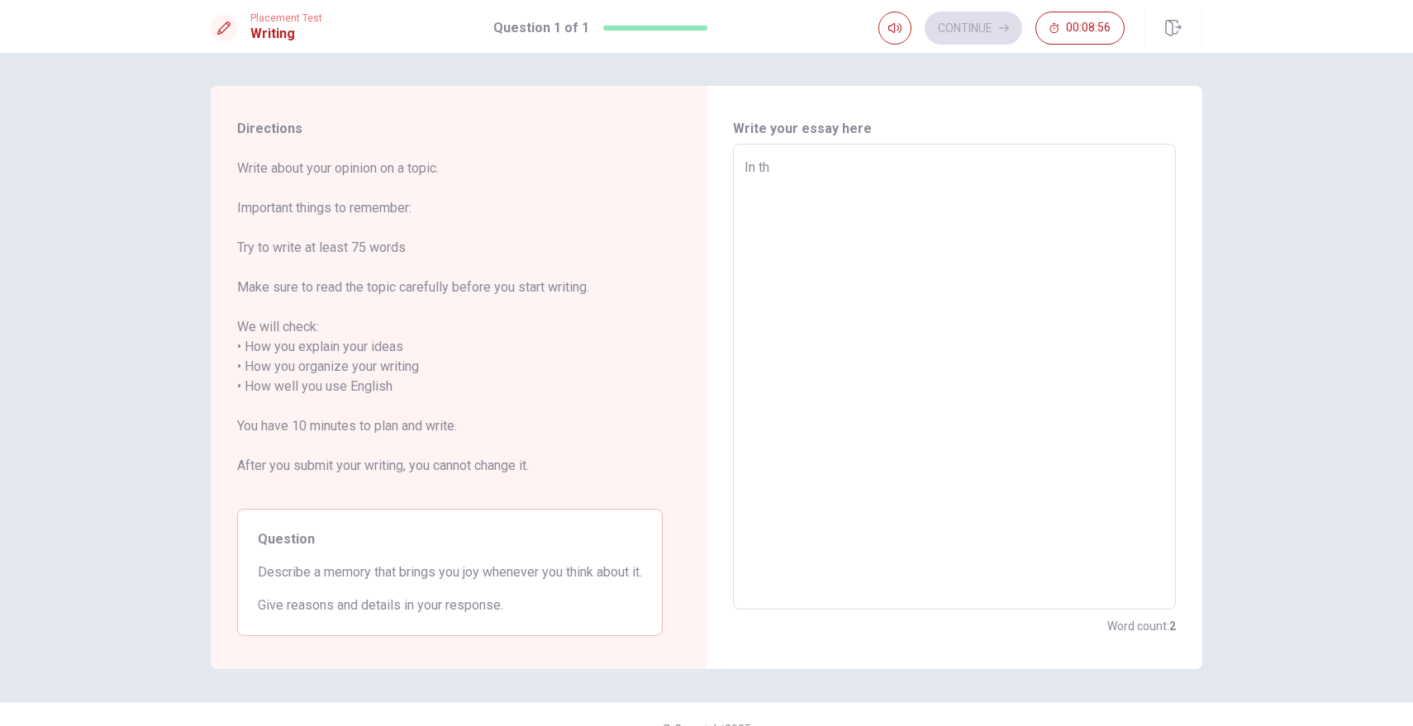
type textarea "In t"
type textarea "x"
type textarea "In"
type textarea "x"
type textarea "In"
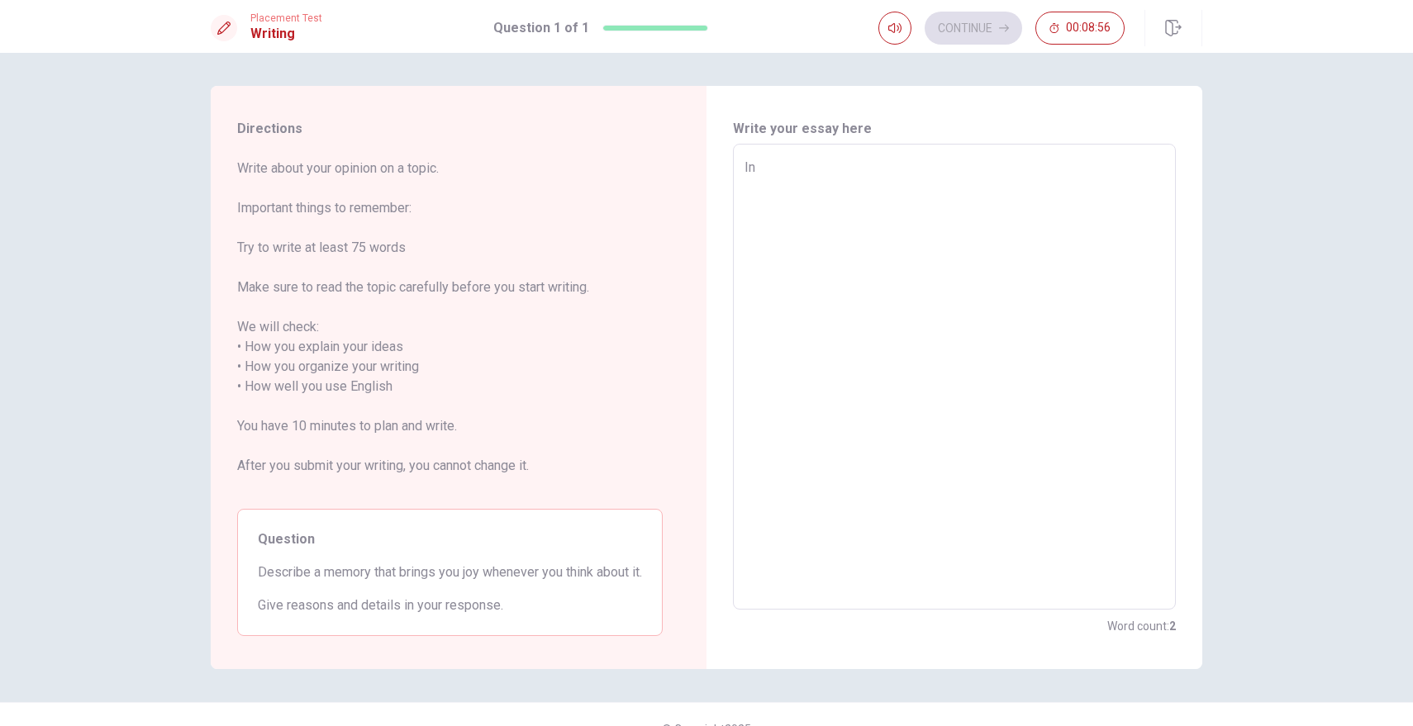
type textarea "x"
type textarea "I"
type textarea "x"
type textarea "t"
type textarea "x"
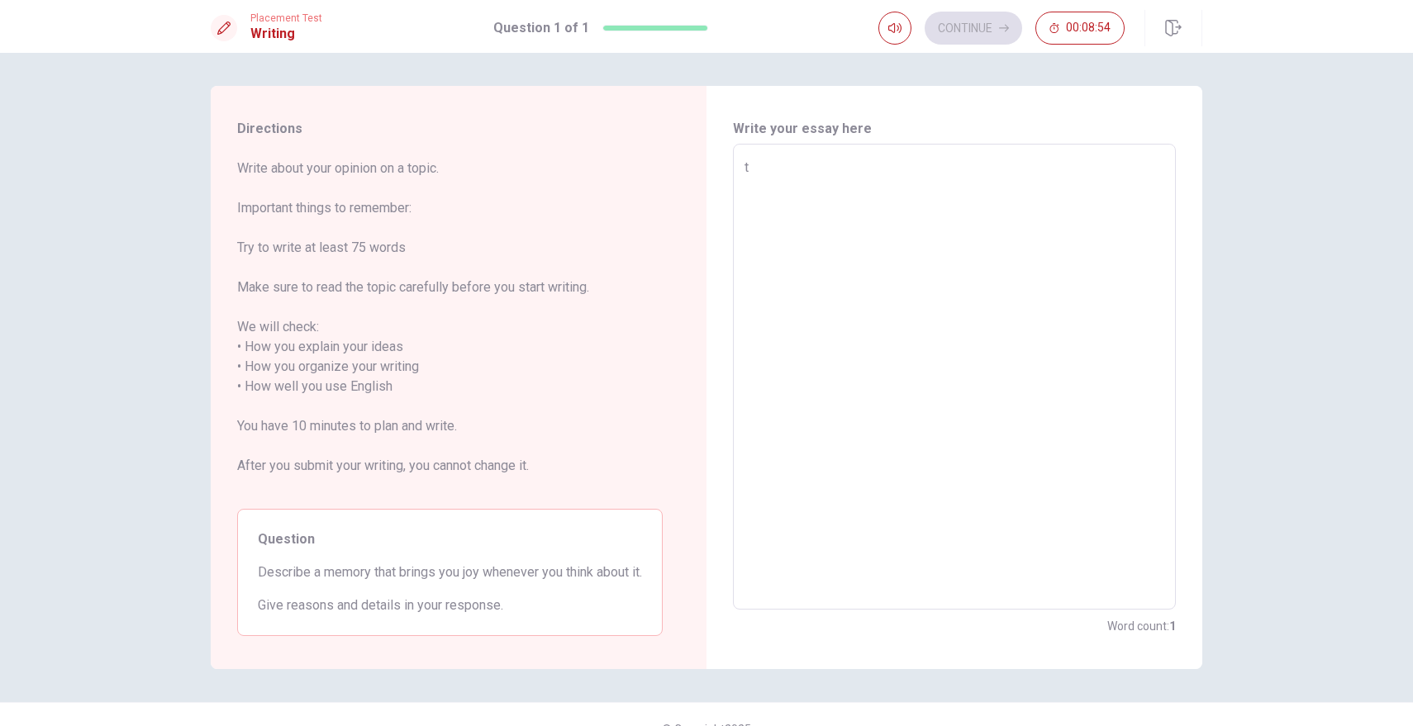
type textarea "th"
type textarea "x"
type textarea "t"
type textarea "x"
type textarea "a"
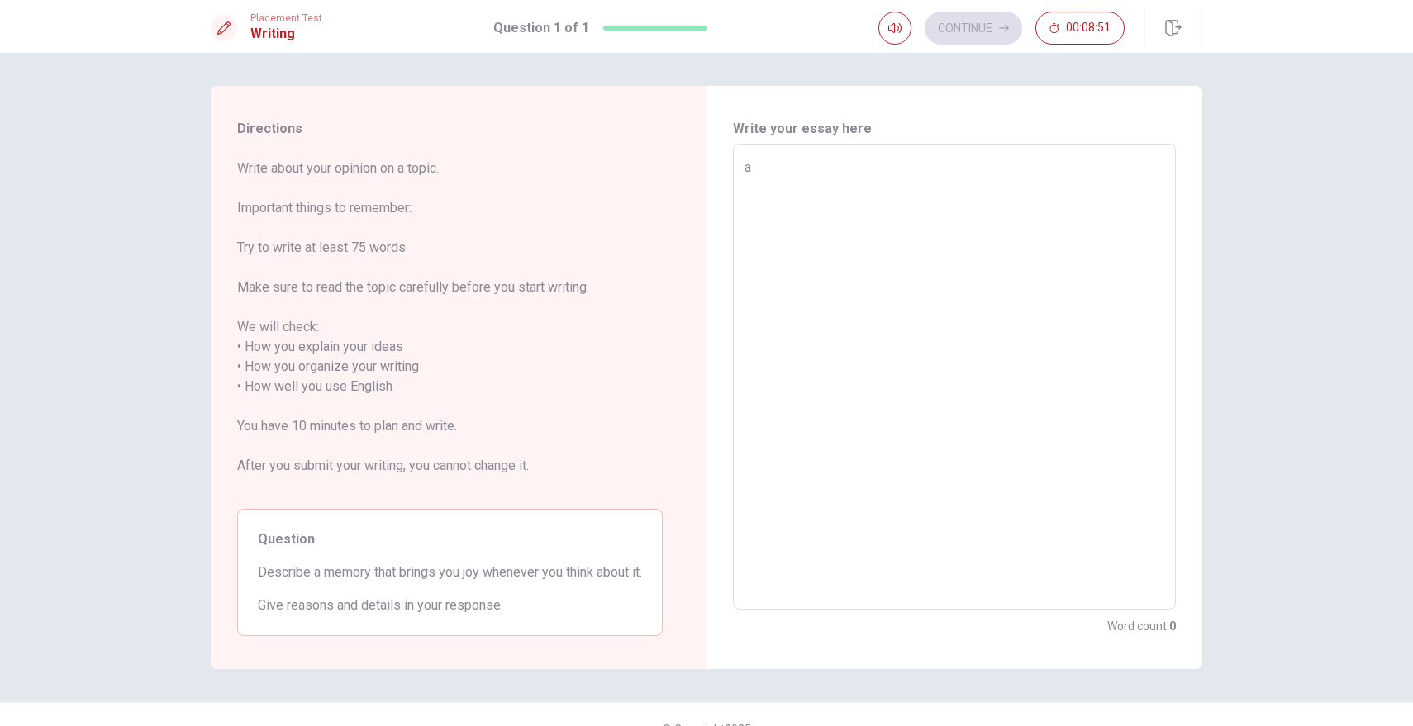
type textarea "x"
type textarea "a"
type textarea "x"
type textarea "a s"
type textarea "x"
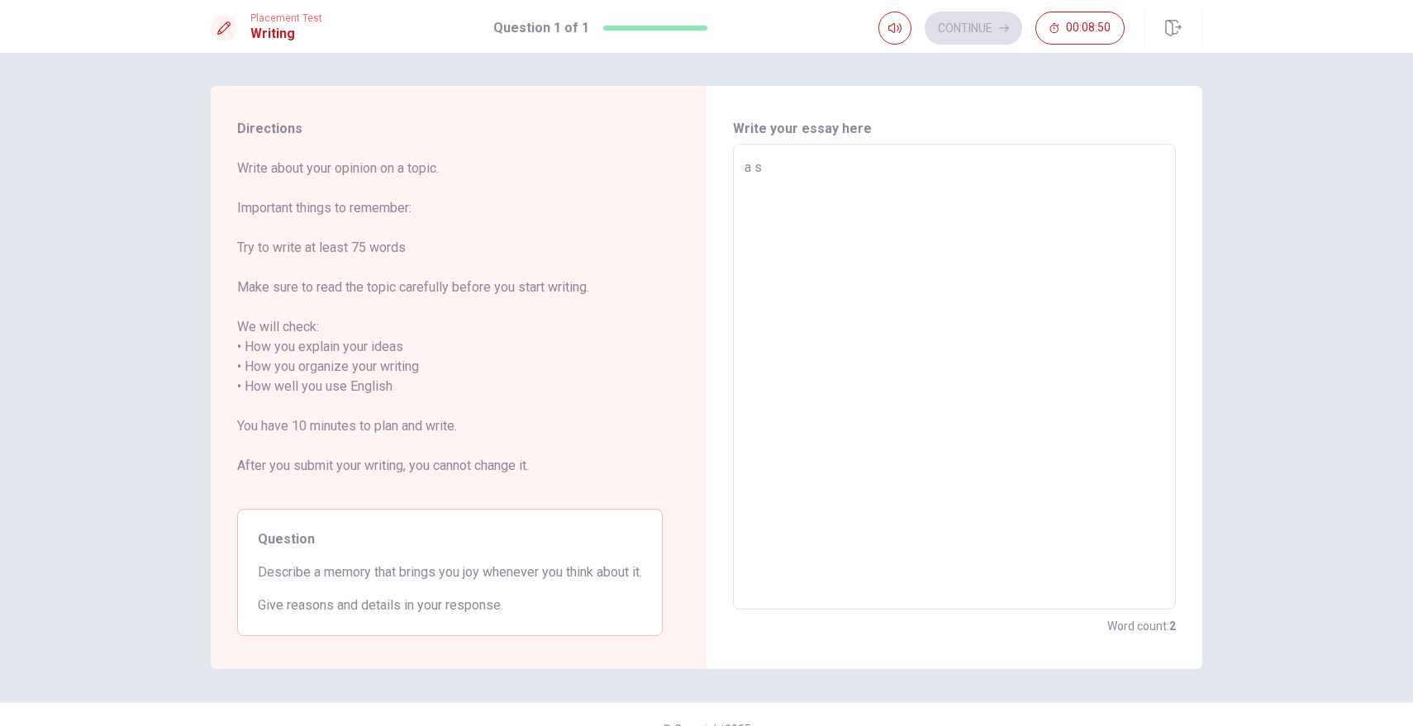
type textarea "a sp"
type textarea "x"
type textarea "a spe"
type textarea "x"
type textarea "a spec"
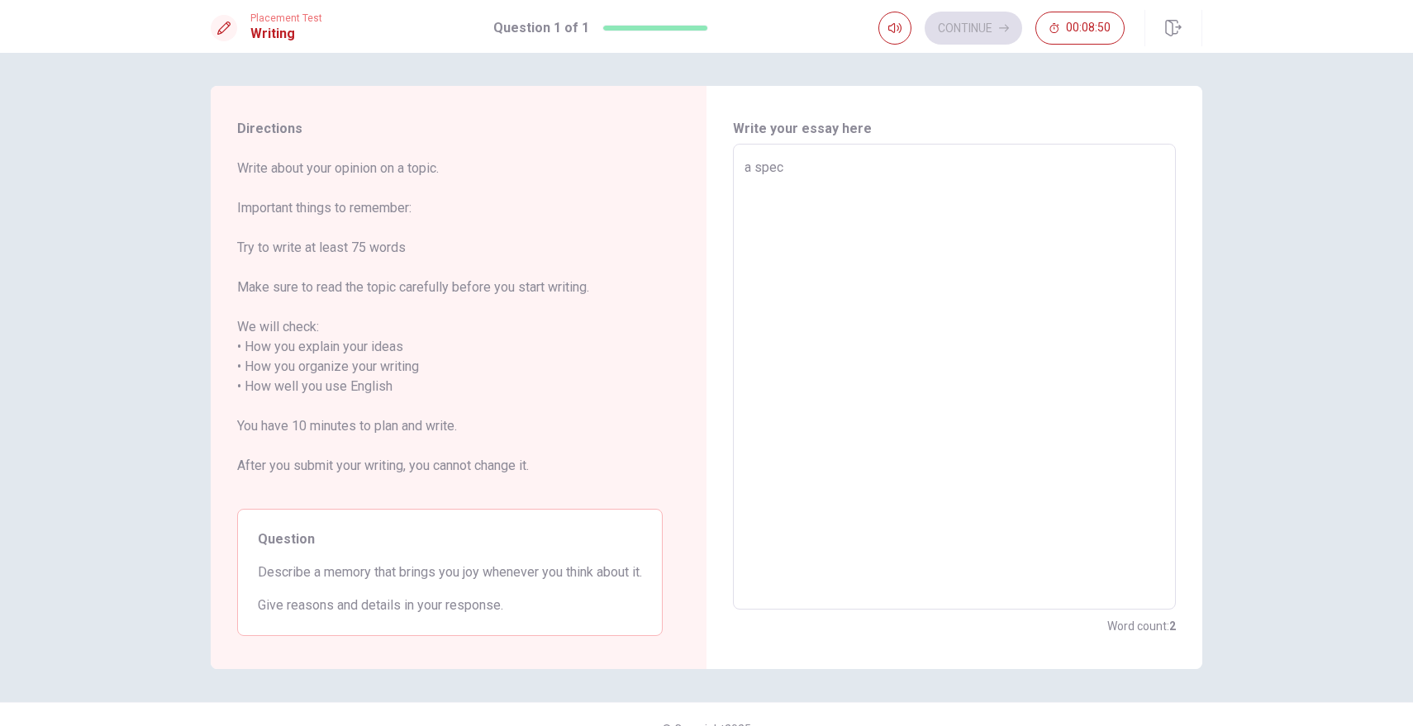
type textarea "x"
type textarea "a speci"
type textarea "x"
type textarea "a specia"
type textarea "x"
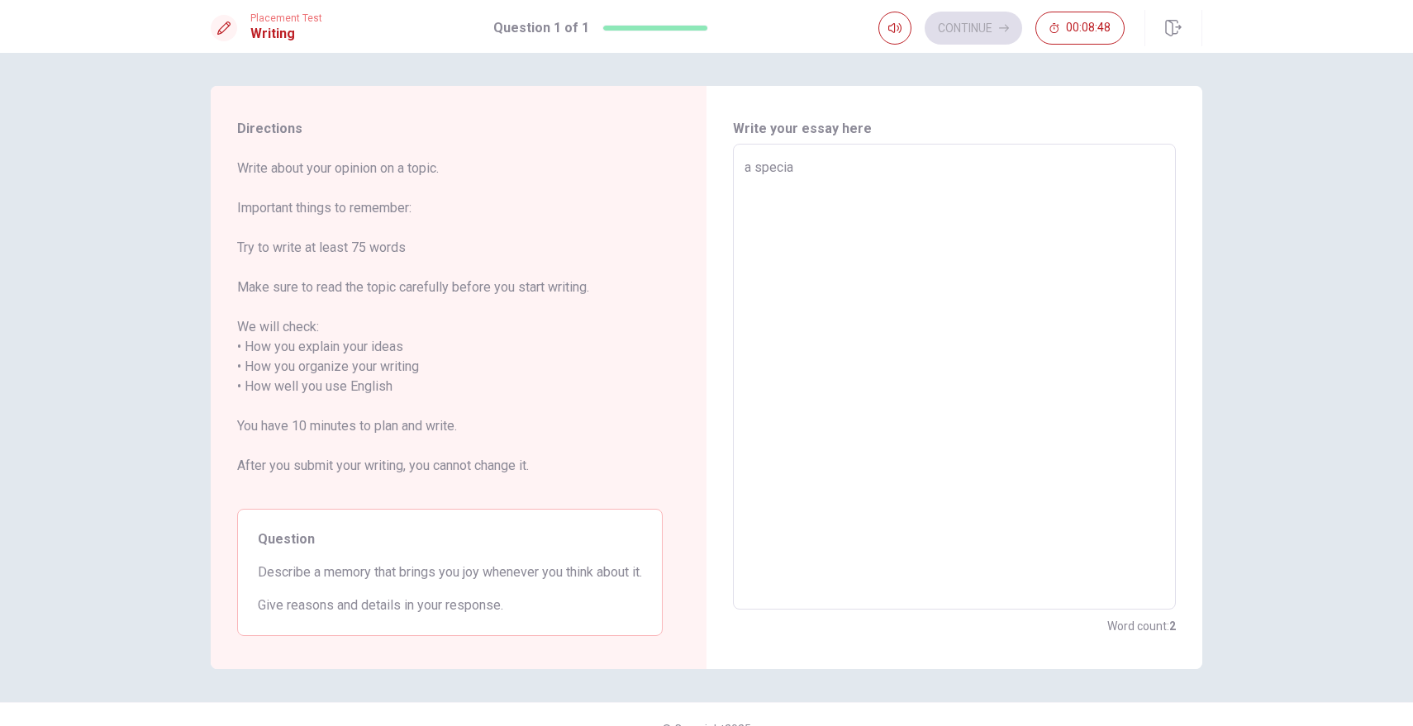
type textarea "a special"
type textarea "x"
type textarea "a special"
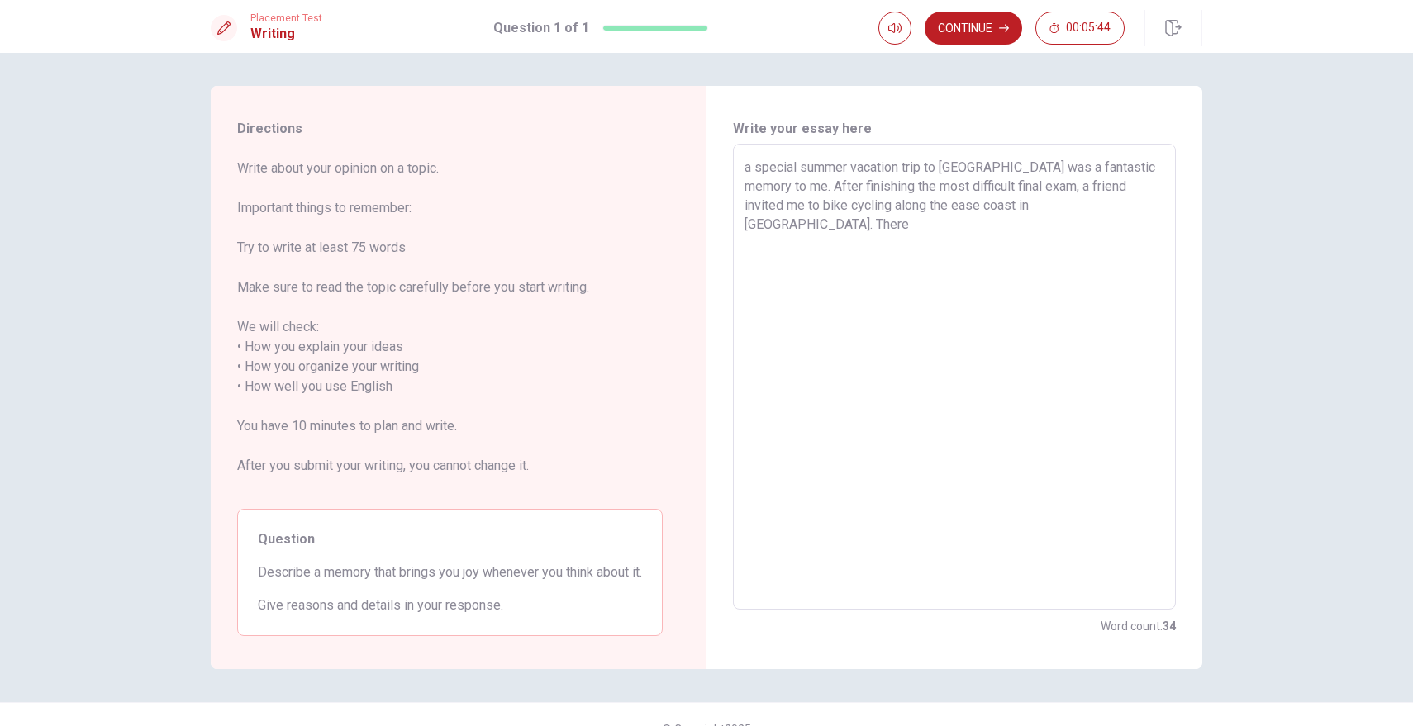
click at [753, 162] on textarea "a special summer vacation trip to [GEOGRAPHIC_DATA] was a fantastic memory to m…" at bounding box center [954, 377] width 420 height 439
click at [1089, 216] on textarea "A special summer vacation trip to [GEOGRAPHIC_DATA] was a fantastic memory to m…" at bounding box center [954, 377] width 420 height 439
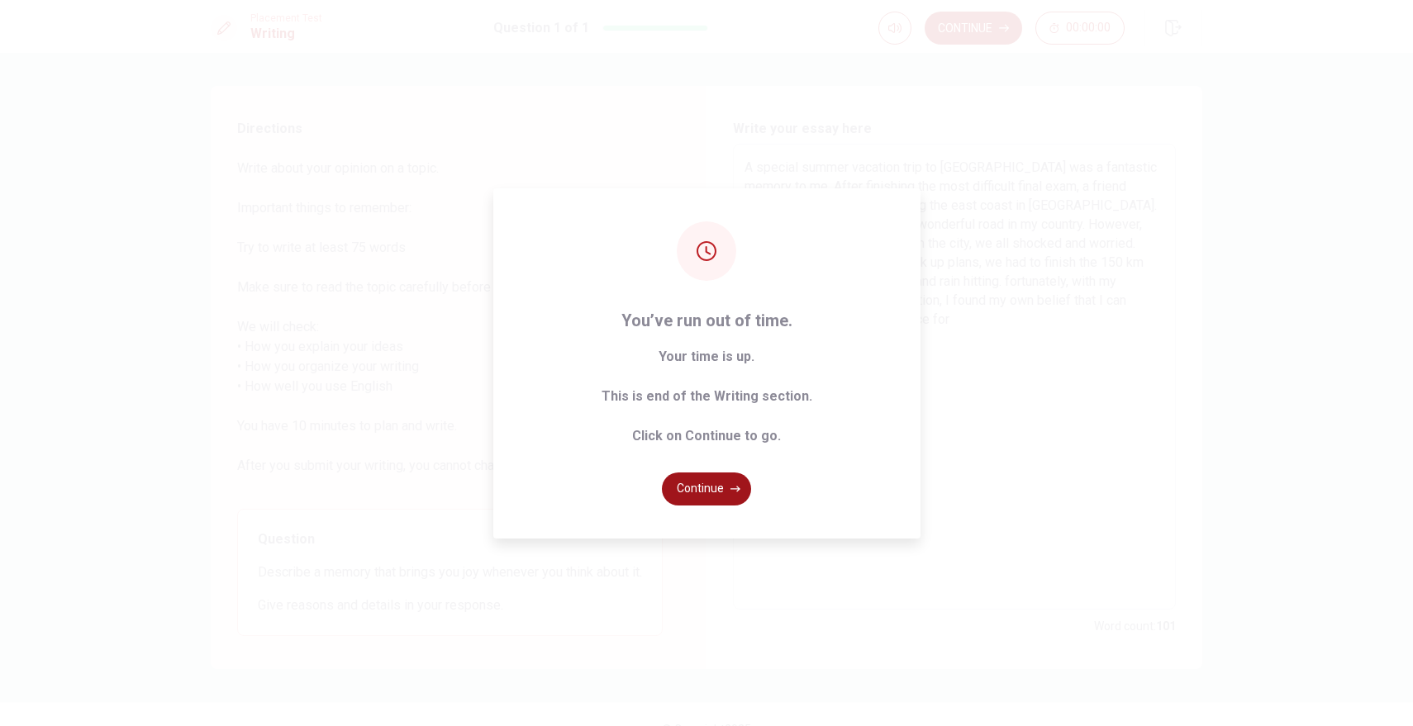
click at [718, 490] on button "Continue" at bounding box center [706, 489] width 89 height 33
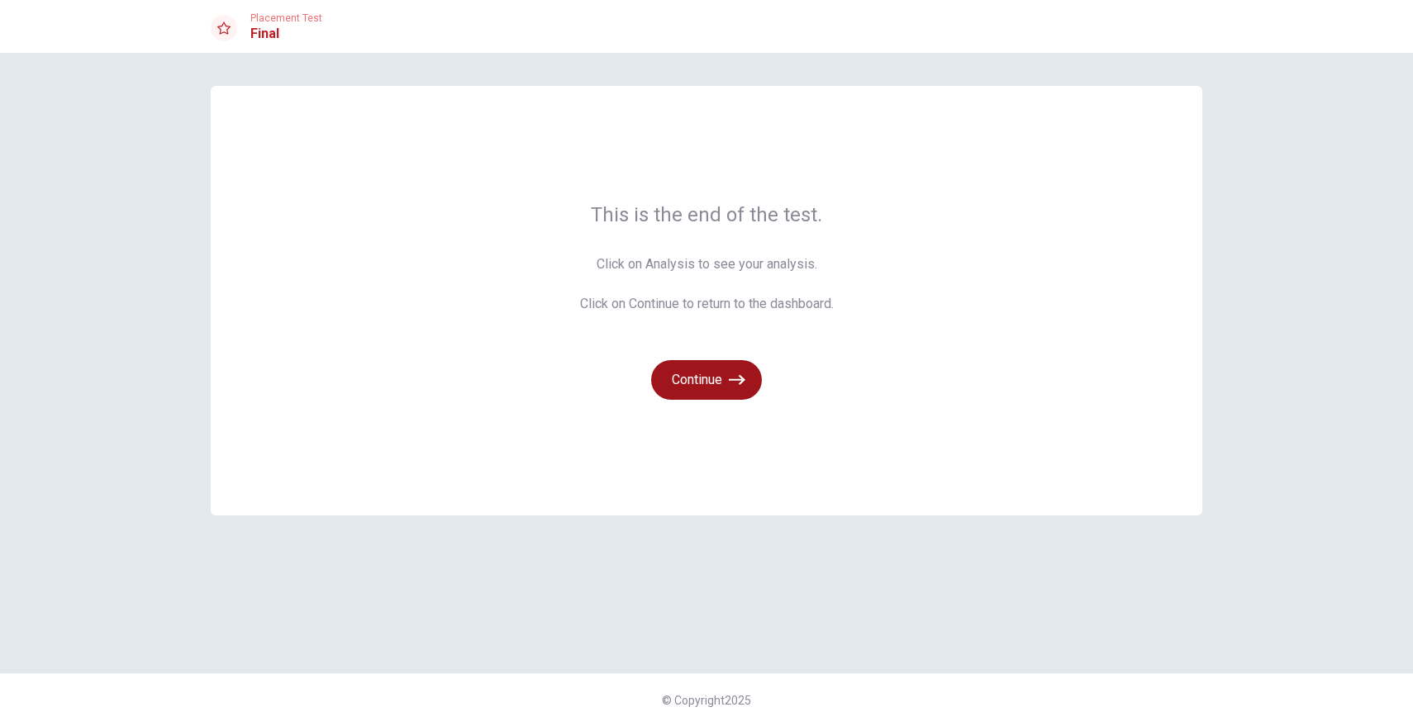
click at [684, 371] on button "Continue" at bounding box center [706, 380] width 111 height 40
